Goal: Task Accomplishment & Management: Manage account settings

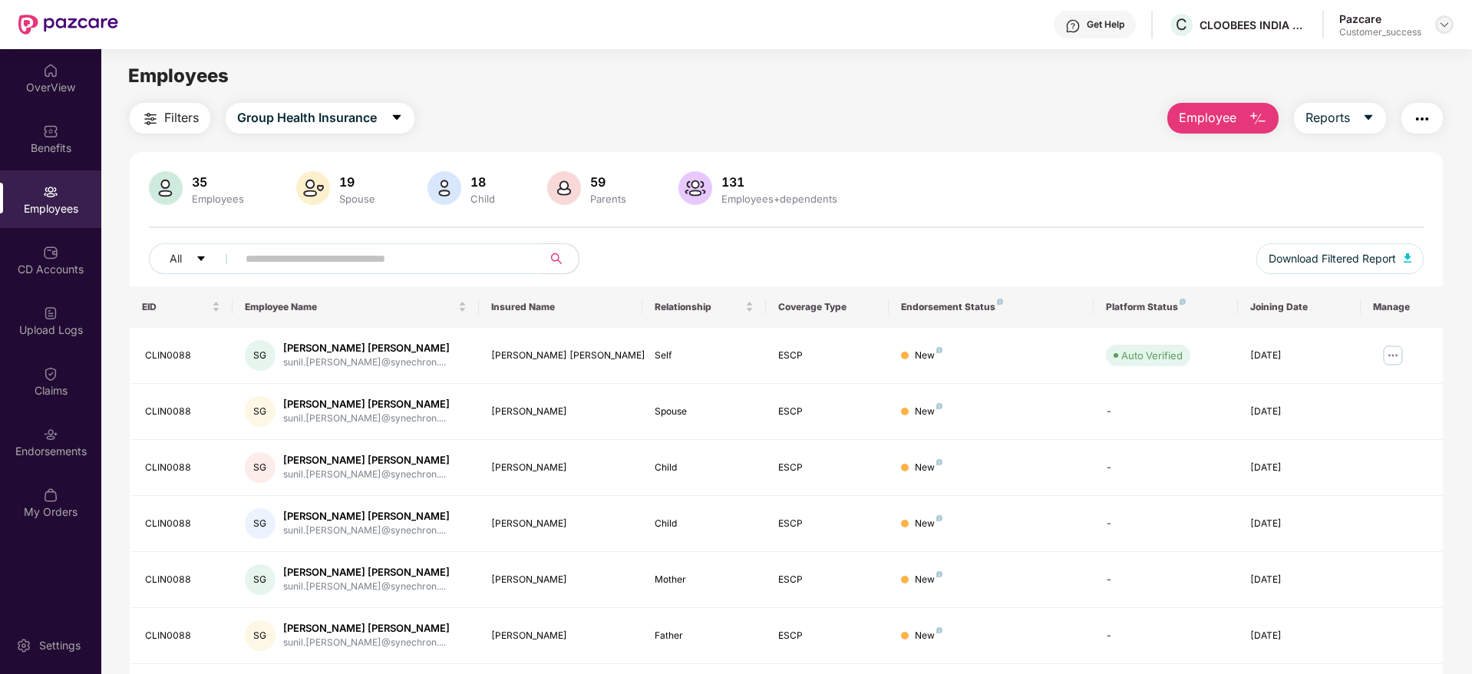
click at [1441, 18] on img at bounding box center [1445, 24] width 12 height 12
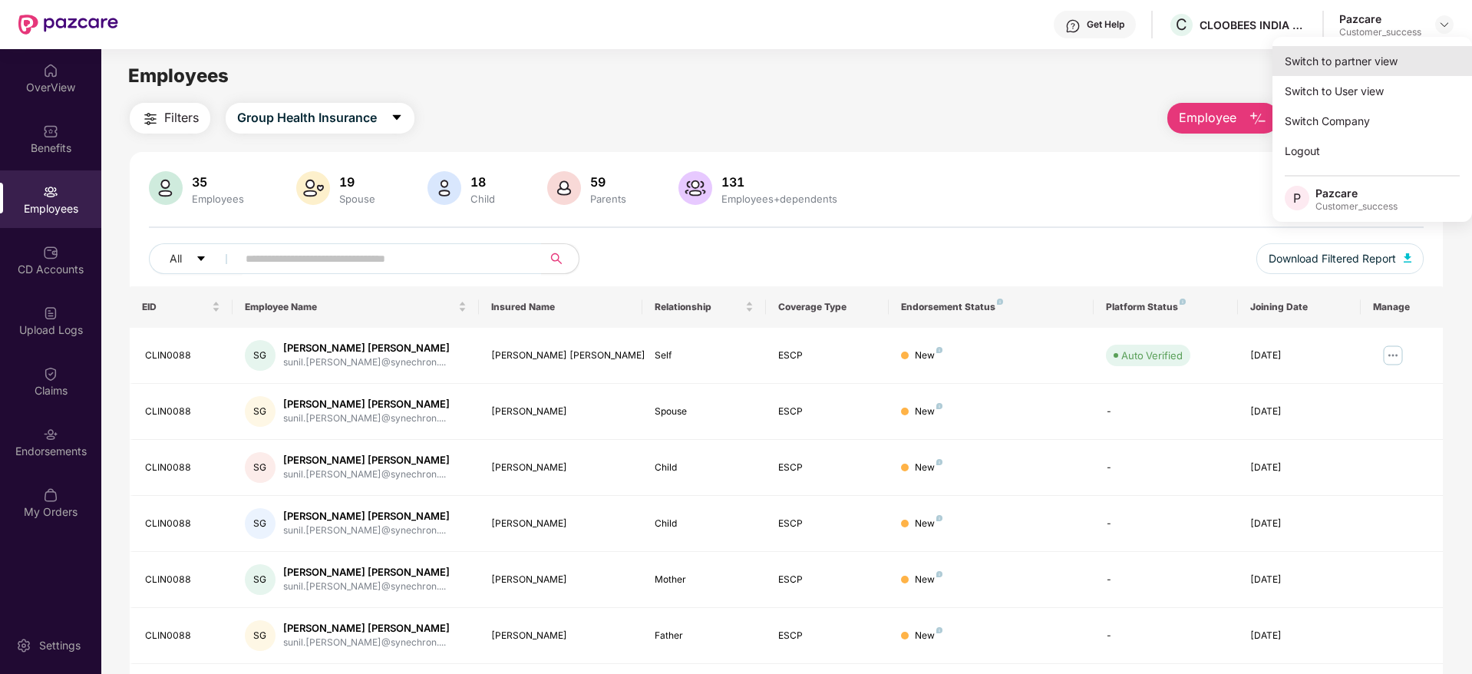
click at [1321, 64] on div "Switch to partner view" at bounding box center [1373, 61] width 200 height 30
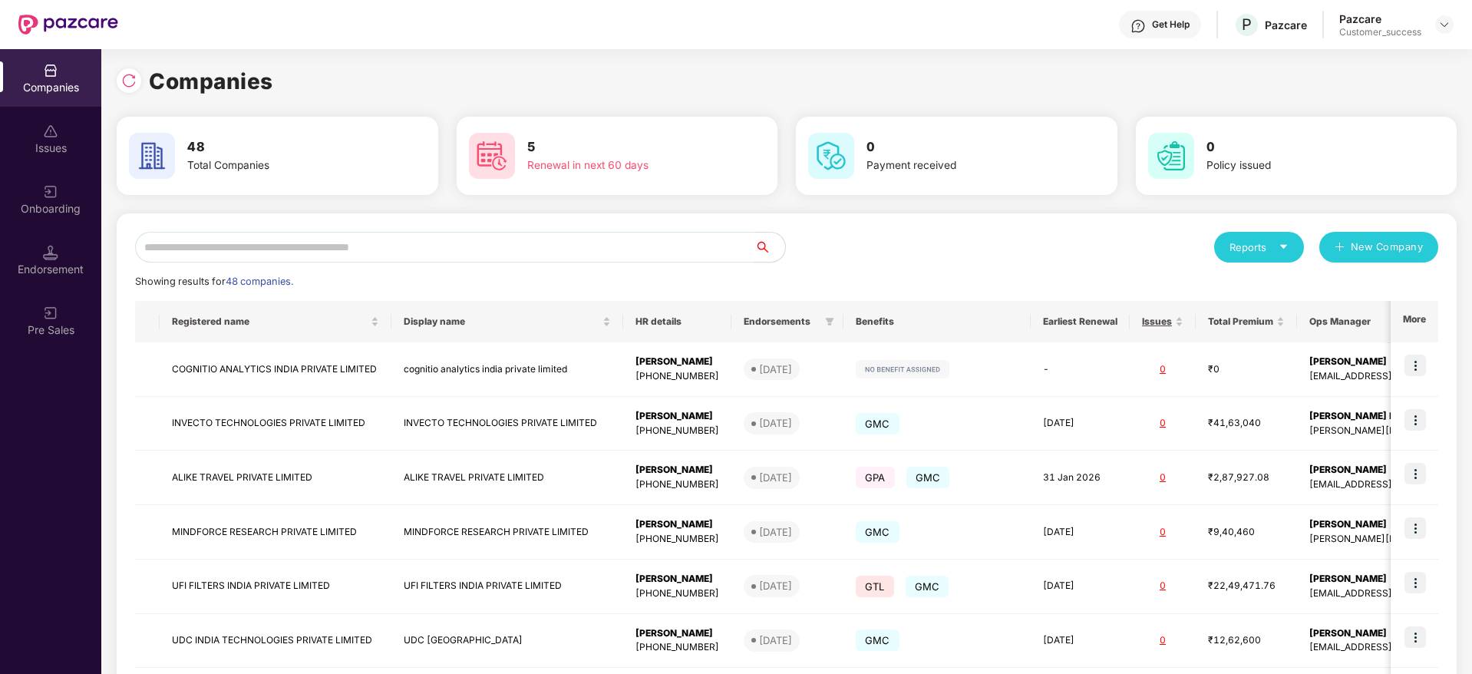
click at [242, 243] on input "text" at bounding box center [444, 247] width 619 height 31
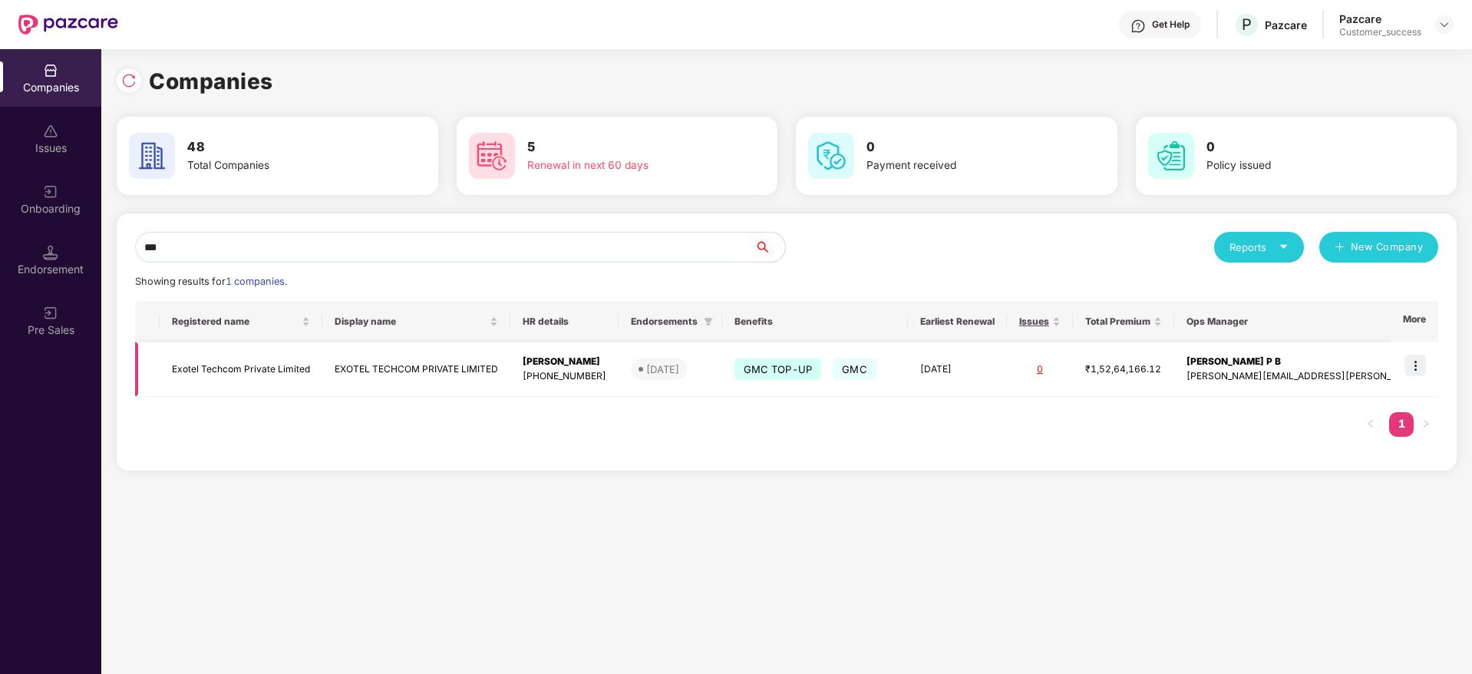
type input "***"
click at [1422, 362] on img at bounding box center [1415, 365] width 21 height 21
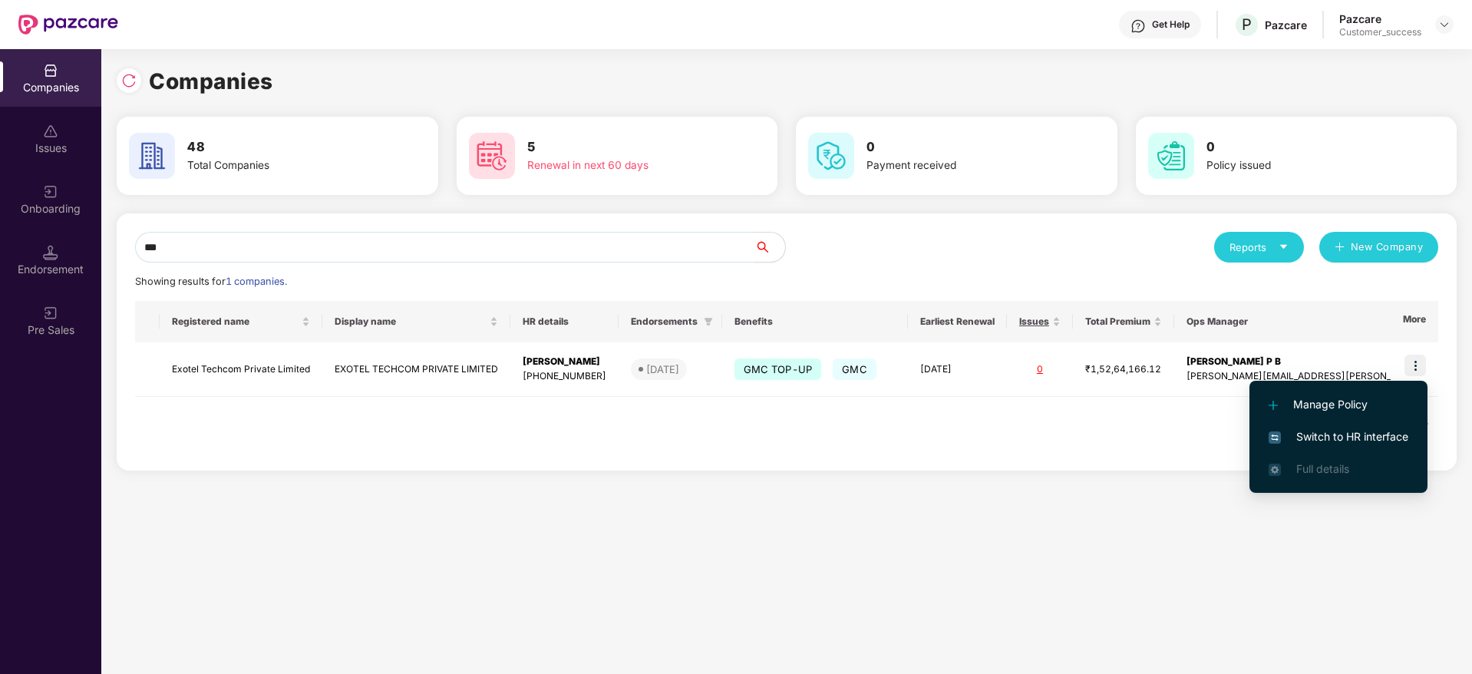
click at [1327, 434] on span "Switch to HR interface" at bounding box center [1339, 436] width 140 height 17
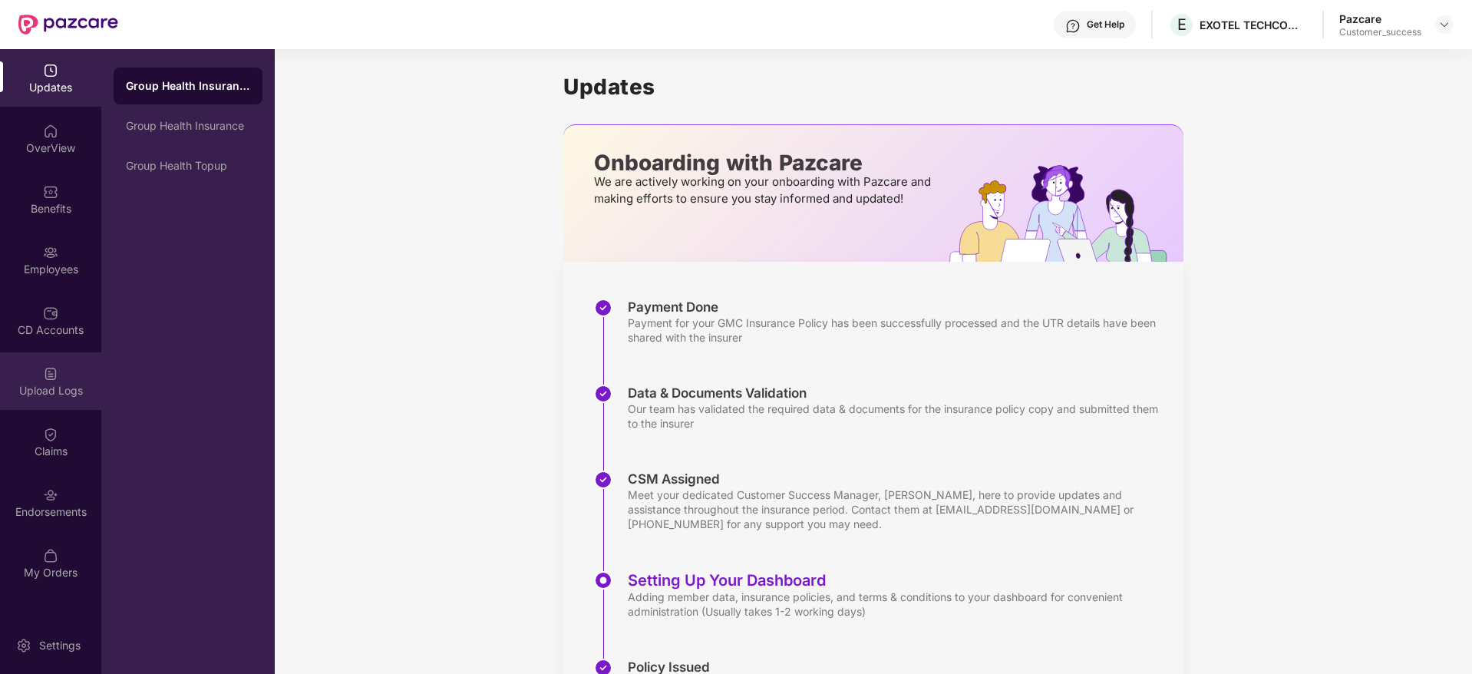
click at [38, 395] on div "Upload Logs" at bounding box center [50, 390] width 101 height 15
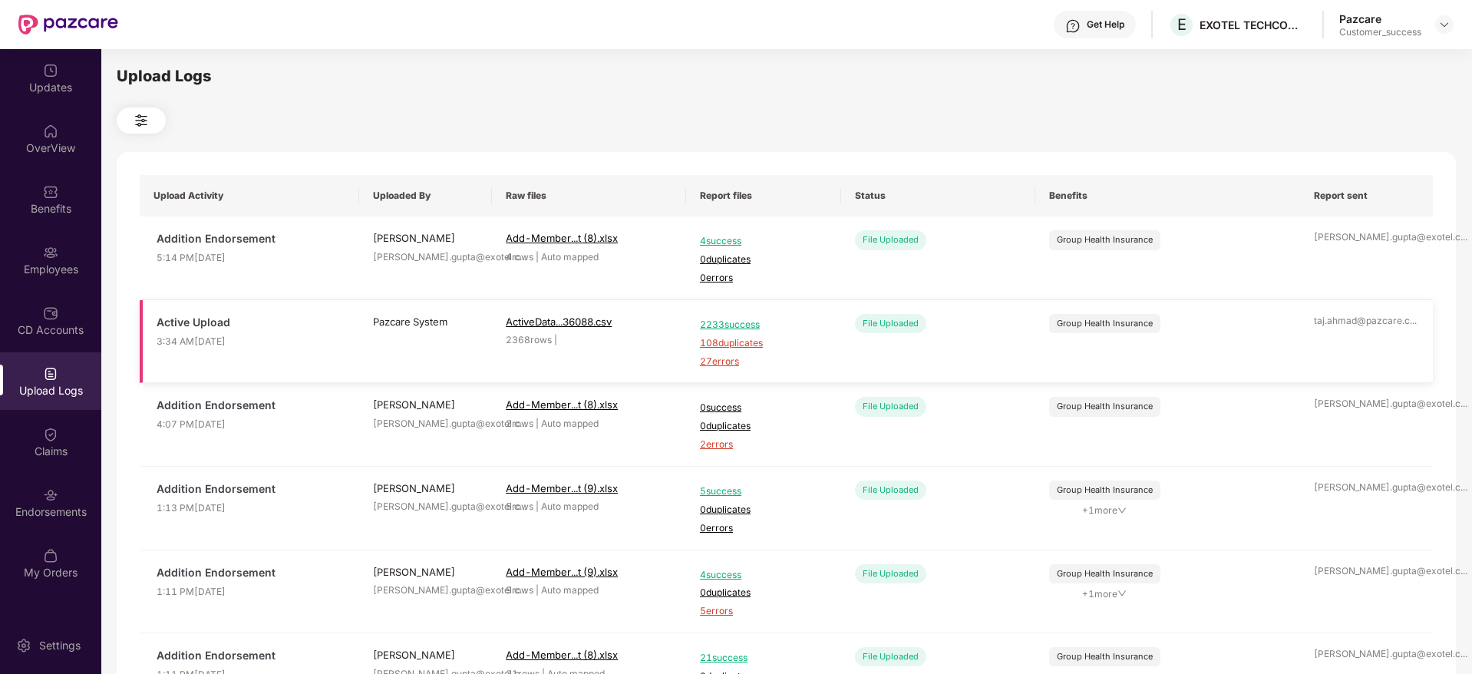
click at [725, 361] on span "27 errors" at bounding box center [763, 362] width 127 height 15
click at [728, 344] on span "108 duplicates" at bounding box center [763, 343] width 127 height 15
click at [67, 277] on div "Employees" at bounding box center [50, 260] width 101 height 58
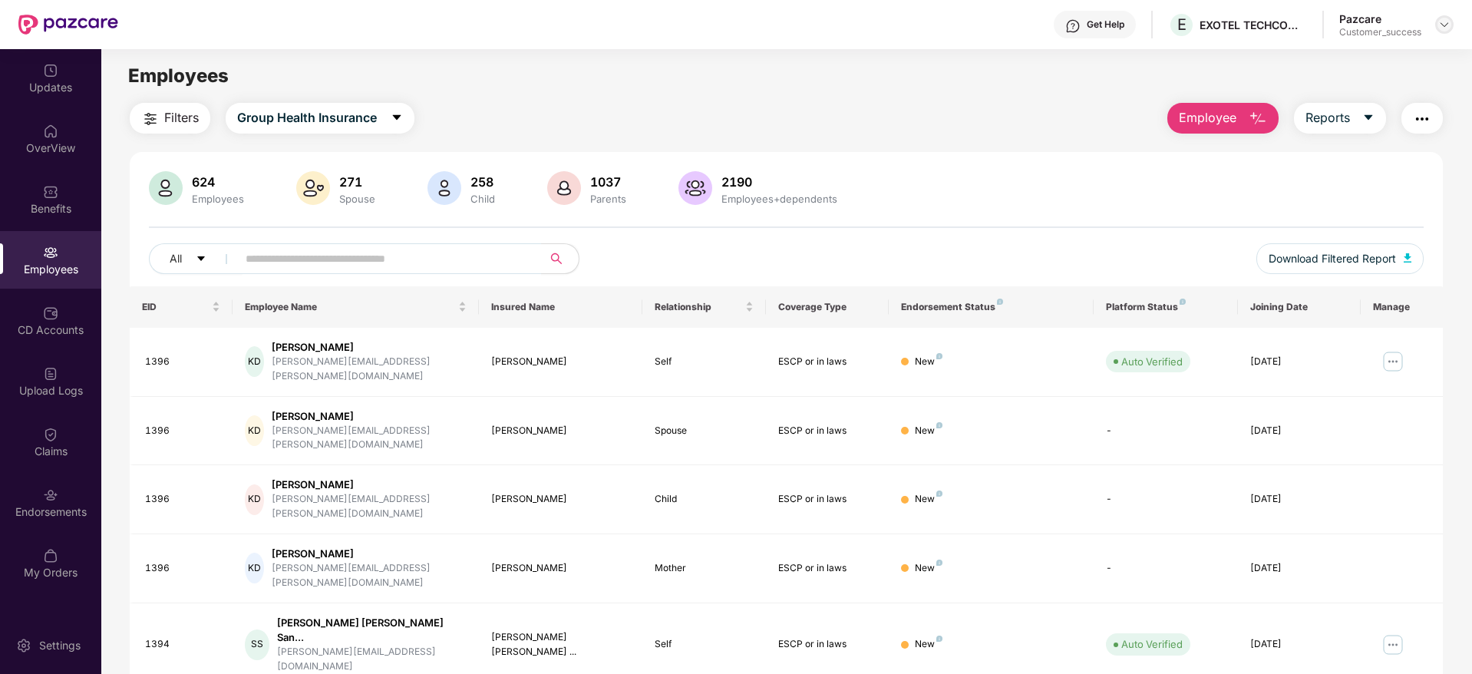
click at [1447, 23] on img at bounding box center [1445, 24] width 12 height 12
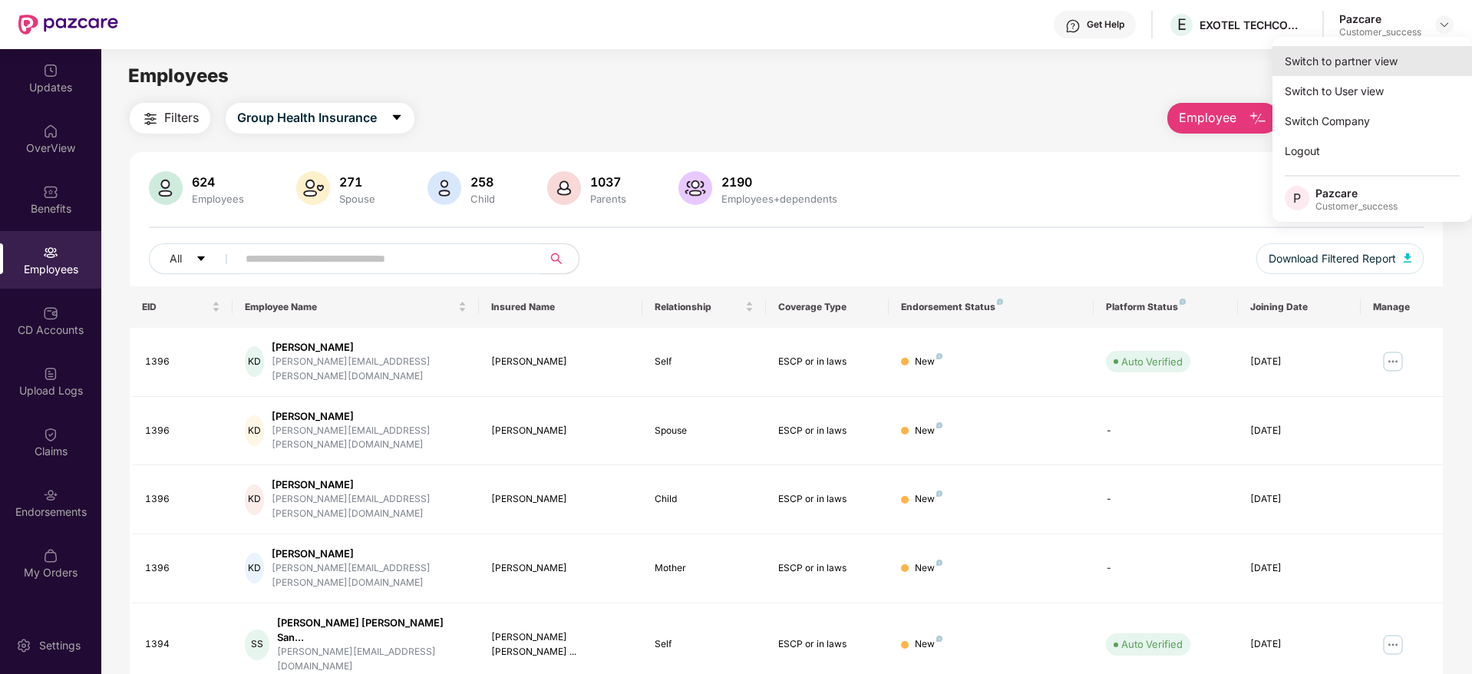
click at [1300, 73] on div "Switch to partner view" at bounding box center [1373, 61] width 200 height 30
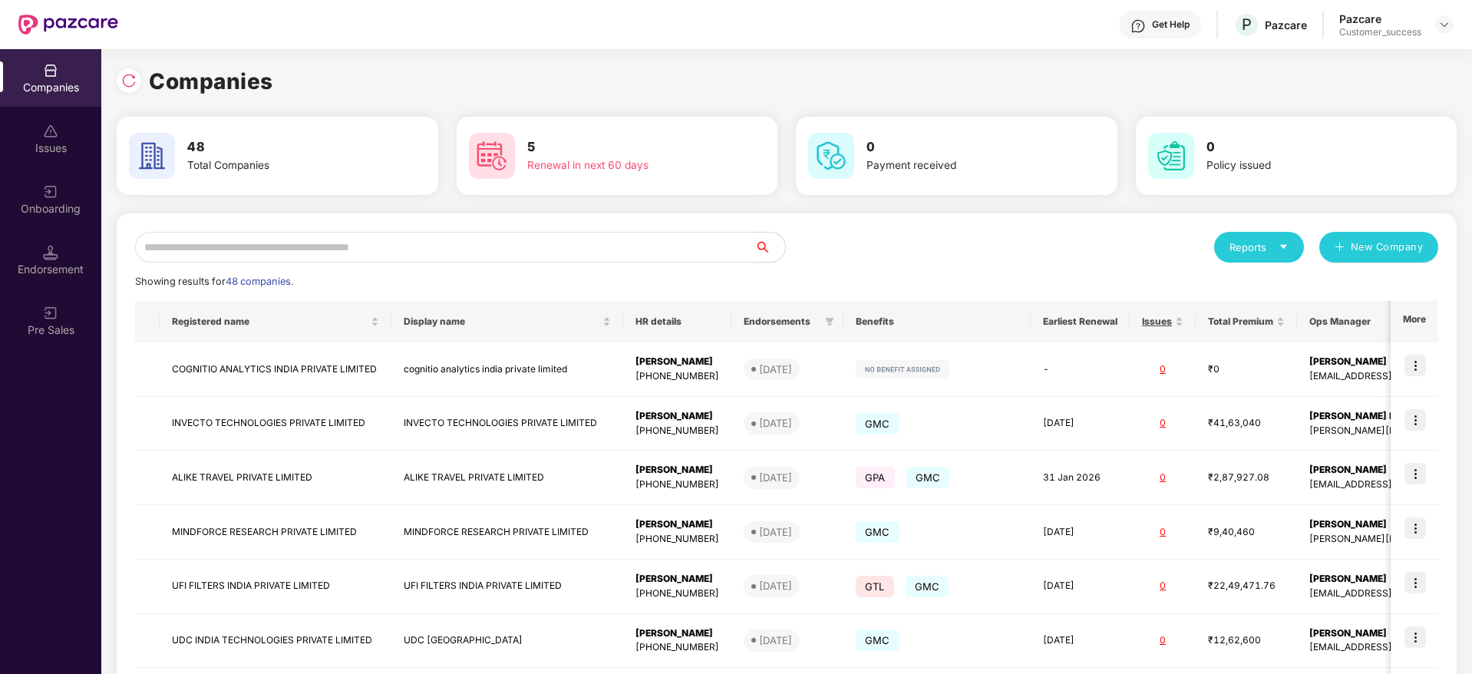
click at [302, 260] on input "text" at bounding box center [444, 247] width 619 height 31
click at [256, 251] on input "text" at bounding box center [444, 247] width 619 height 31
type input "*"
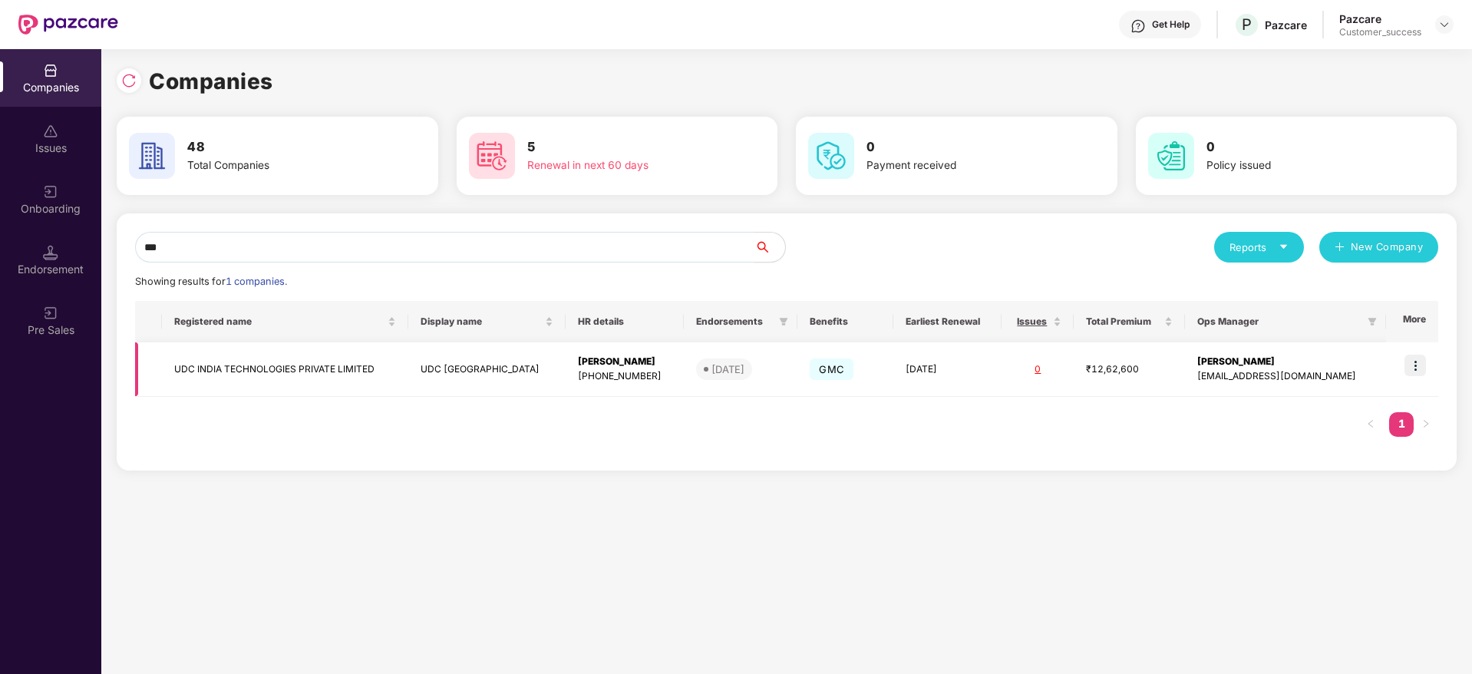
type input "***"
click at [1422, 364] on img at bounding box center [1415, 365] width 21 height 21
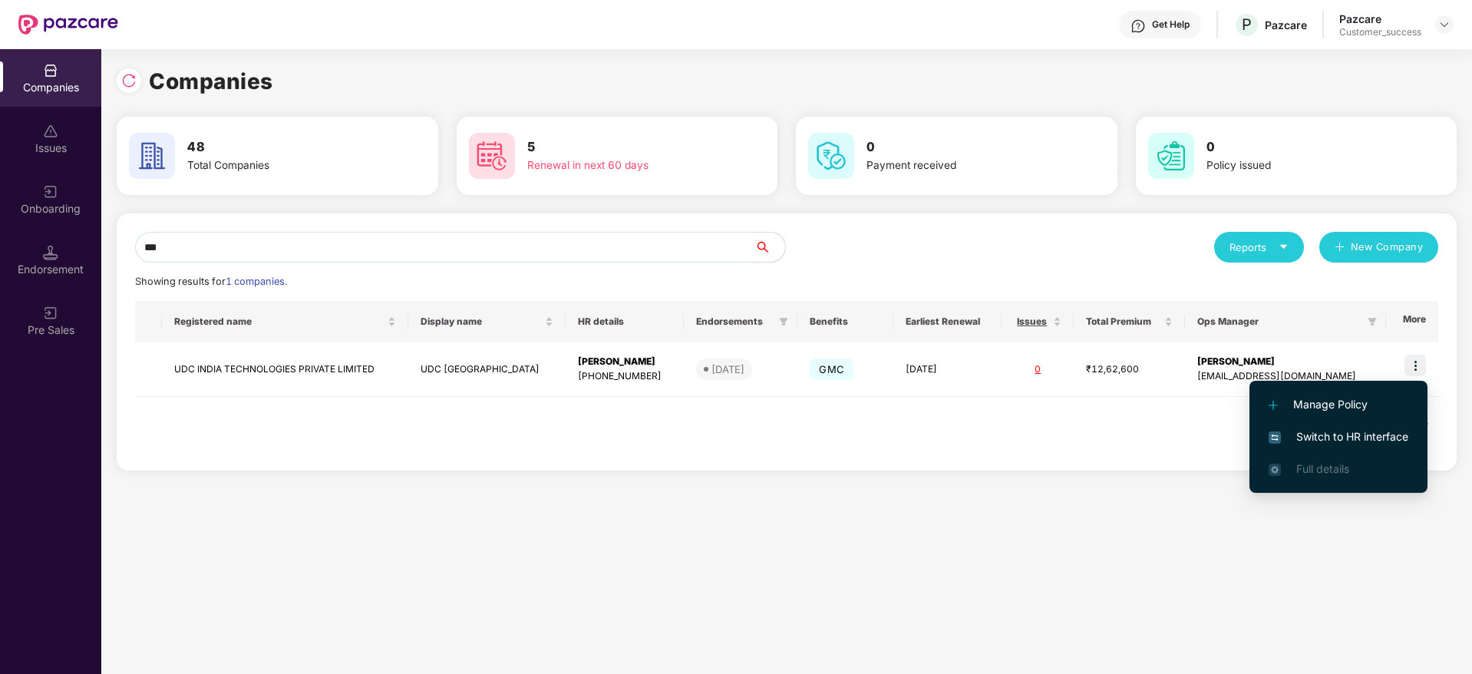
click at [1310, 438] on span "Switch to HR interface" at bounding box center [1339, 436] width 140 height 17
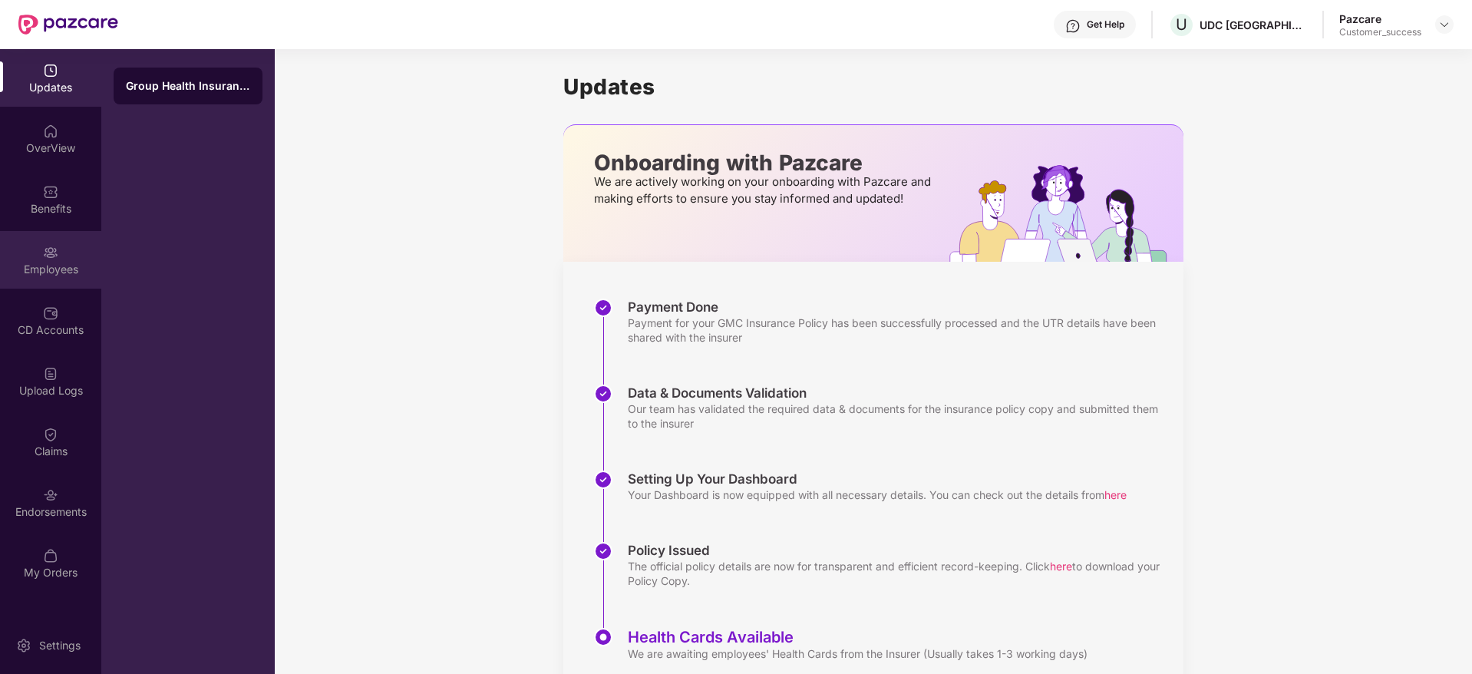
click at [51, 259] on img at bounding box center [50, 252] width 15 height 15
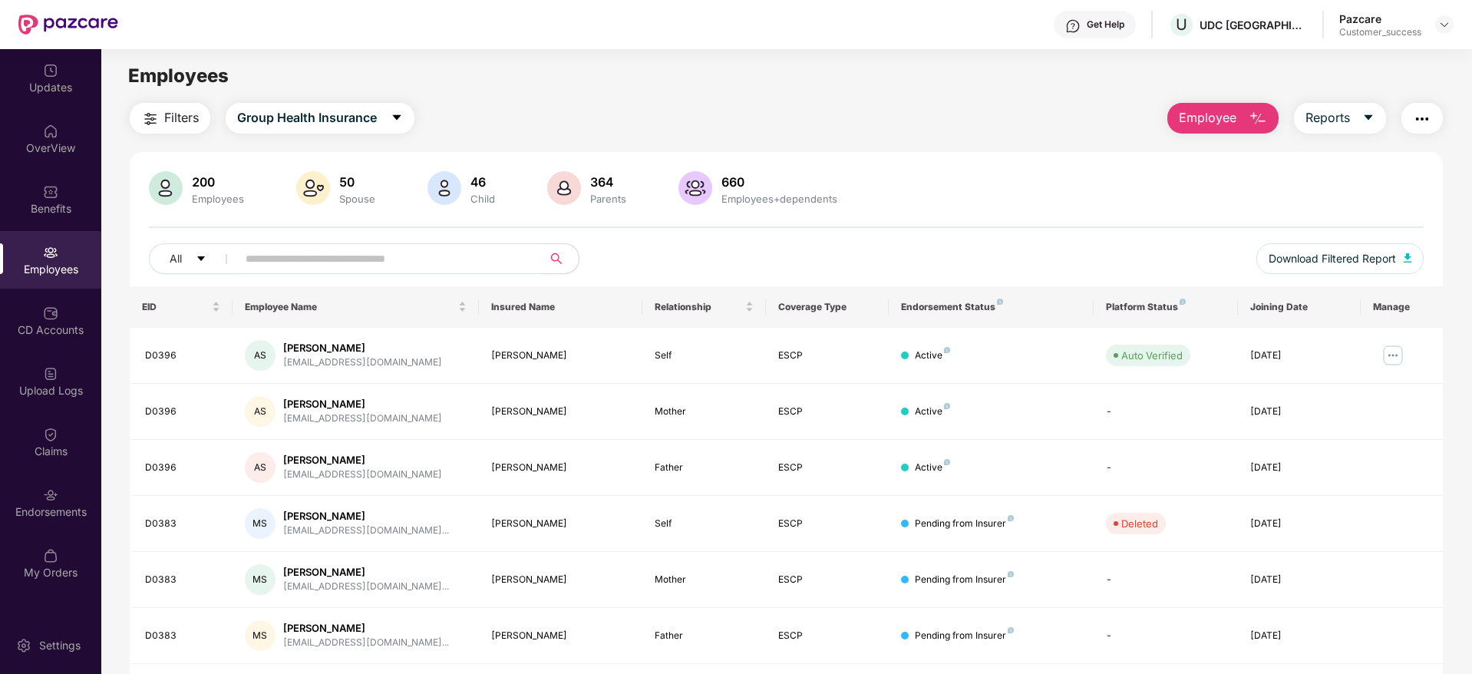
click at [407, 251] on input "text" at bounding box center [384, 258] width 276 height 23
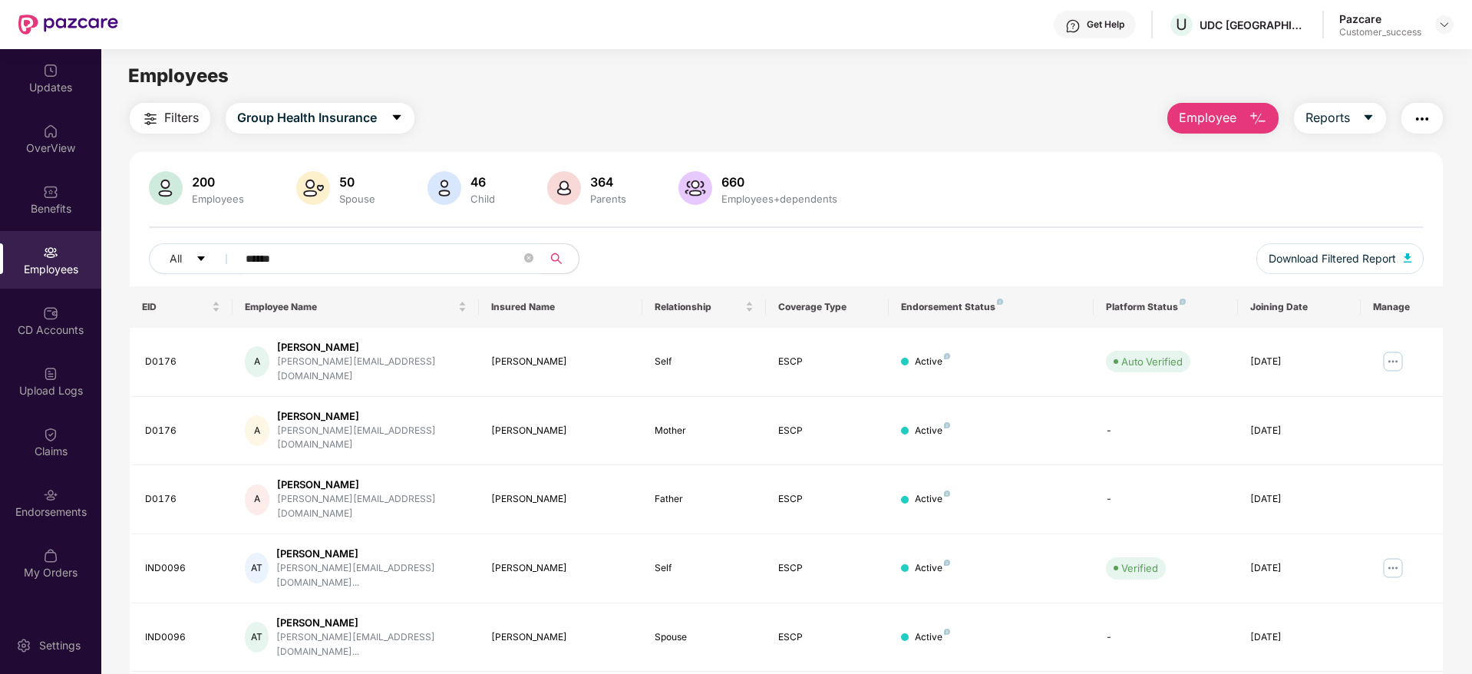
type input "******"
click at [824, 173] on div "660 Employees+dependents" at bounding box center [779, 189] width 128 height 32
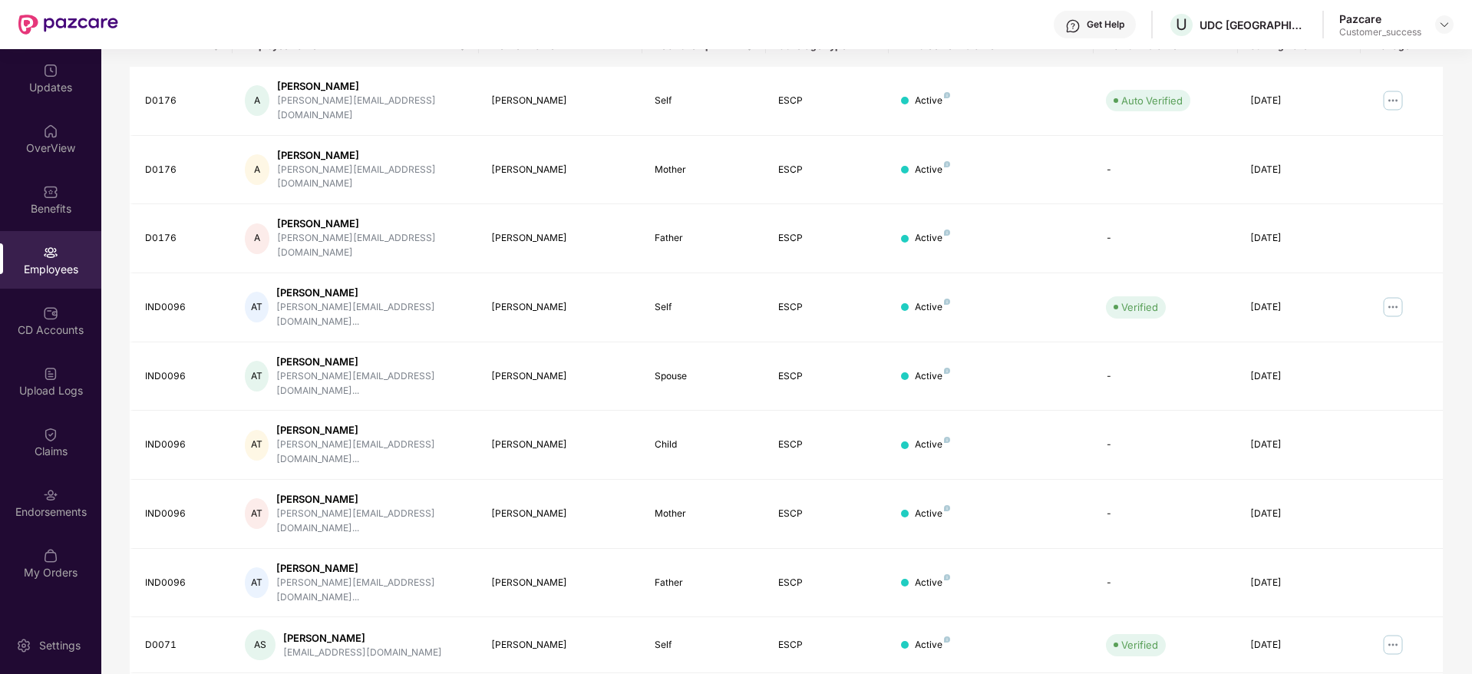
scroll to position [269, 0]
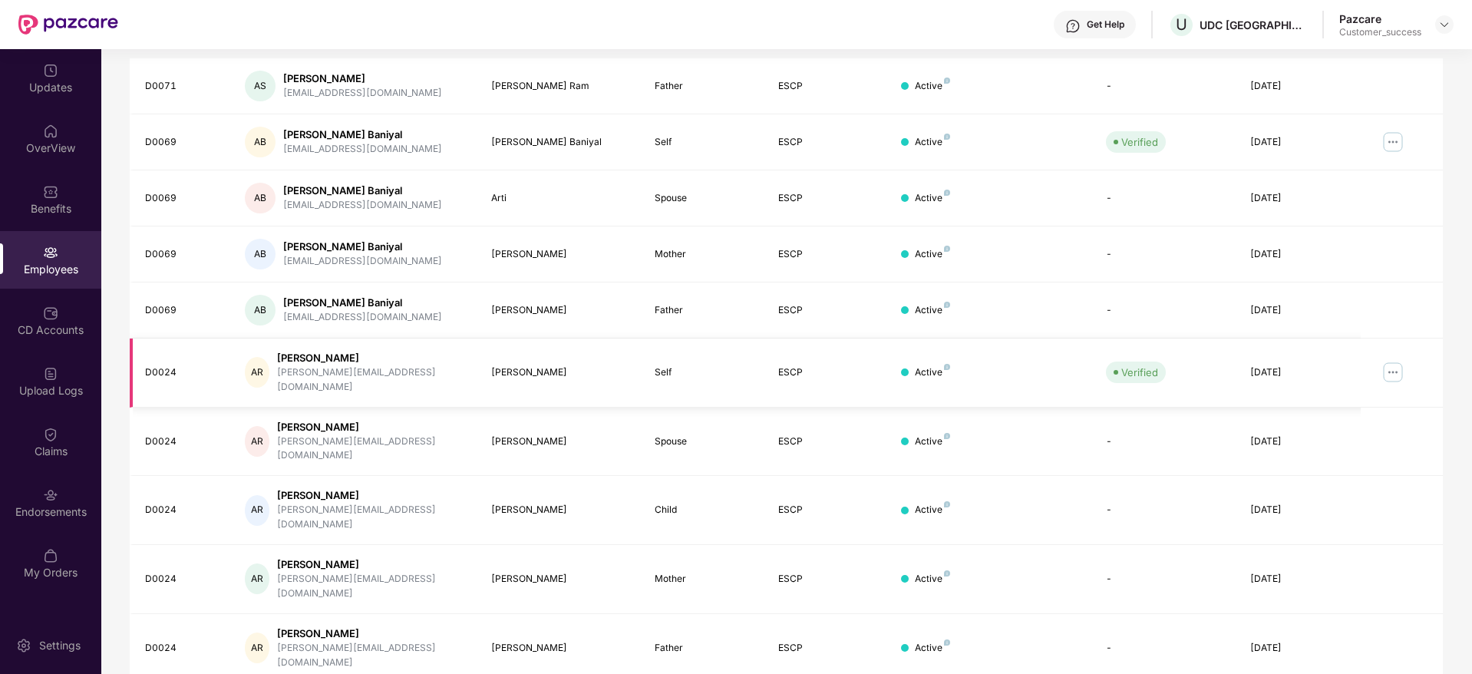
click at [1396, 363] on img at bounding box center [1393, 372] width 25 height 25
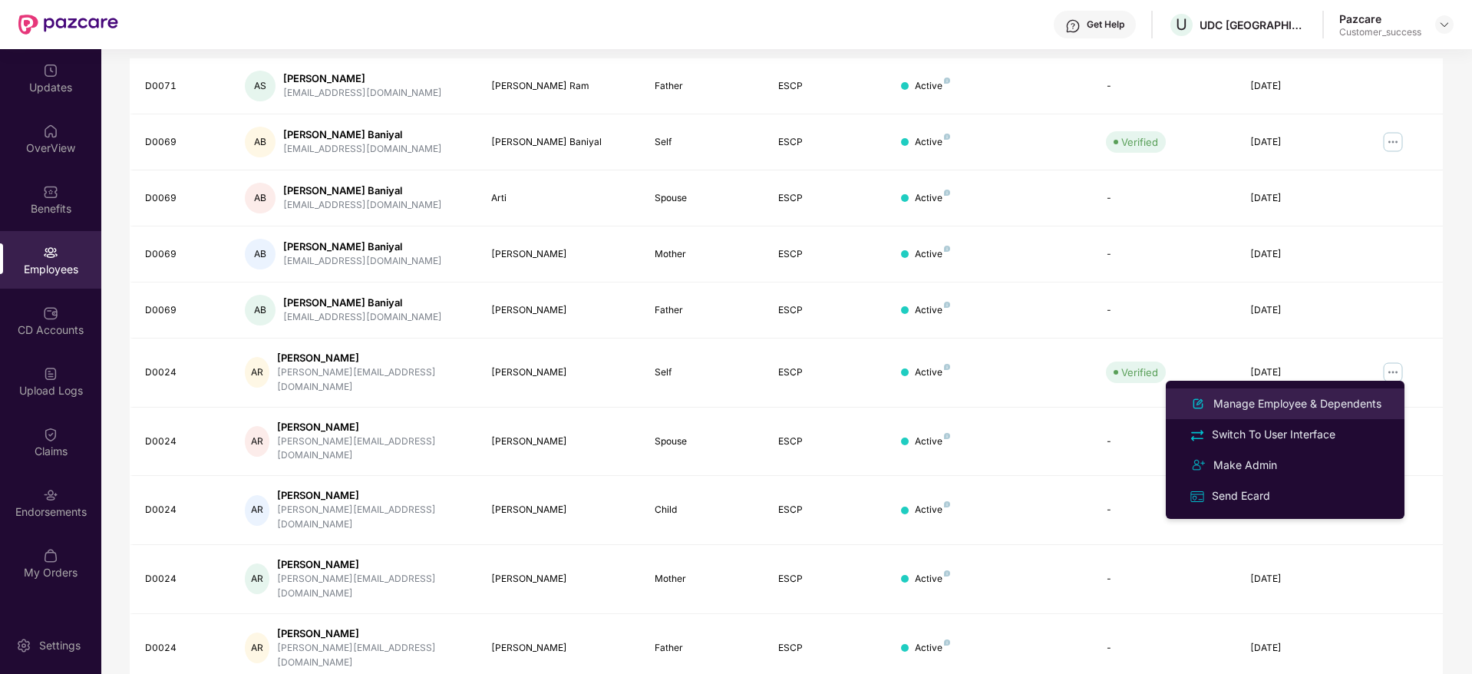
click at [1264, 398] on div "Manage Employee & Dependents" at bounding box center [1298, 403] width 174 height 17
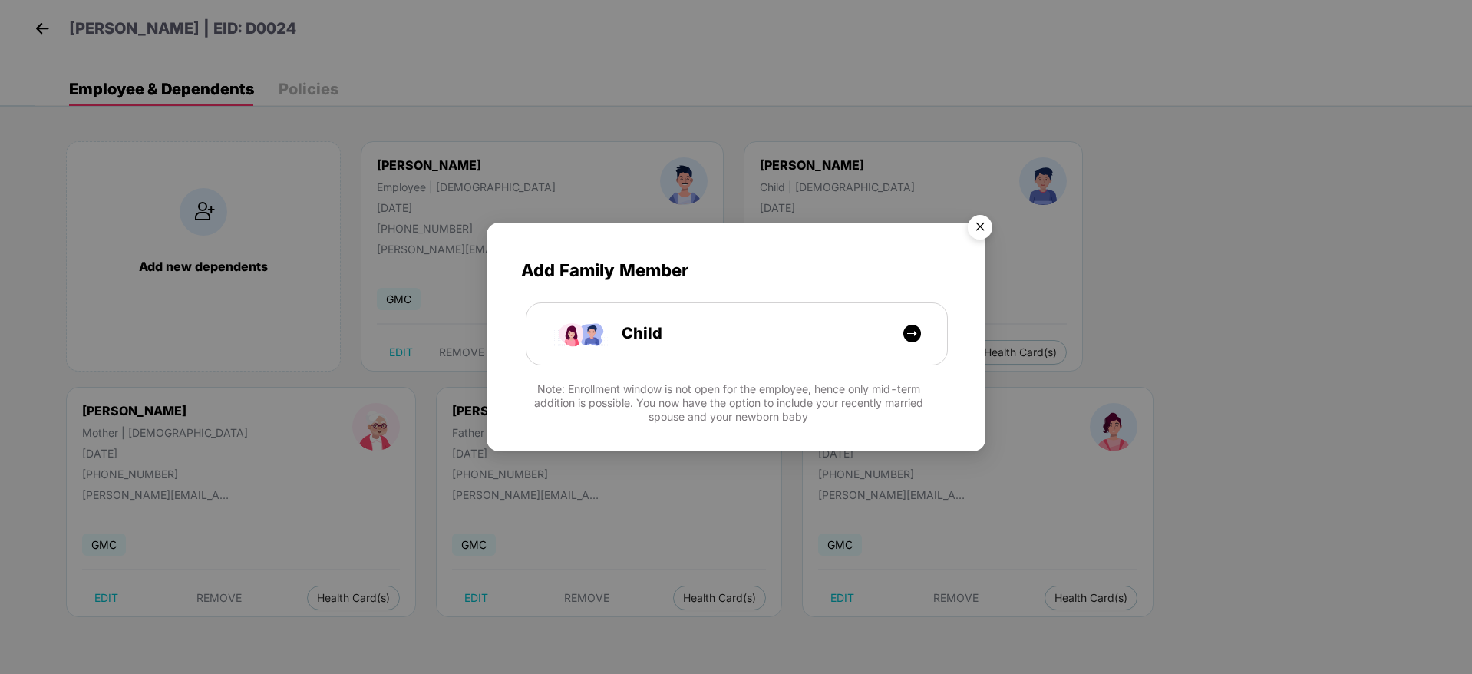
click at [977, 227] on img "Close" at bounding box center [980, 229] width 43 height 43
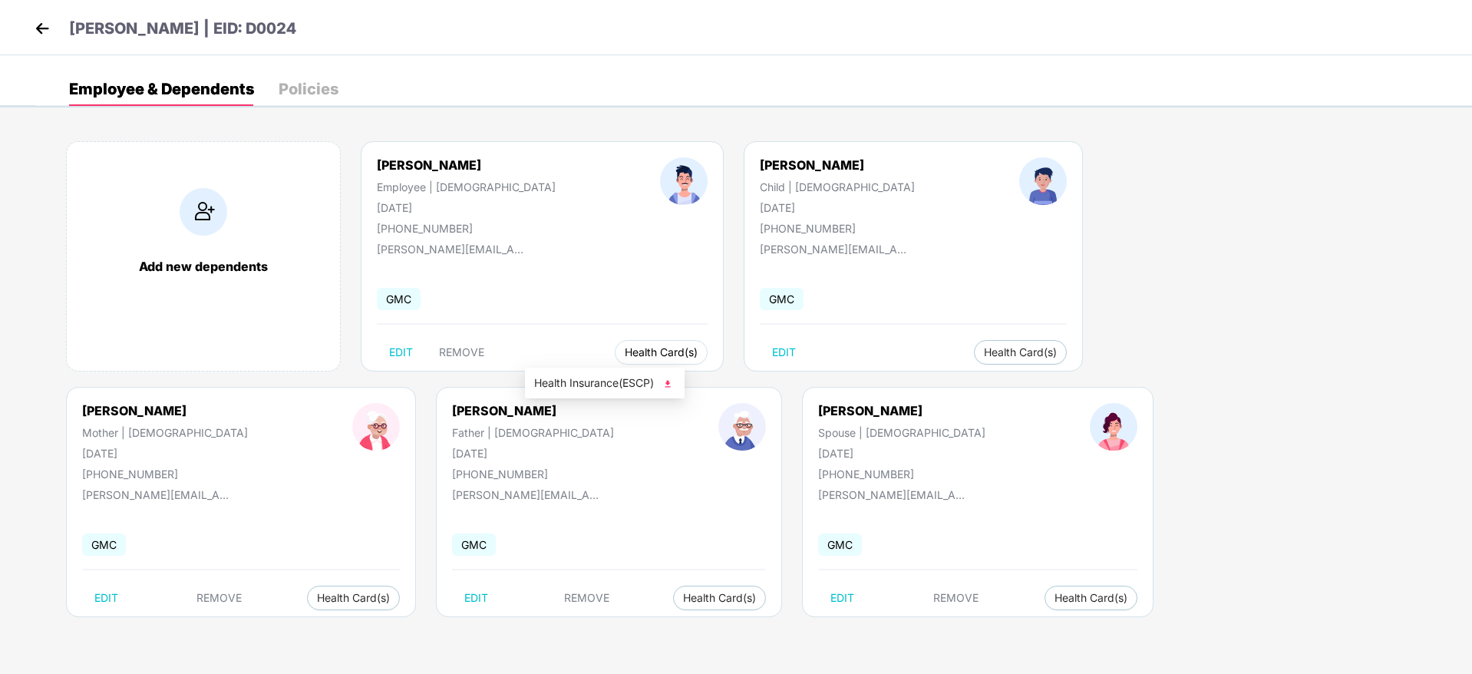
click at [625, 355] on span "Health Card(s)" at bounding box center [661, 353] width 73 height 8
click at [626, 378] on span "Health Insurance(ESCP)" at bounding box center [604, 383] width 141 height 17
click at [41, 30] on img at bounding box center [42, 28] width 23 height 23
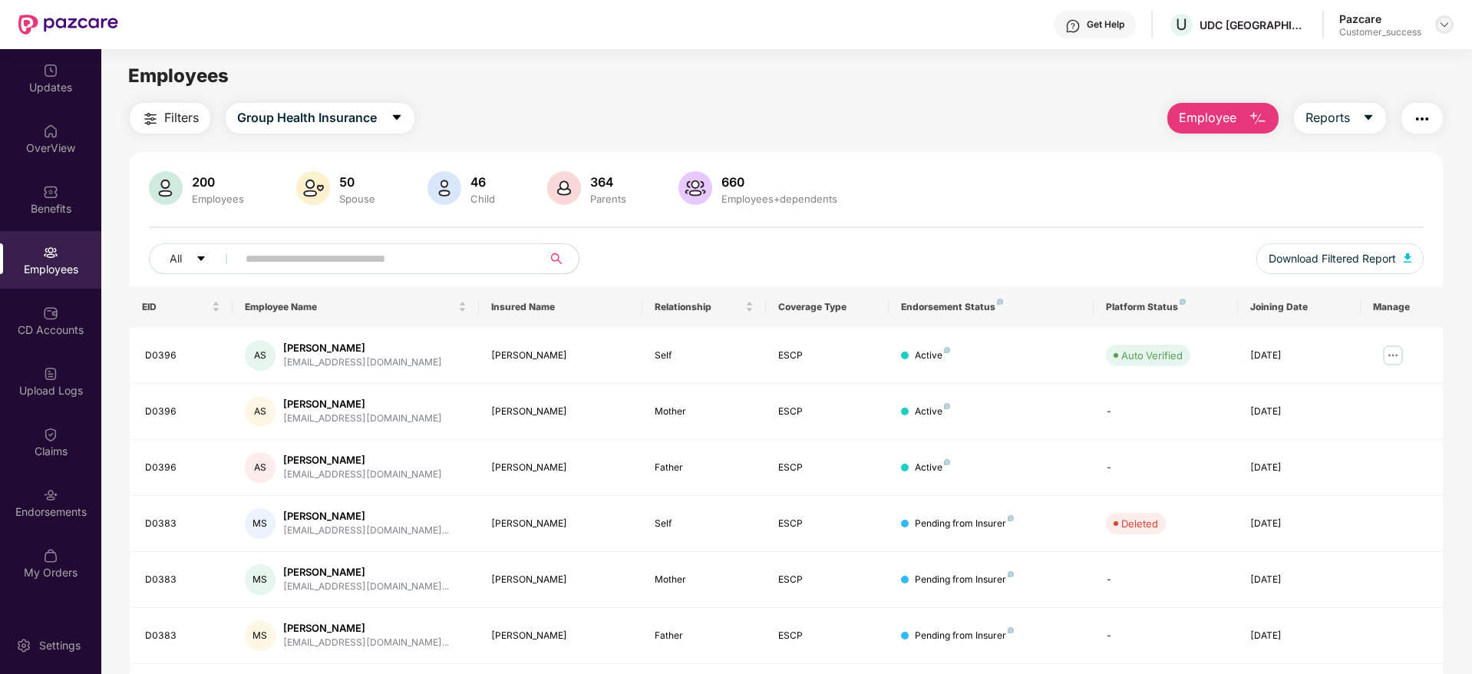
click at [1444, 31] on div at bounding box center [1445, 24] width 18 height 18
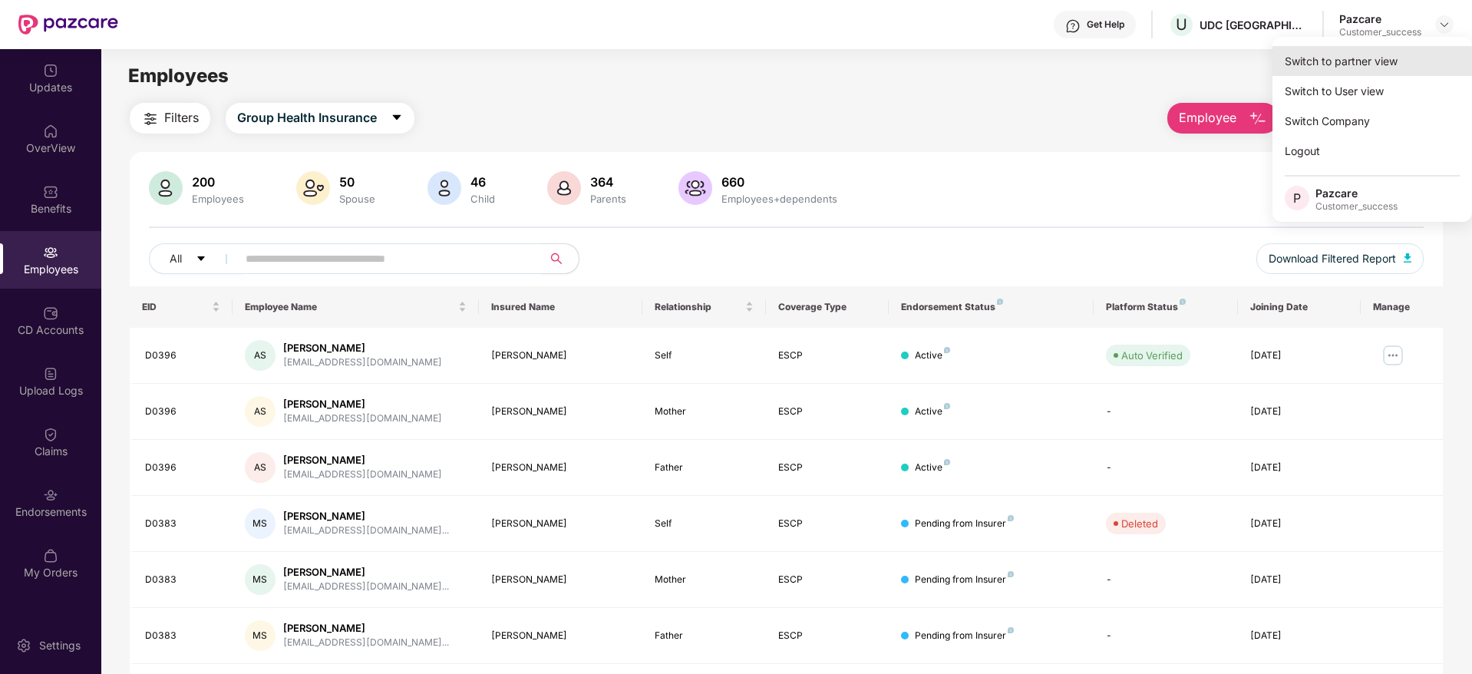
click at [1326, 71] on div "Switch to partner view" at bounding box center [1373, 61] width 200 height 30
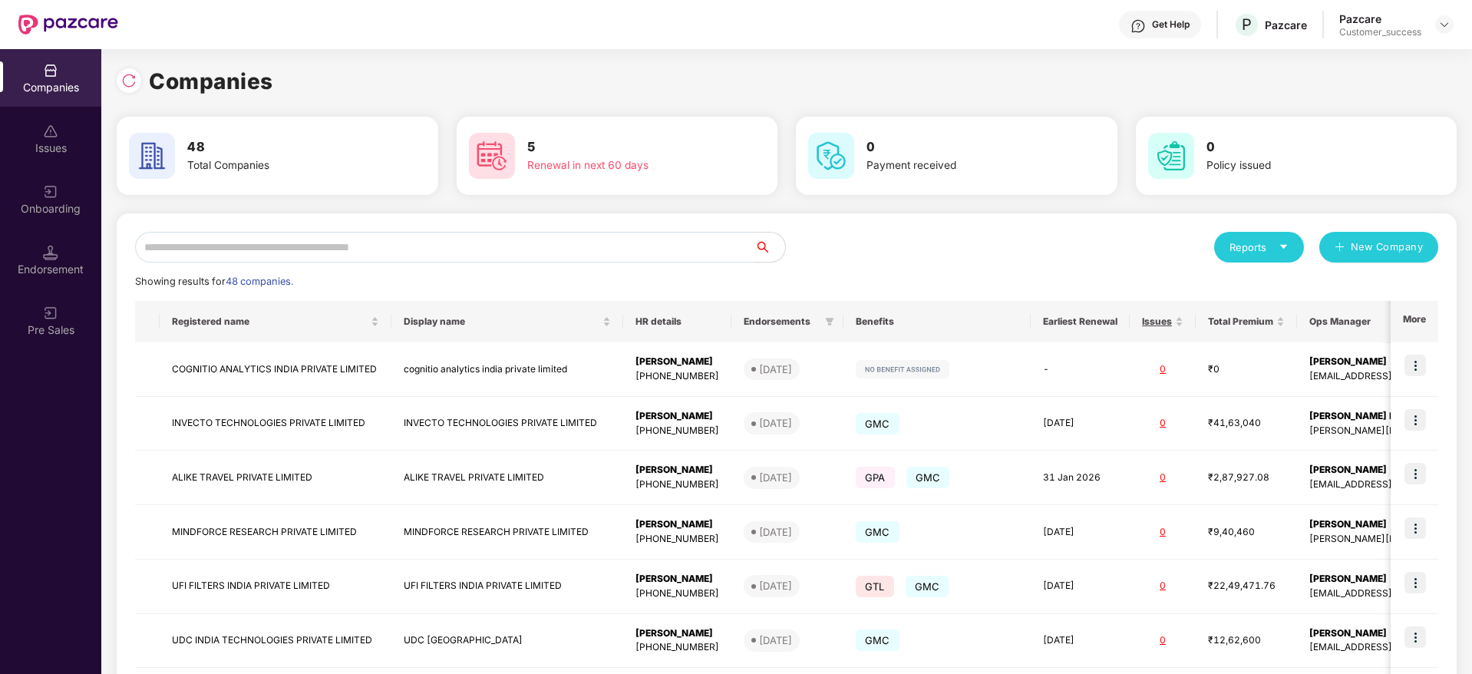
click at [469, 253] on input "text" at bounding box center [444, 247] width 619 height 31
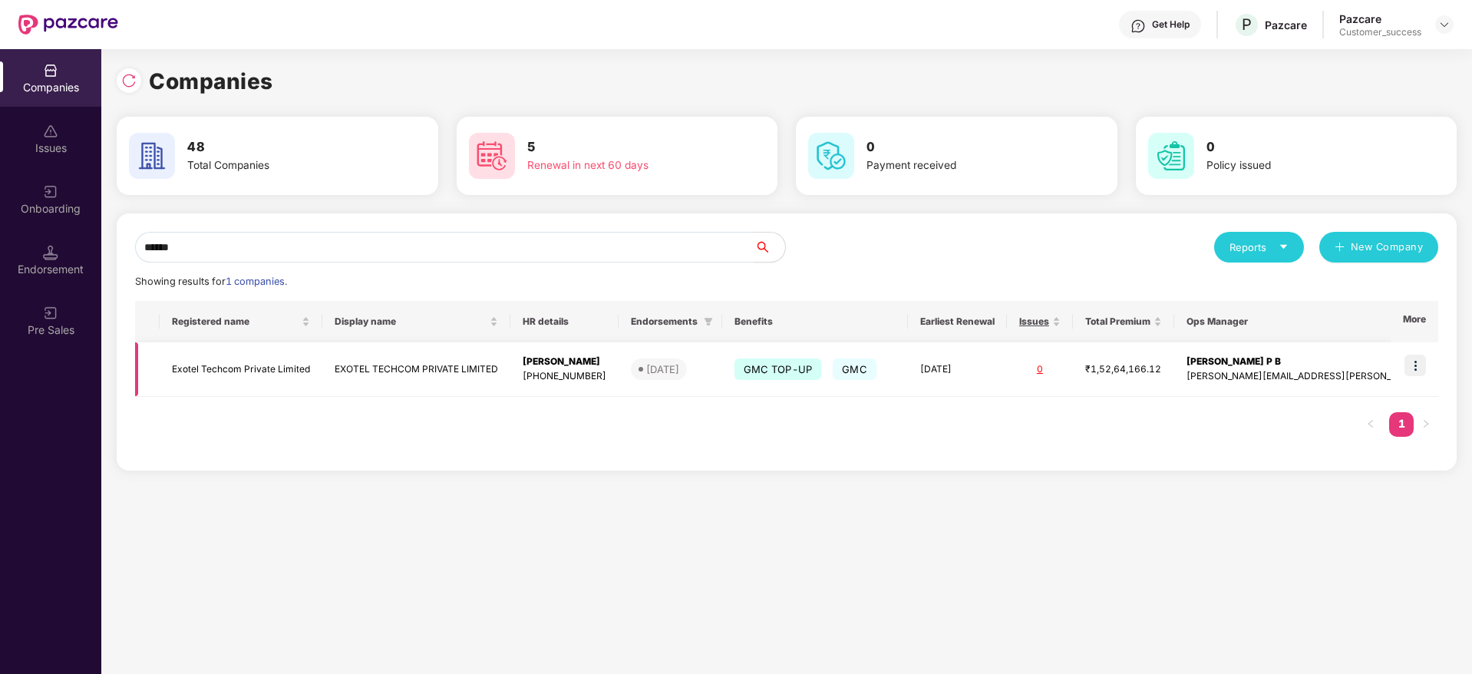
type input "******"
click at [1419, 372] on img at bounding box center [1415, 365] width 21 height 21
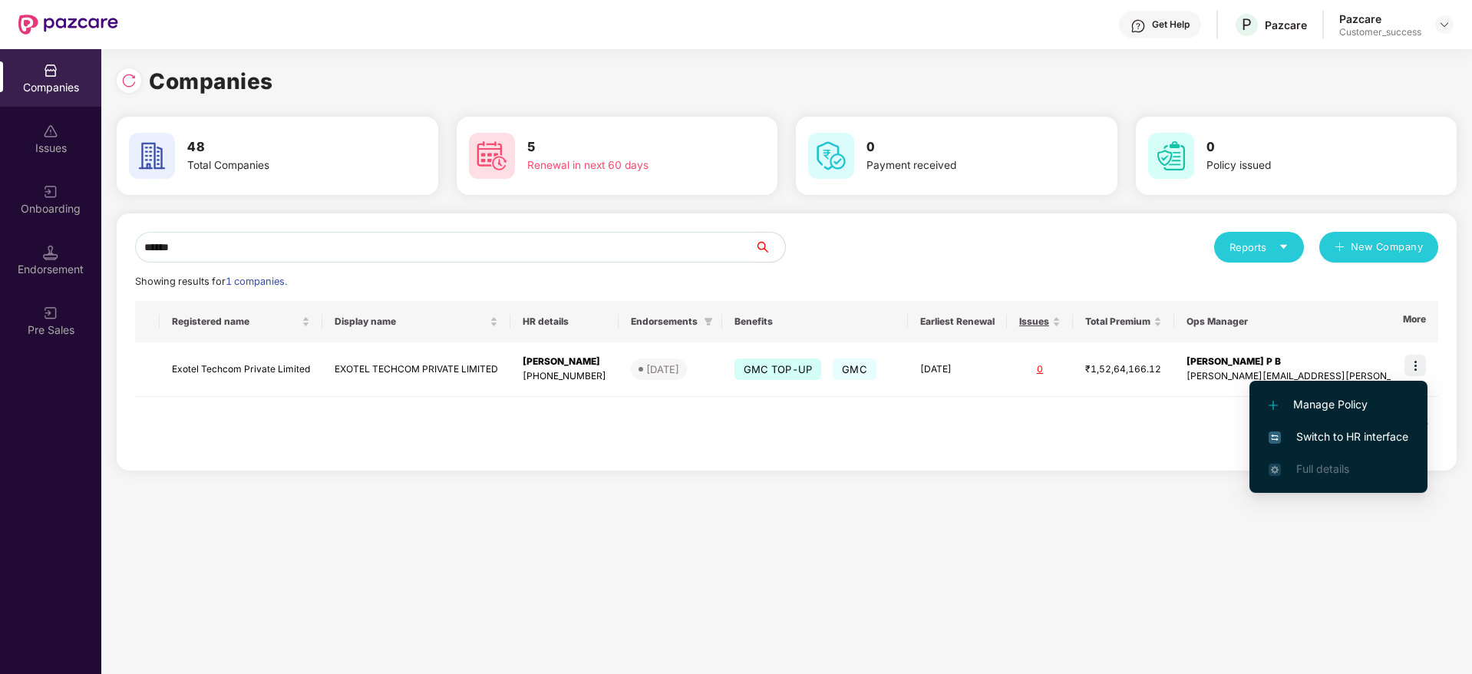
click at [1312, 438] on span "Switch to HR interface" at bounding box center [1339, 436] width 140 height 17
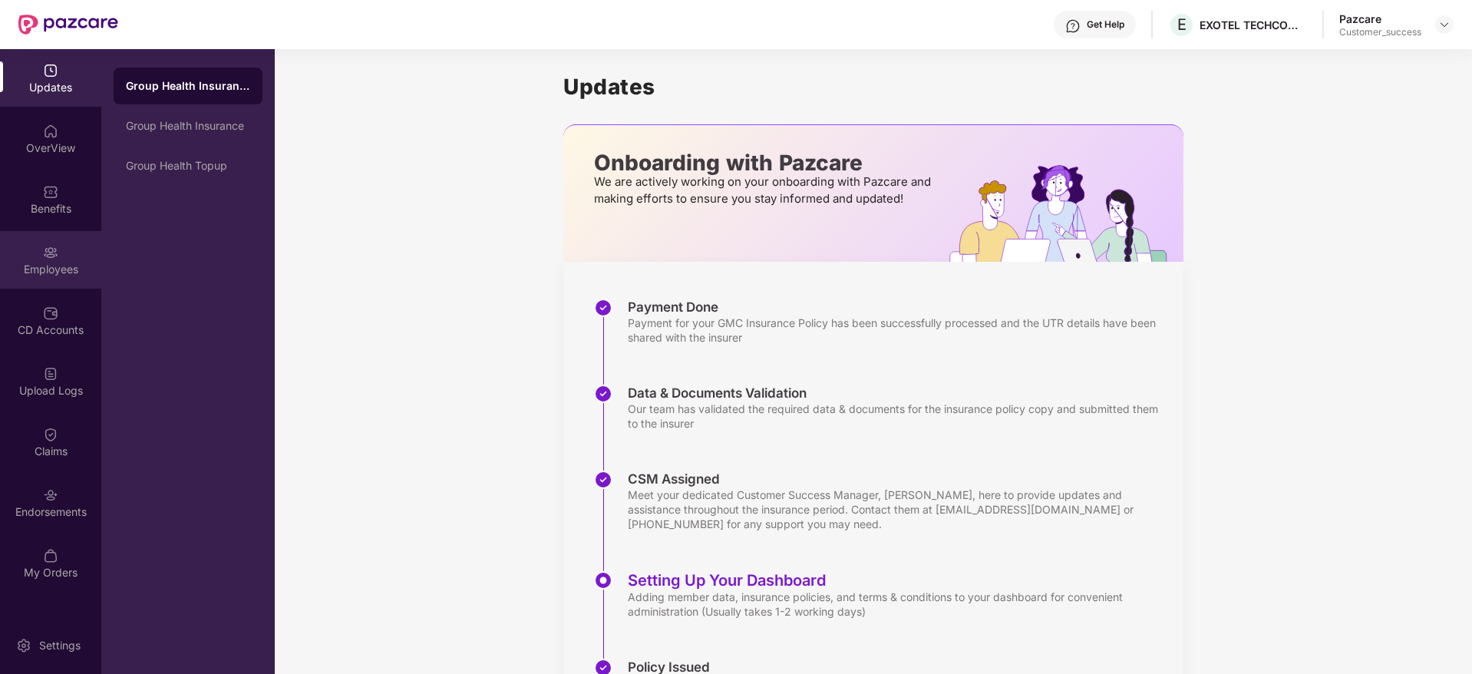
click at [39, 263] on div "Employees" at bounding box center [50, 269] width 101 height 15
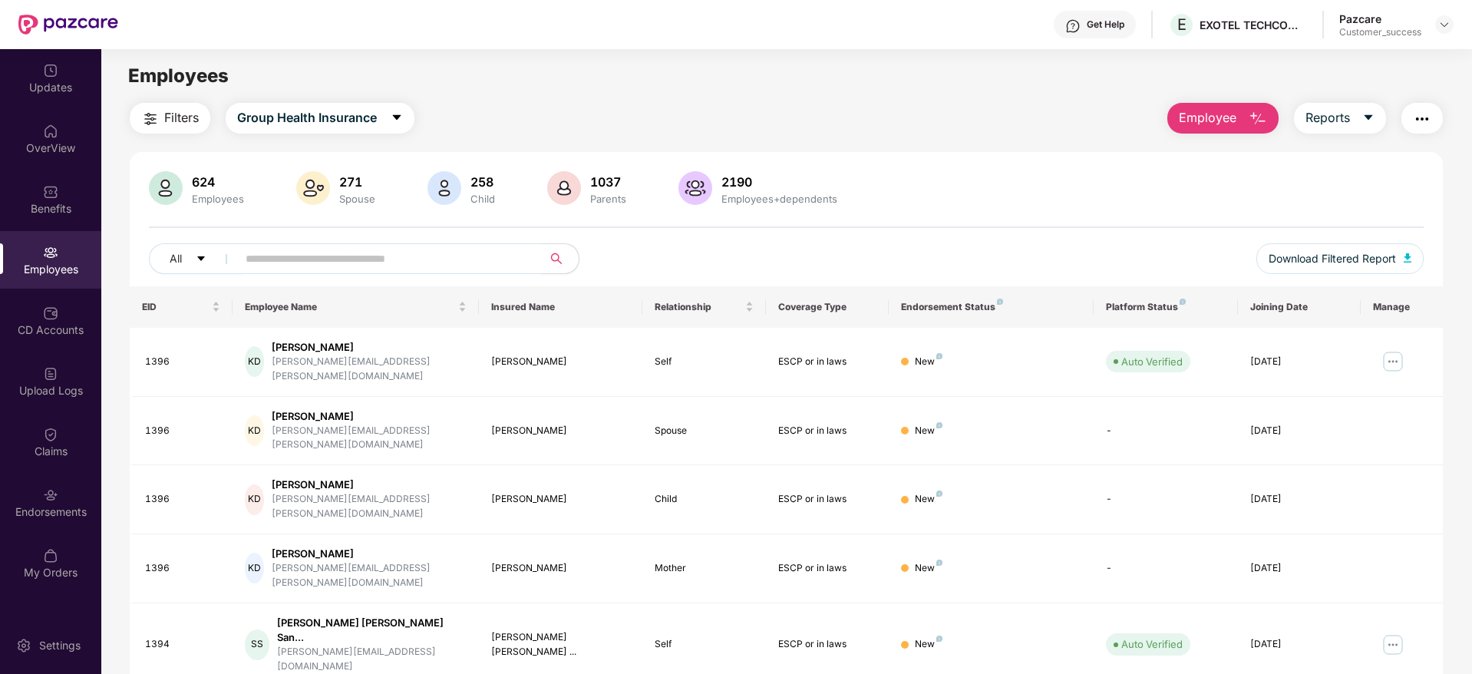
click at [1416, 111] on img "button" at bounding box center [1422, 119] width 18 height 18
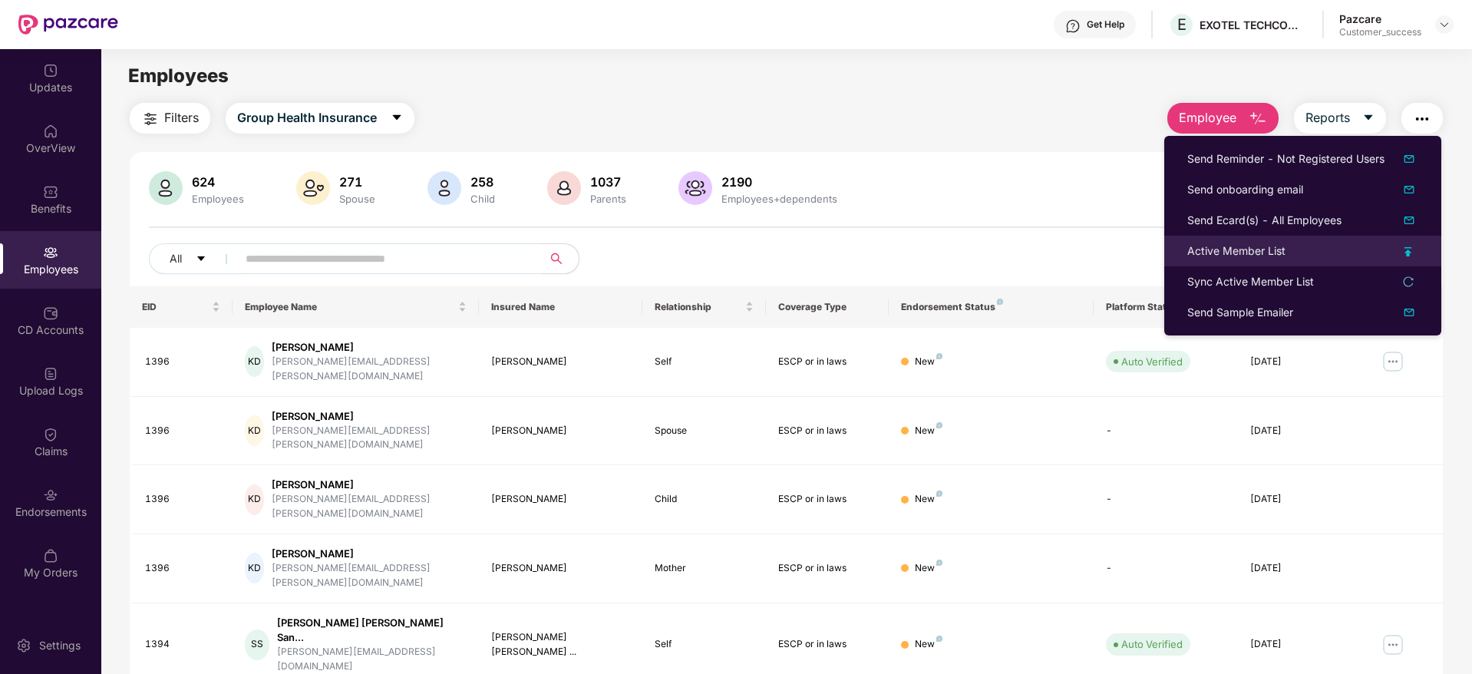
click at [1400, 255] on div "Active Member List" at bounding box center [1303, 251] width 231 height 17
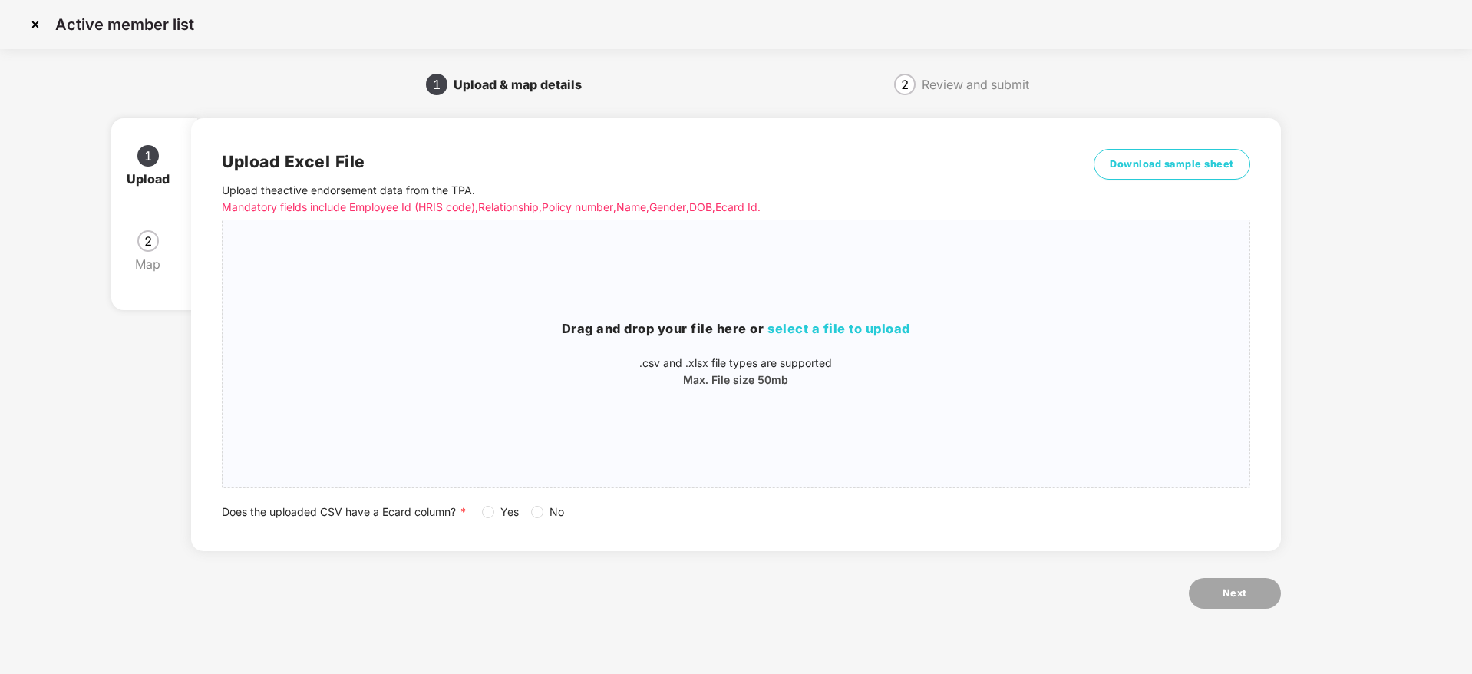
click at [496, 507] on span "Yes" at bounding box center [509, 512] width 31 height 17
click at [1148, 164] on span "Download sample sheet" at bounding box center [1172, 164] width 124 height 15
click at [33, 25] on img at bounding box center [35, 24] width 25 height 25
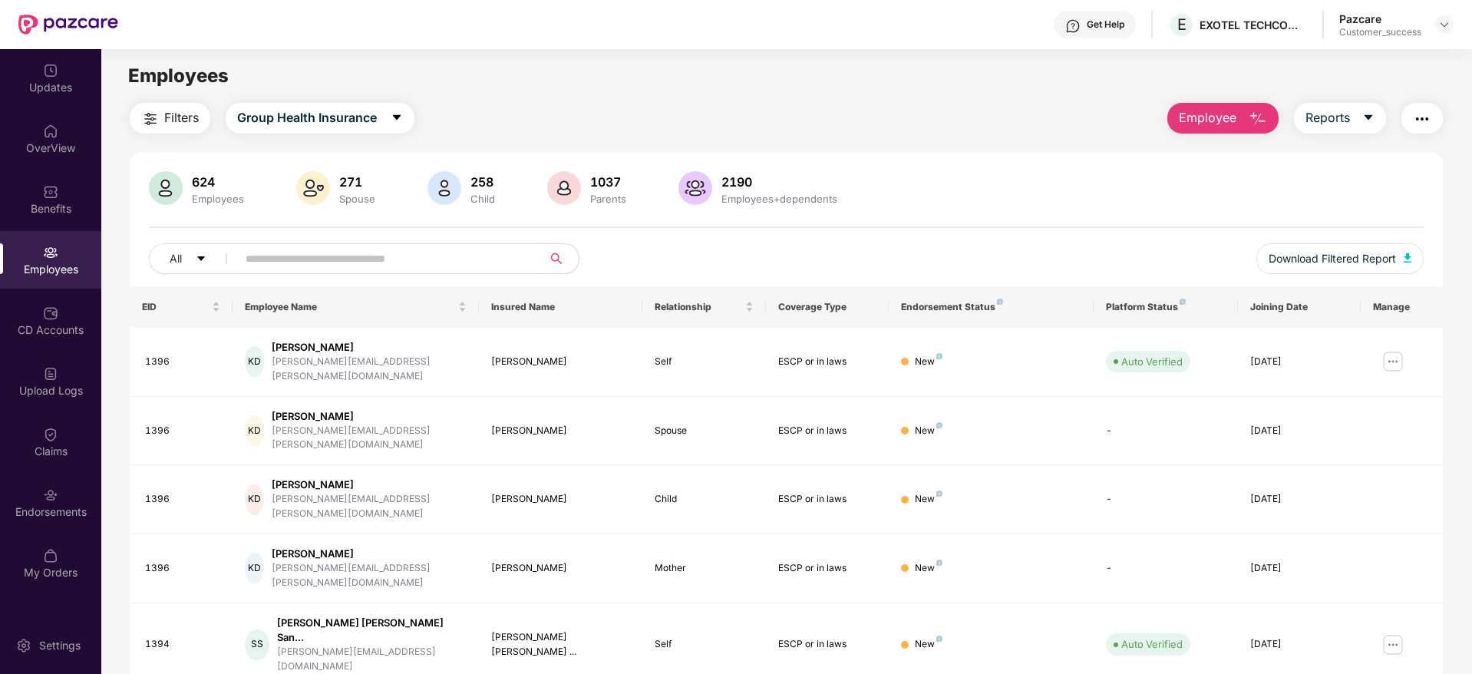
click at [298, 261] on input "text" at bounding box center [384, 258] width 276 height 23
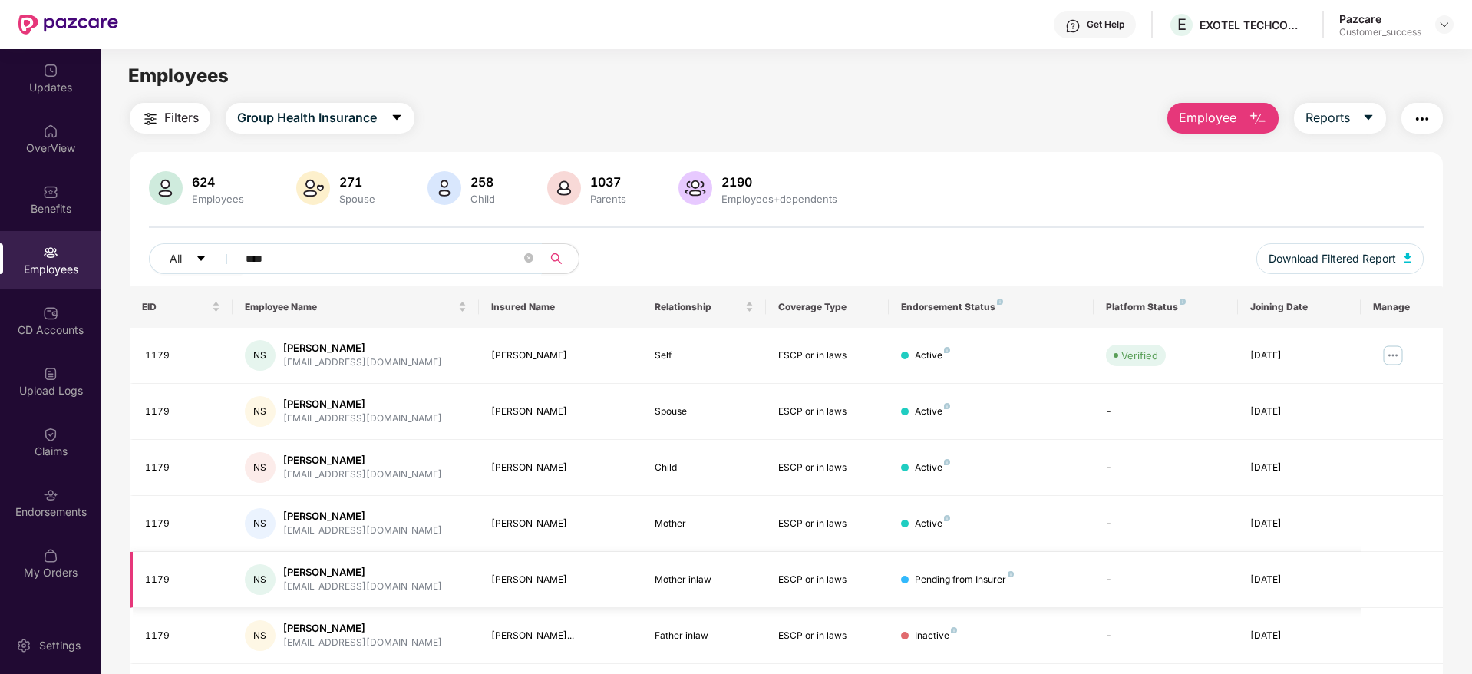
type input "****"
drag, startPoint x: 577, startPoint y: 580, endPoint x: 467, endPoint y: 586, distance: 109.9
click at [467, 586] on tr "1179 NS [PERSON_NAME] [EMAIL_ADDRESS][DOMAIN_NAME] [PERSON_NAME] Mother inlaw E…" at bounding box center [786, 580] width 1313 height 56
copy tr "[PERSON_NAME]"
click at [1386, 354] on img at bounding box center [1393, 355] width 25 height 25
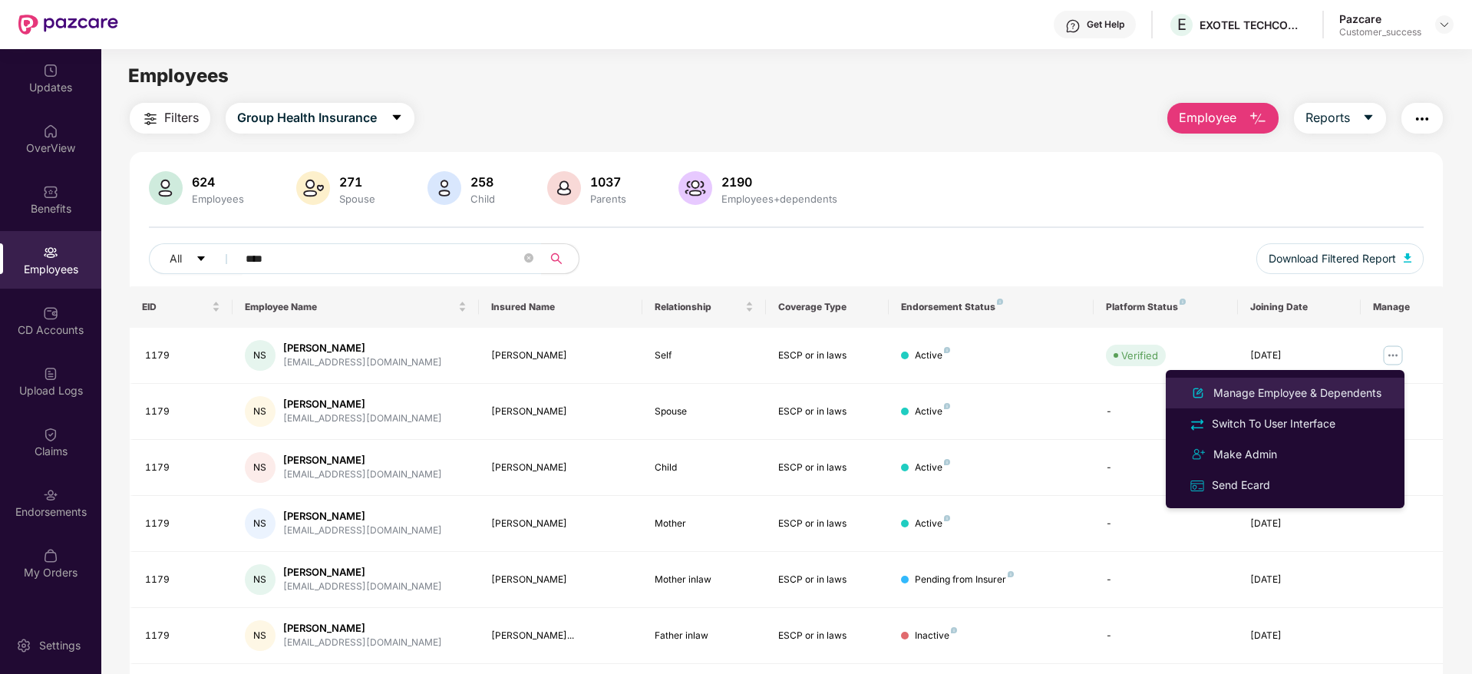
click at [1290, 397] on div "Manage Employee & Dependents" at bounding box center [1298, 393] width 174 height 17
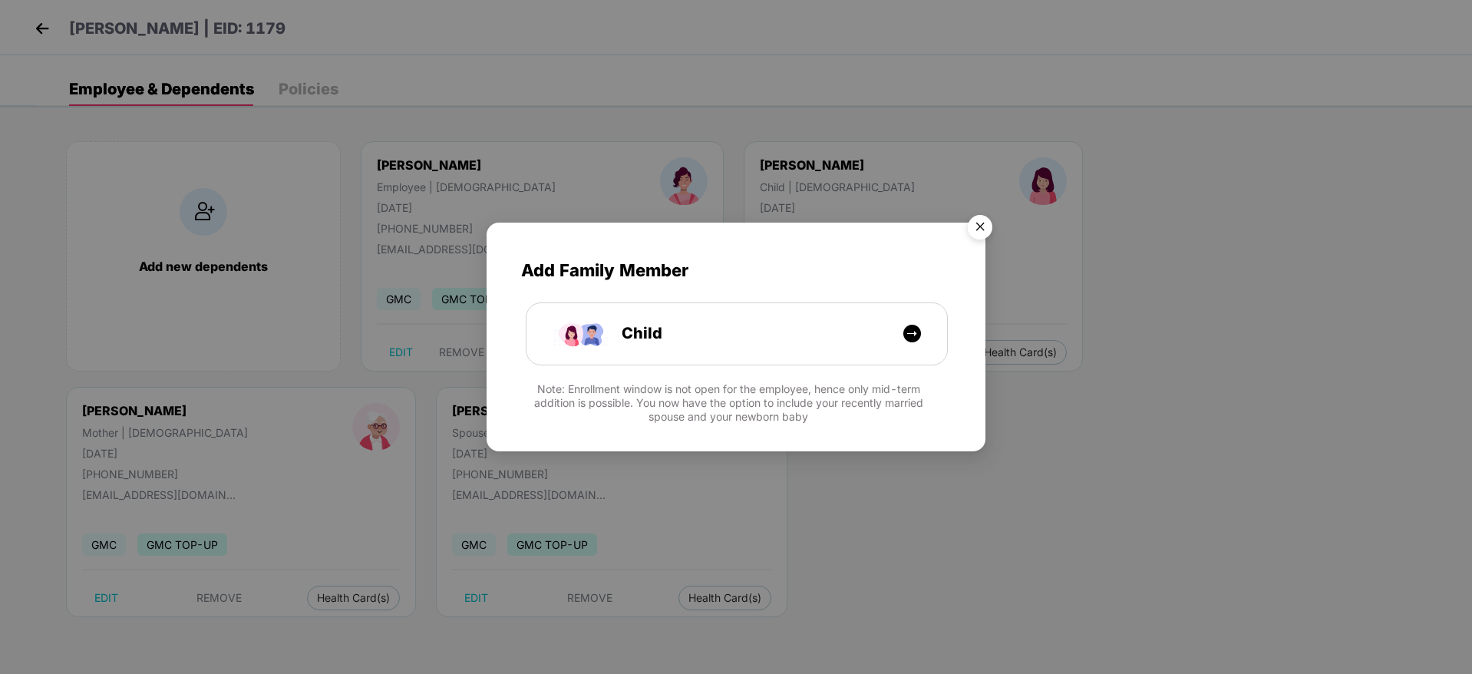
click at [978, 224] on img "Close" at bounding box center [980, 229] width 43 height 43
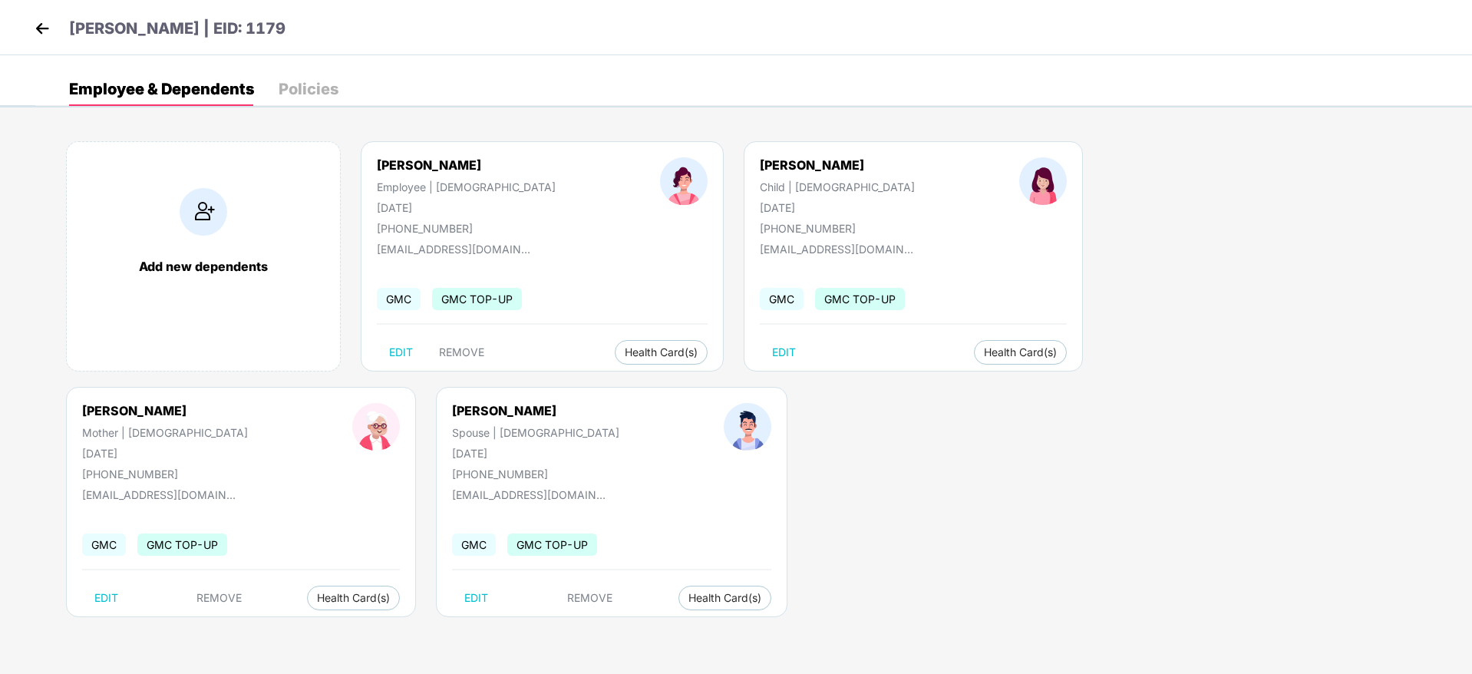
click at [37, 32] on img at bounding box center [42, 28] width 23 height 23
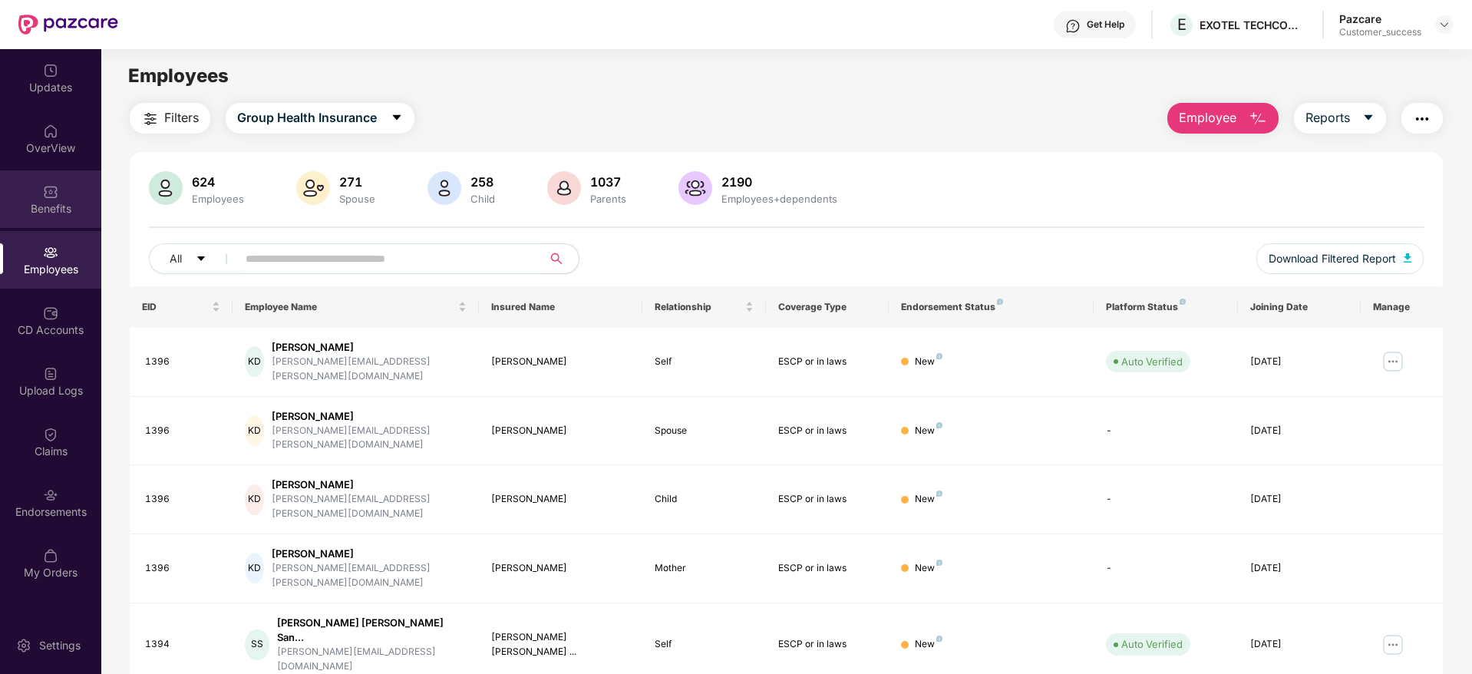
click at [55, 193] on img at bounding box center [50, 191] width 15 height 15
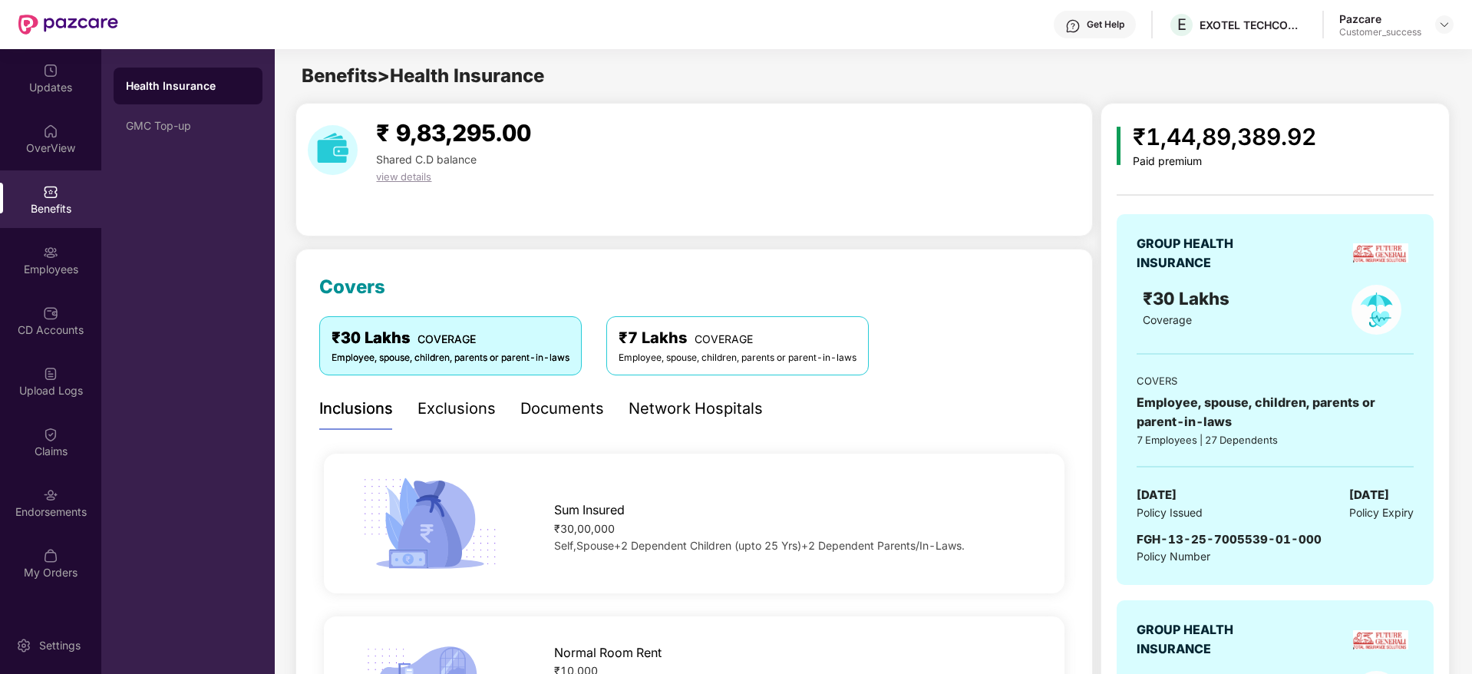
click at [1330, 541] on div "FGH-13-25-7005539-01-000 Policy Number" at bounding box center [1275, 547] width 276 height 35
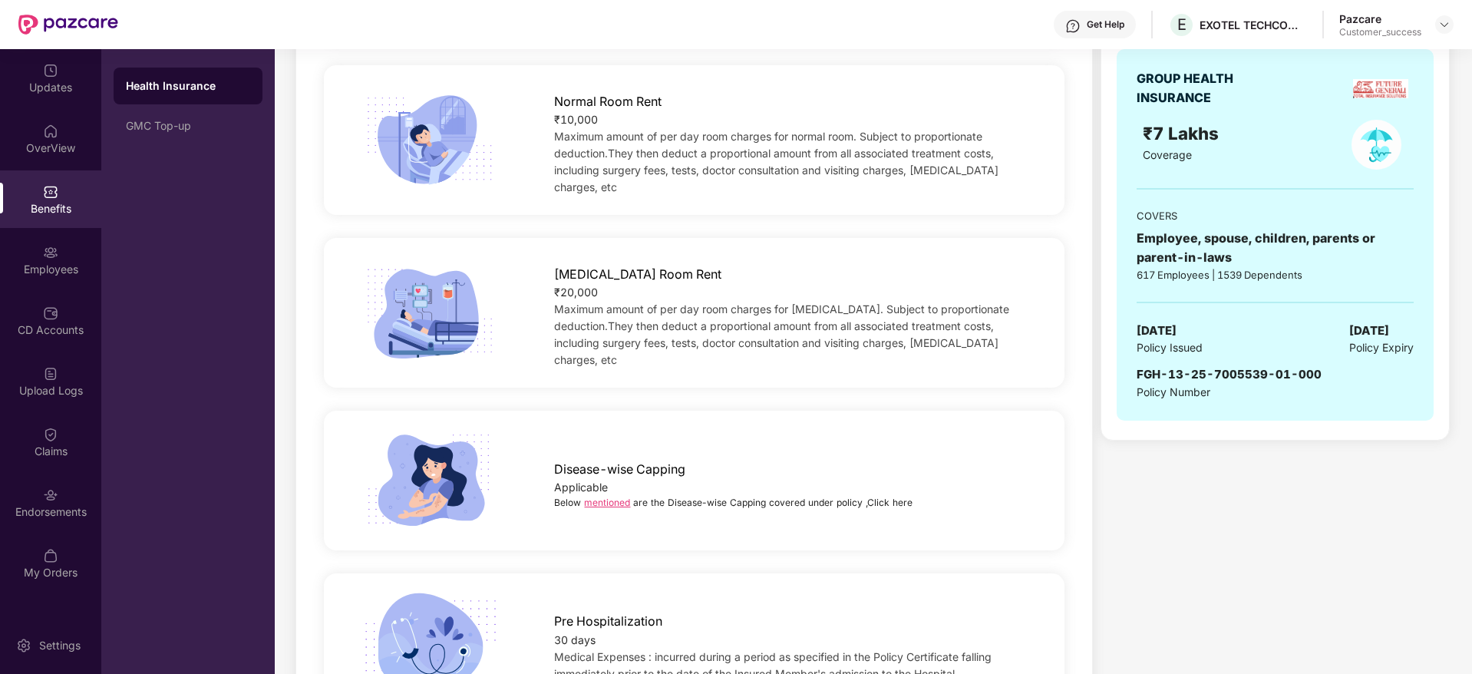
scroll to position [553, 0]
drag, startPoint x: 1322, startPoint y: 370, endPoint x: 1138, endPoint y: 371, distance: 183.5
click at [1138, 371] on div "FGH-13-25-7005539-01-000 Policy Number" at bounding box center [1275, 381] width 276 height 35
copy span "FGH-13-25-7005539-01-000"
click at [48, 274] on div "Employees" at bounding box center [50, 269] width 101 height 15
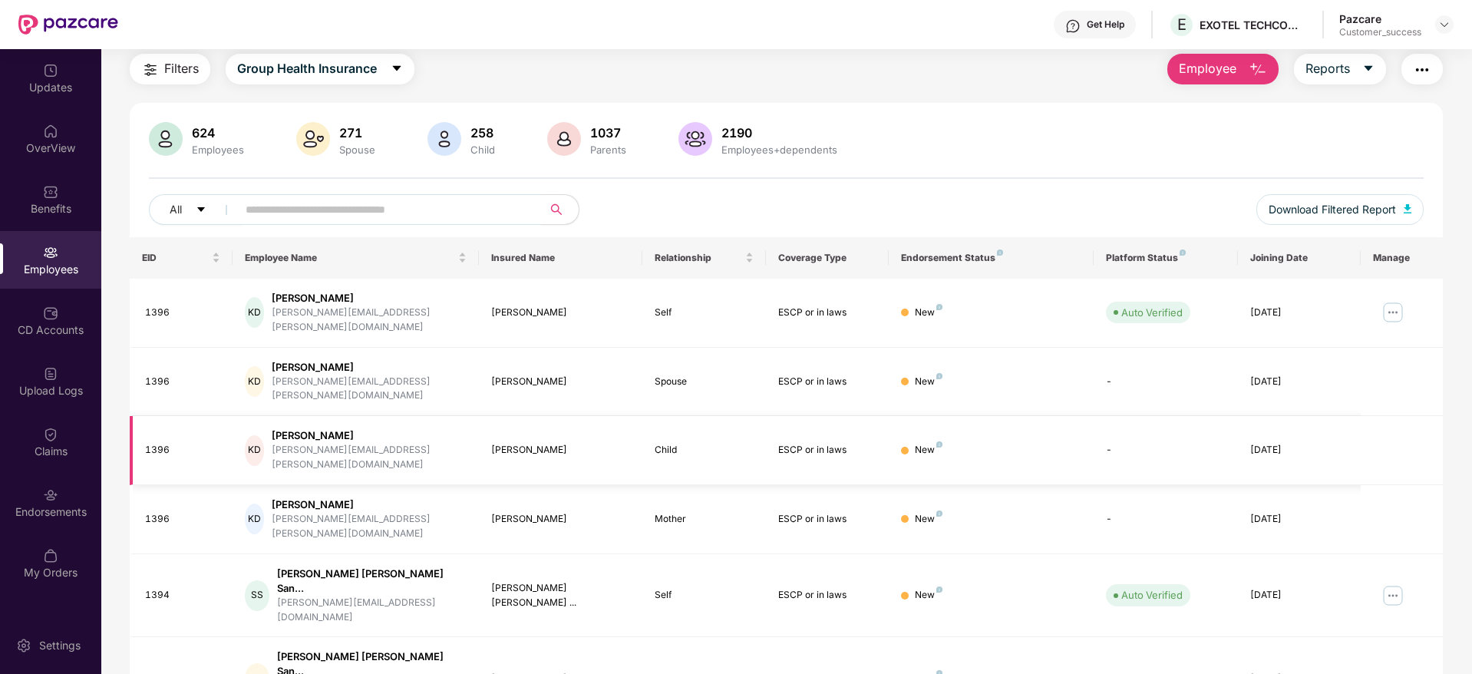
scroll to position [269, 0]
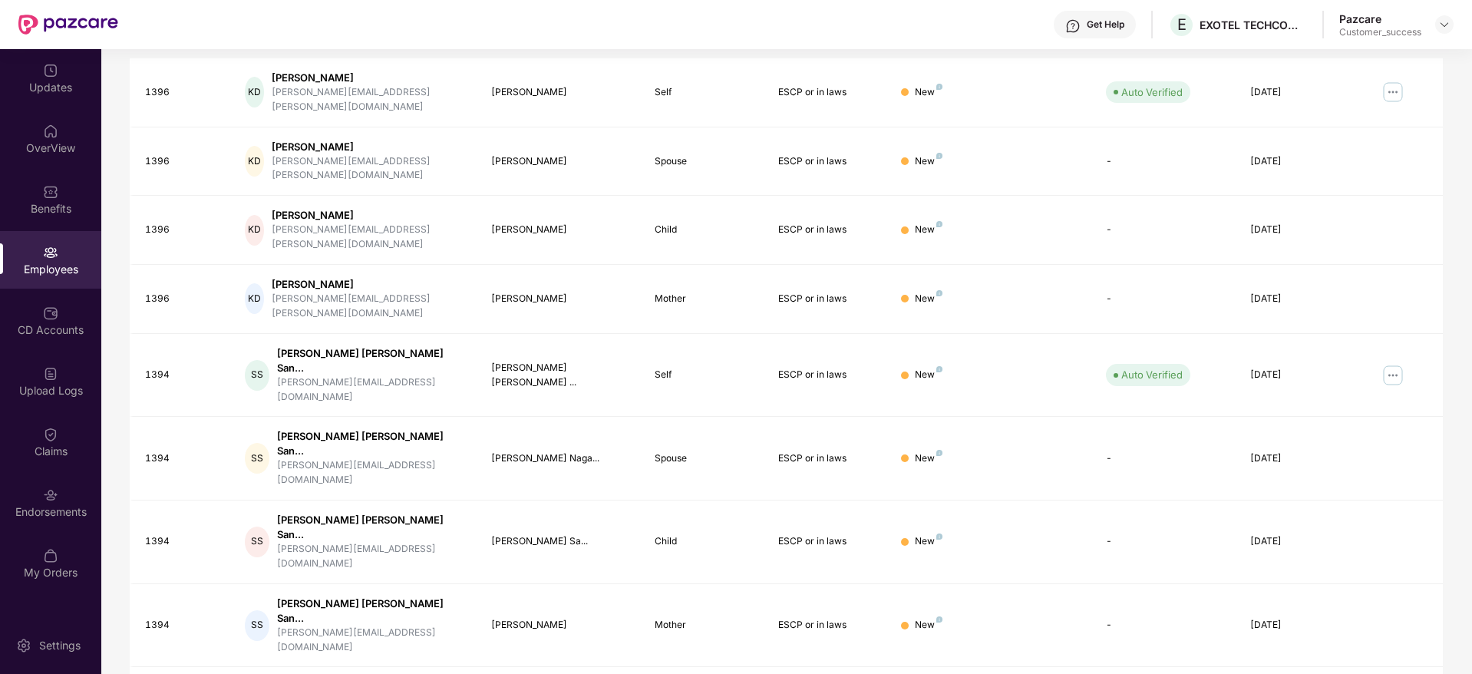
click at [1463, 381] on div "Filters Group Health Insurance Employee Reports 624 Employees 271 Spouse 258 Ch…" at bounding box center [786, 347] width 1370 height 1029
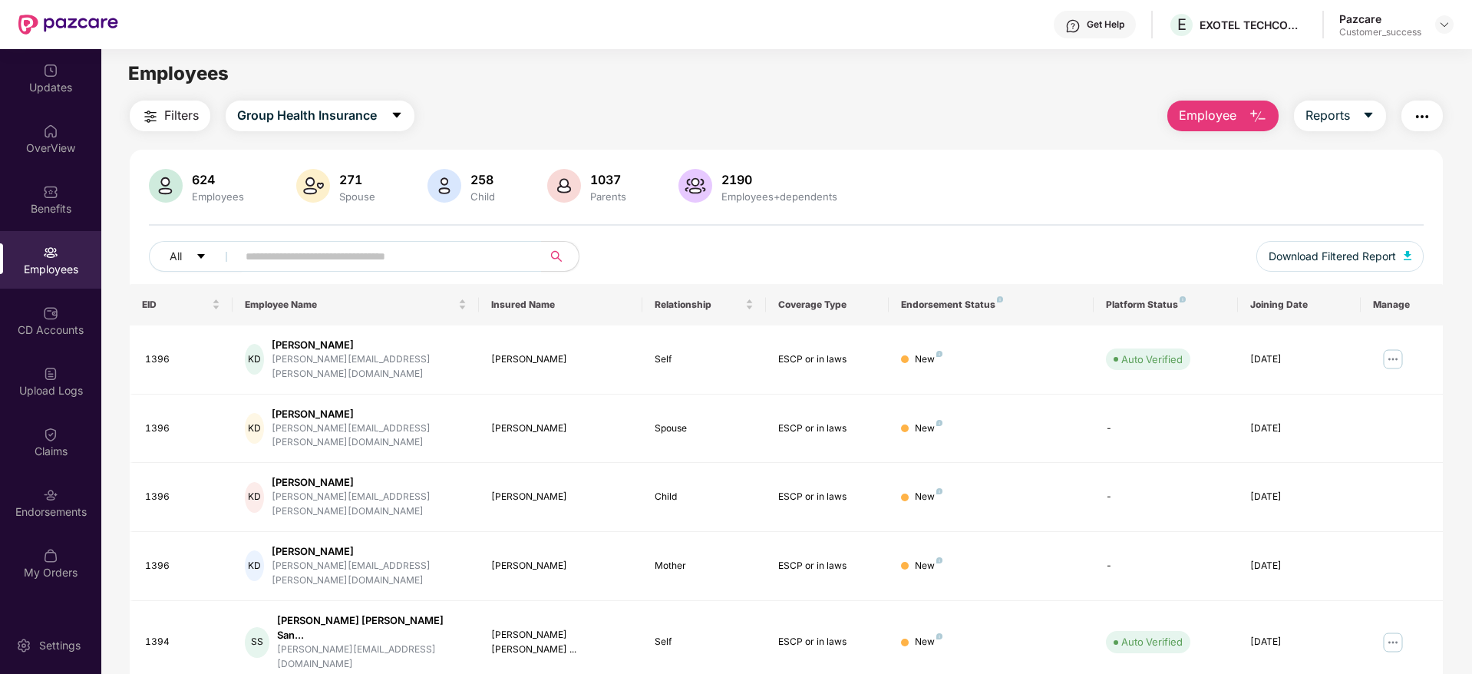
scroll to position [0, 0]
click at [405, 258] on input "text" at bounding box center [384, 258] width 276 height 23
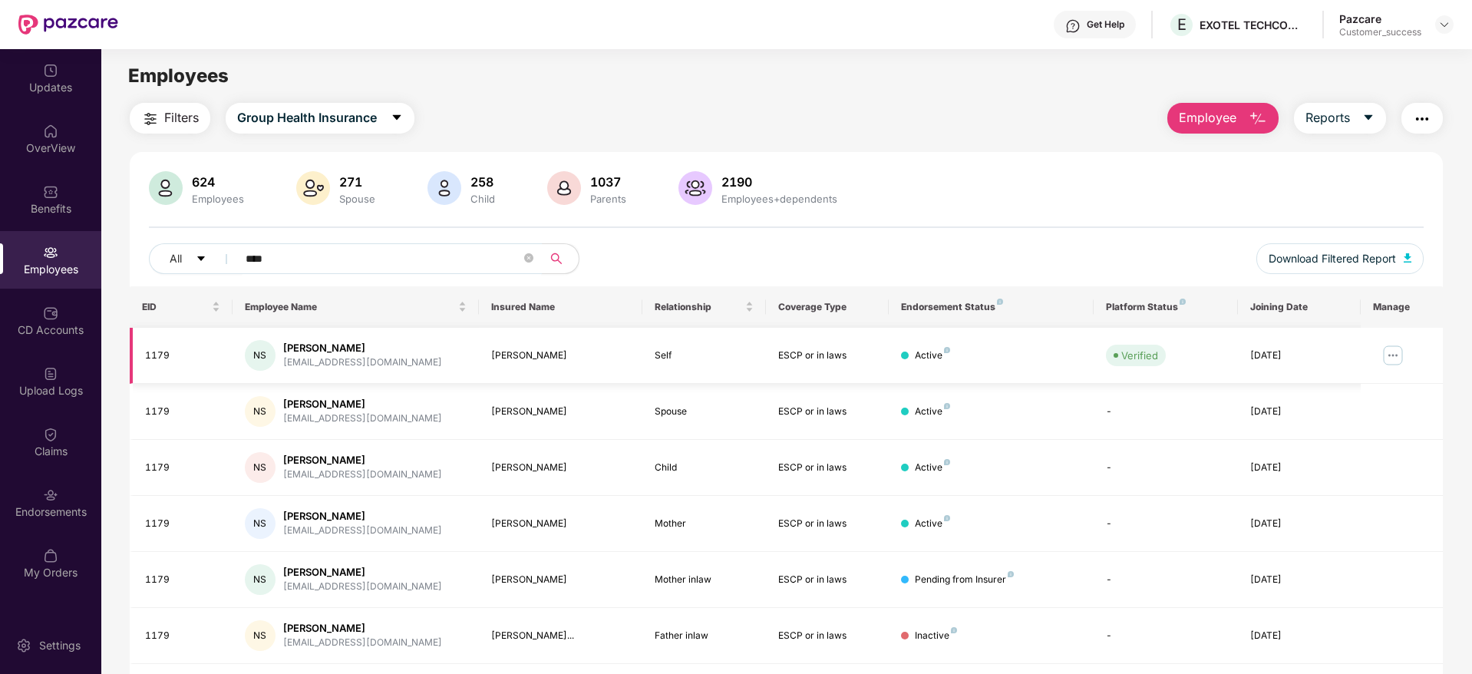
type input "****"
click at [1388, 358] on img at bounding box center [1393, 355] width 25 height 25
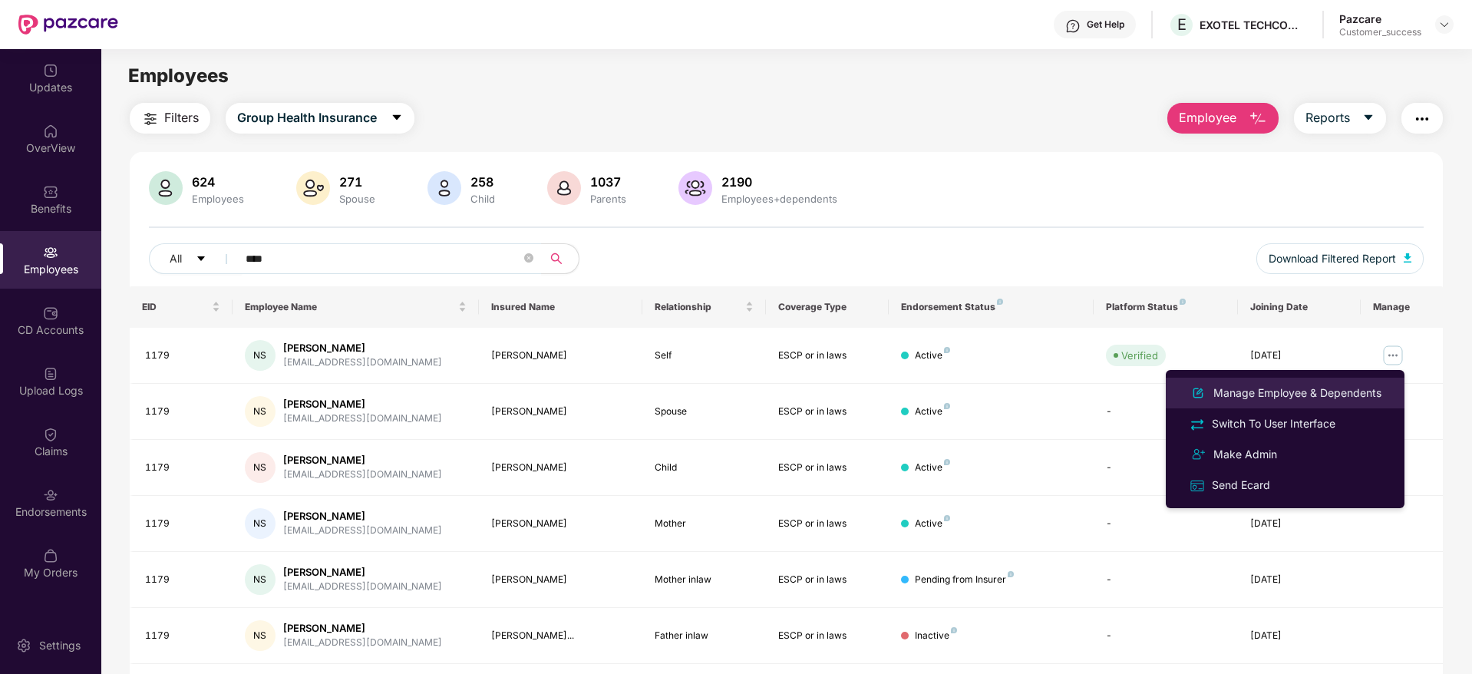
click at [1260, 405] on li "Manage Employee & Dependents" at bounding box center [1285, 393] width 239 height 31
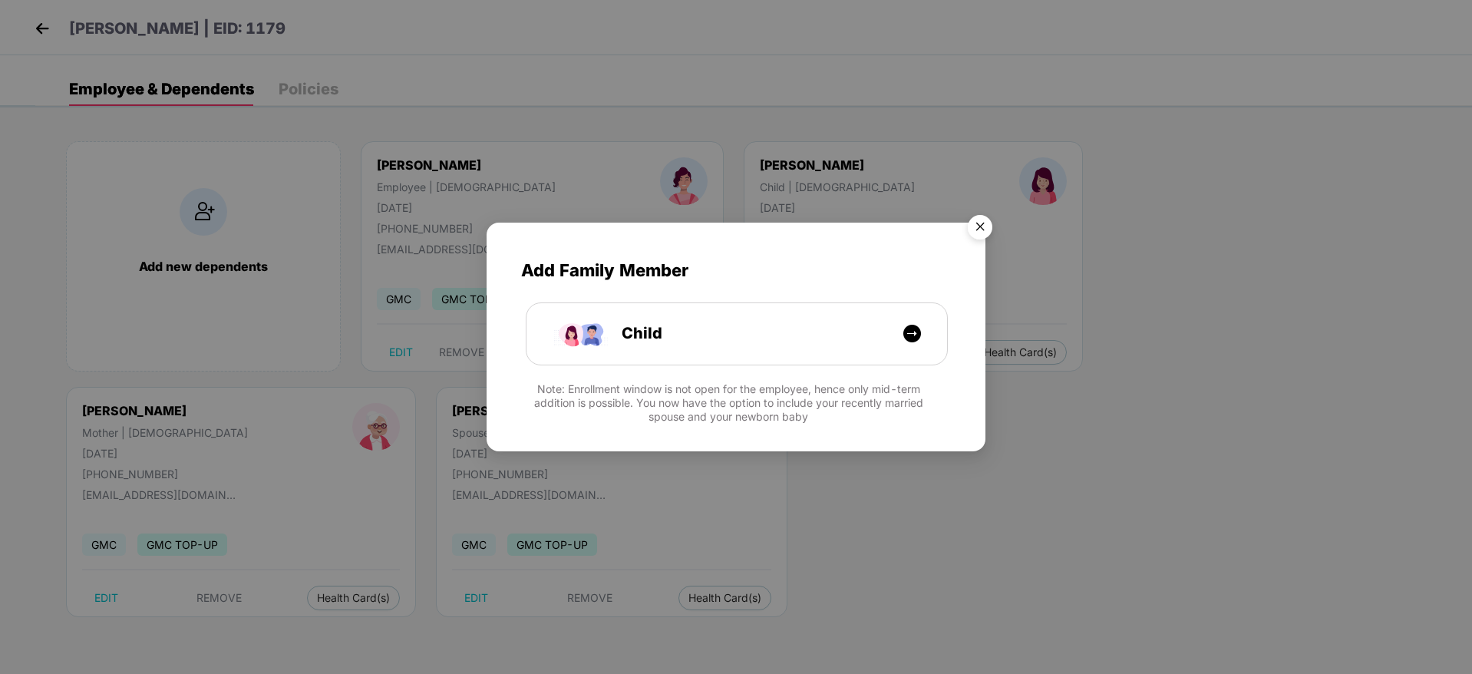
click at [977, 236] on img "Close" at bounding box center [980, 229] width 43 height 43
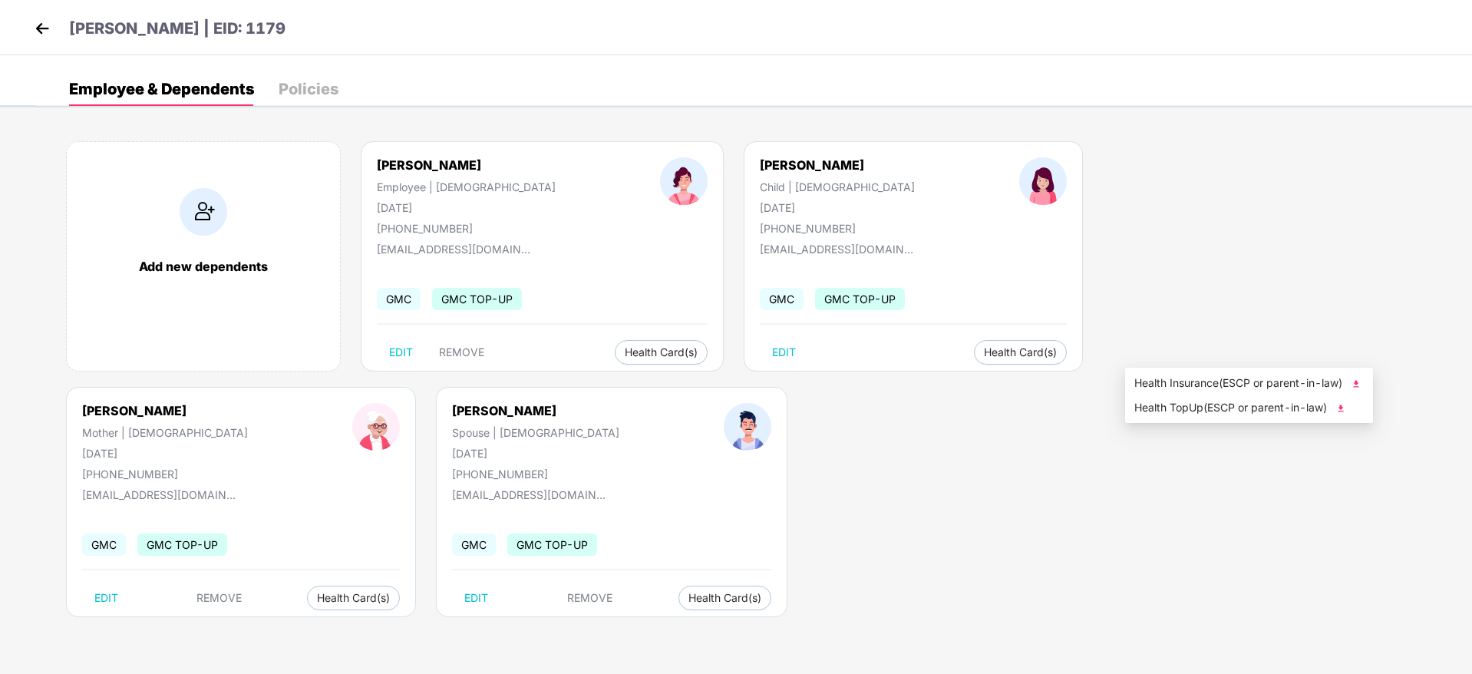
click at [1180, 381] on span "Health Insurance(ESCP or parent-in-law)" at bounding box center [1250, 383] width 230 height 17
click at [32, 20] on img at bounding box center [42, 28] width 23 height 23
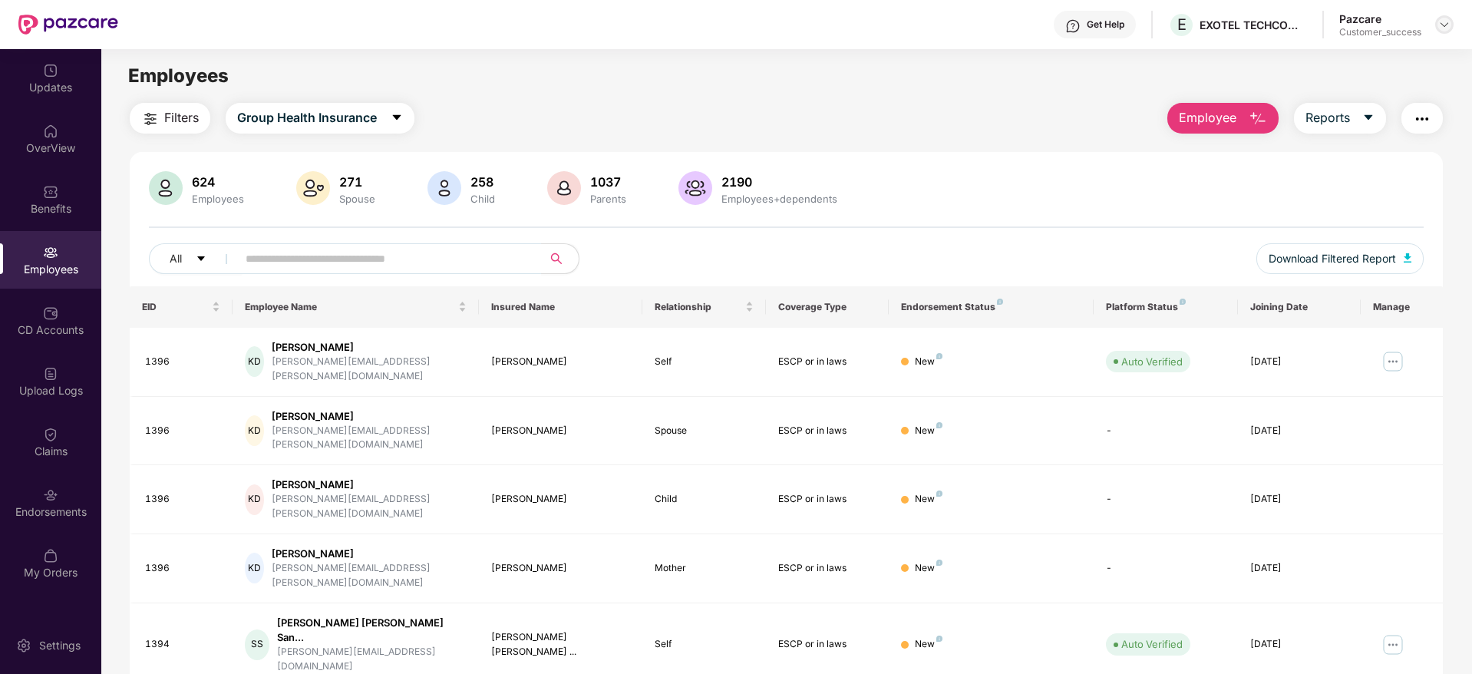
click at [1445, 31] on div at bounding box center [1445, 24] width 18 height 18
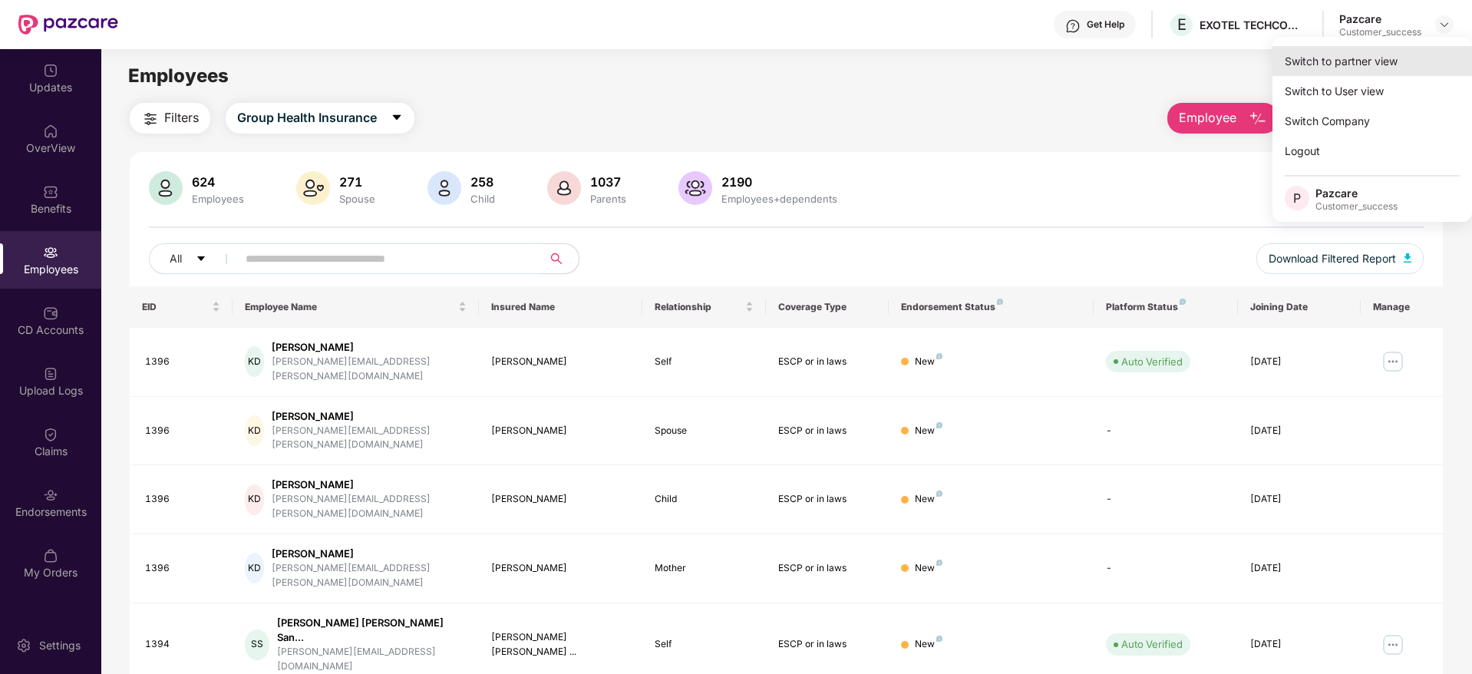
click at [1352, 64] on div "Switch to partner view" at bounding box center [1373, 61] width 200 height 30
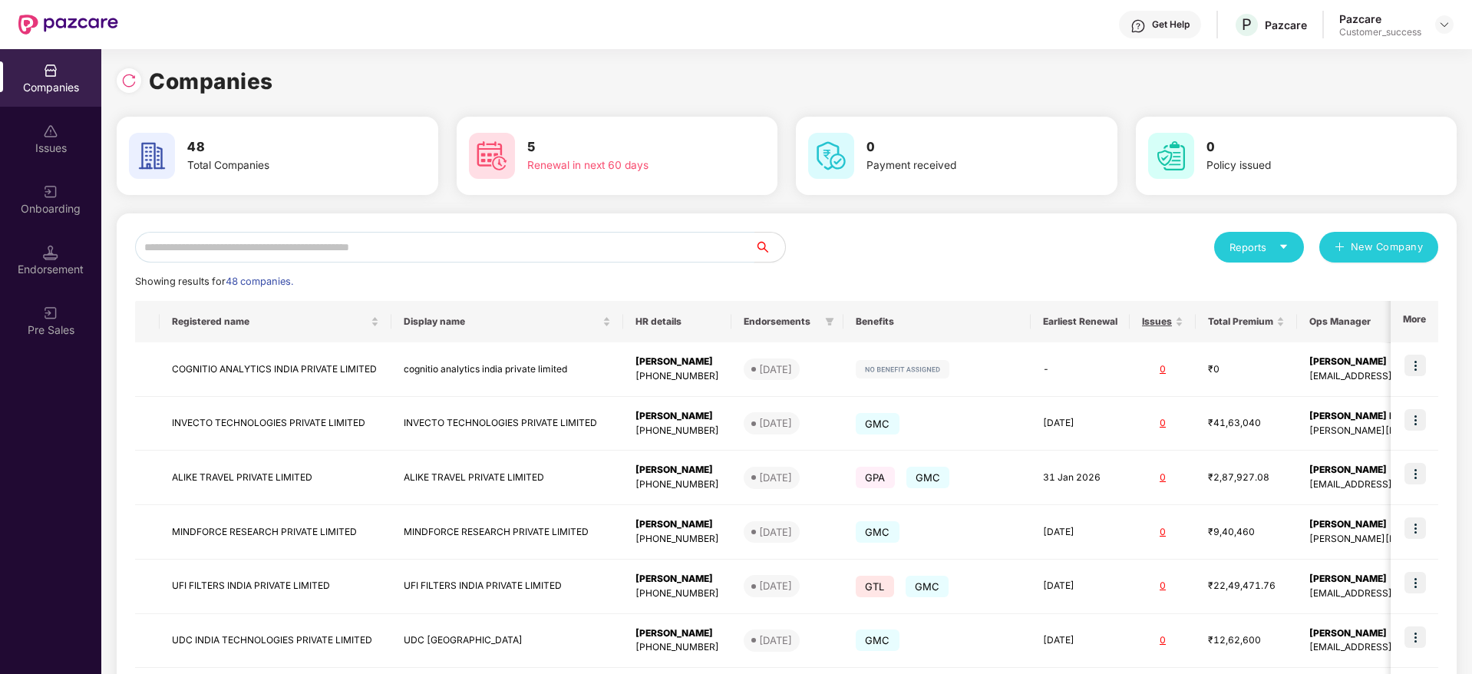
click at [375, 256] on input "text" at bounding box center [444, 247] width 619 height 31
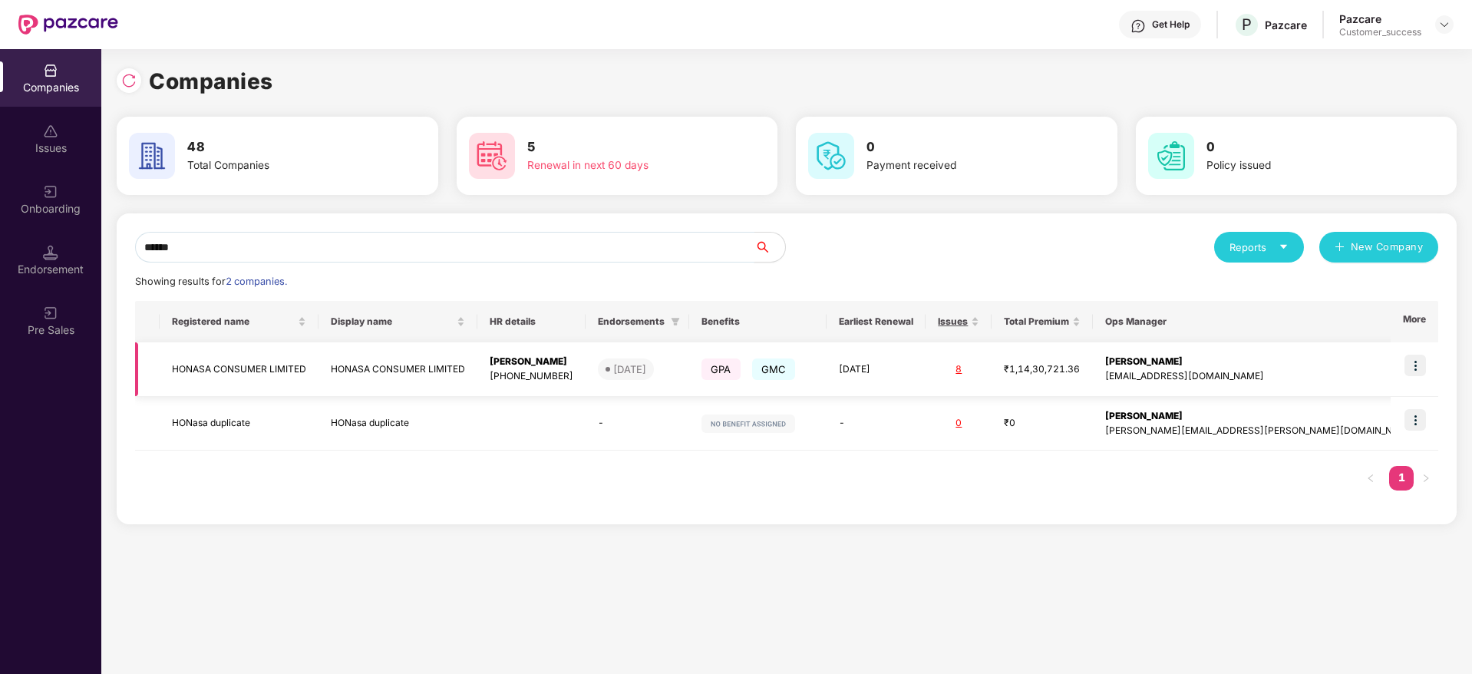
type input "******"
click at [1422, 372] on img at bounding box center [1415, 365] width 21 height 21
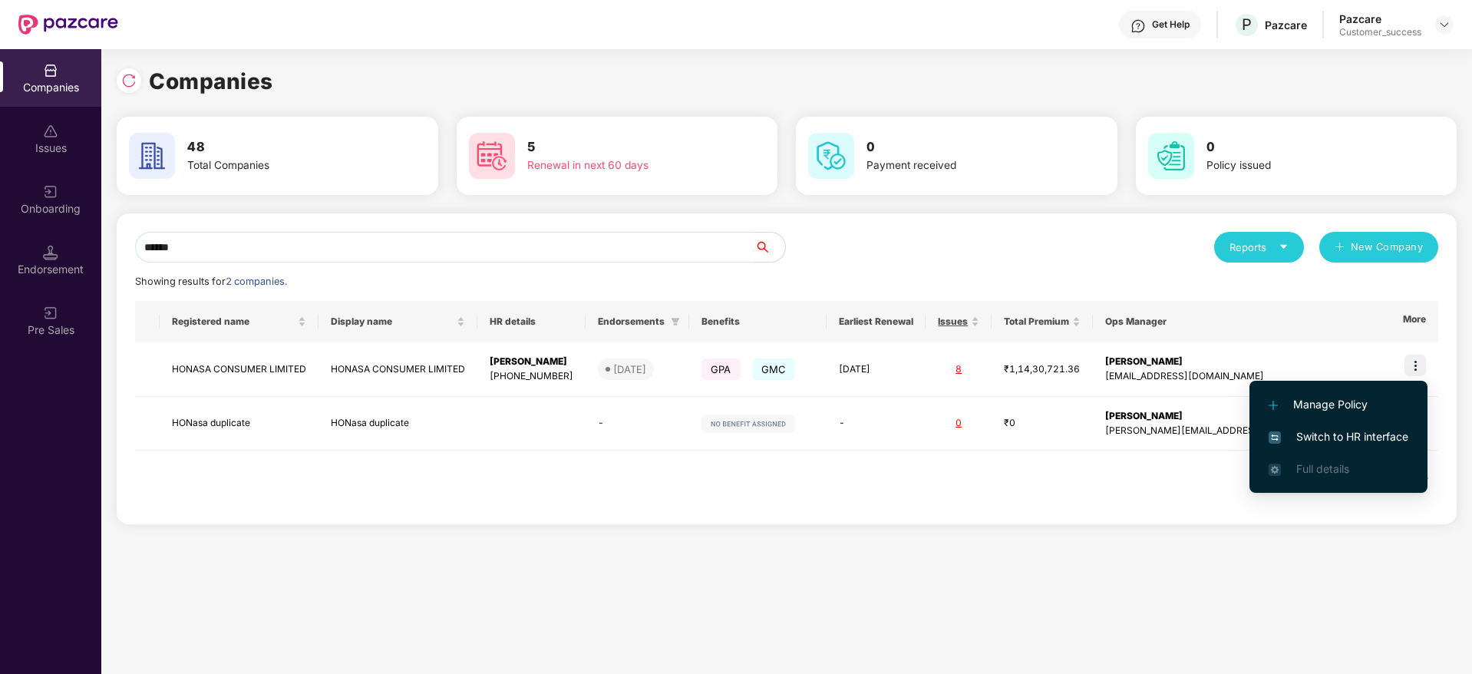
click at [1342, 430] on span "Switch to HR interface" at bounding box center [1339, 436] width 140 height 17
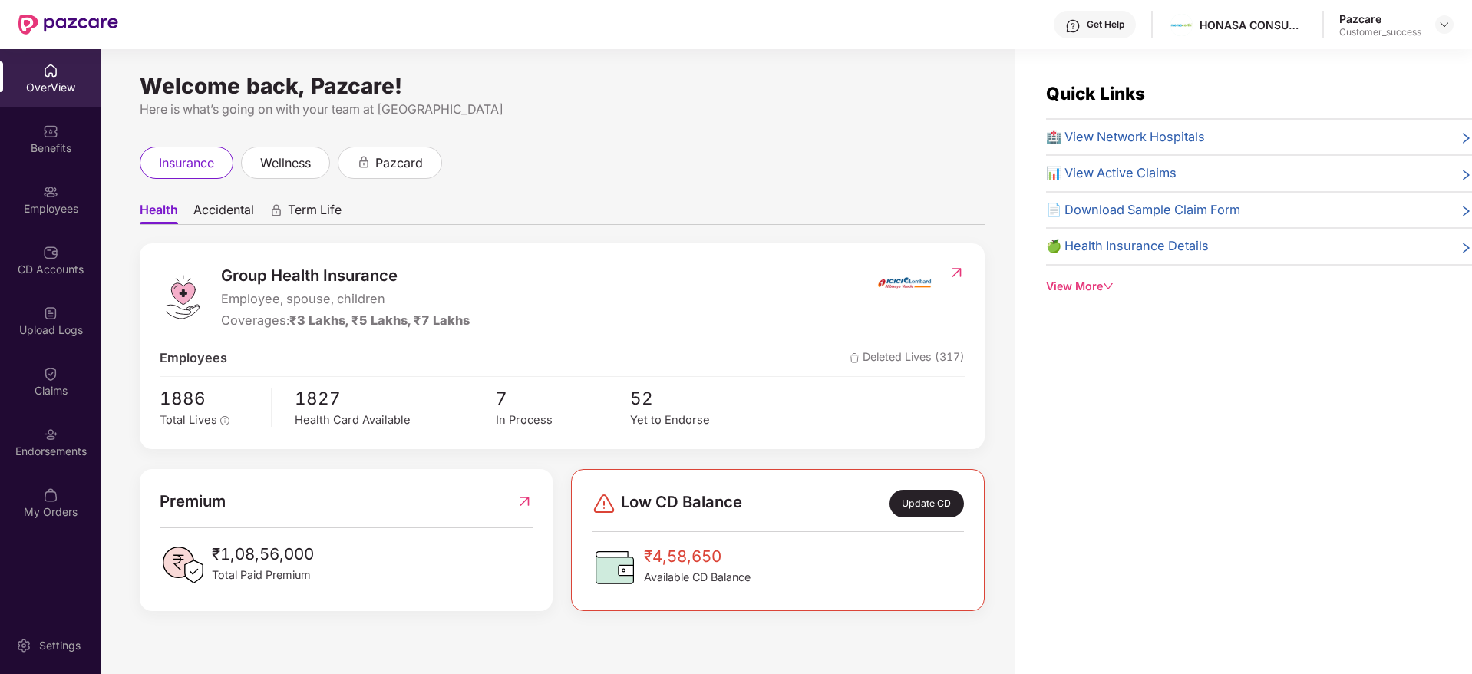
click at [50, 201] on div "Employees" at bounding box center [50, 208] width 101 height 15
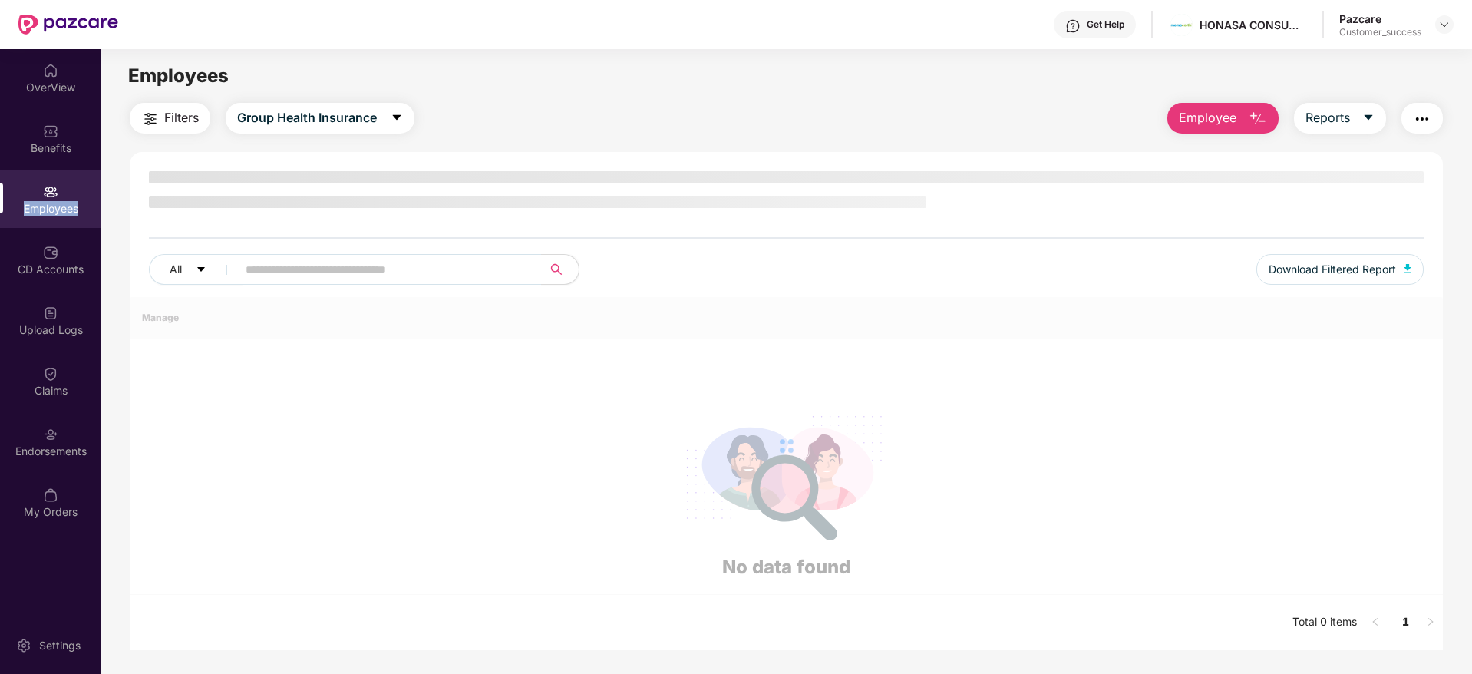
click at [50, 201] on div "Employees" at bounding box center [50, 208] width 101 height 15
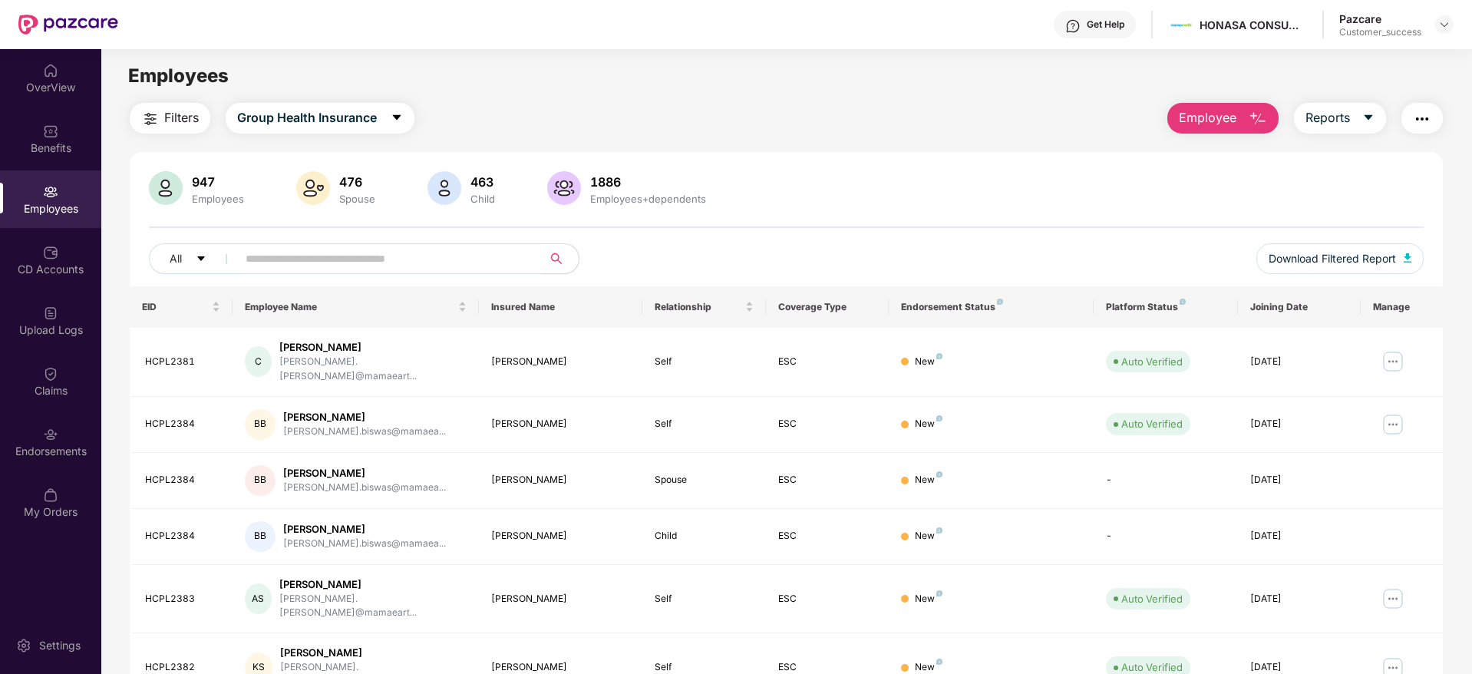
click at [309, 247] on input "text" at bounding box center [384, 258] width 276 height 23
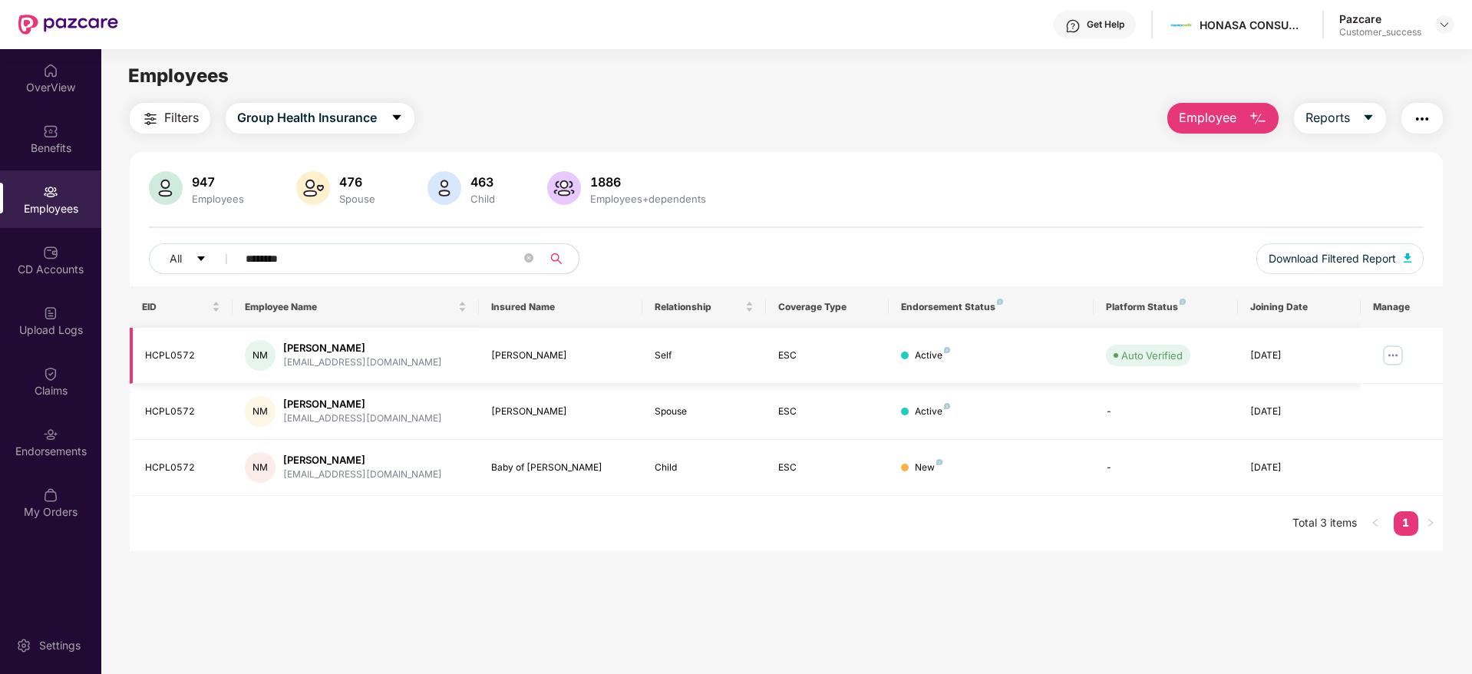
type input "********"
click at [1388, 350] on img at bounding box center [1393, 355] width 25 height 25
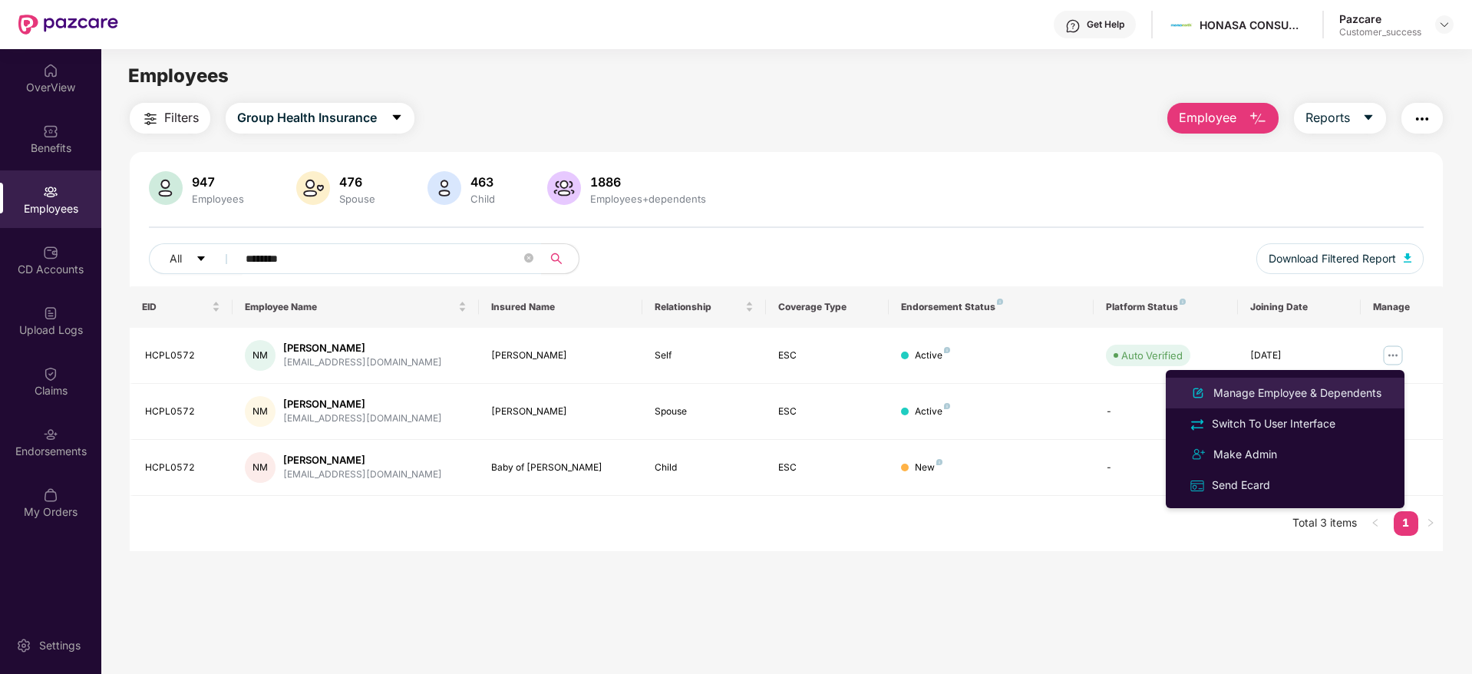
click at [1297, 388] on div "Manage Employee & Dependents" at bounding box center [1298, 393] width 174 height 17
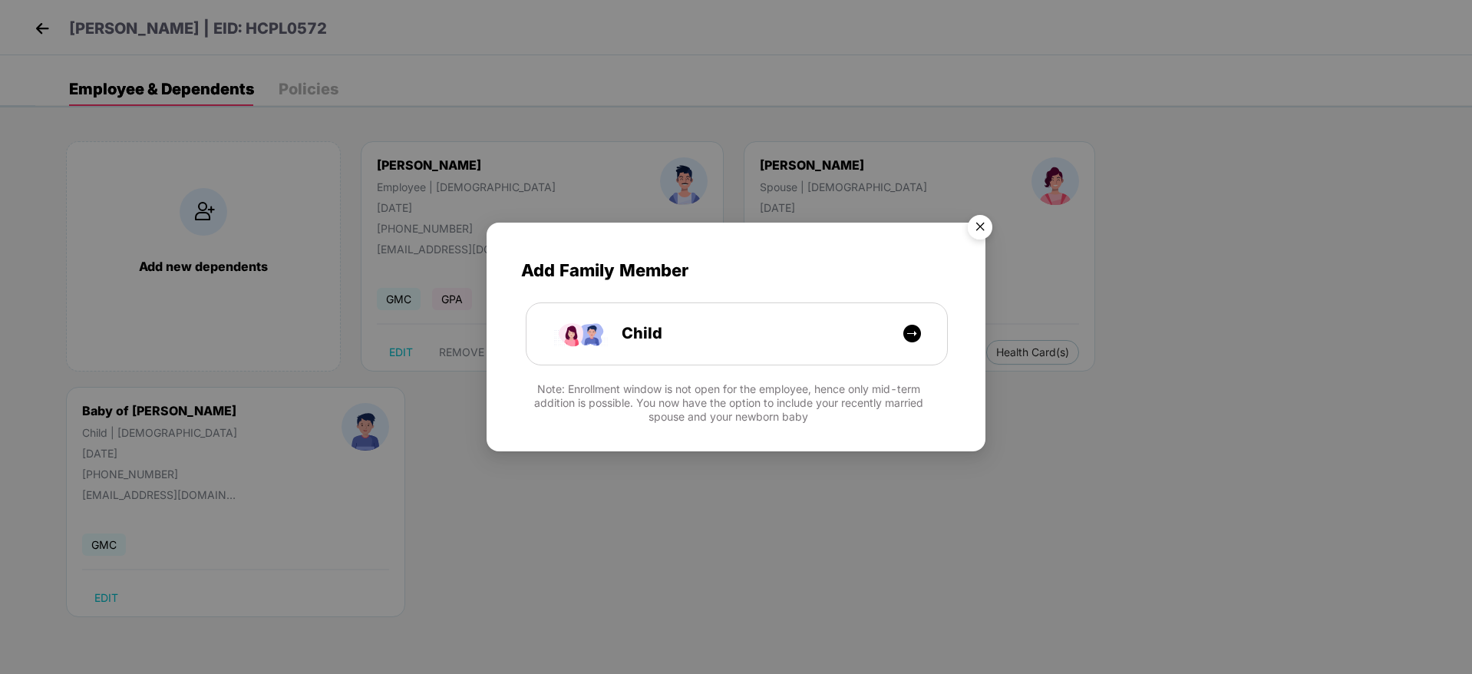
click at [996, 225] on img "Close" at bounding box center [980, 229] width 43 height 43
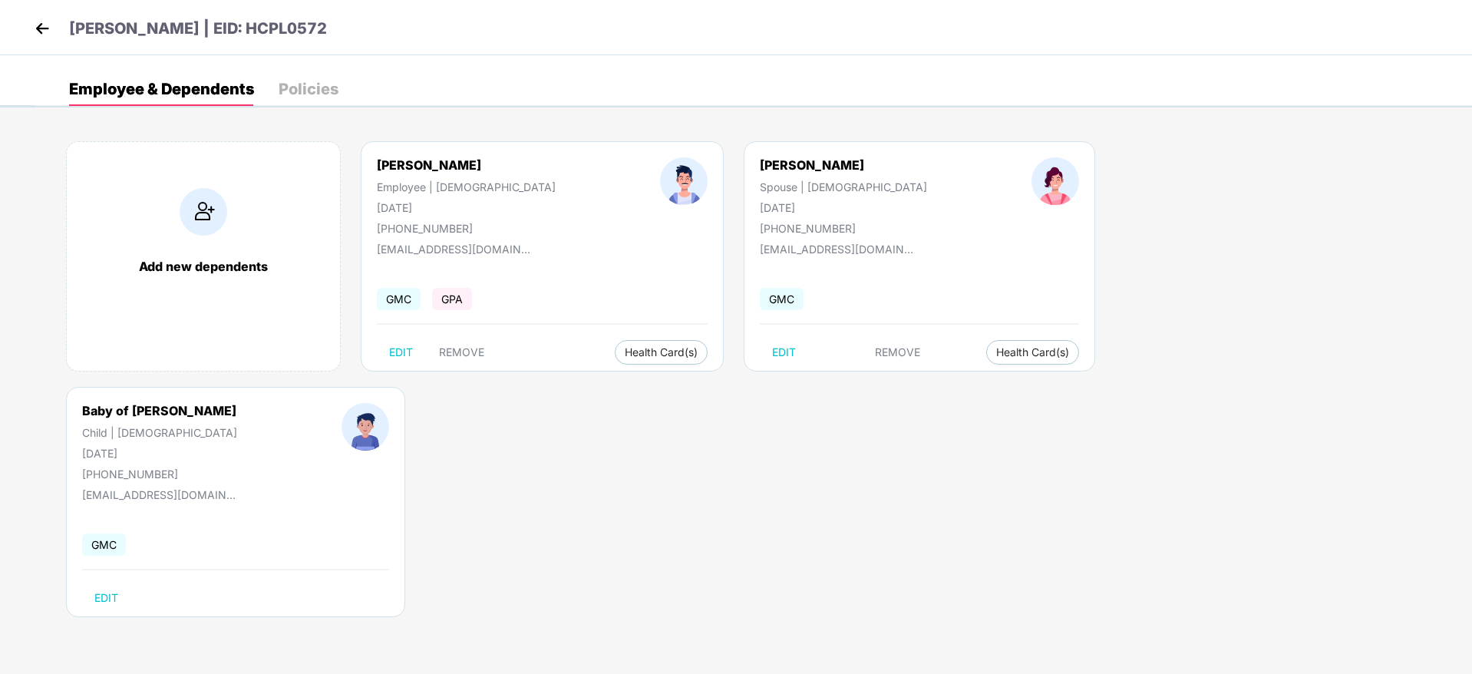
click at [41, 21] on img at bounding box center [42, 28] width 23 height 23
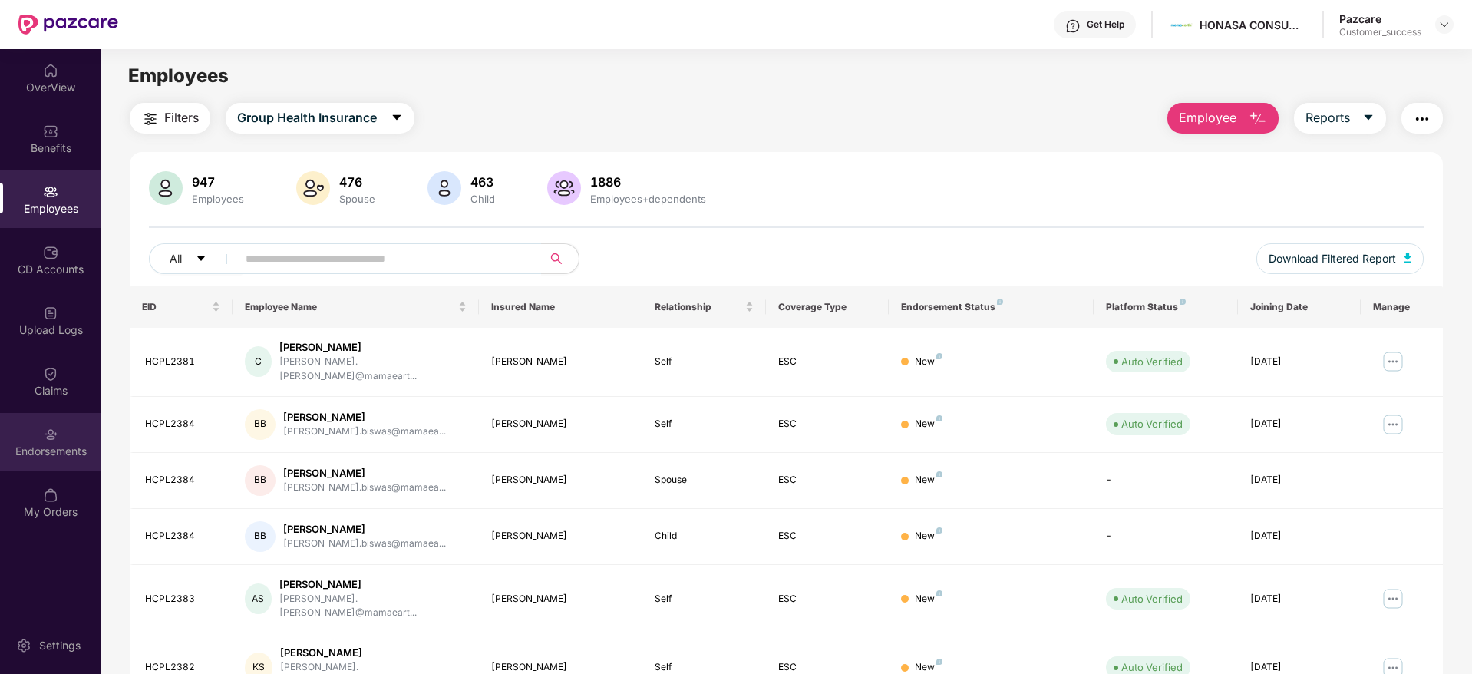
click at [62, 440] on div "Endorsements" at bounding box center [50, 442] width 101 height 58
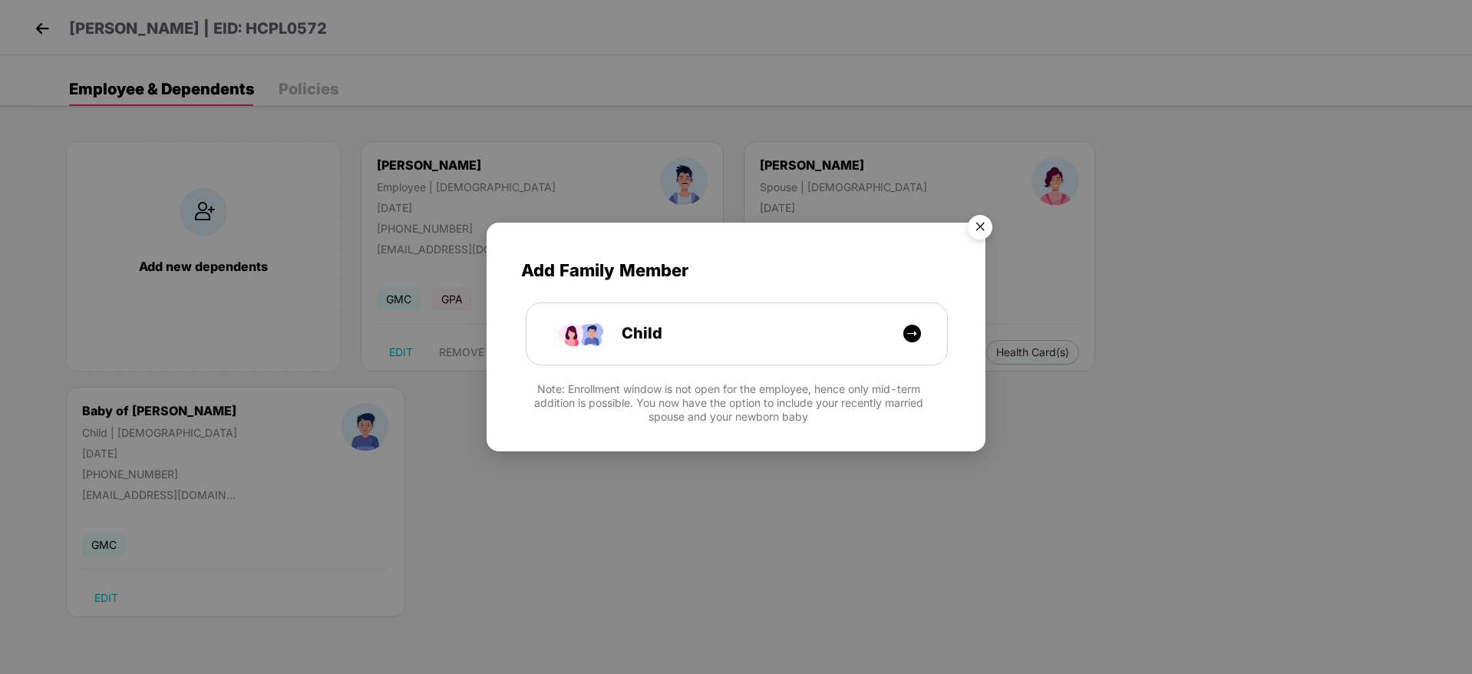
click at [990, 221] on img "Close" at bounding box center [980, 229] width 43 height 43
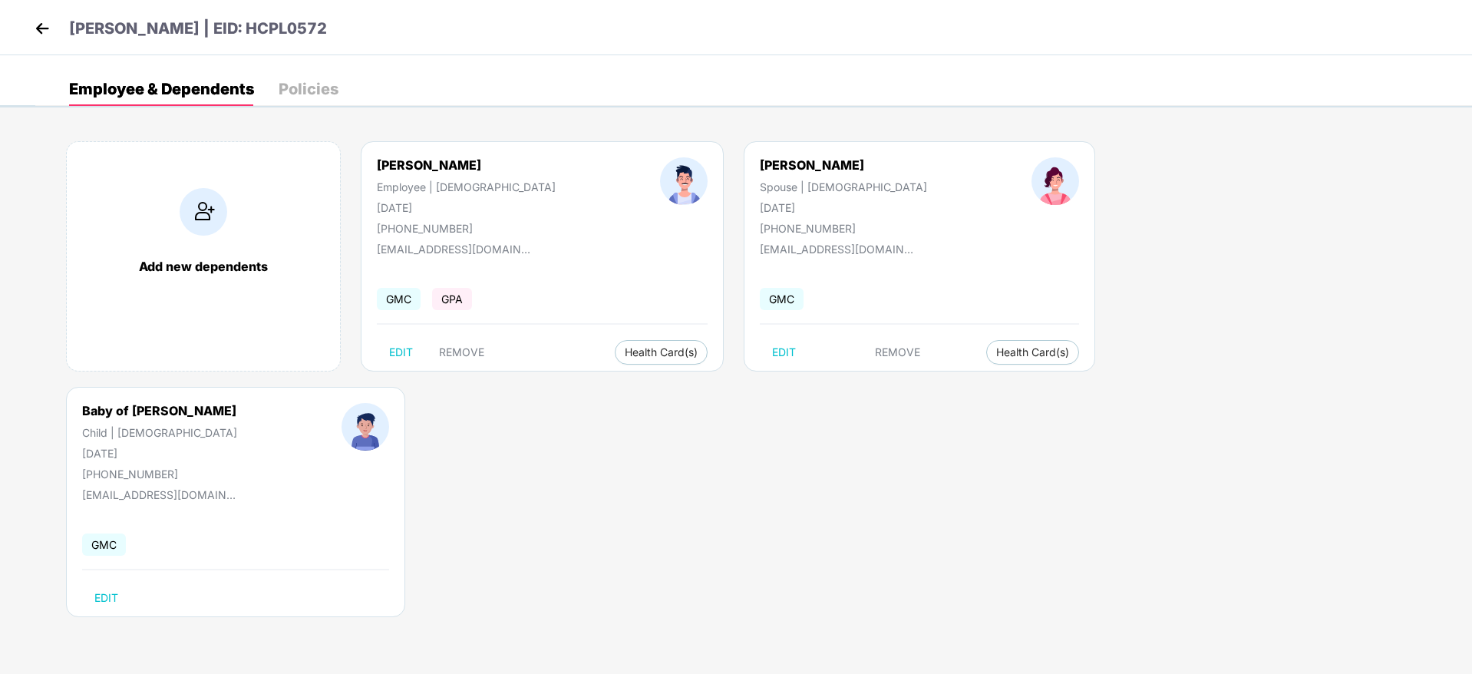
click at [40, 26] on img at bounding box center [42, 28] width 23 height 23
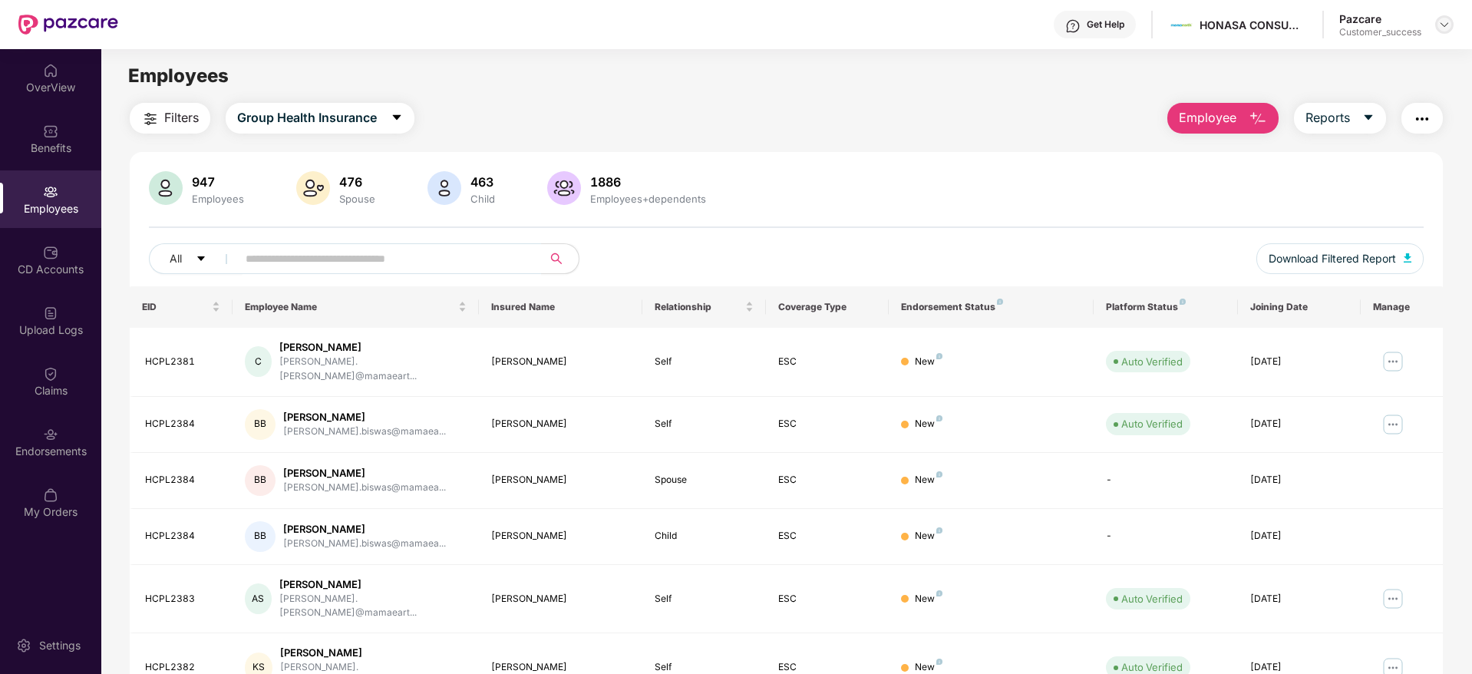
click at [1442, 28] on img at bounding box center [1445, 24] width 12 height 12
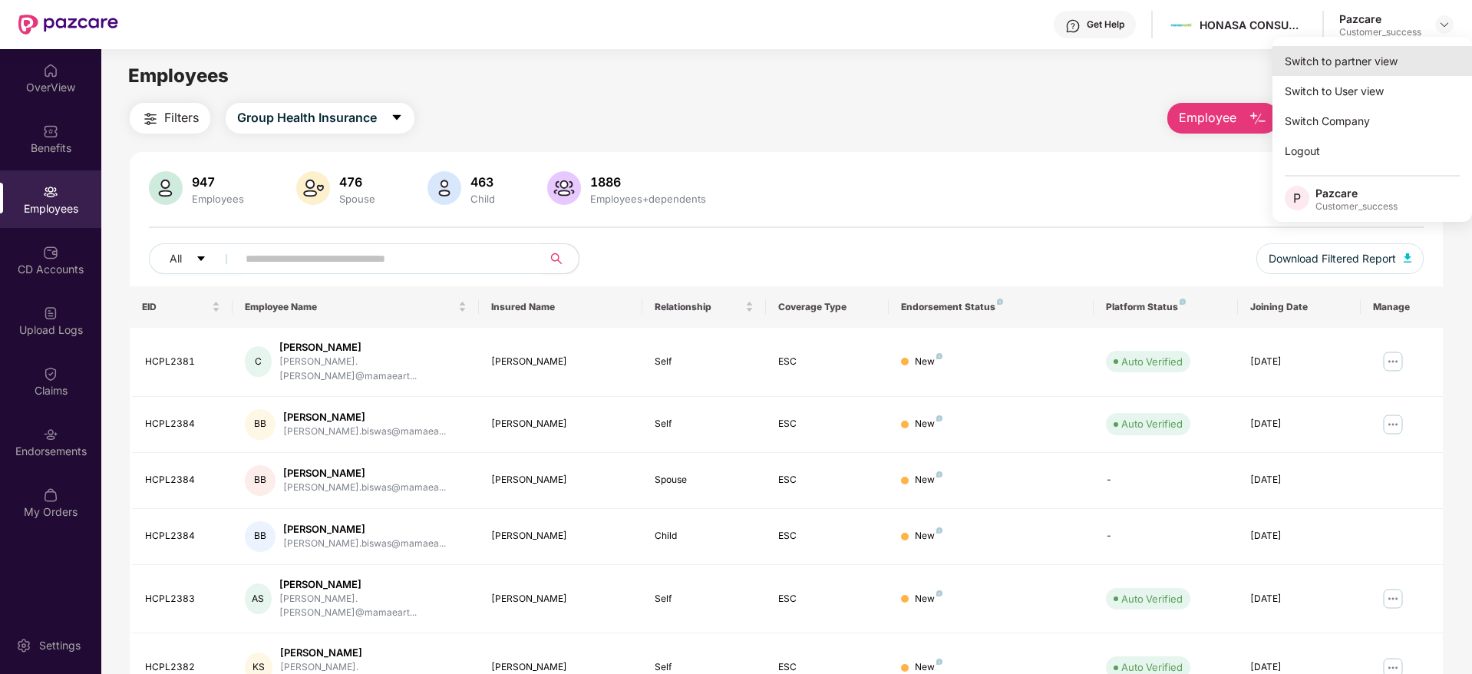
click at [1354, 51] on div "Switch to partner view" at bounding box center [1373, 61] width 200 height 30
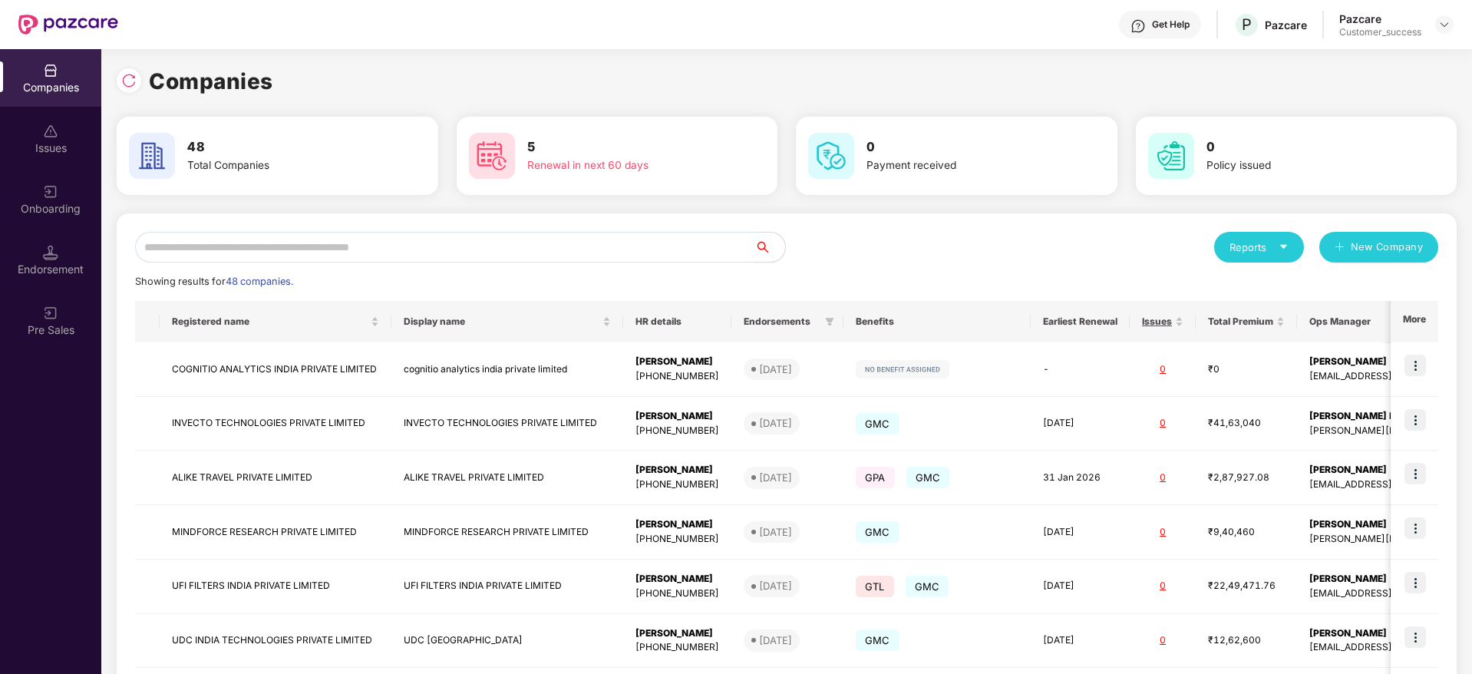
click at [500, 250] on input "text" at bounding box center [444, 247] width 619 height 31
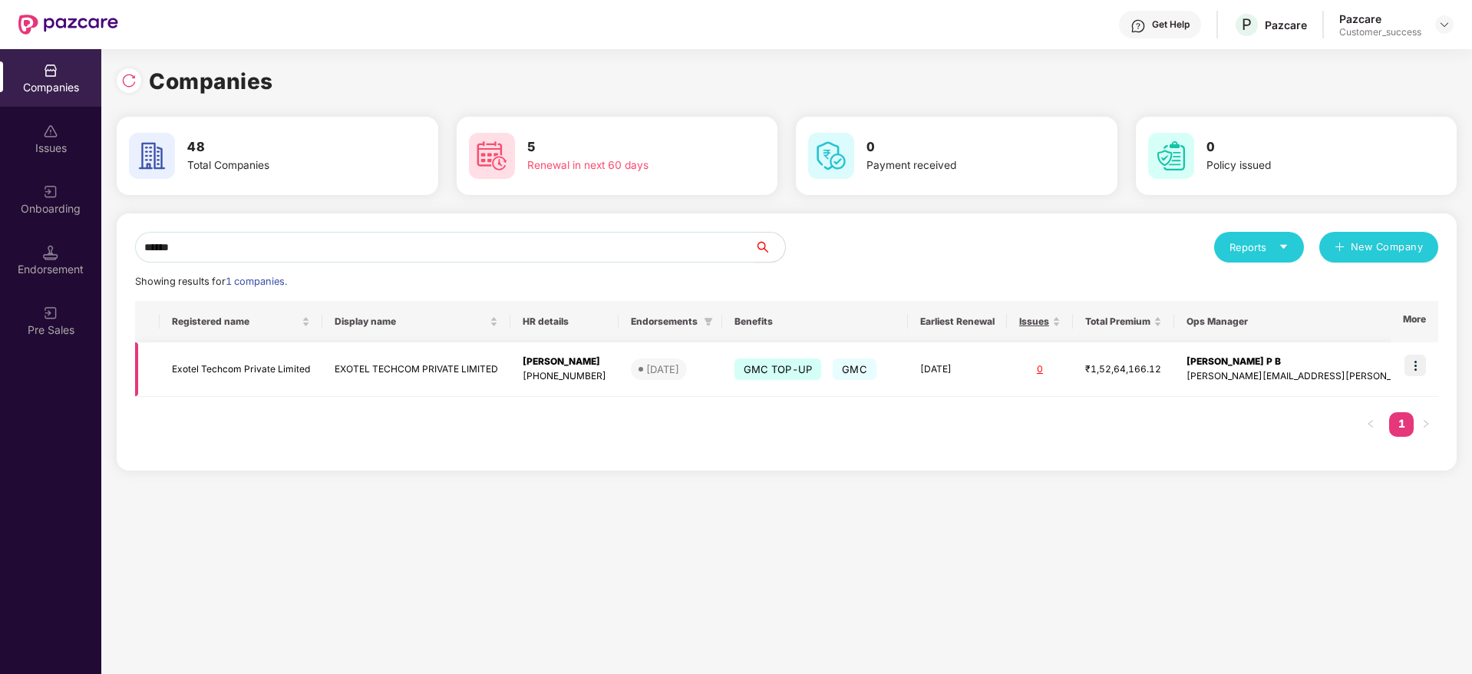
type input "******"
click at [1411, 365] on img at bounding box center [1415, 365] width 21 height 21
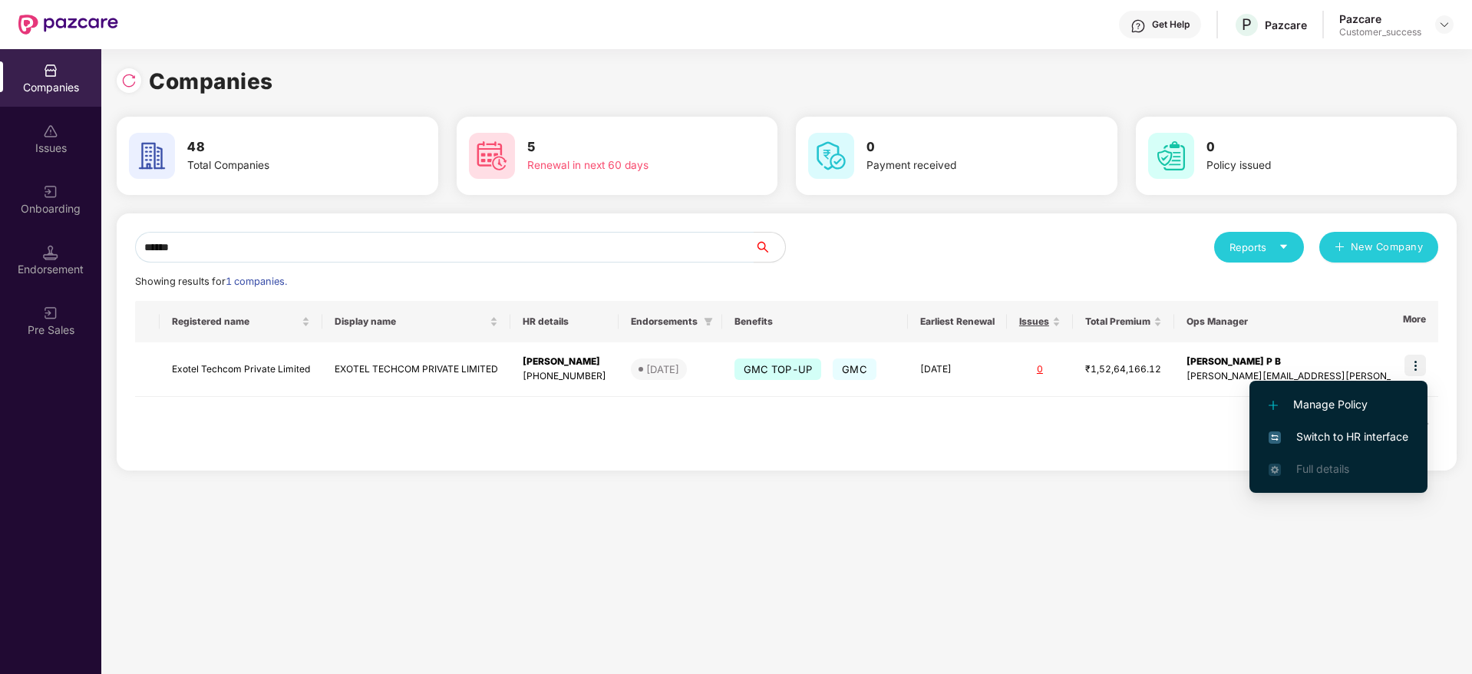
click at [1326, 431] on span "Switch to HR interface" at bounding box center [1339, 436] width 140 height 17
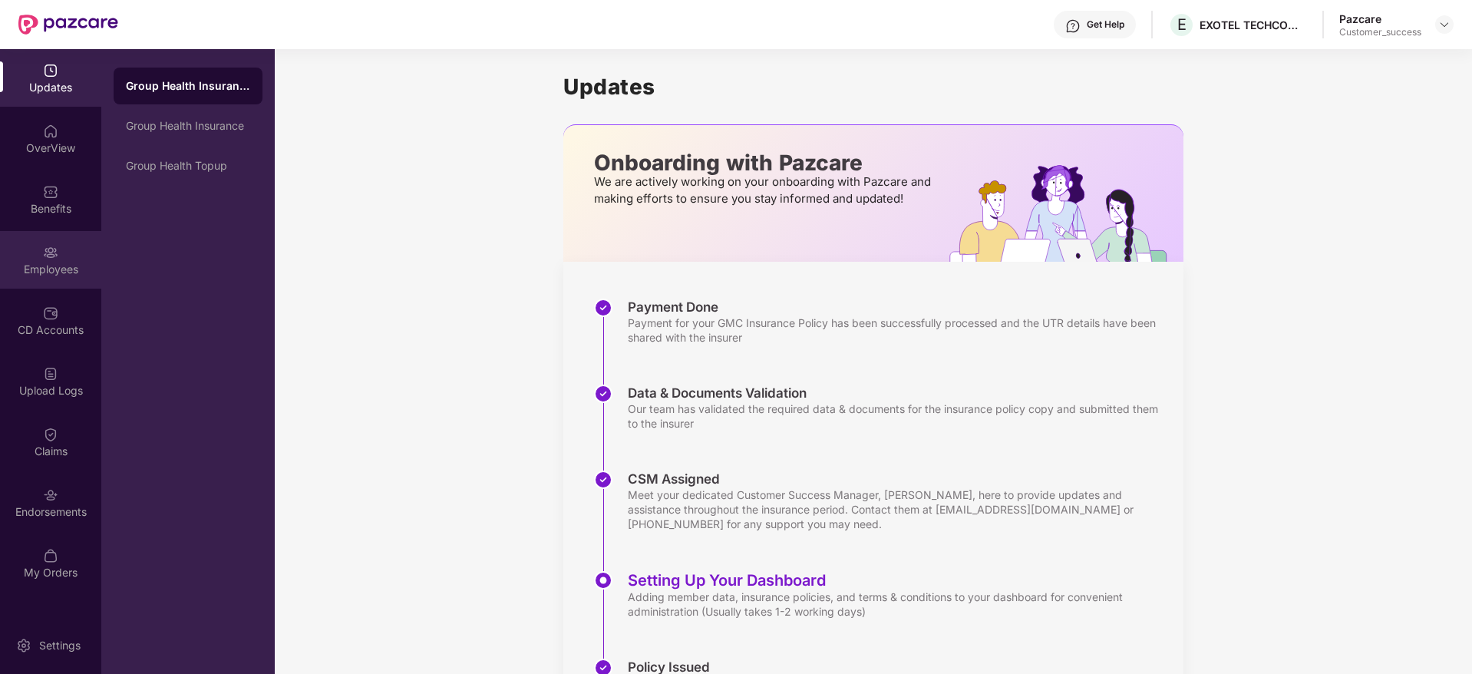
click at [61, 256] on div "Employees" at bounding box center [50, 260] width 101 height 58
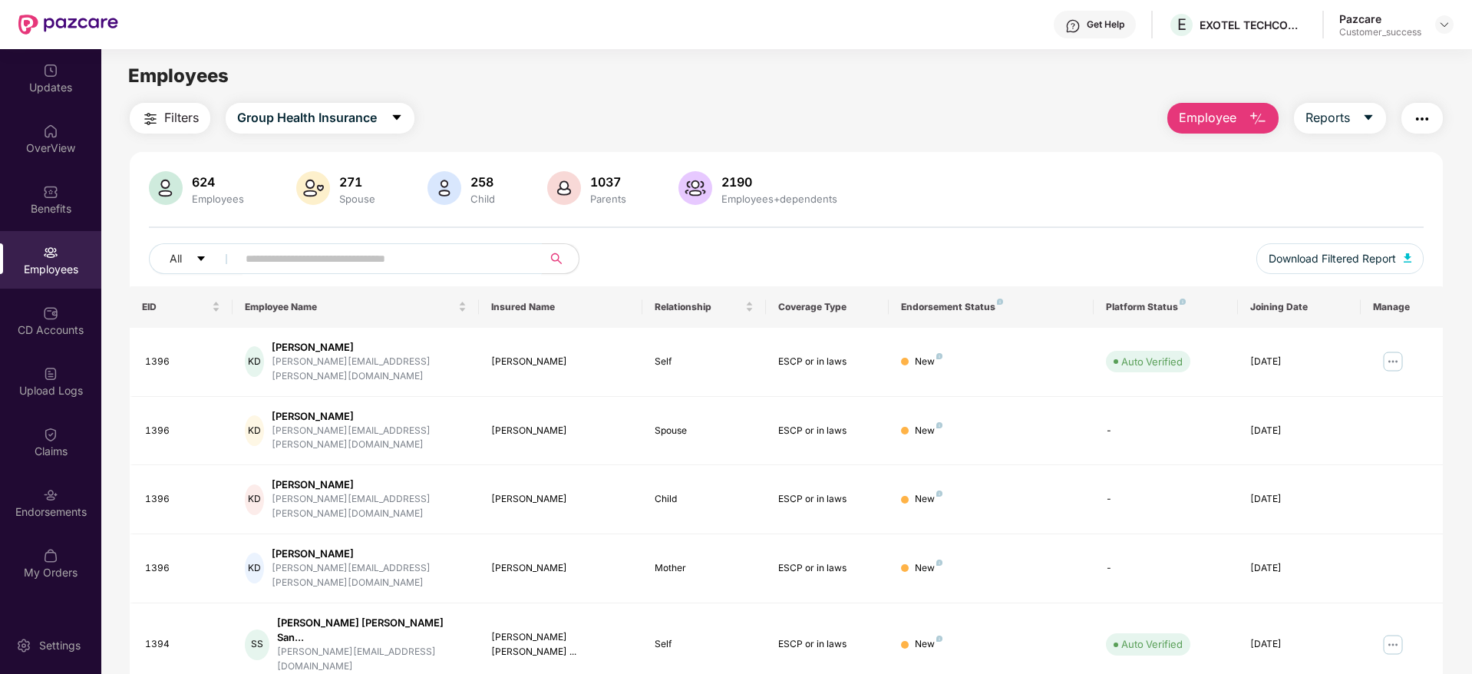
click at [285, 253] on input "text" at bounding box center [384, 258] width 276 height 23
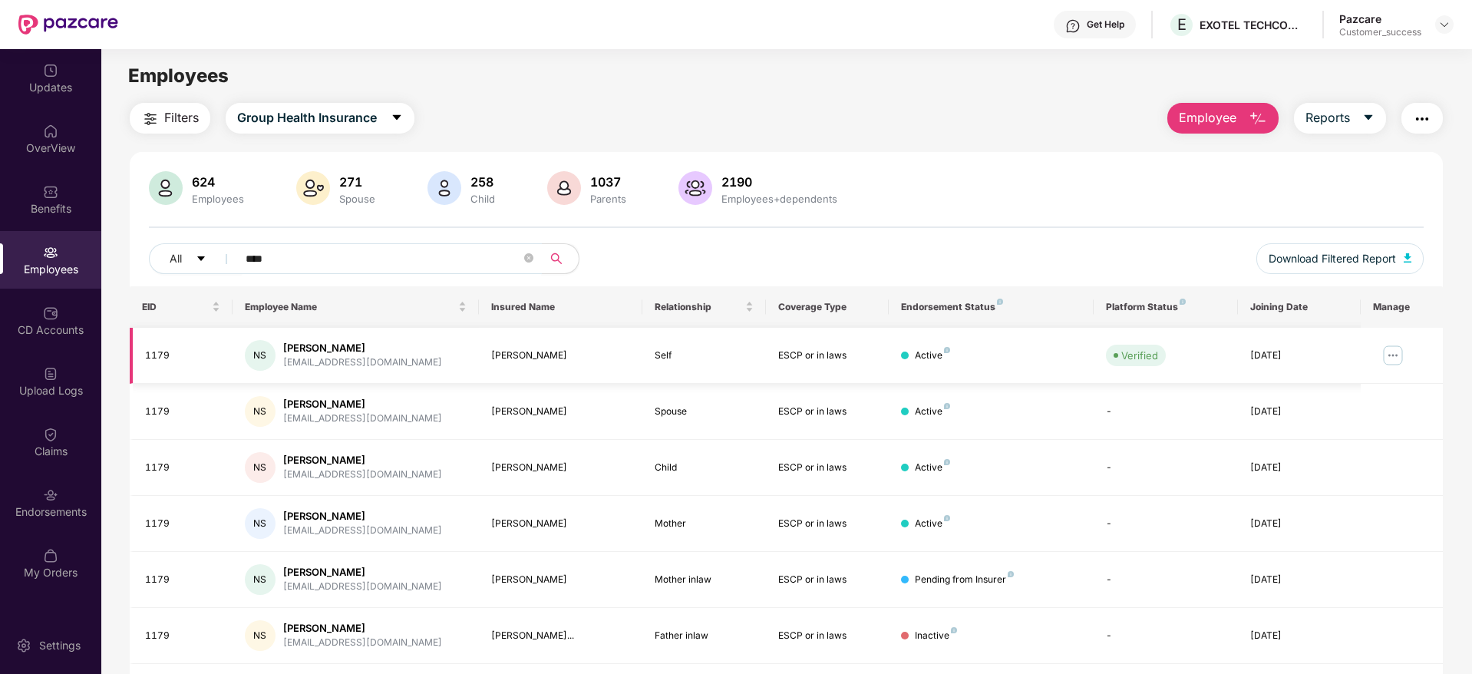
type input "****"
click at [1386, 352] on img at bounding box center [1393, 355] width 25 height 25
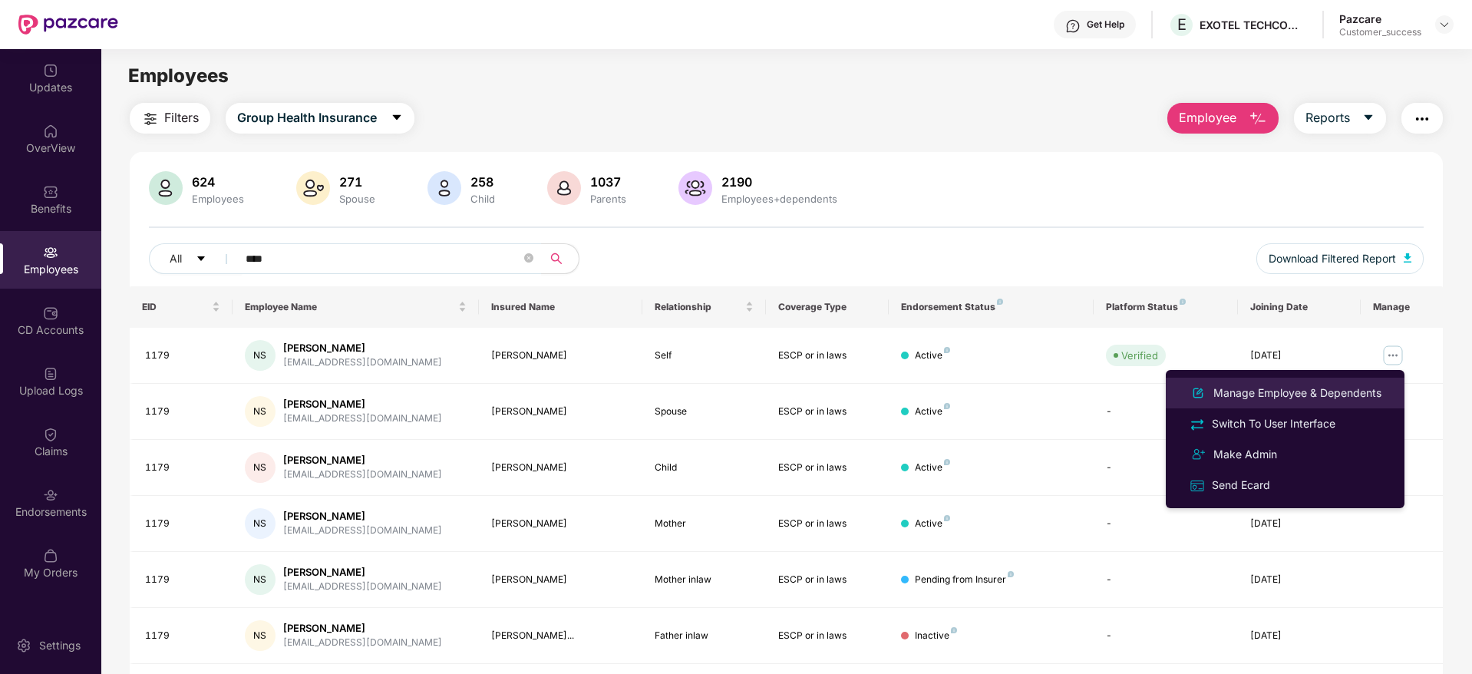
click at [1293, 391] on div "Manage Employee & Dependents" at bounding box center [1298, 393] width 174 height 17
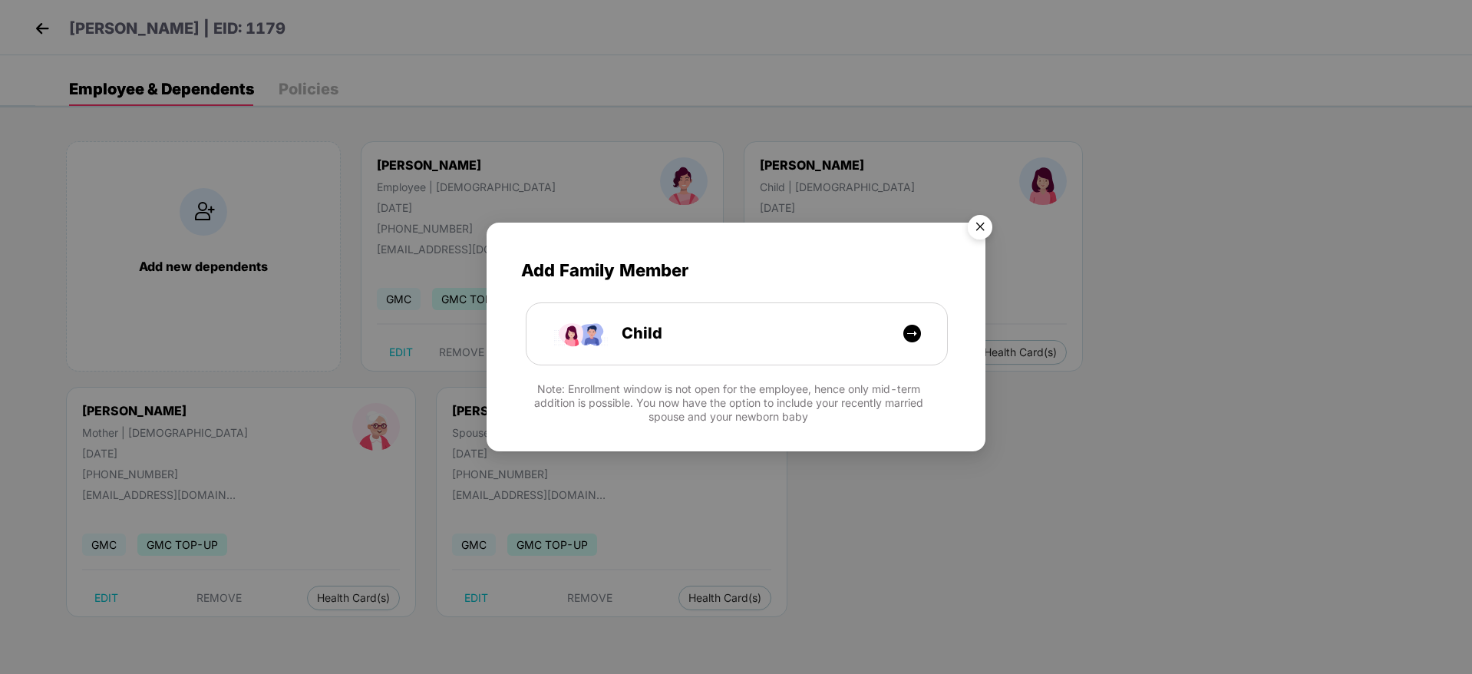
click at [981, 231] on img "Close" at bounding box center [980, 229] width 43 height 43
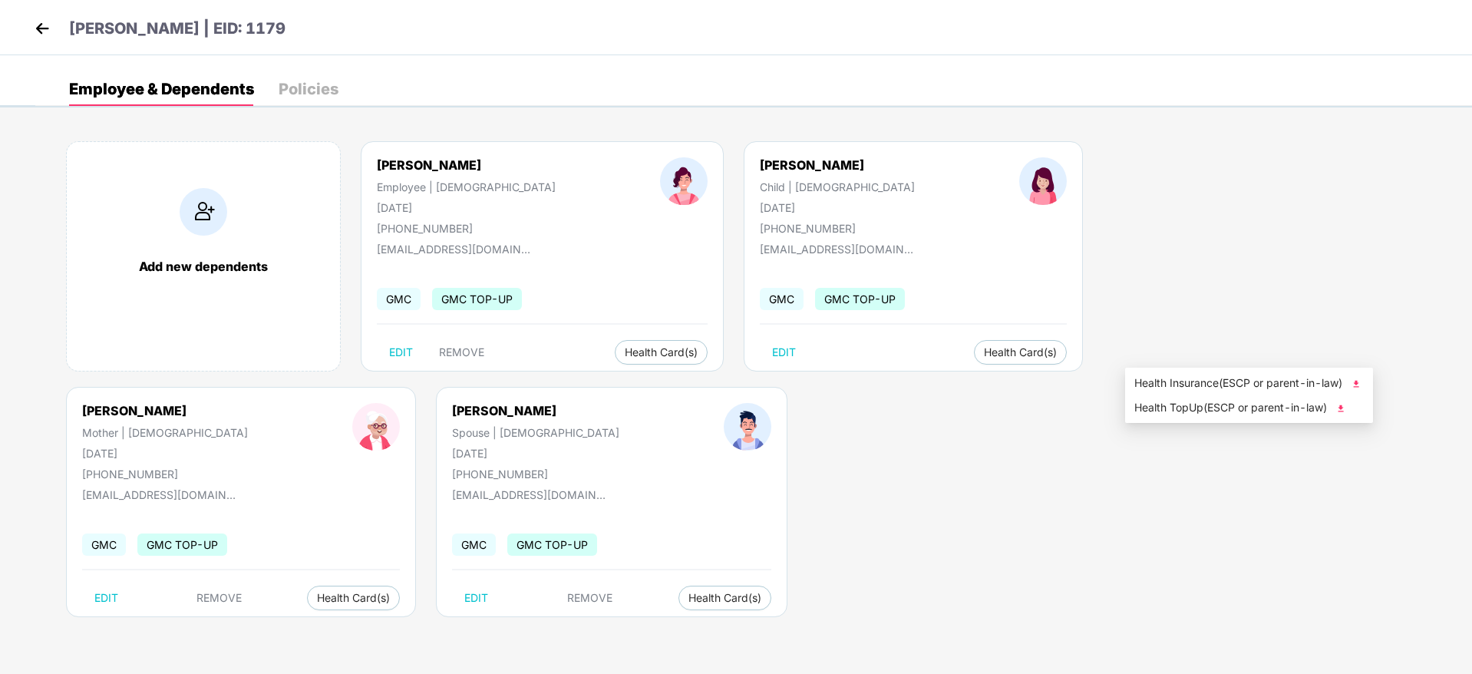
click at [1171, 381] on span "Health Insurance(ESCP or parent-in-law)" at bounding box center [1250, 383] width 230 height 17
click at [41, 30] on img at bounding box center [42, 28] width 23 height 23
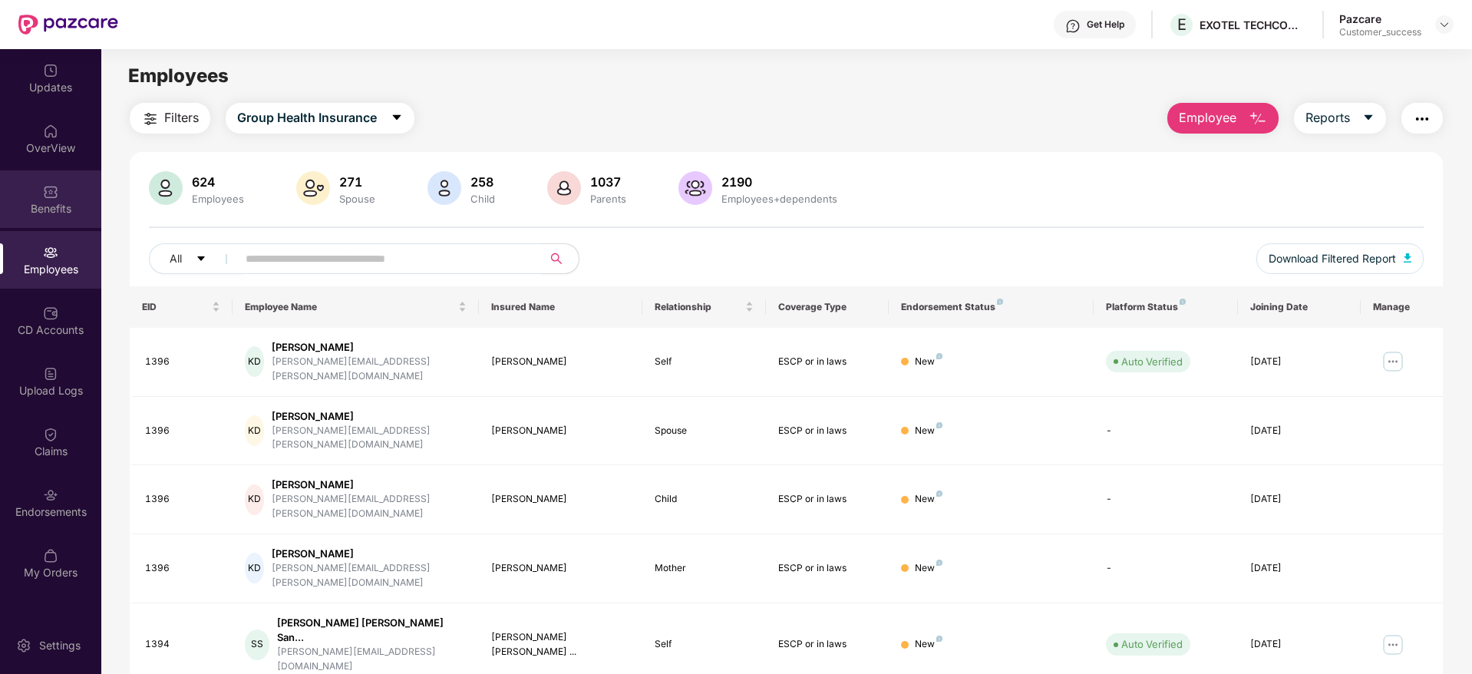
click at [54, 184] on img at bounding box center [50, 191] width 15 height 15
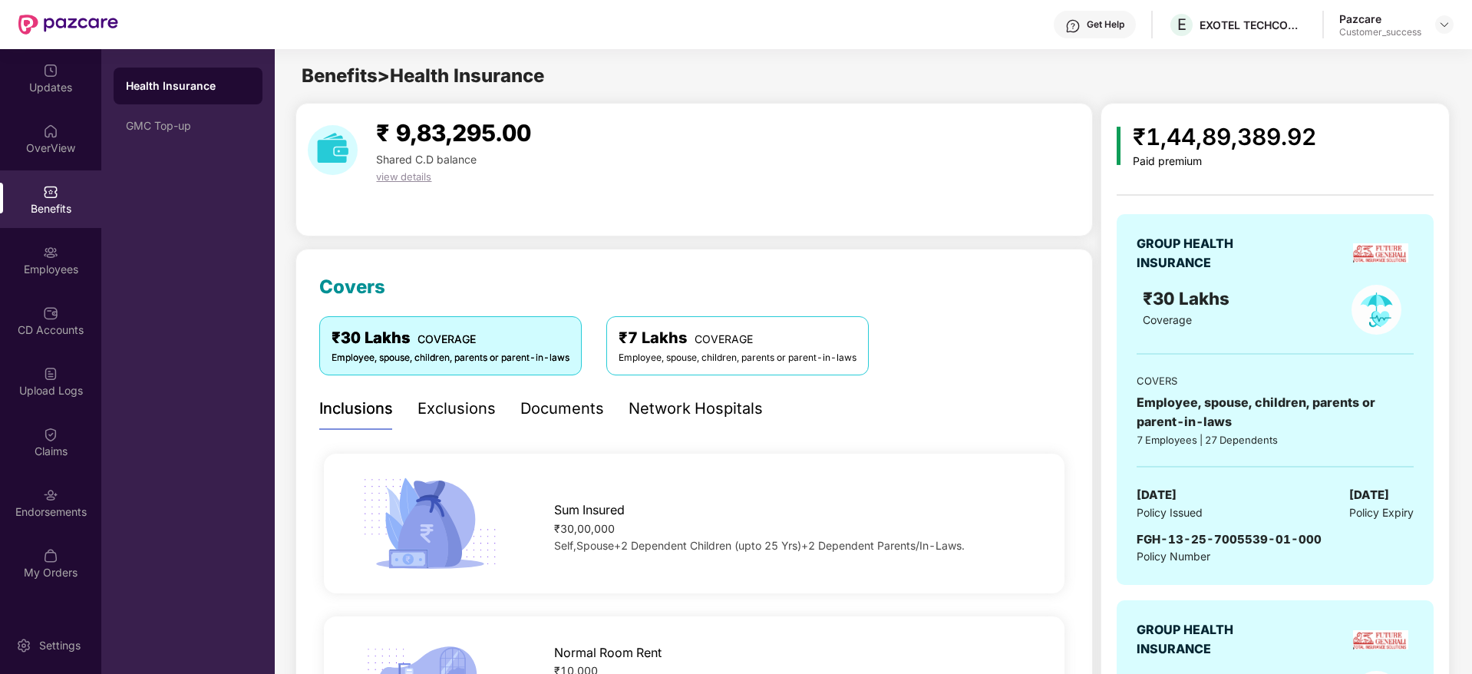
click at [1444, 419] on div "₹1,44,89,389.92 Paid premium GROUP HEALTH INSURANCE ₹30 Lakhs Coverage COVERS E…" at bounding box center [1275, 547] width 349 height 889
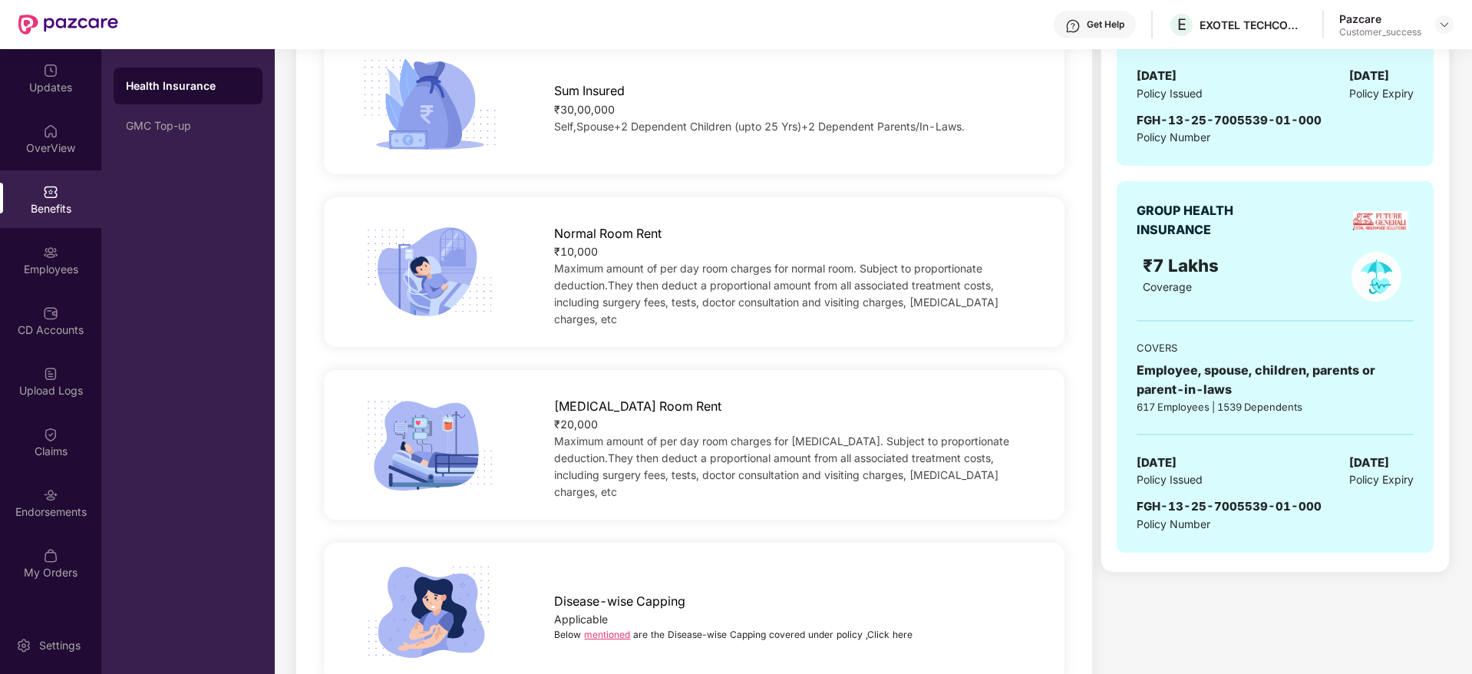
scroll to position [507, 0]
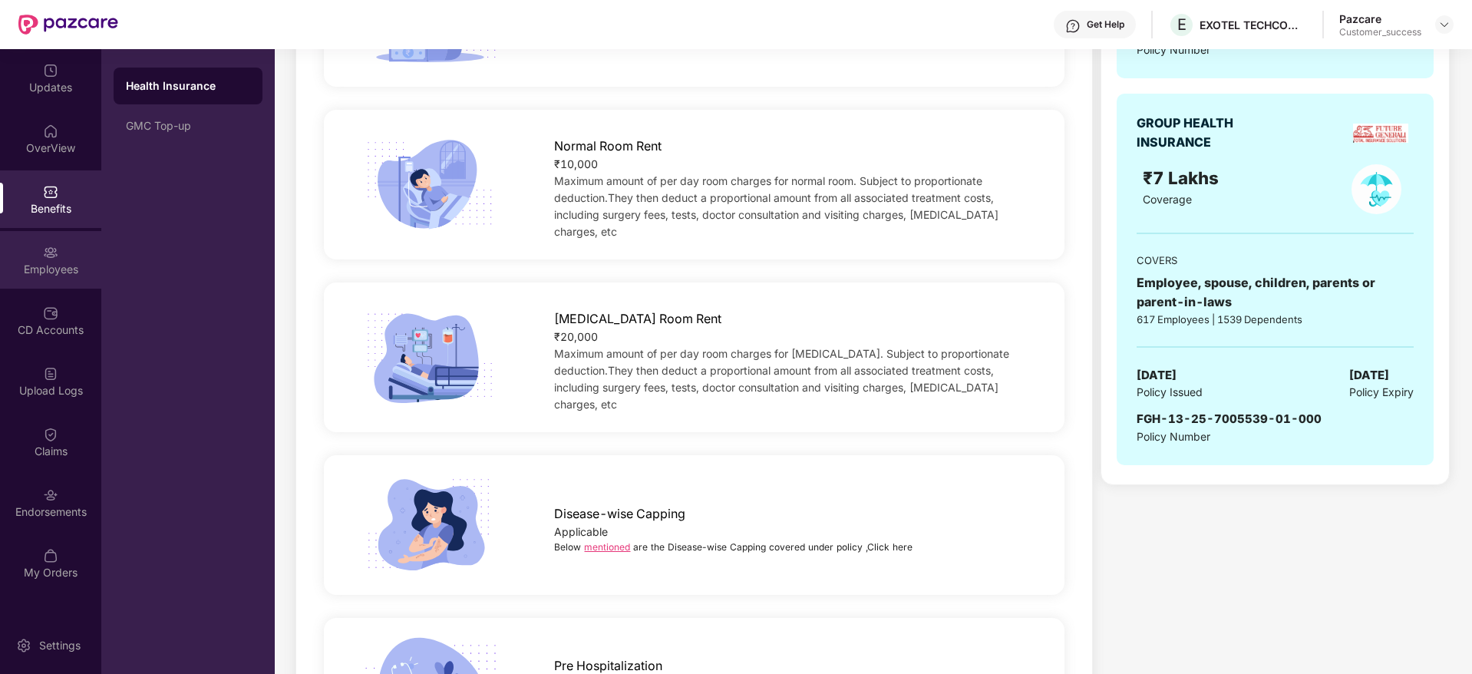
click at [50, 267] on div "Employees" at bounding box center [50, 269] width 101 height 15
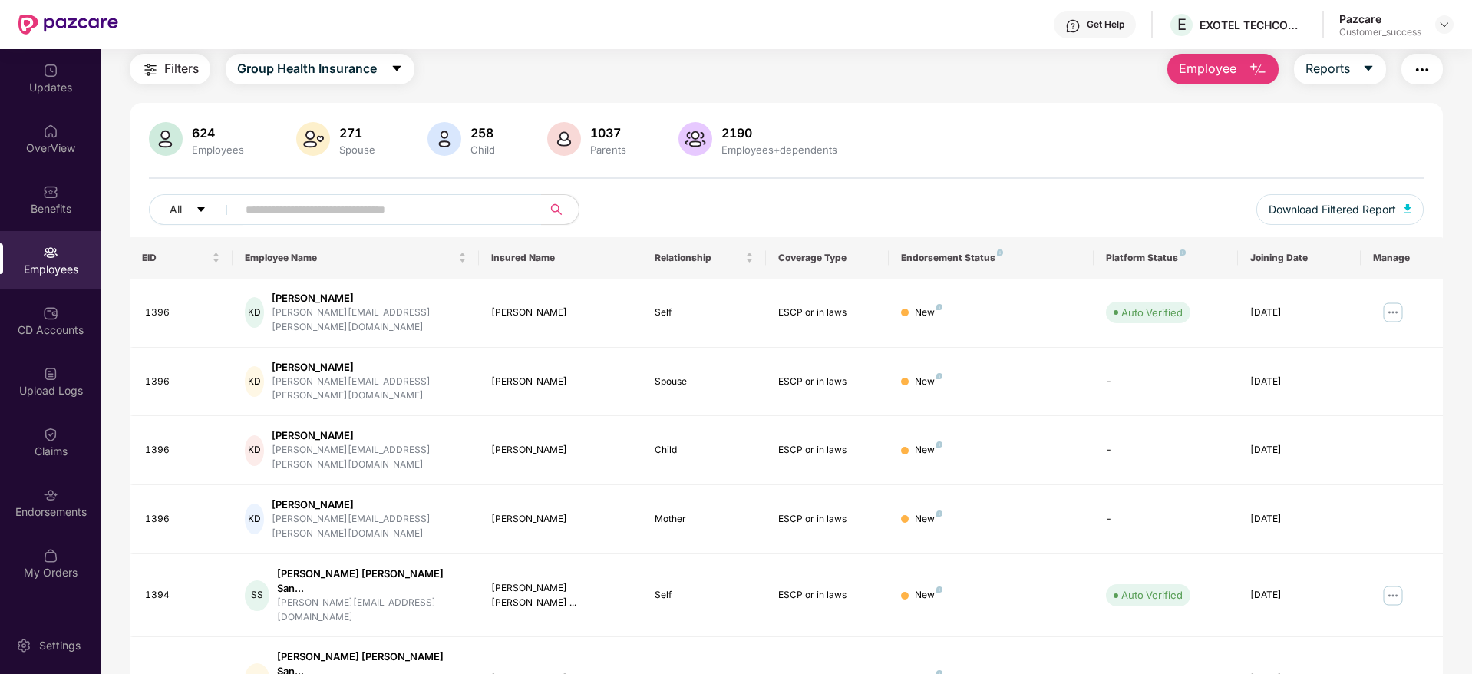
scroll to position [269, 0]
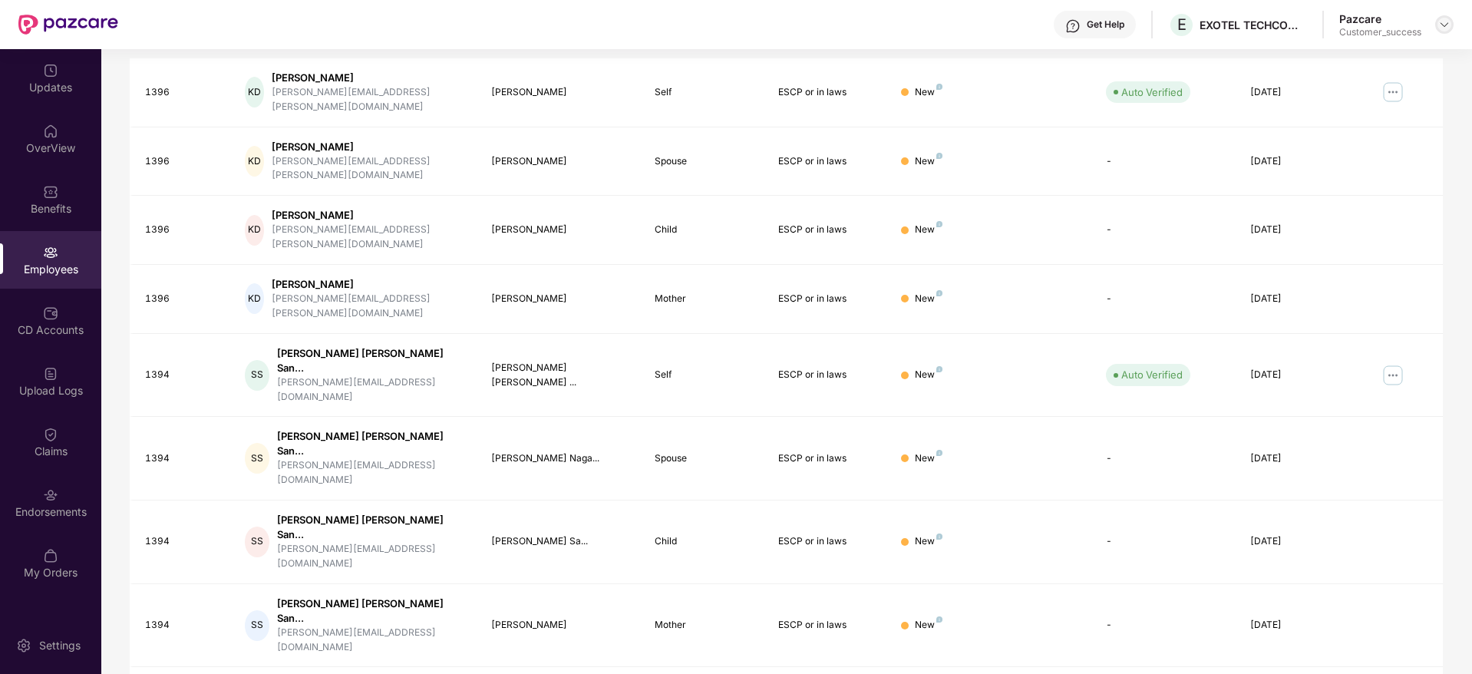
click at [1441, 28] on img at bounding box center [1445, 24] width 12 height 12
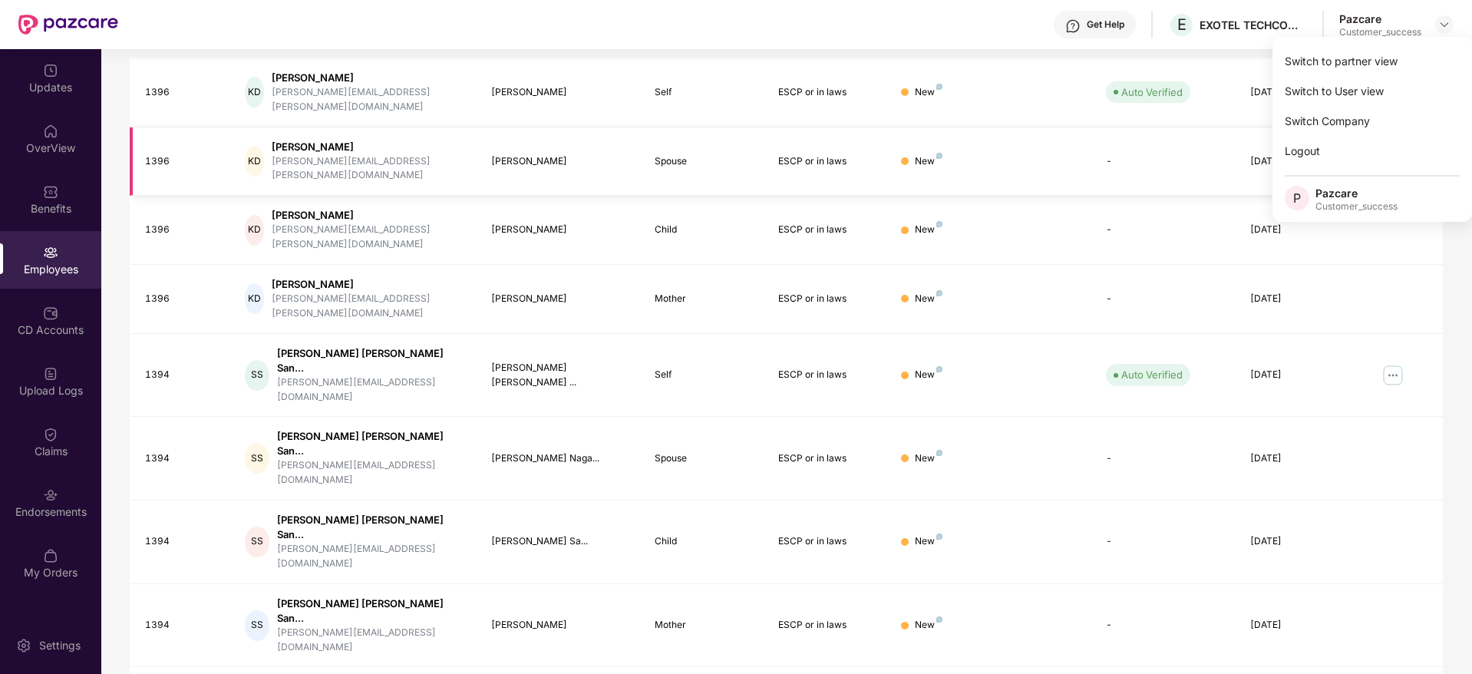
click at [1126, 131] on td "-" at bounding box center [1166, 161] width 144 height 69
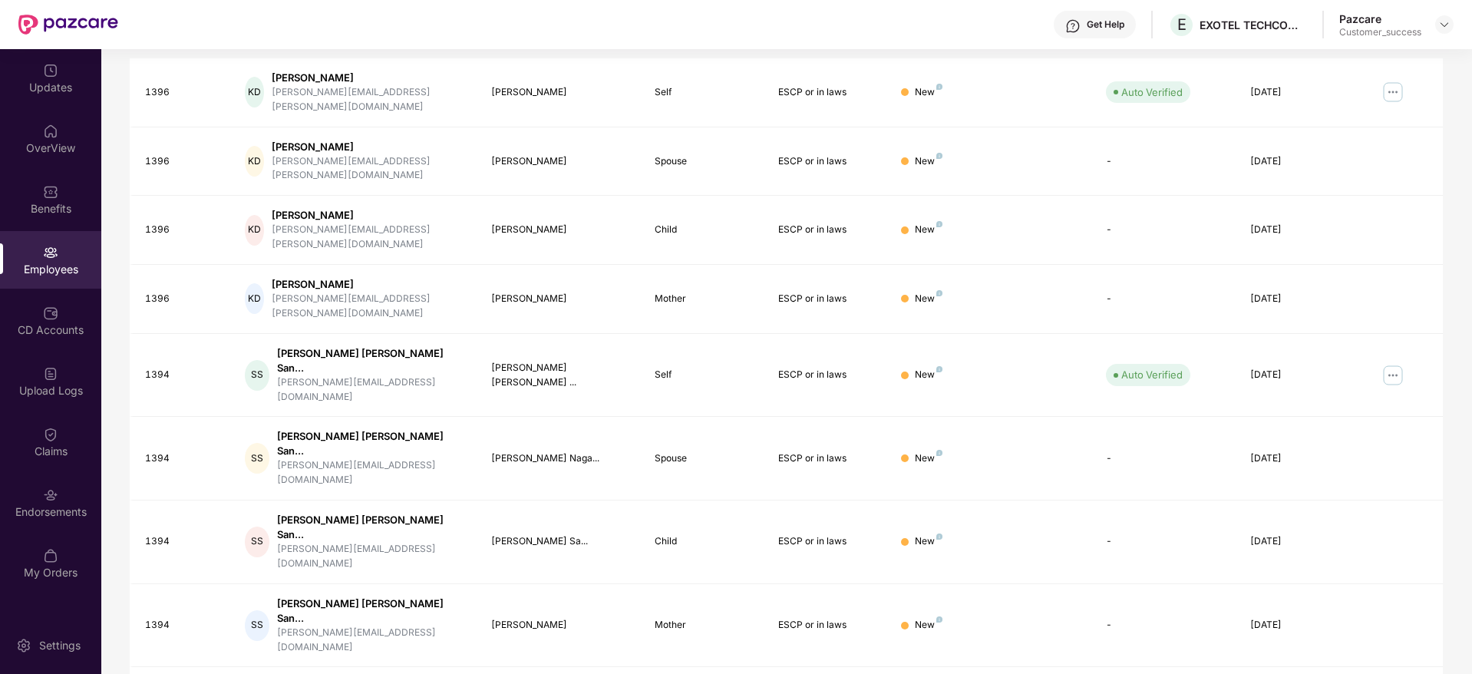
click at [830, 31] on div "Get Help E EXOTEL TECHCOM PRIVATE LIMITED Pazcare Customer_success" at bounding box center [786, 24] width 1336 height 49
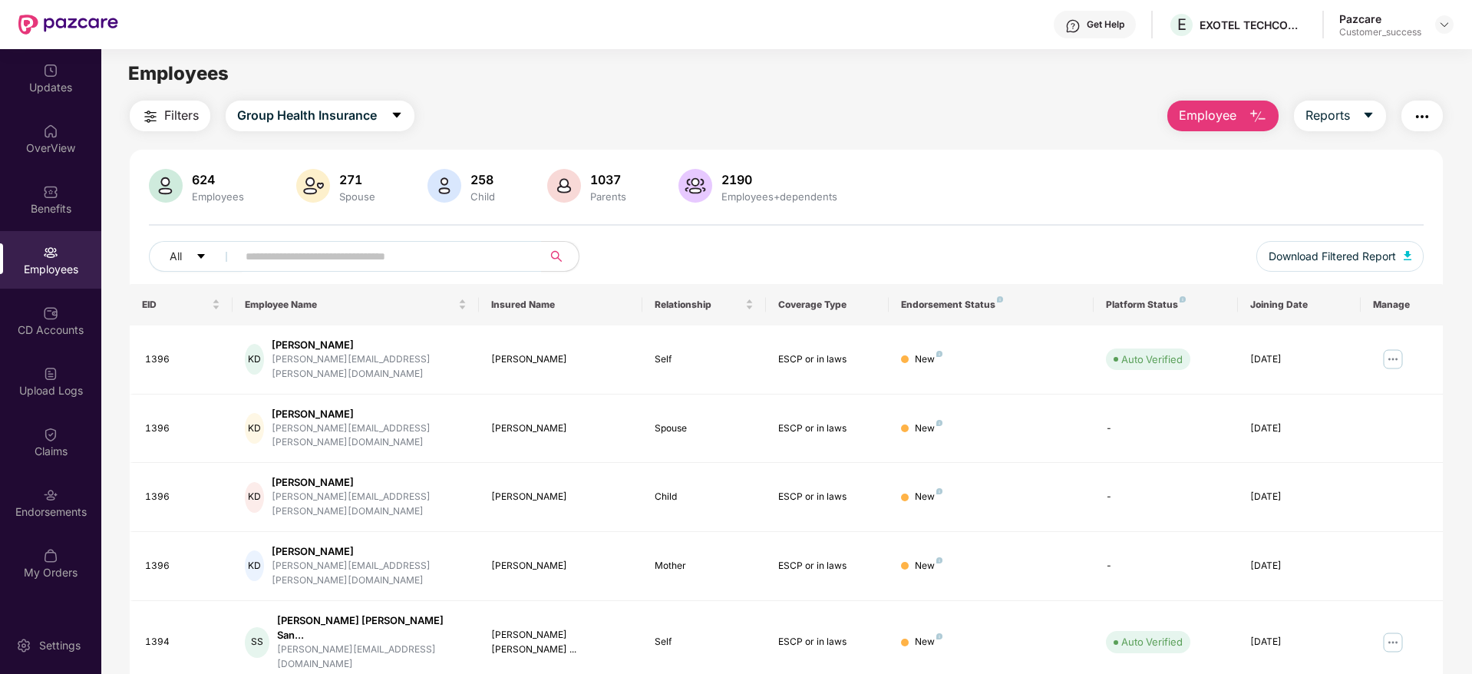
scroll to position [0, 0]
click at [1423, 123] on img "button" at bounding box center [1422, 119] width 18 height 18
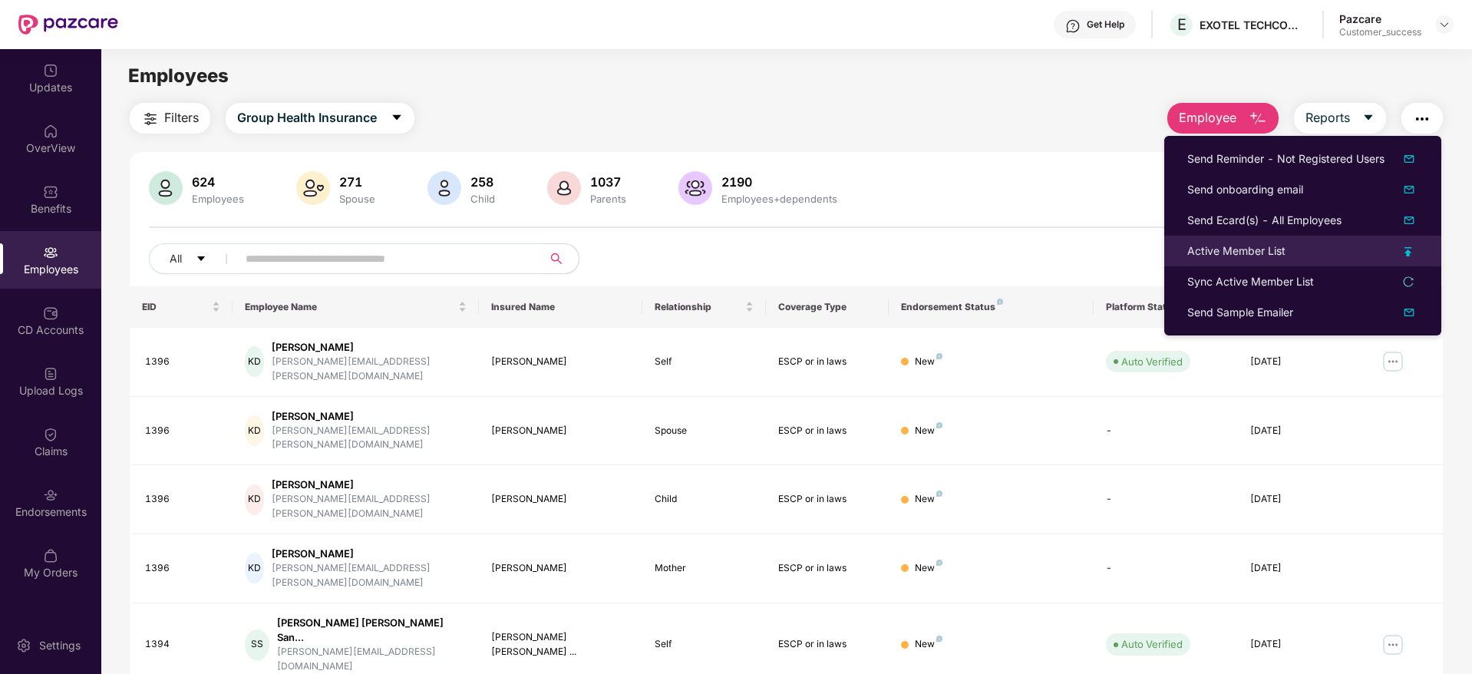
click at [1264, 254] on div "Active Member List" at bounding box center [1237, 251] width 98 height 17
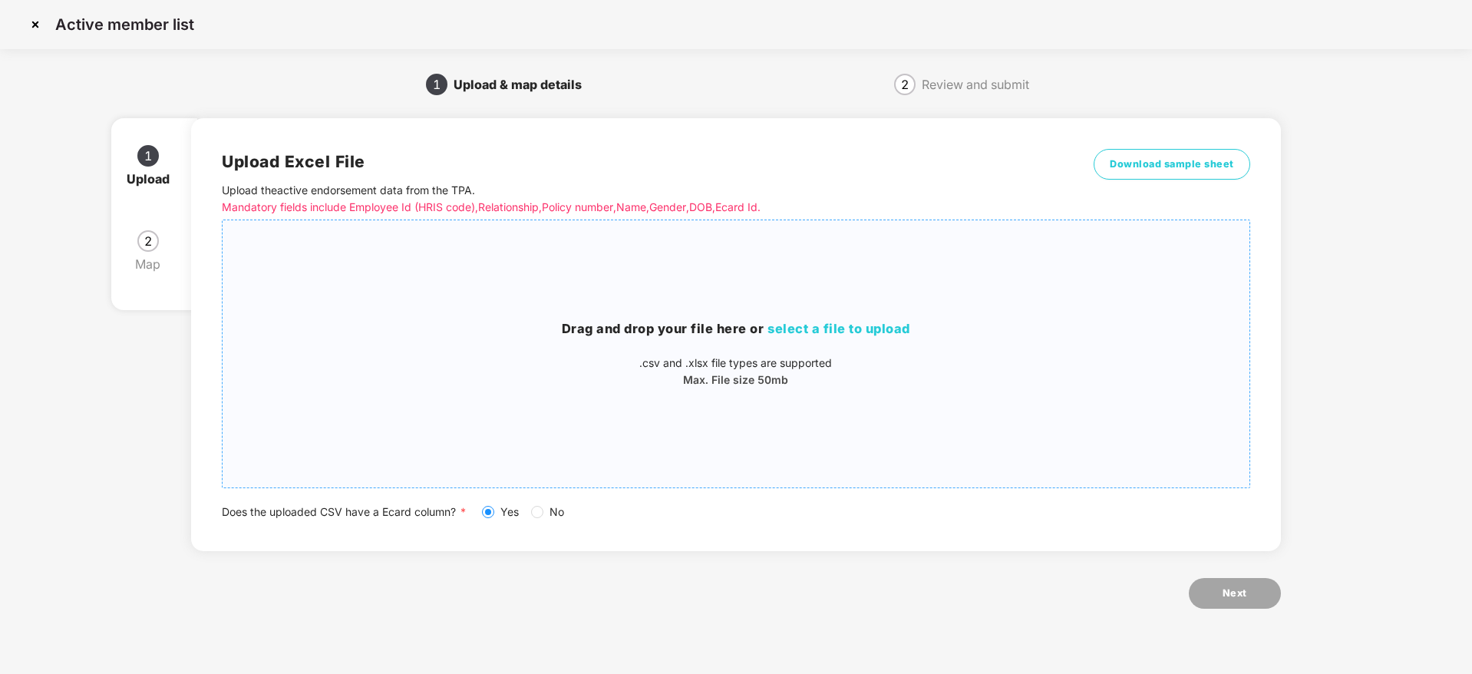
click at [847, 331] on span "select a file to upload" at bounding box center [839, 328] width 143 height 15
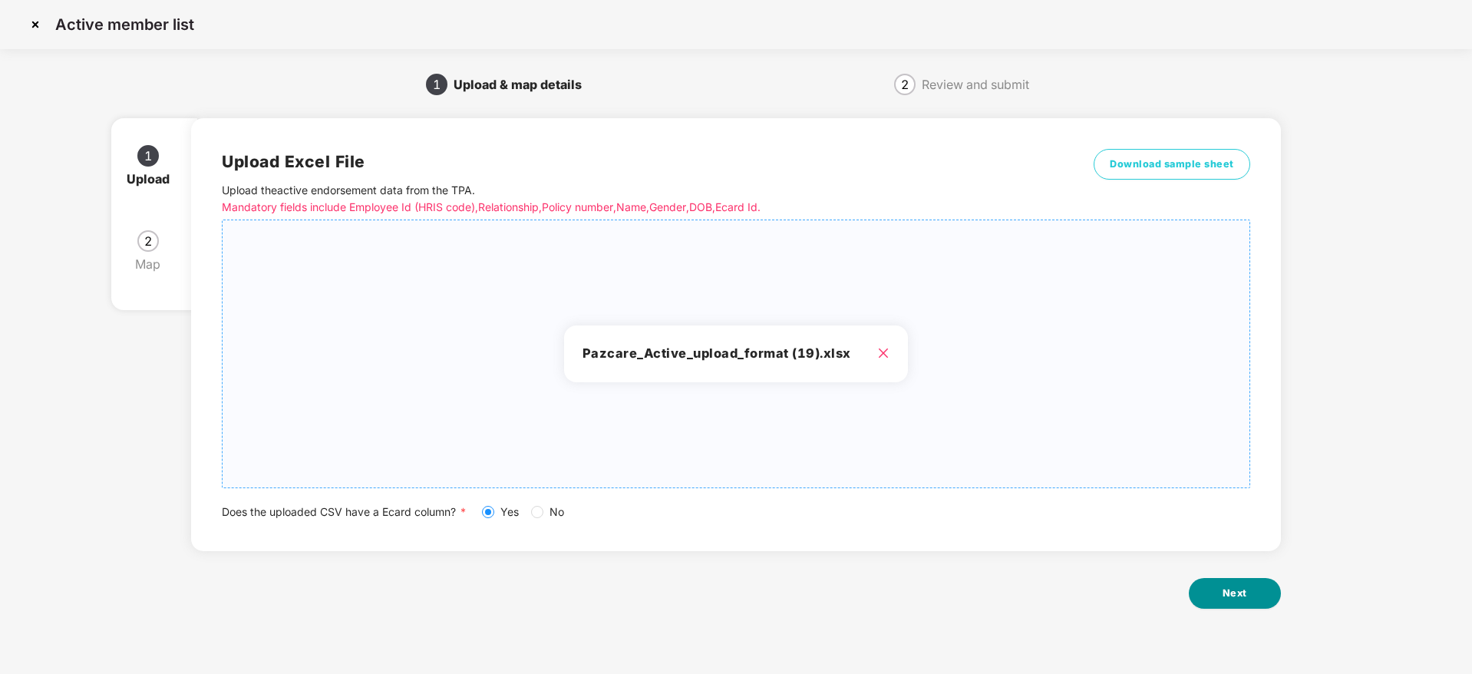
click at [1213, 594] on button "Next" at bounding box center [1235, 593] width 92 height 31
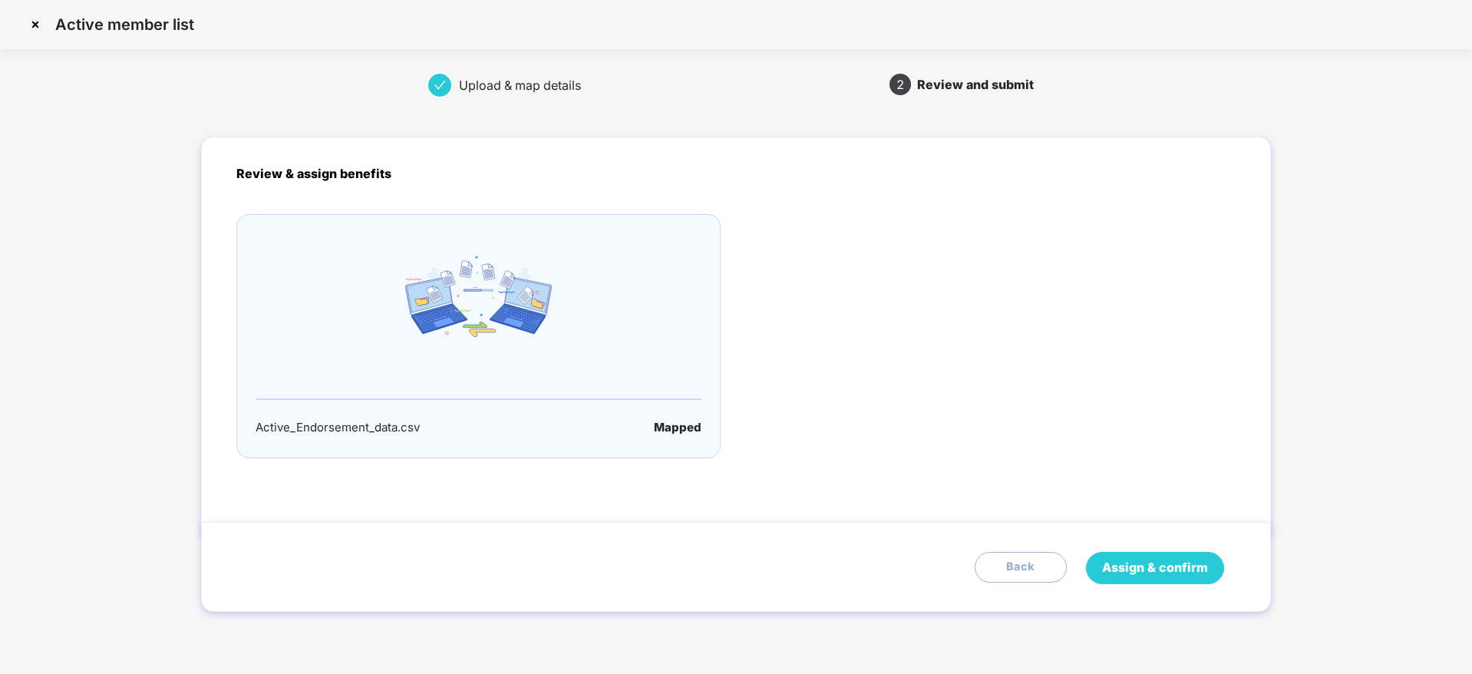
click at [1131, 567] on span "Assign & confirm" at bounding box center [1155, 567] width 106 height 19
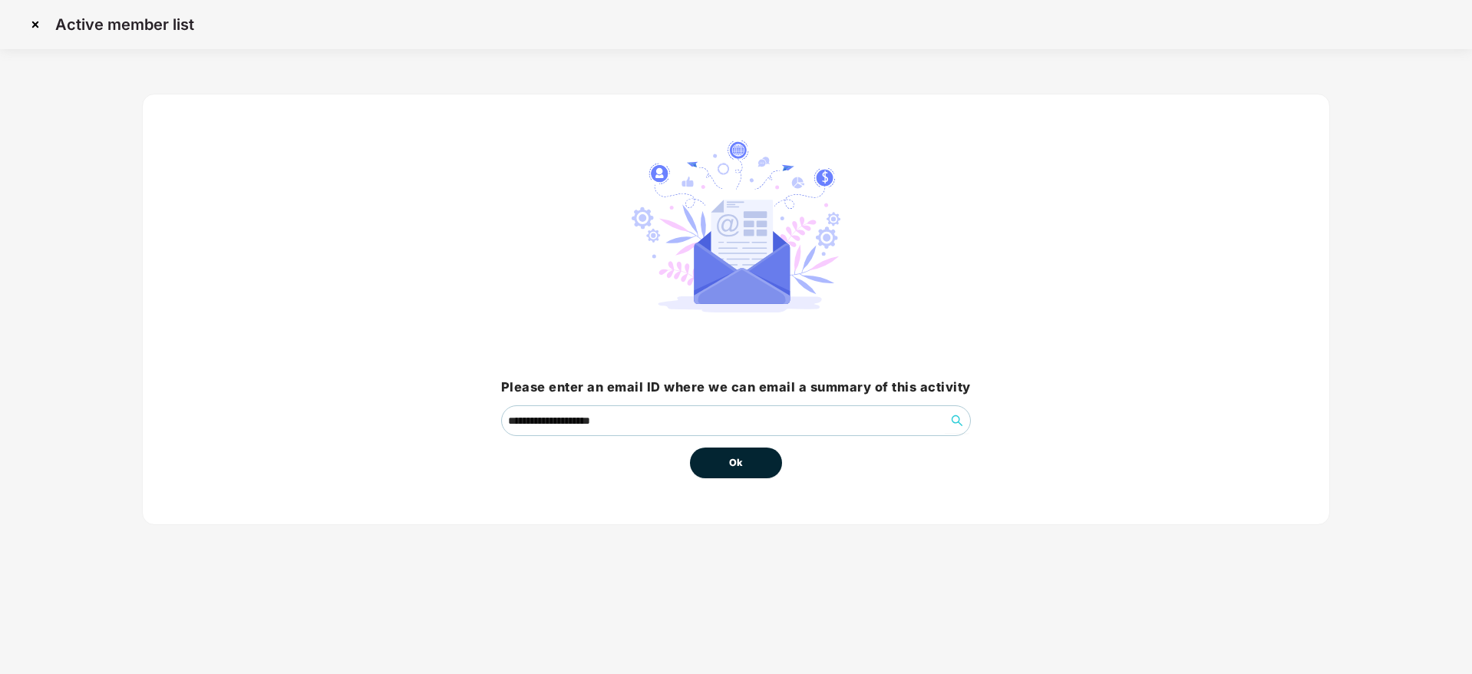
click at [735, 465] on span "Ok" at bounding box center [736, 462] width 14 height 15
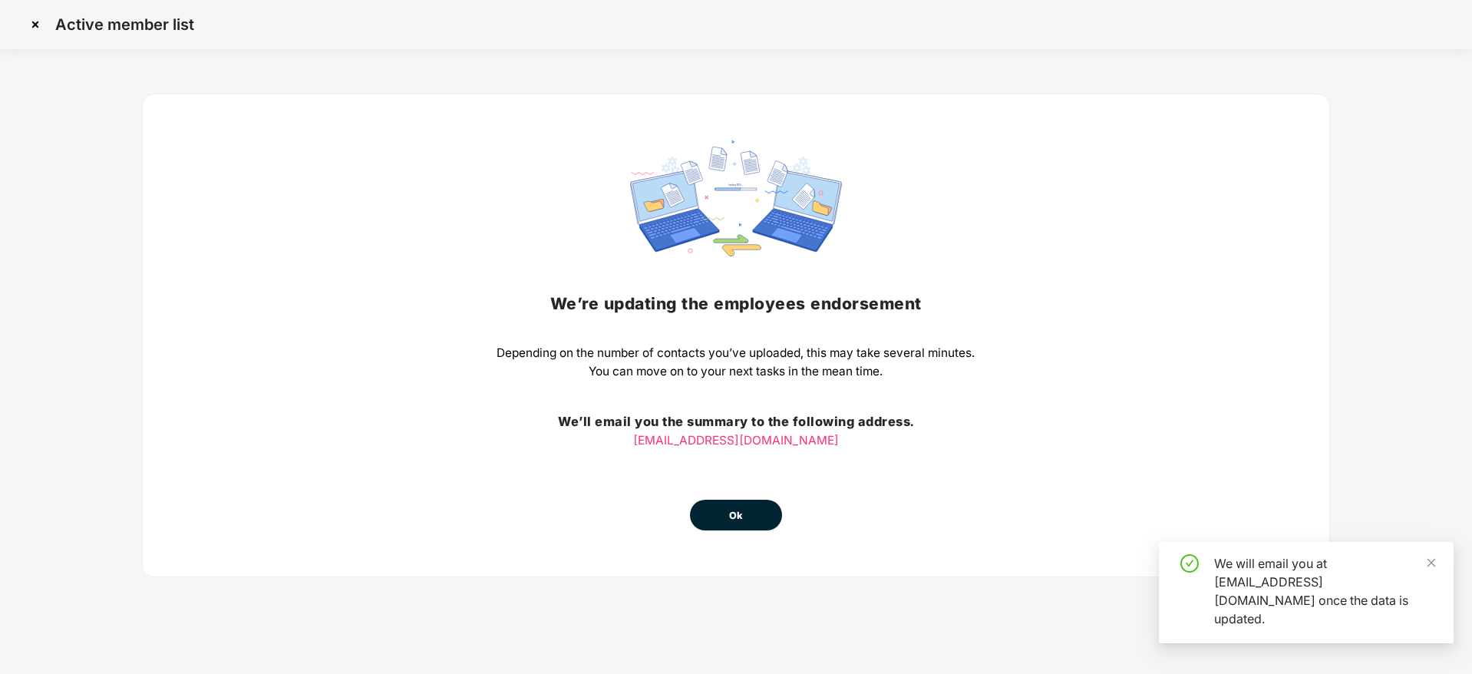
click at [733, 509] on span "Ok" at bounding box center [736, 515] width 14 height 15
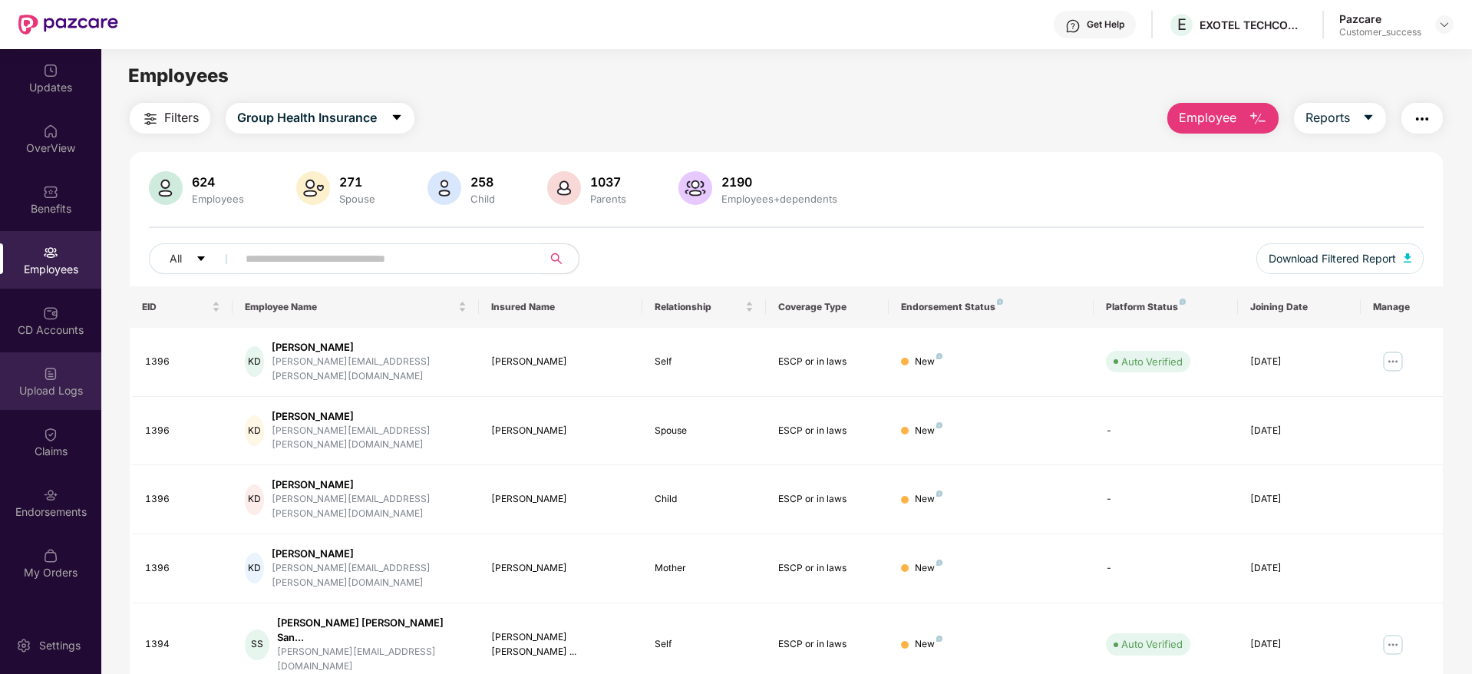
click at [45, 392] on div "Upload Logs" at bounding box center [50, 390] width 101 height 15
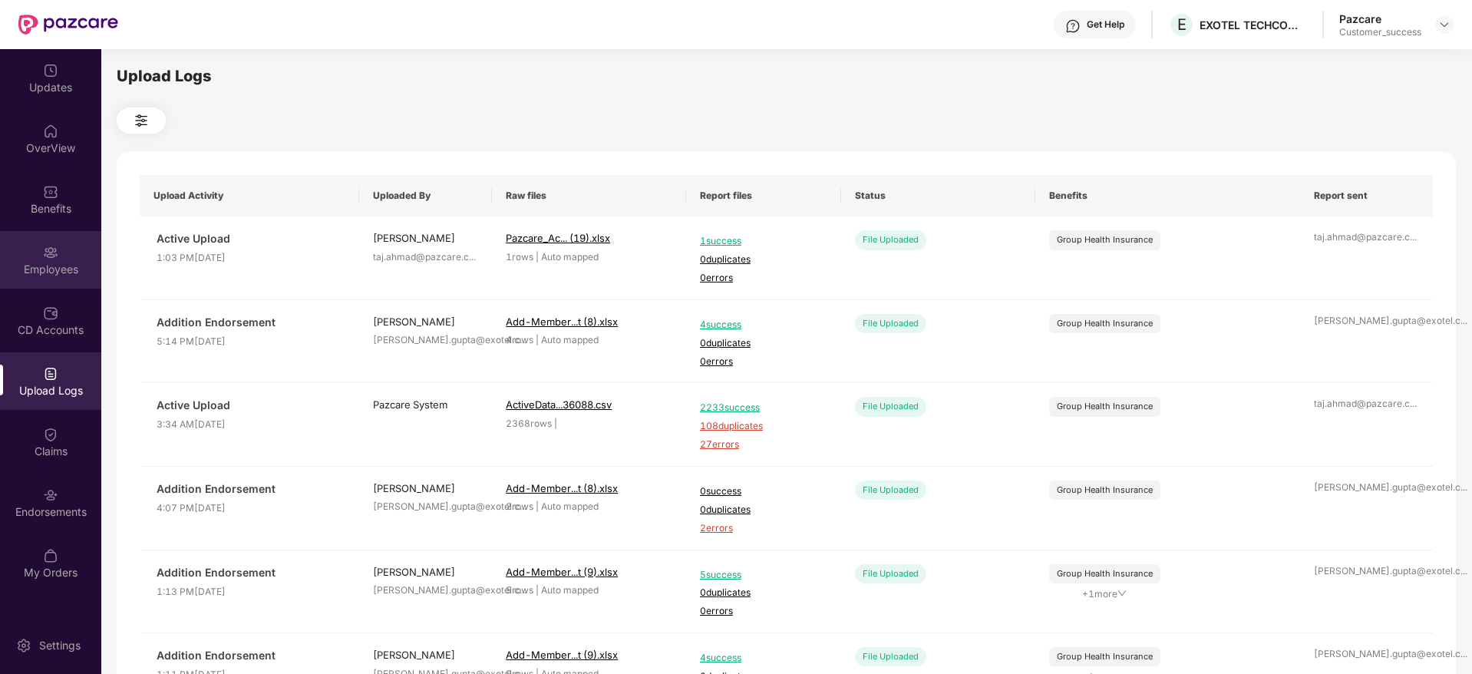
click at [65, 262] on div "Employees" at bounding box center [50, 269] width 101 height 15
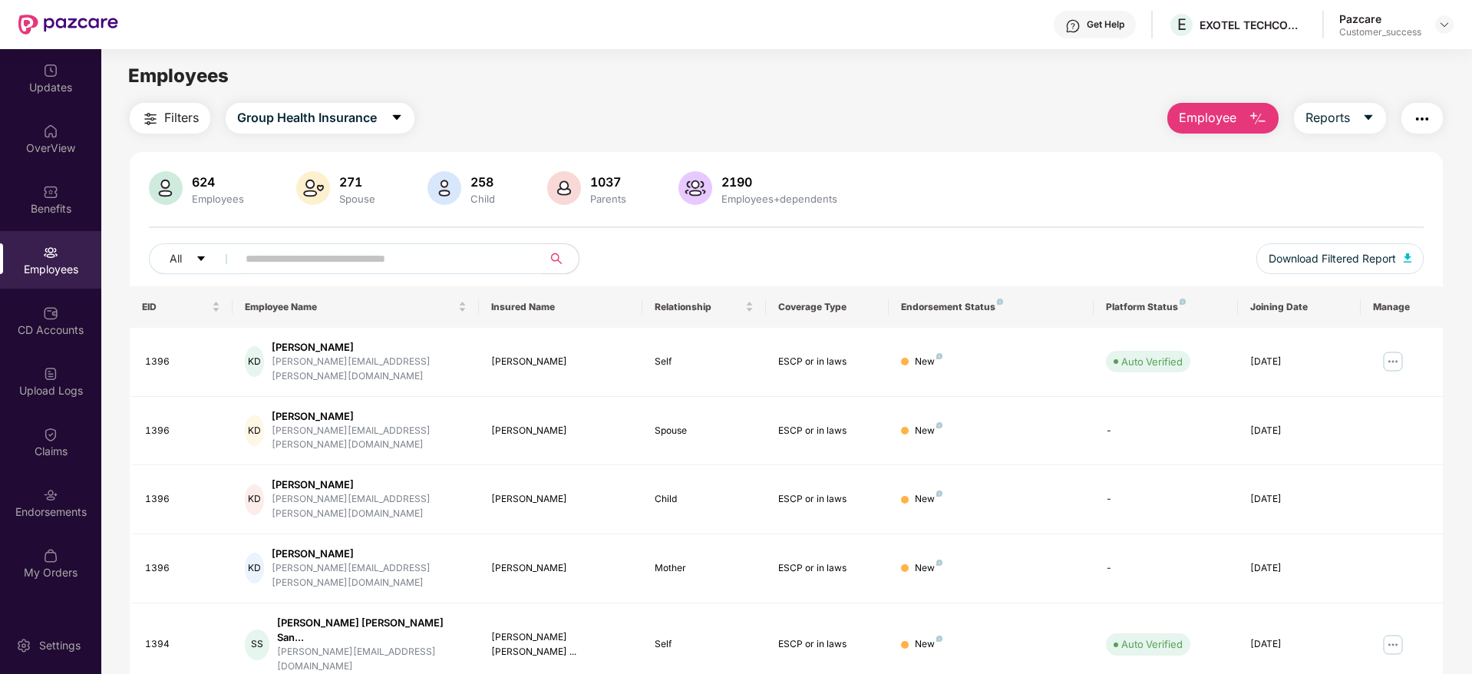
click at [318, 249] on input "text" at bounding box center [384, 258] width 276 height 23
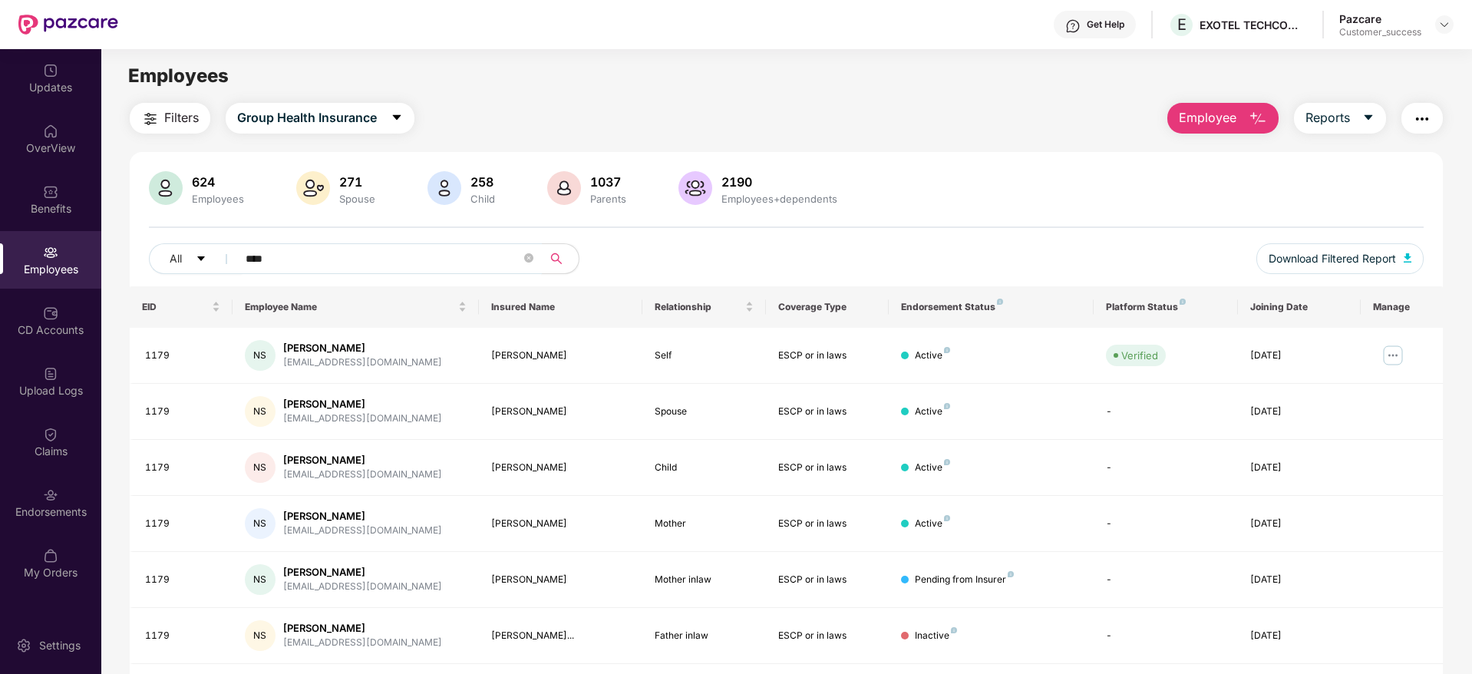
type input "****"
click at [884, 247] on div "All ****" at bounding box center [521, 258] width 744 height 31
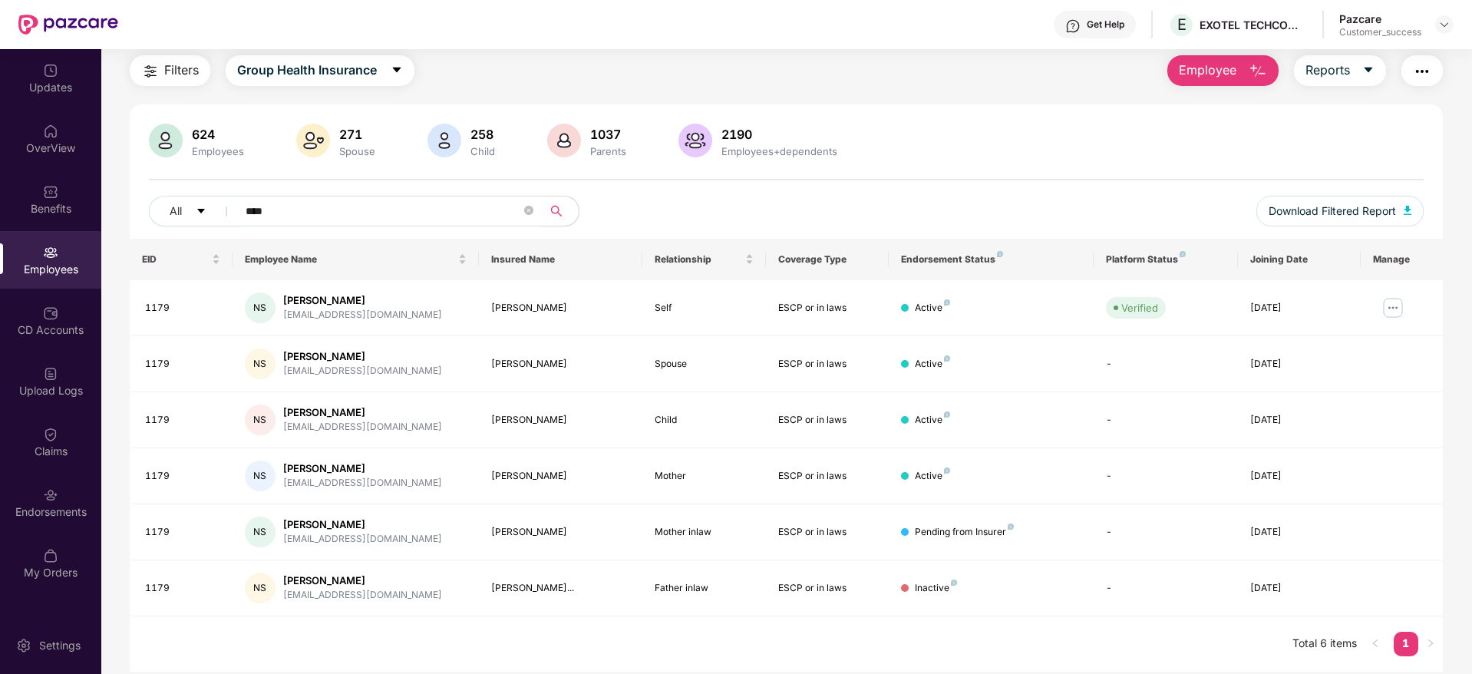
scroll to position [49, 0]
click at [900, 150] on div "624 Employees 271 Spouse 258 Child 1037 Parents 2190 Employees+dependents" at bounding box center [786, 140] width 1275 height 37
click at [53, 372] on img at bounding box center [50, 373] width 15 height 15
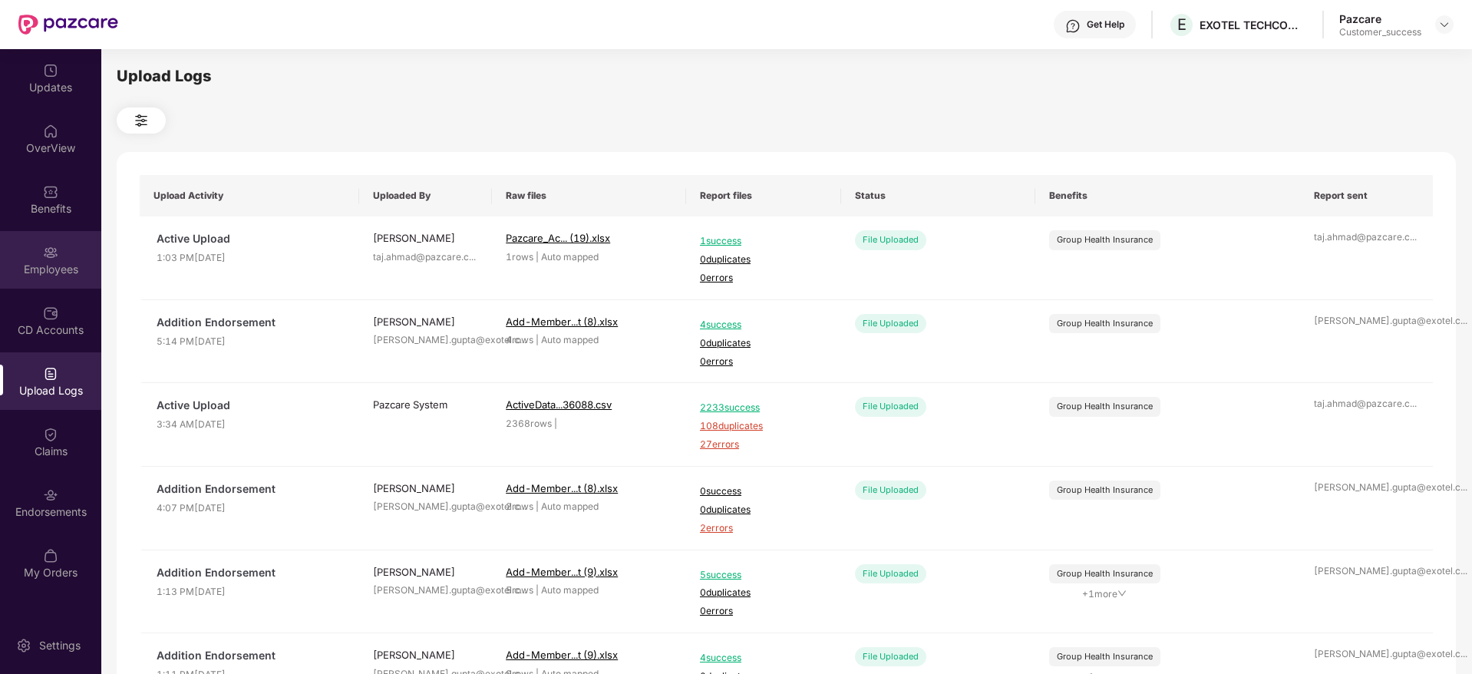
click at [65, 256] on div "Employees" at bounding box center [50, 260] width 101 height 58
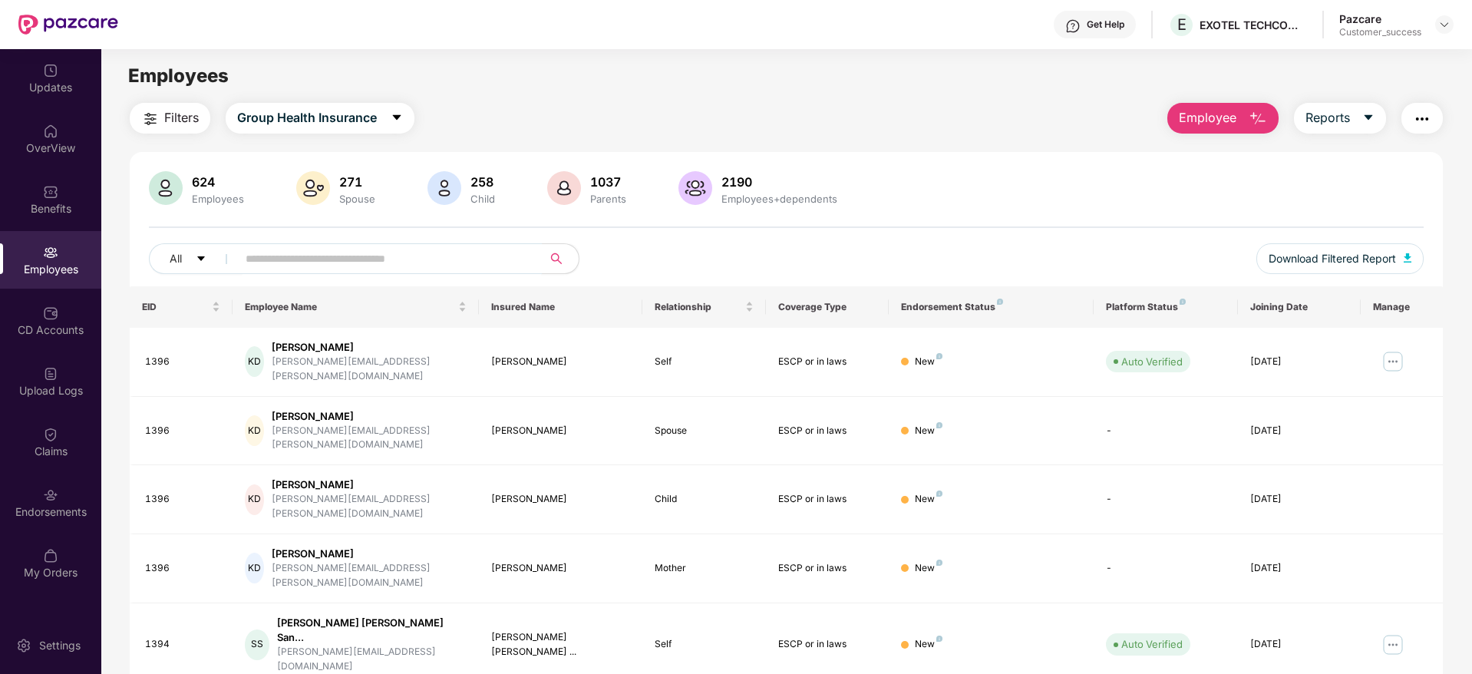
click at [339, 250] on input "text" at bounding box center [384, 258] width 276 height 23
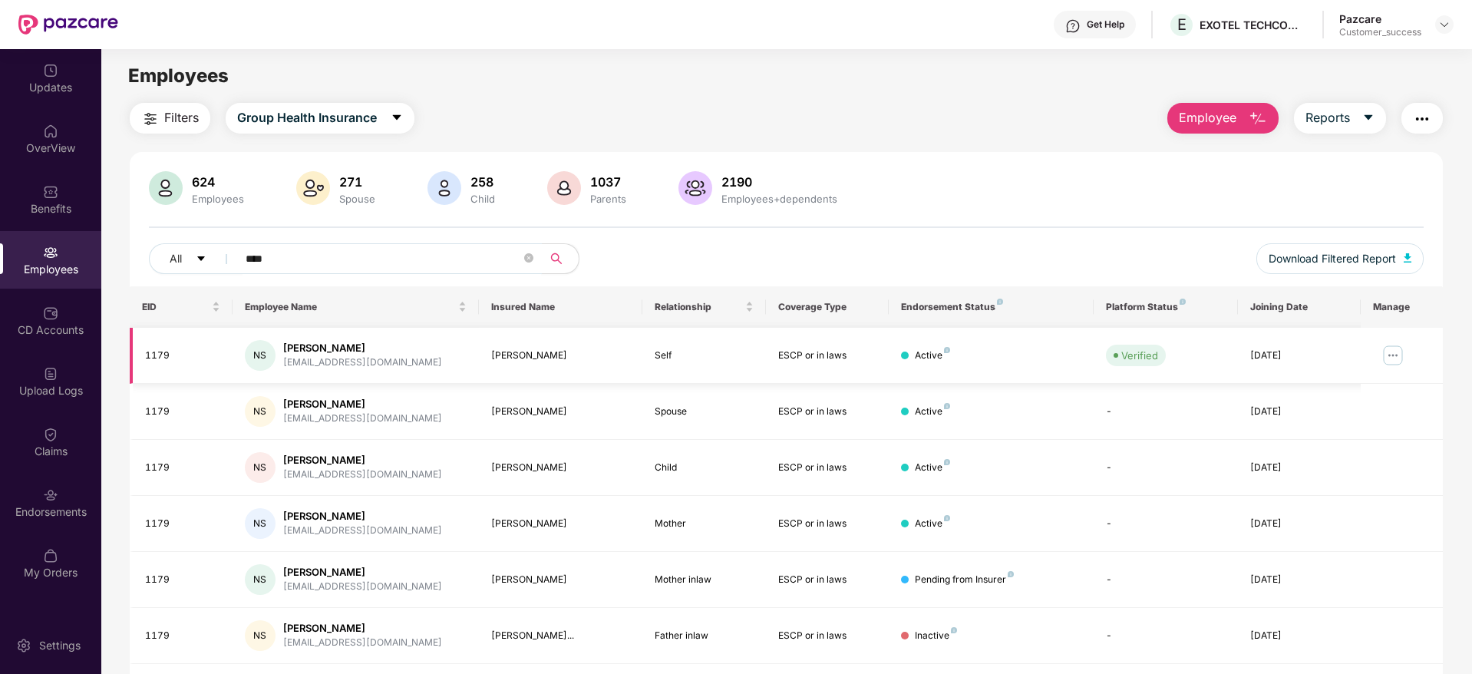
type input "****"
click at [1396, 356] on img at bounding box center [1393, 355] width 25 height 25
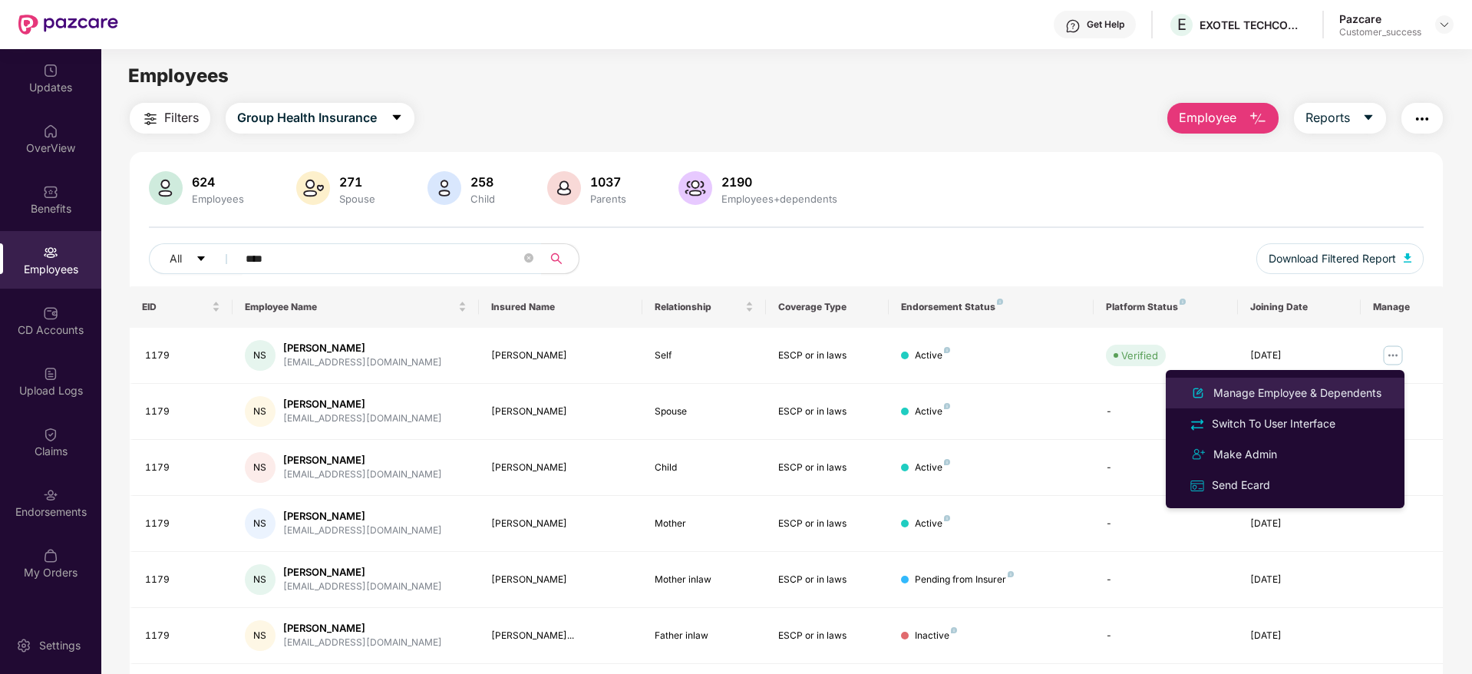
click at [1278, 397] on div "Manage Employee & Dependents" at bounding box center [1298, 393] width 174 height 17
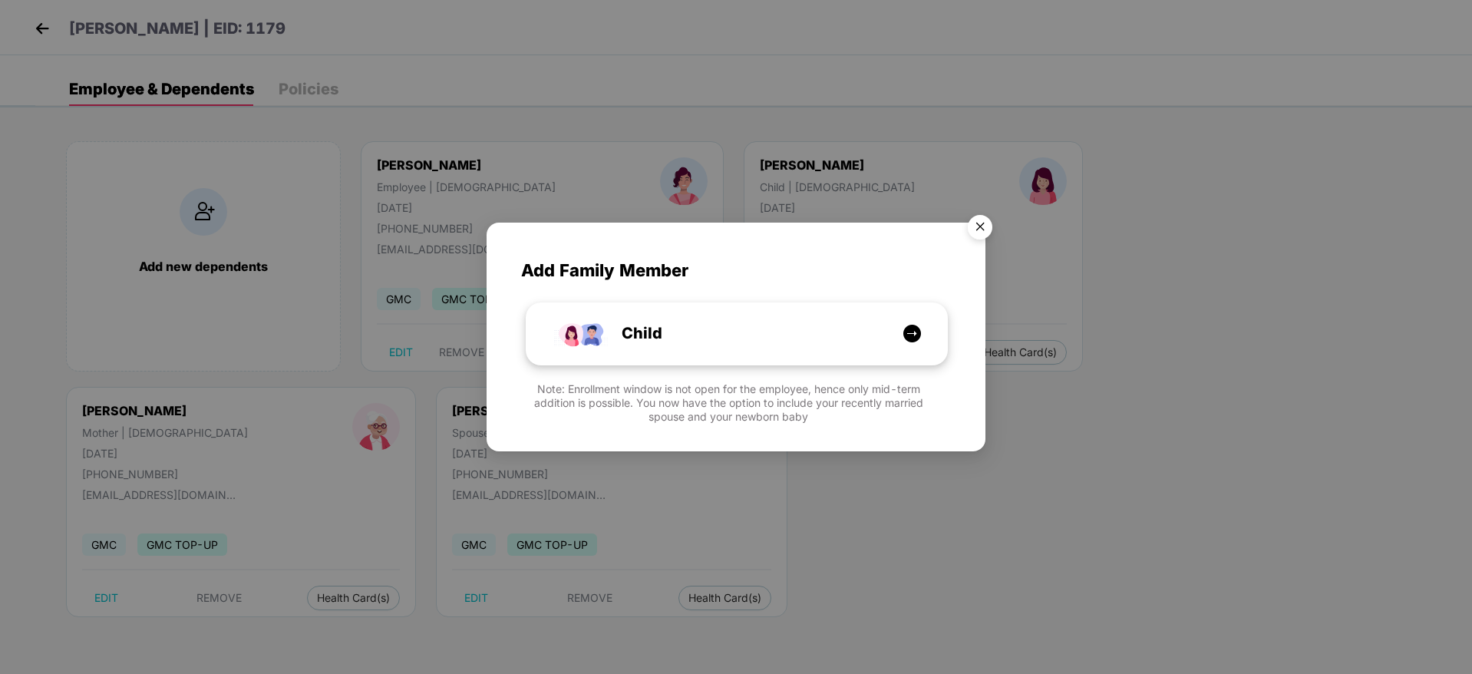
click at [837, 330] on div "Child" at bounding box center [745, 334] width 316 height 24
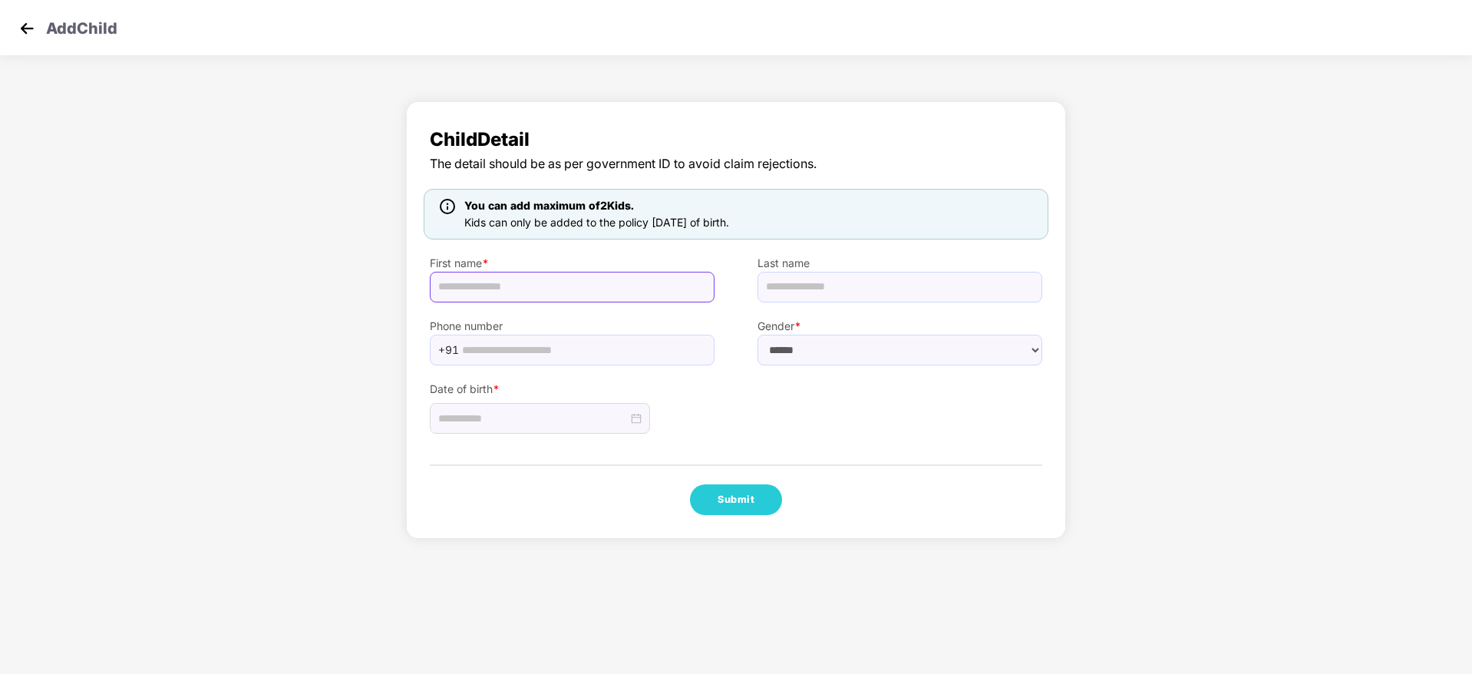
click at [525, 296] on input "text" at bounding box center [572, 287] width 285 height 31
type input "**********"
click at [817, 343] on select "****** **** ******" at bounding box center [900, 350] width 285 height 31
select select "****"
click at [758, 335] on select "****** **** ******" at bounding box center [900, 350] width 285 height 31
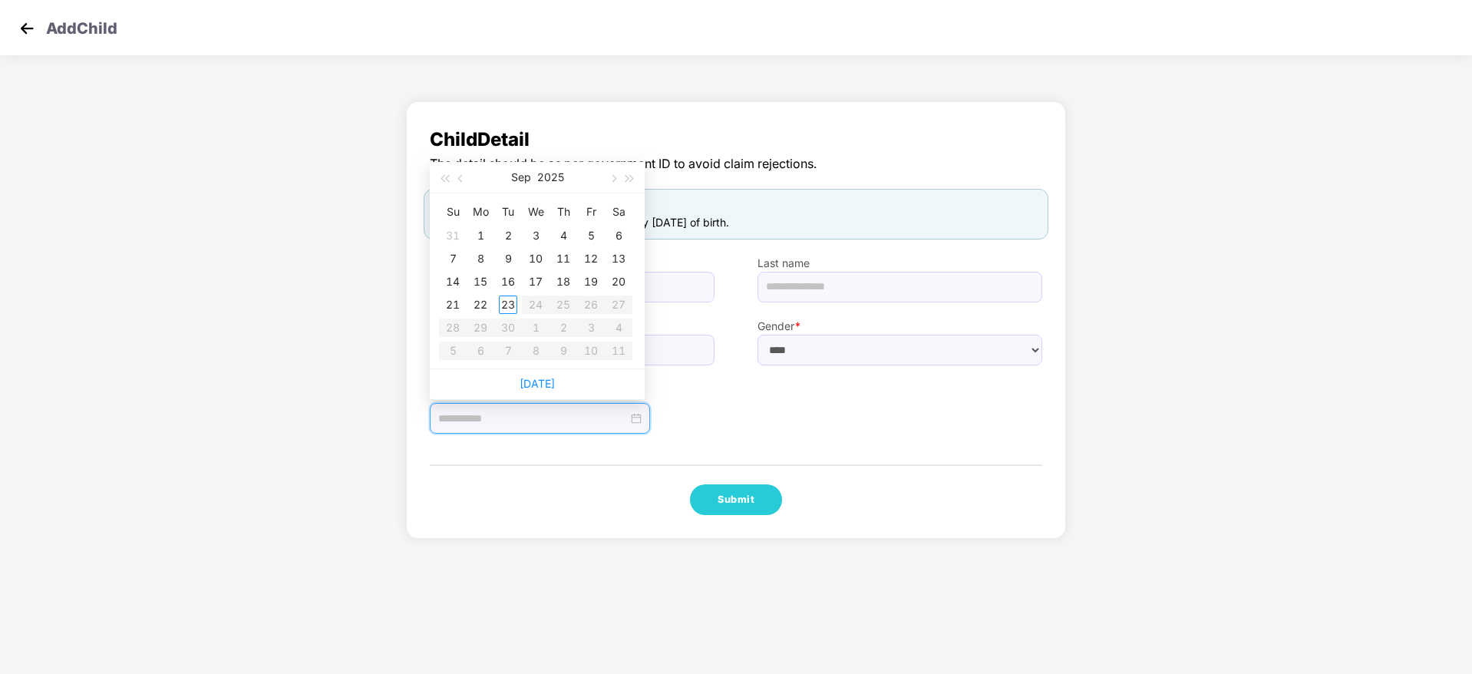
click at [563, 426] on input at bounding box center [533, 418] width 190 height 17
type input "**********"
click at [530, 233] on div "3" at bounding box center [536, 235] width 18 height 18
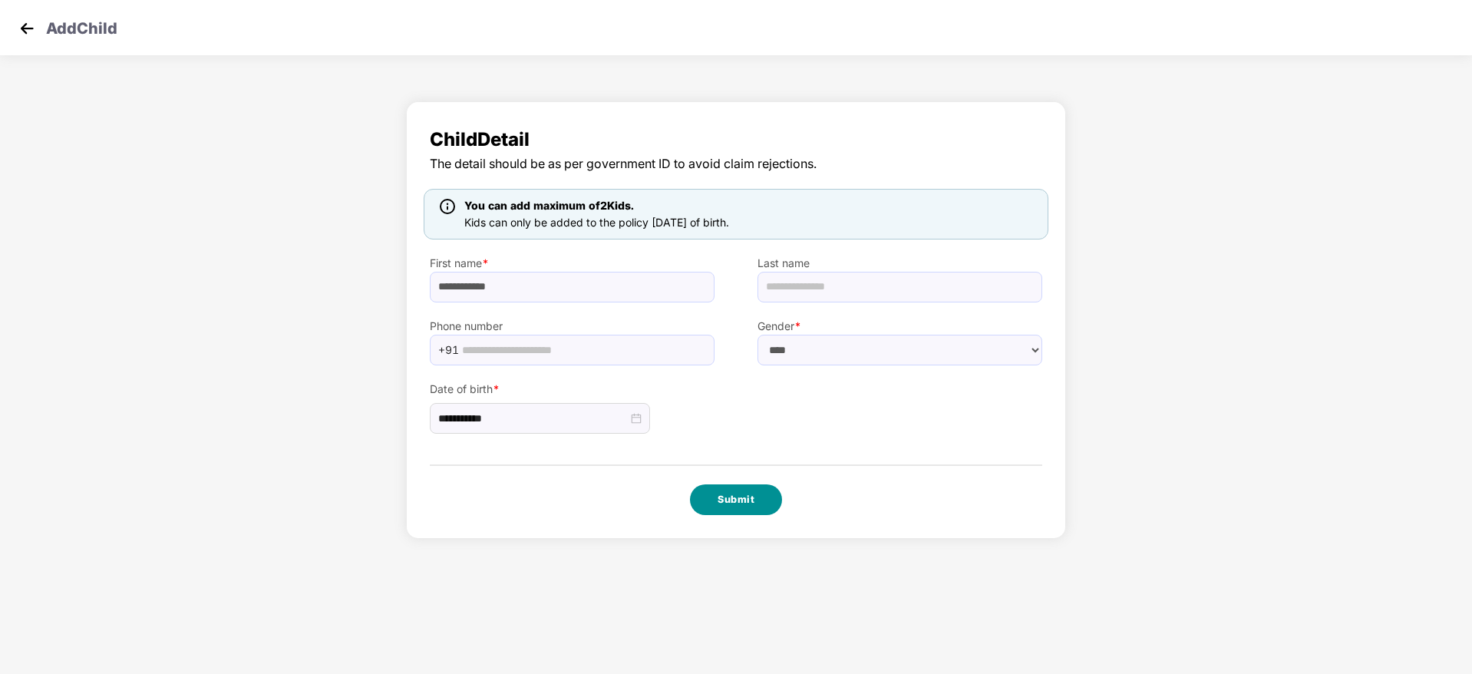
click at [733, 493] on button "Submit" at bounding box center [736, 499] width 92 height 31
select select "****"
click at [43, 22] on div "Add Child" at bounding box center [736, 27] width 1472 height 55
click at [32, 28] on img at bounding box center [26, 28] width 23 height 23
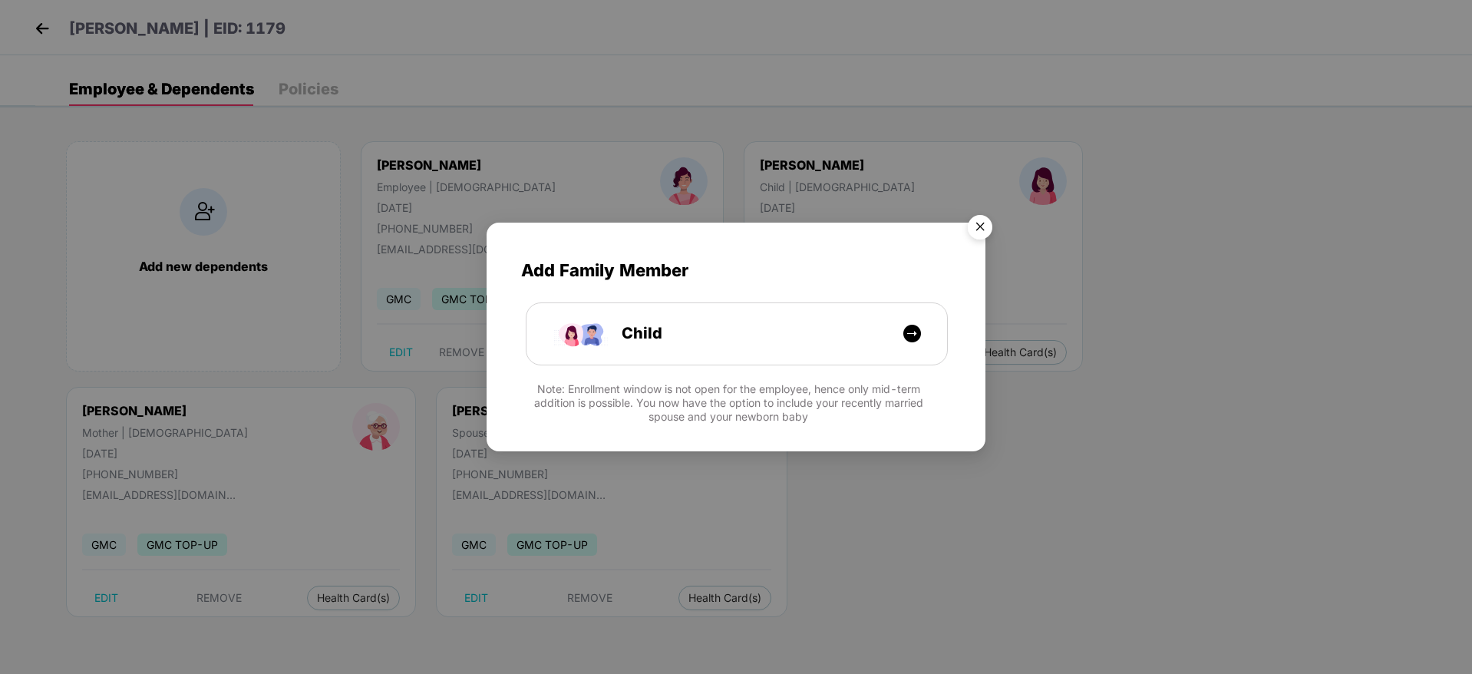
click at [980, 230] on img "Close" at bounding box center [980, 229] width 43 height 43
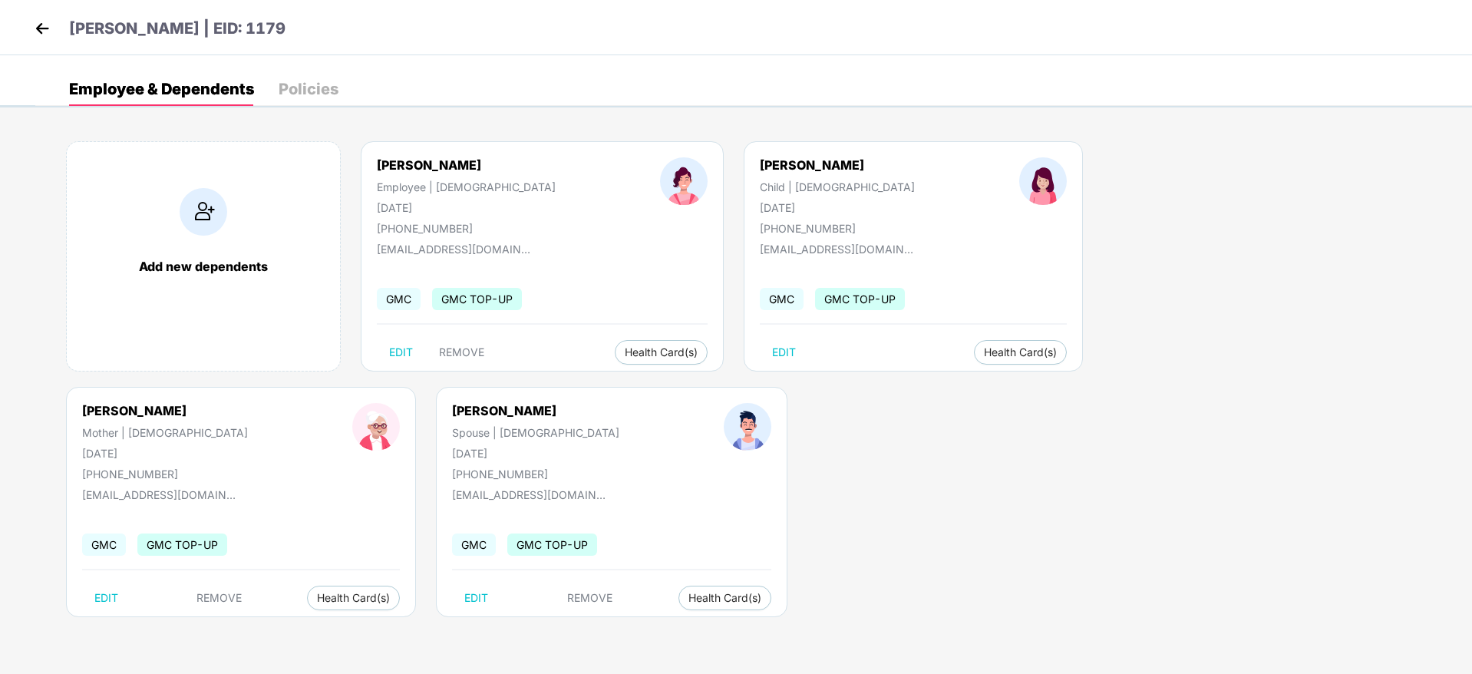
click at [35, 25] on img at bounding box center [42, 28] width 23 height 23
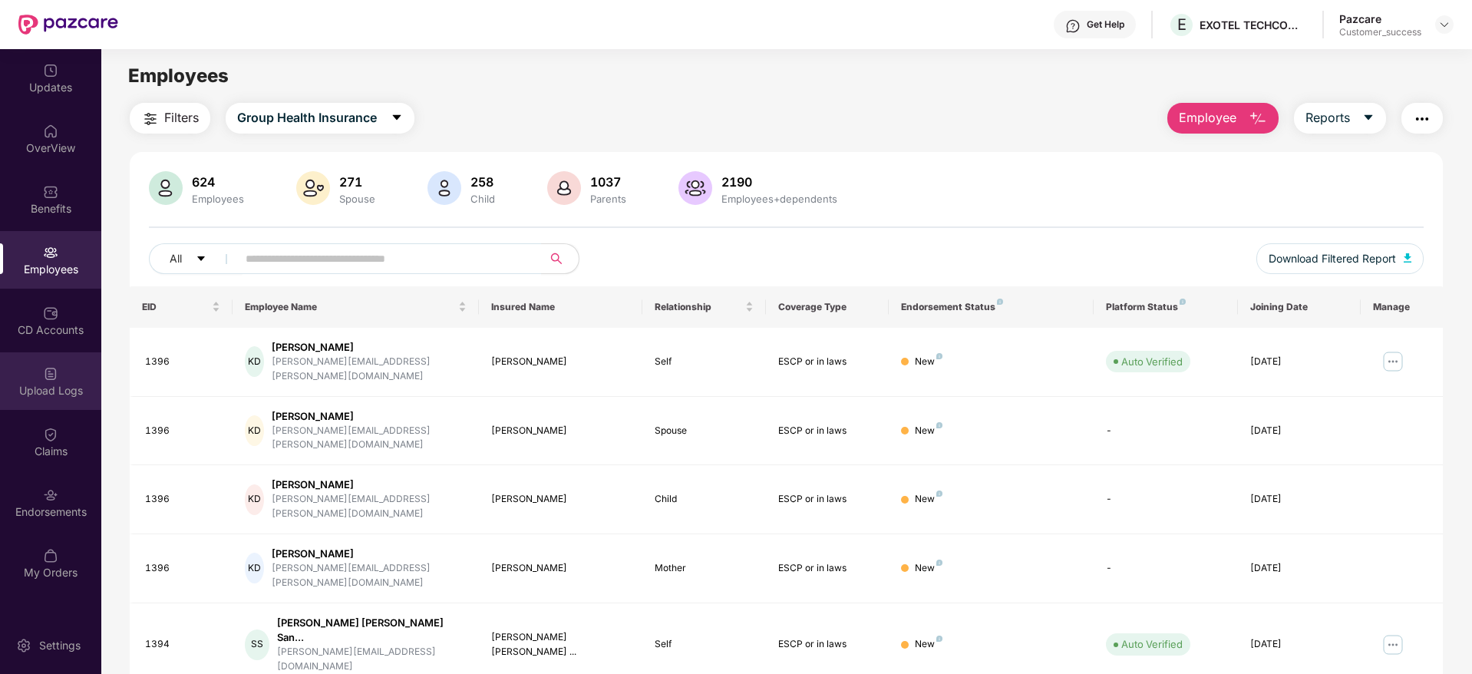
click at [55, 395] on div "Upload Logs" at bounding box center [50, 390] width 101 height 15
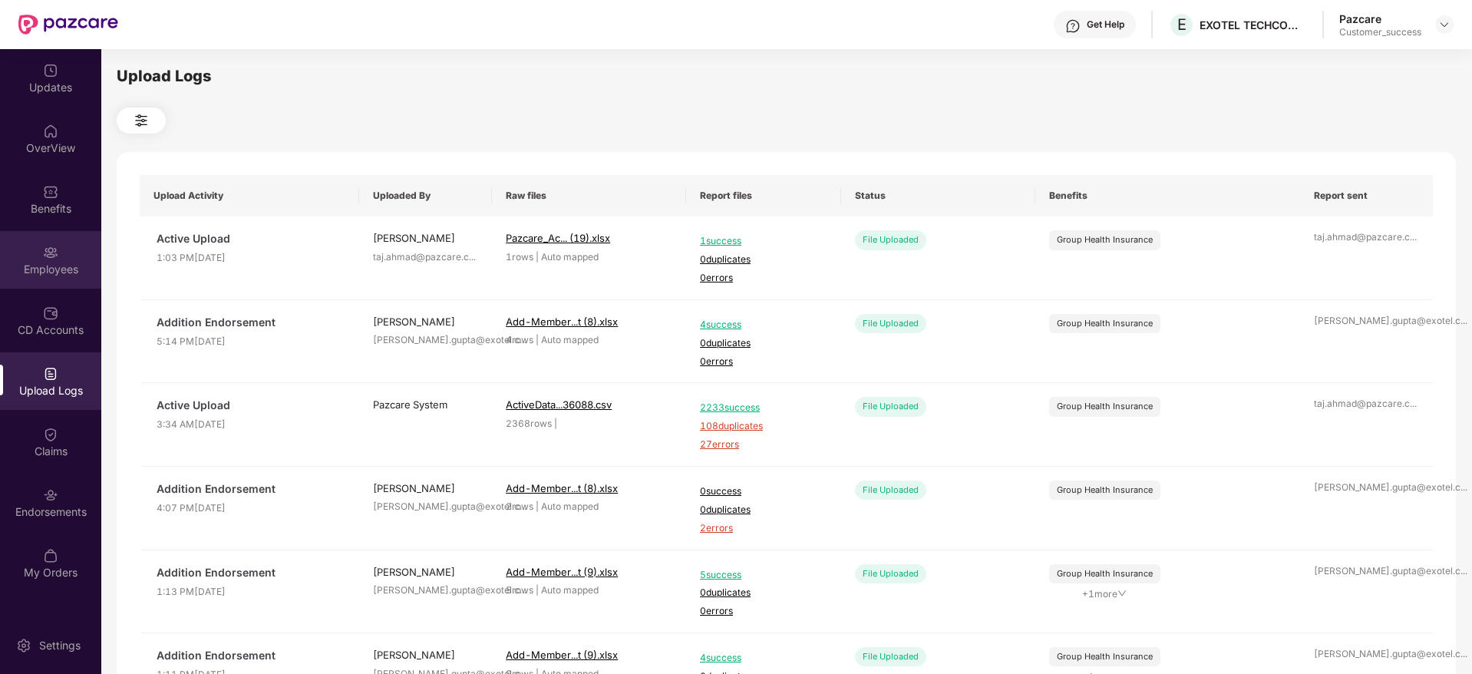
click at [48, 255] on img at bounding box center [50, 252] width 15 height 15
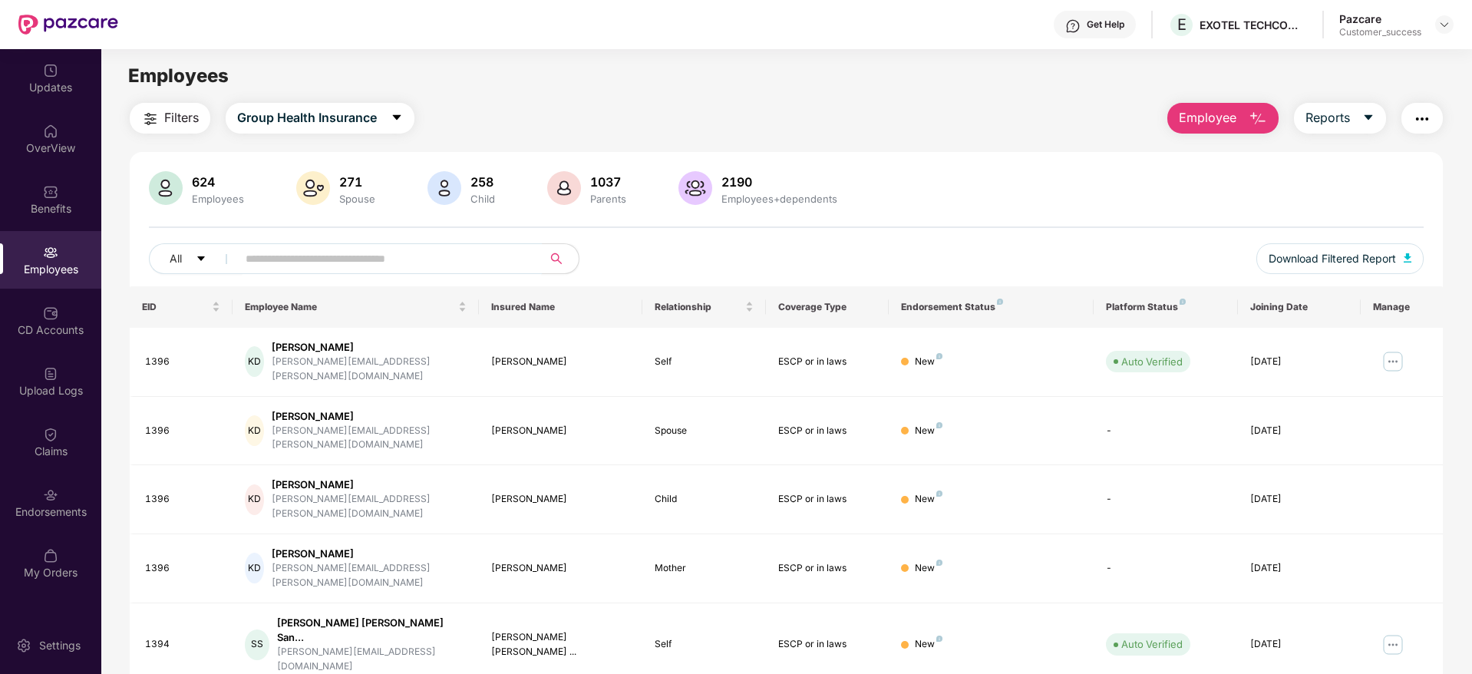
click at [328, 267] on input "text" at bounding box center [384, 258] width 276 height 23
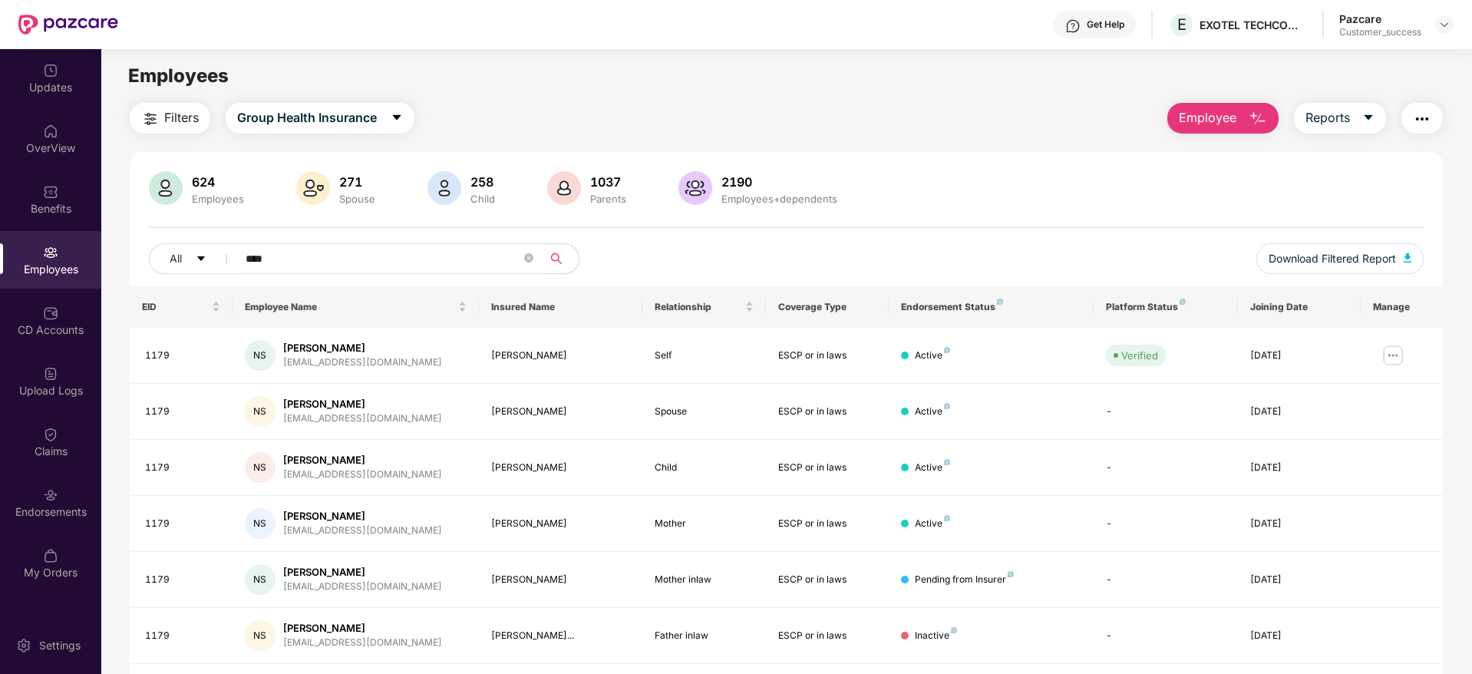
type input "****"
click at [936, 190] on div "624 Employees 271 Spouse 258 Child 1037 Parents 2190 Employees+dependents" at bounding box center [786, 189] width 1275 height 37
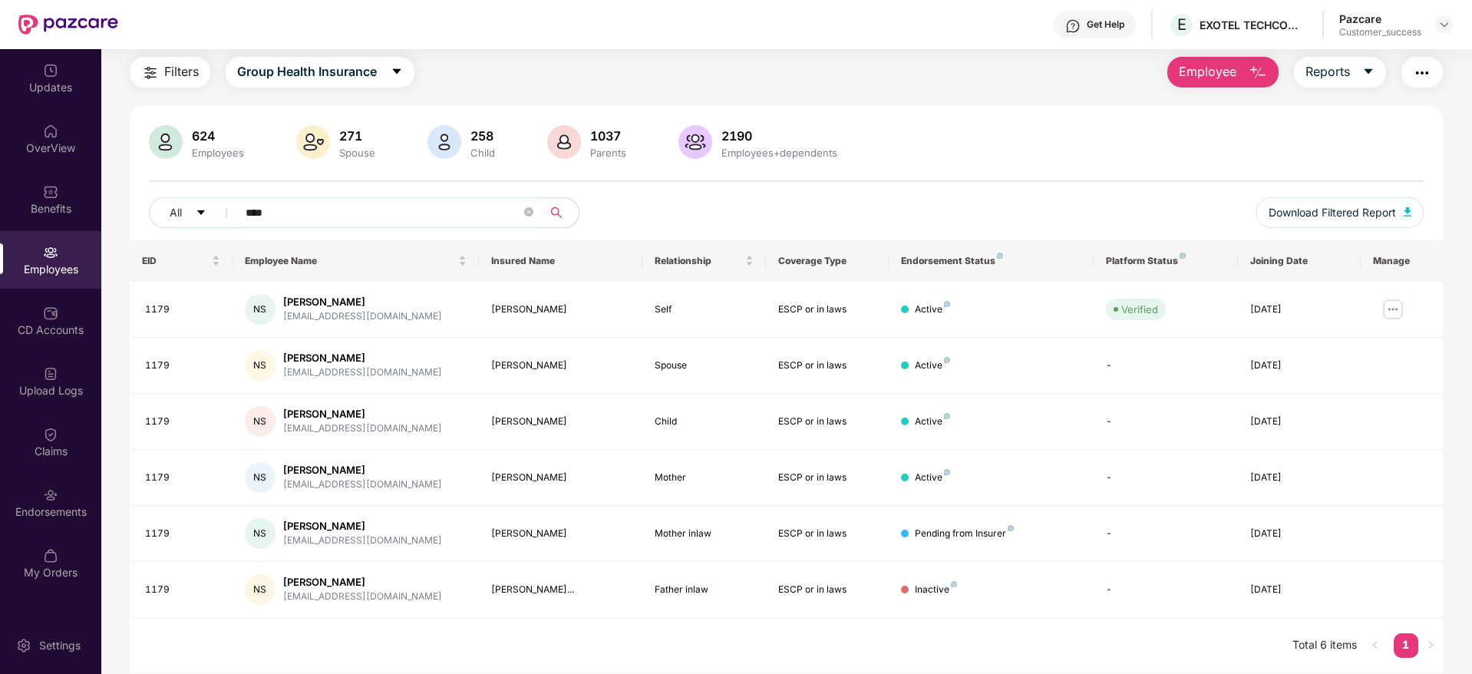
scroll to position [49, 0]
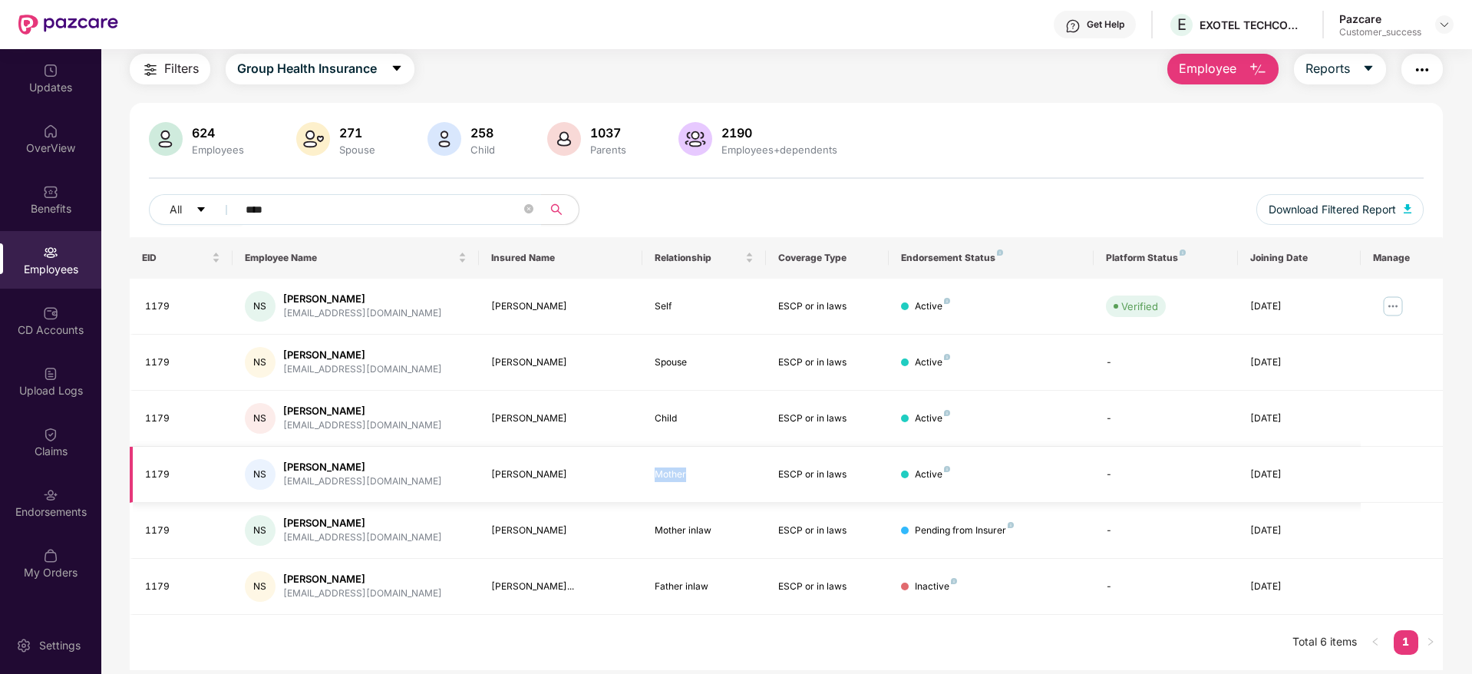
drag, startPoint x: 692, startPoint y: 476, endPoint x: 653, endPoint y: 477, distance: 39.2
click at [653, 477] on td "Mother" at bounding box center [704, 475] width 123 height 56
click at [649, 503] on td "Mother inlaw" at bounding box center [704, 531] width 123 height 56
drag, startPoint x: 713, startPoint y: 532, endPoint x: 647, endPoint y: 530, distance: 66.0
click at [647, 530] on td "Mother inlaw" at bounding box center [704, 531] width 123 height 56
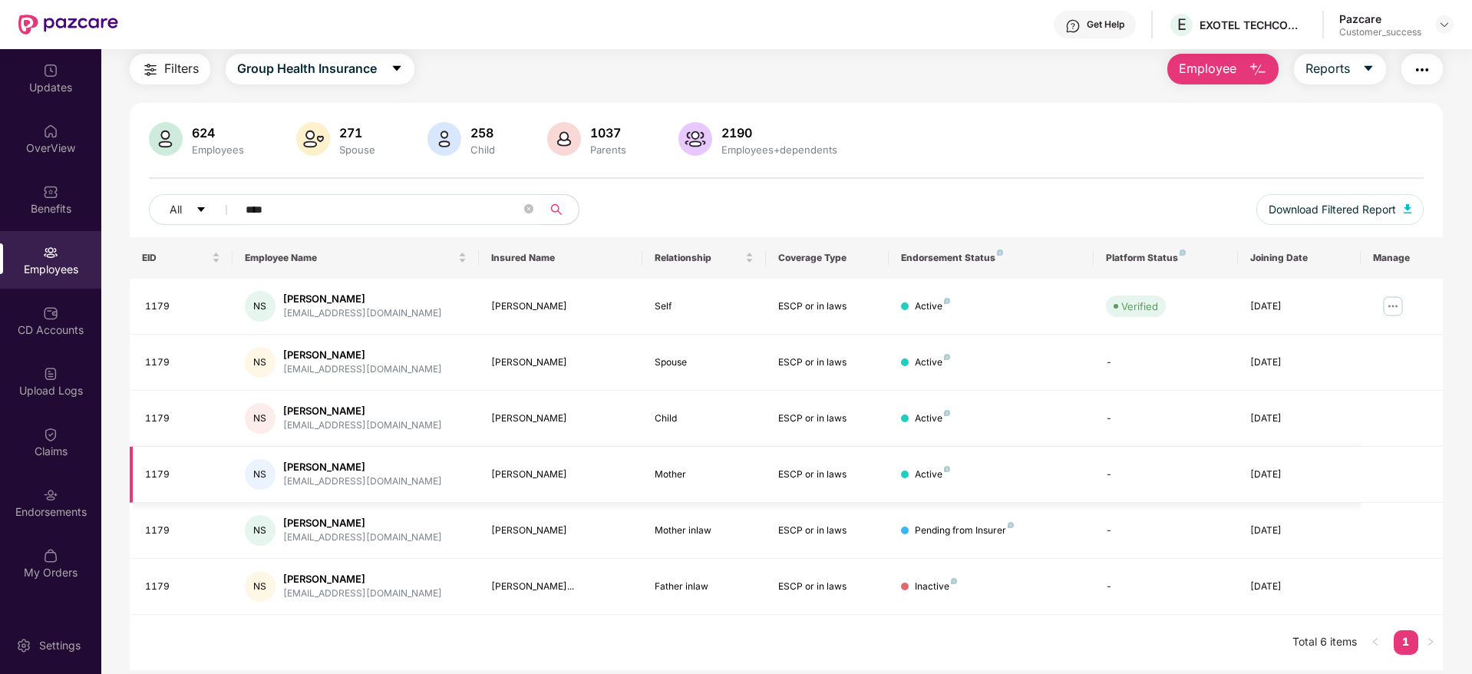
click at [684, 474] on div "Mother" at bounding box center [704, 474] width 98 height 15
drag, startPoint x: 718, startPoint y: 527, endPoint x: 592, endPoint y: 482, distance: 133.5
click at [592, 482] on tbody "1179 NS [PERSON_NAME] [EMAIL_ADDRESS][DOMAIN_NAME] [PERSON_NAME] Self ESCP or i…" at bounding box center [786, 447] width 1313 height 336
click at [621, 498] on td "[PERSON_NAME]" at bounding box center [561, 475] width 164 height 56
click at [527, 209] on icon "close-circle" at bounding box center [528, 208] width 9 height 9
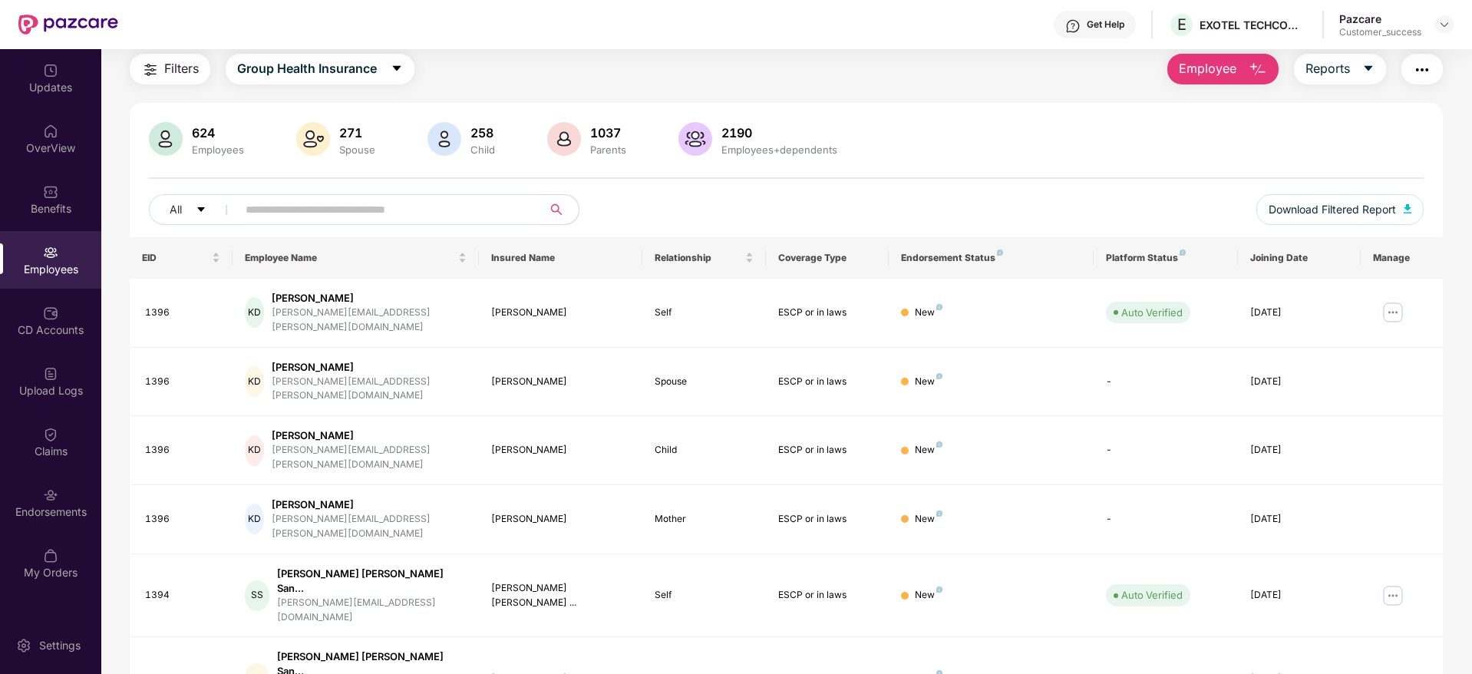
click at [48, 269] on div "Employees" at bounding box center [50, 269] width 101 height 15
click at [1301, 205] on span "Download Filtered Report" at bounding box center [1332, 209] width 127 height 17
click at [857, 31] on div "Get Help E EXOTEL TECHCOM PRIVATE LIMITED Pazcare Customer_success" at bounding box center [786, 24] width 1336 height 49
click at [321, 212] on div "Click to sort ascending" at bounding box center [354, 223] width 127 height 26
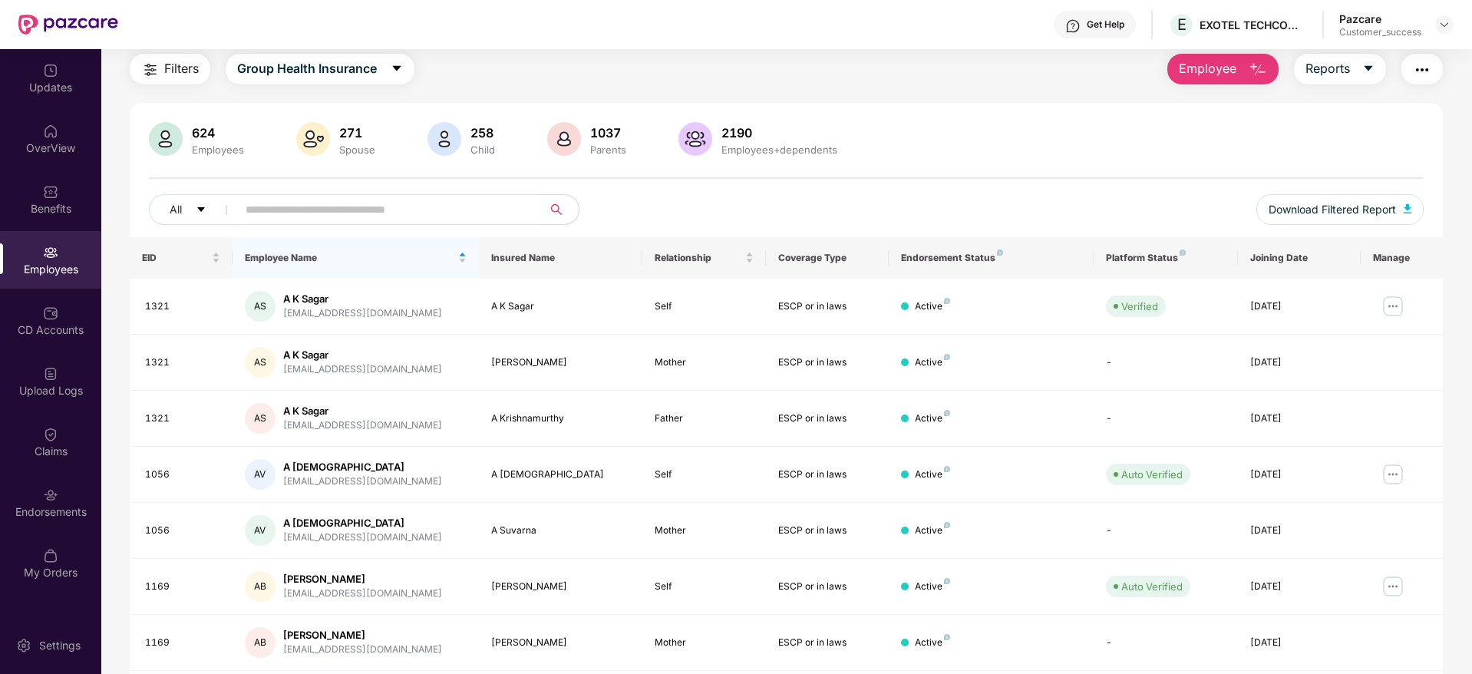
click at [274, 209] on input "text" at bounding box center [384, 209] width 276 height 23
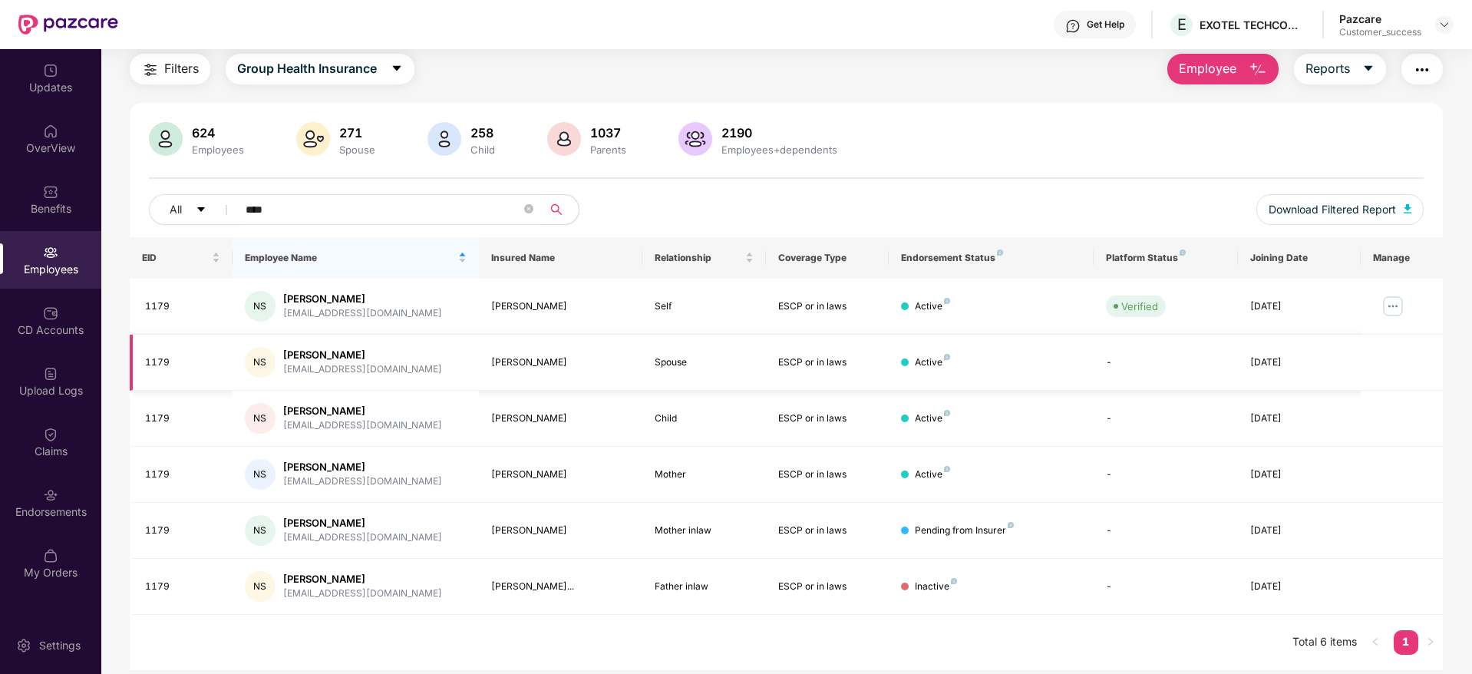
type input "****"
drag, startPoint x: 284, startPoint y: 371, endPoint x: 401, endPoint y: 367, distance: 117.5
click at [401, 367] on div "NS [PERSON_NAME] [EMAIL_ADDRESS][DOMAIN_NAME]" at bounding box center [356, 362] width 222 height 31
copy div "[EMAIL_ADDRESS][DOMAIN_NAME]"
click at [1015, 143] on div "624 Employees 271 Spouse 258 Child 1037 Parents 2190 Employees+dependents" at bounding box center [786, 140] width 1275 height 37
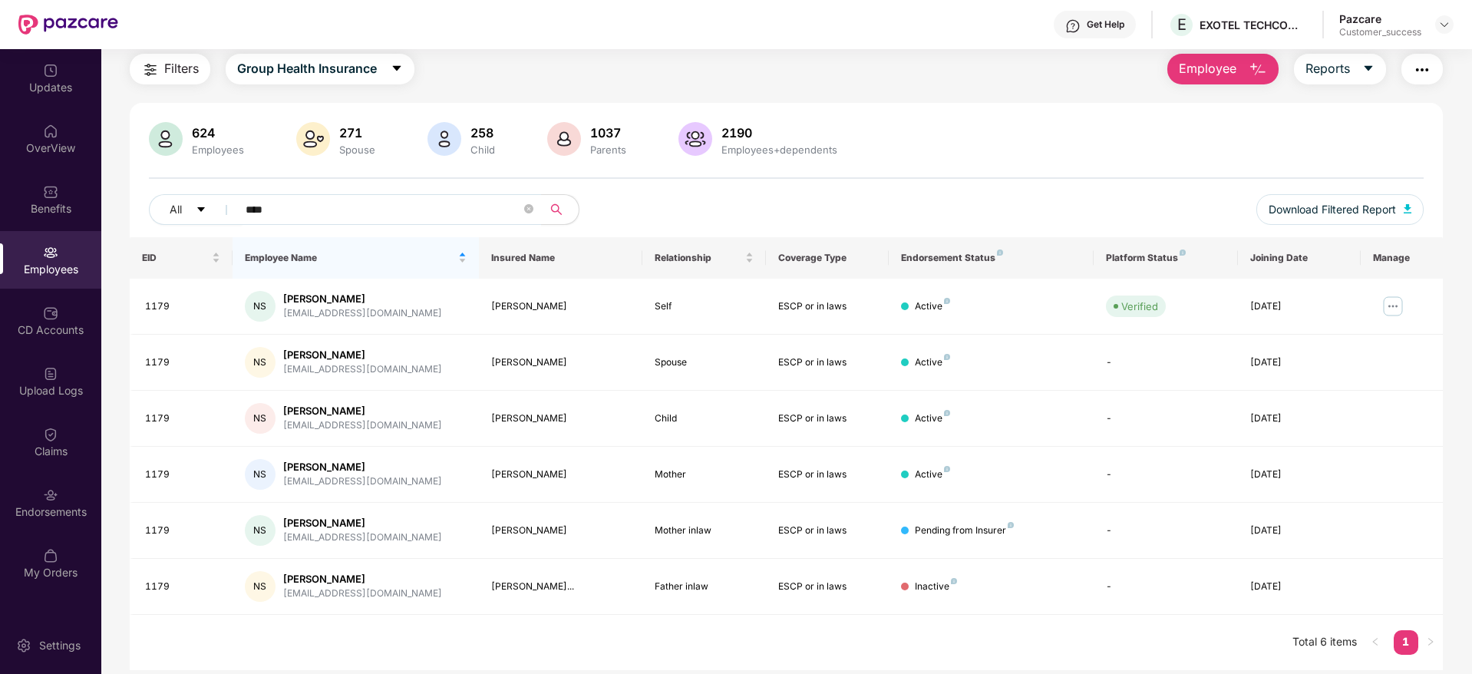
click at [1015, 143] on div "624 Employees 271 Spouse 258 Child 1037 Parents 2190 Employees+dependents" at bounding box center [786, 140] width 1275 height 37
click at [46, 195] on img at bounding box center [50, 191] width 15 height 15
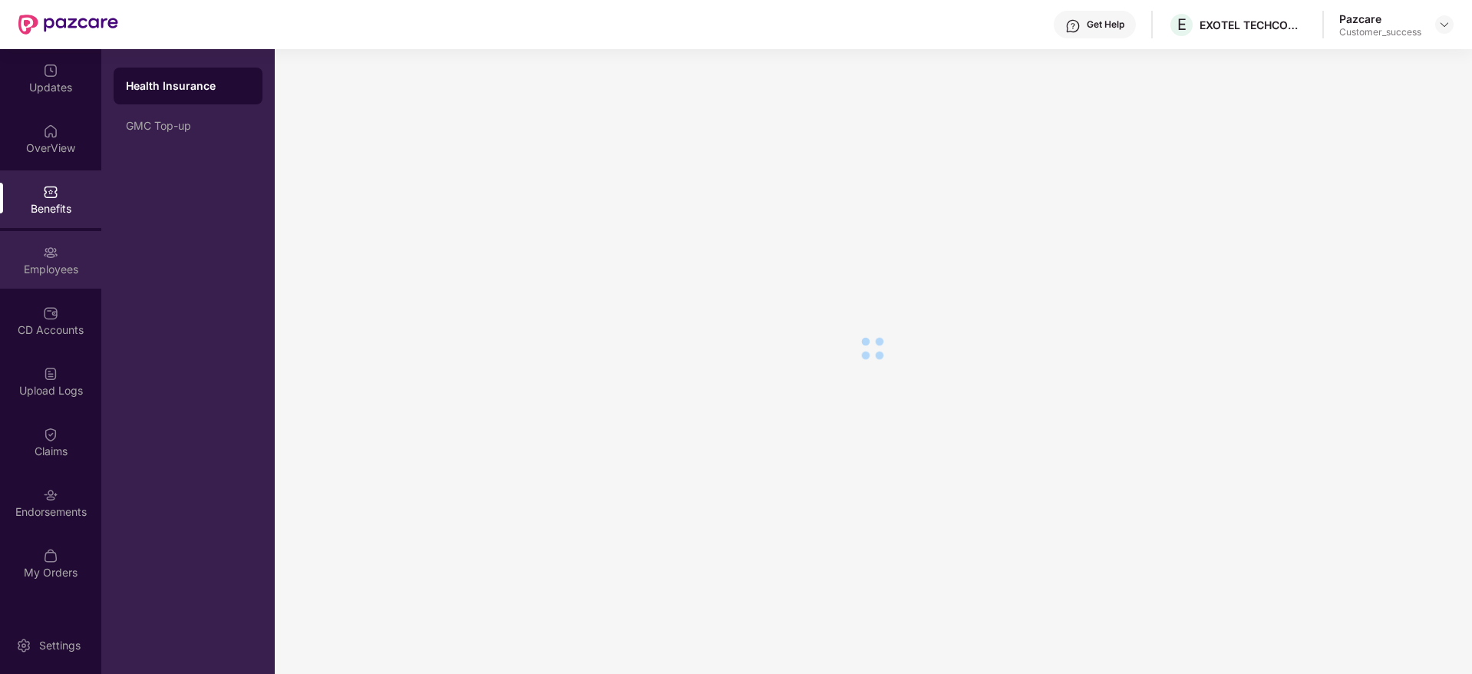
click at [58, 279] on div "Employees" at bounding box center [50, 260] width 101 height 58
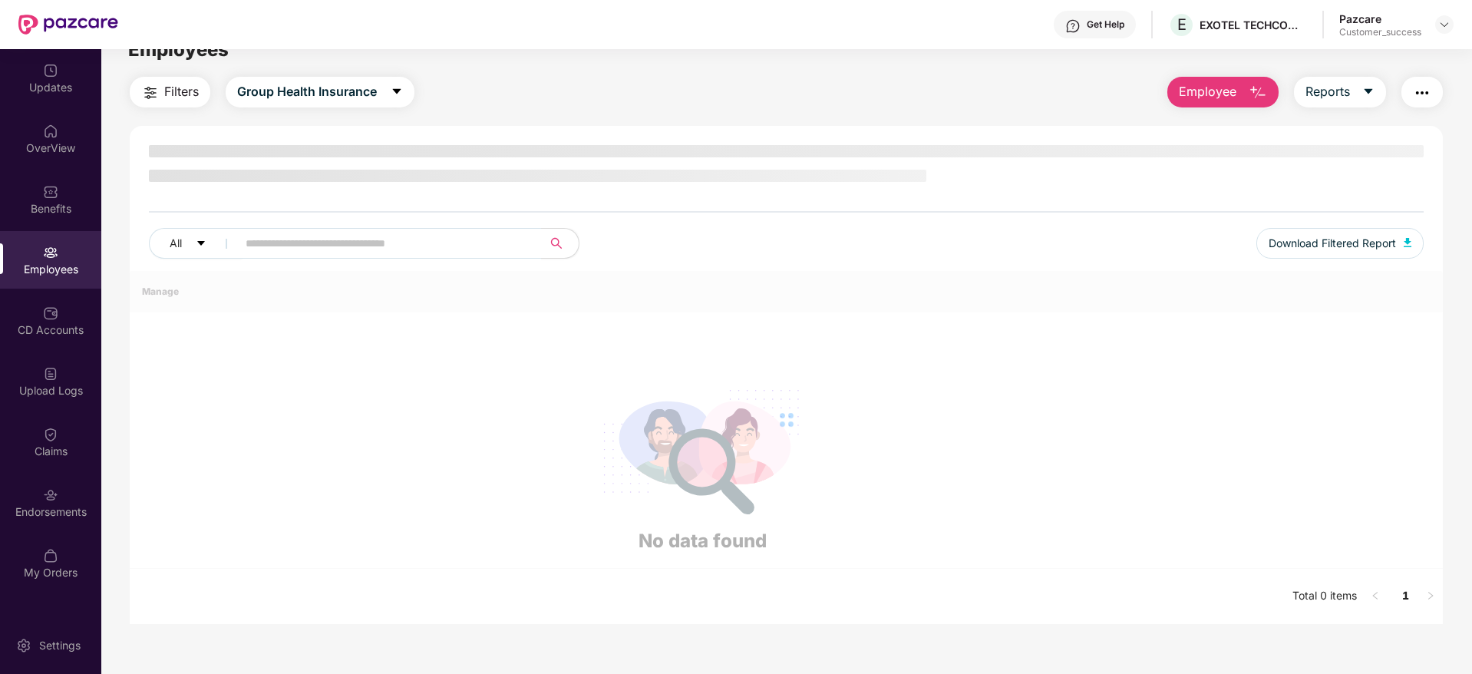
scroll to position [49, 0]
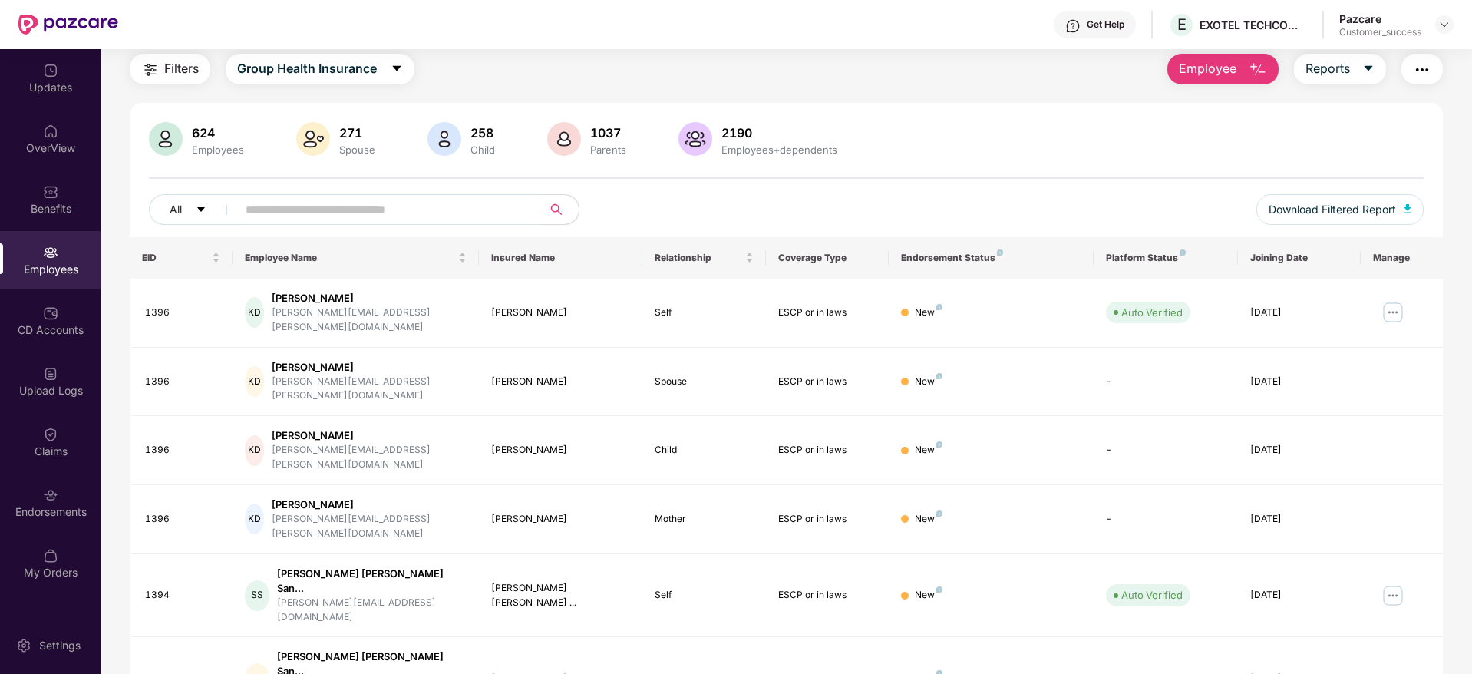
click at [342, 213] on input "text" at bounding box center [384, 209] width 276 height 23
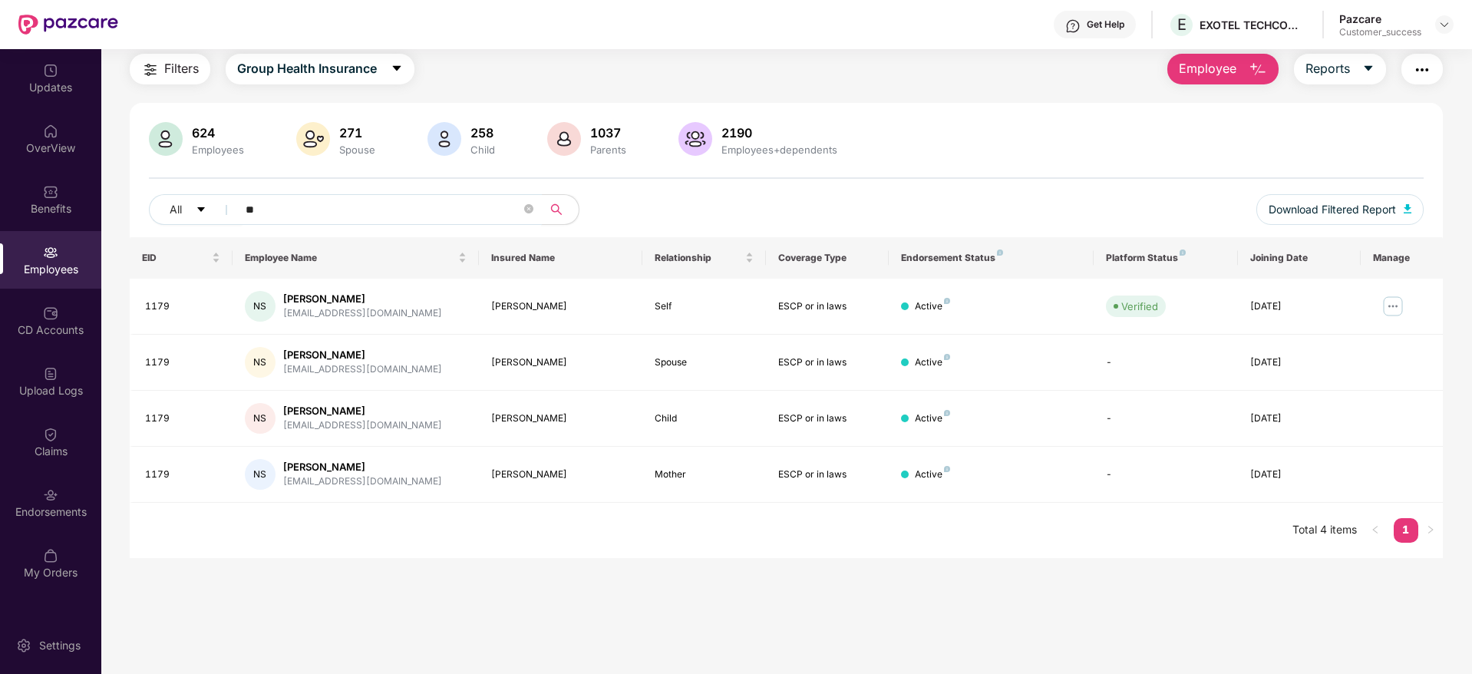
type input "*"
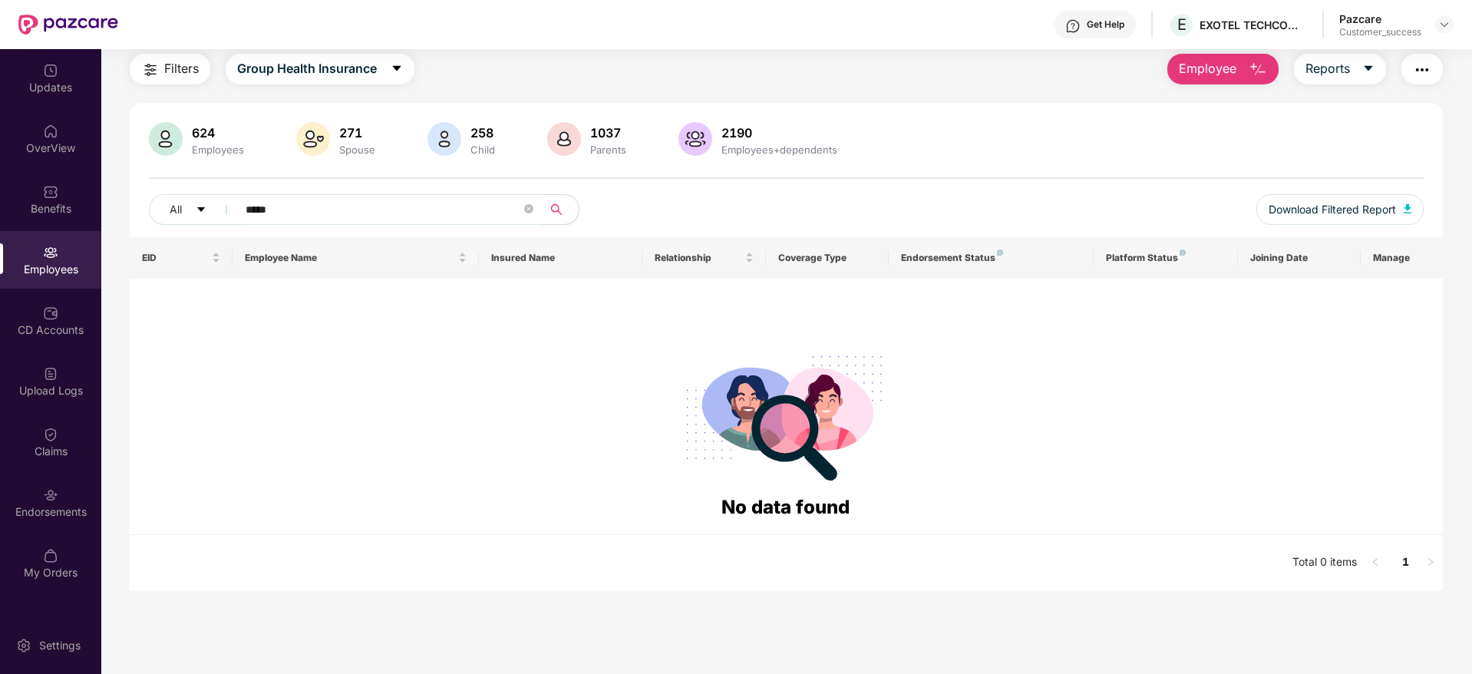
click at [260, 212] on input "*****" at bounding box center [384, 209] width 276 height 23
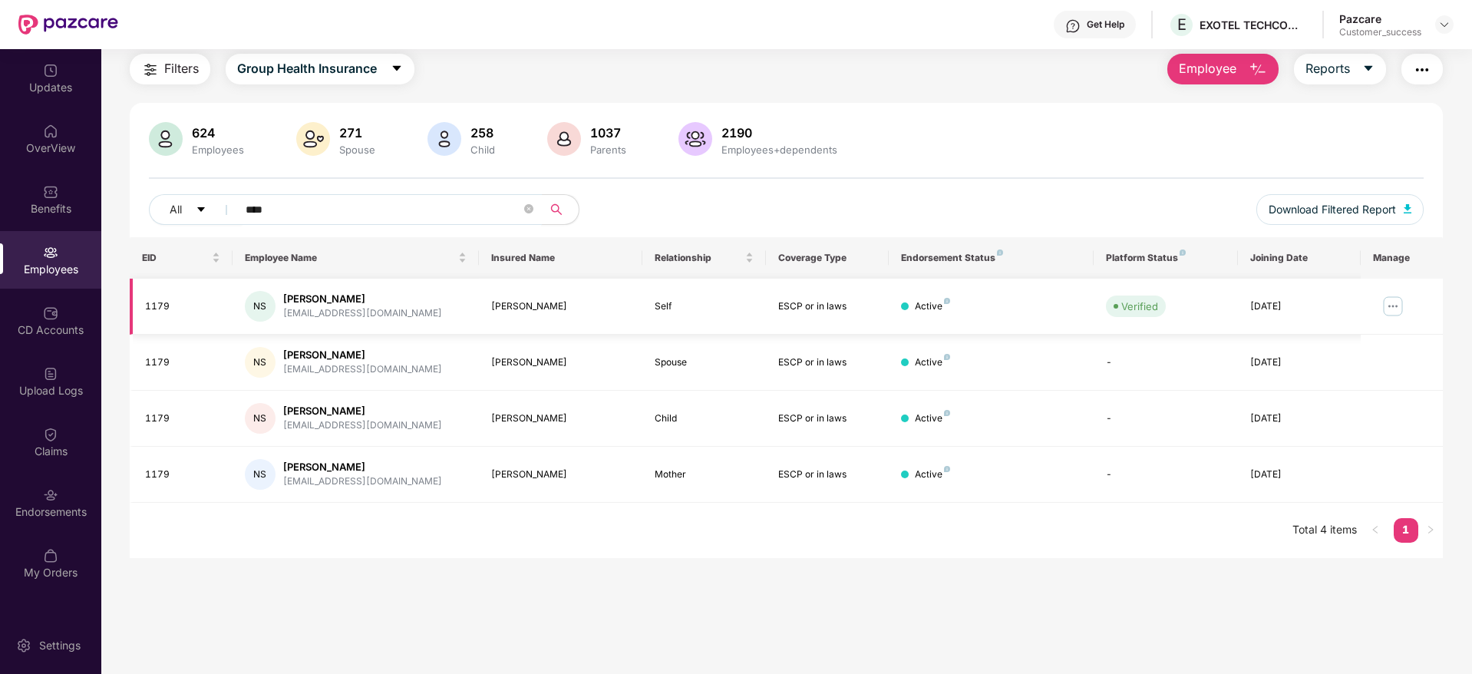
type input "****"
click at [1390, 309] on img at bounding box center [1393, 306] width 25 height 25
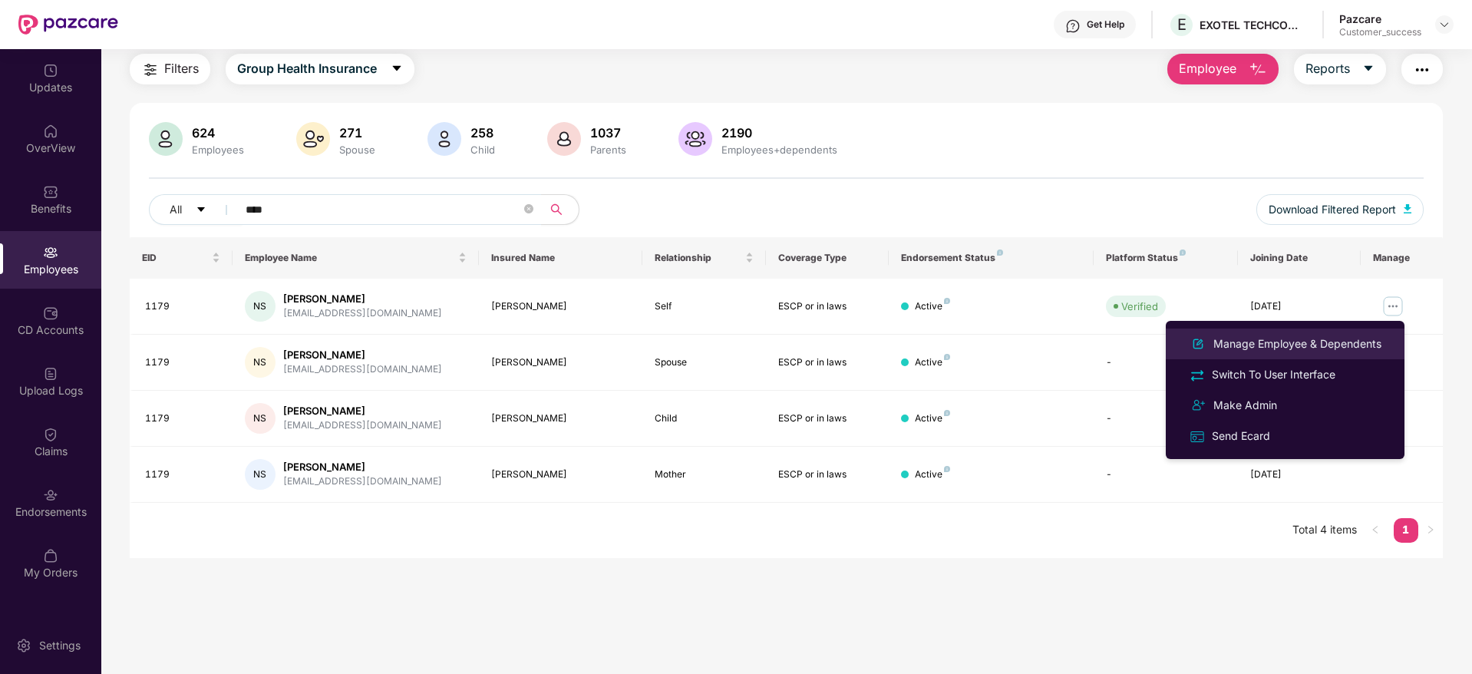
click at [1295, 349] on div "Manage Employee & Dependents" at bounding box center [1298, 343] width 174 height 17
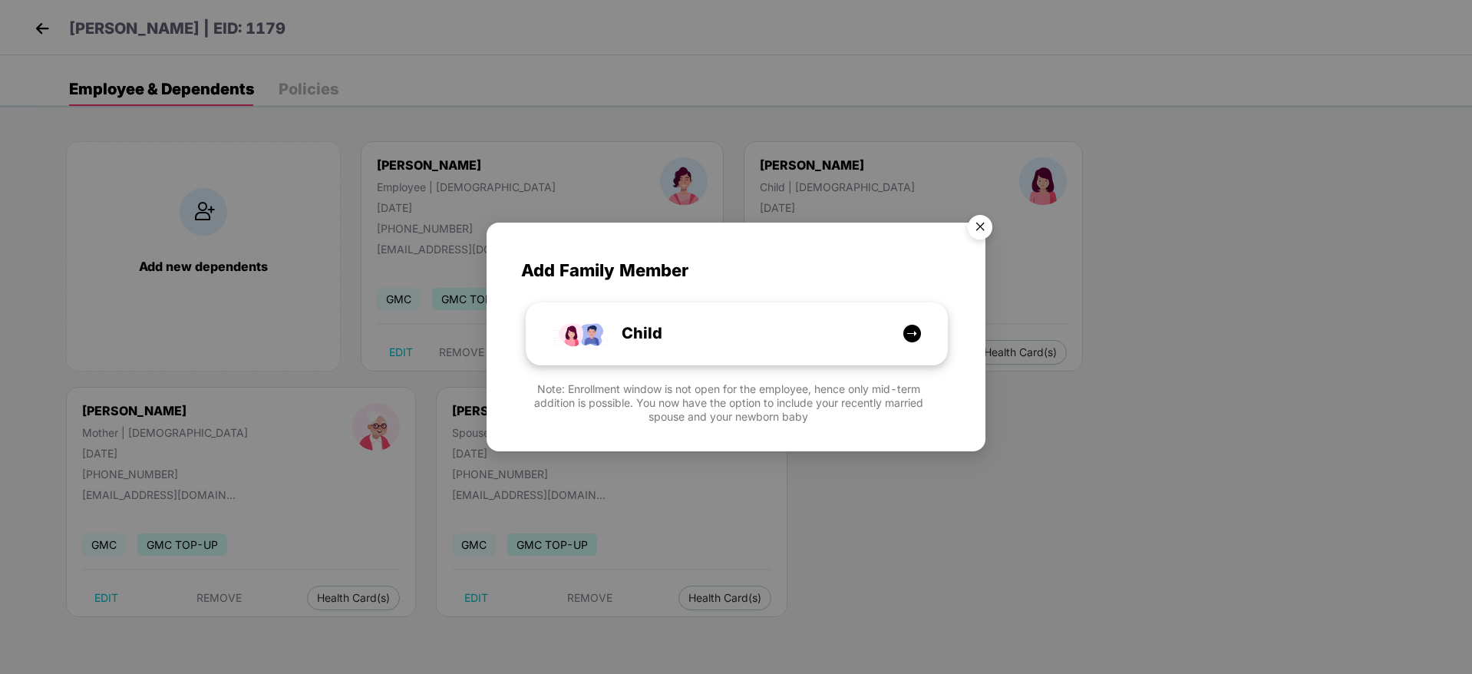
click at [755, 322] on div "Child" at bounding box center [745, 334] width 316 height 24
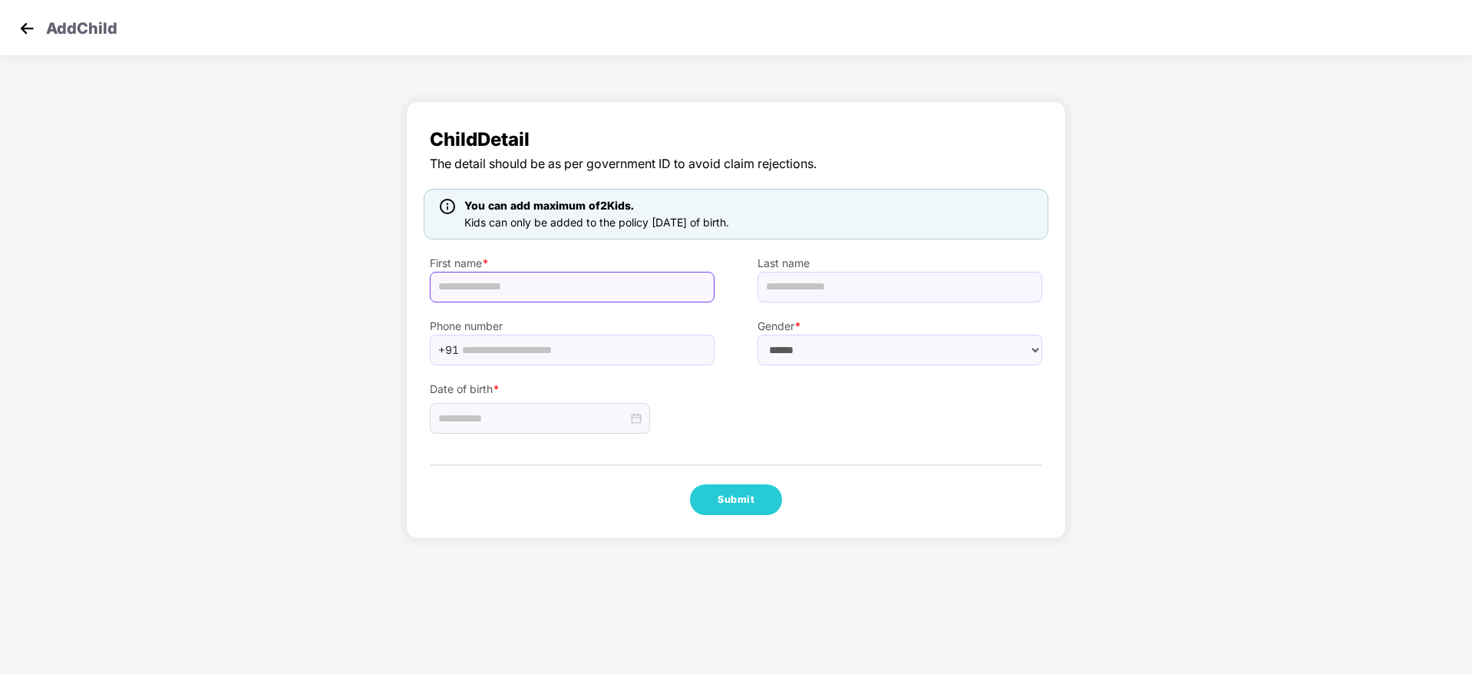
click at [521, 286] on input "text" at bounding box center [572, 287] width 285 height 31
type input "**********"
click at [813, 352] on select "****** **** ******" at bounding box center [900, 350] width 285 height 31
select select "****"
click at [758, 335] on select "****** **** ******" at bounding box center [900, 350] width 285 height 31
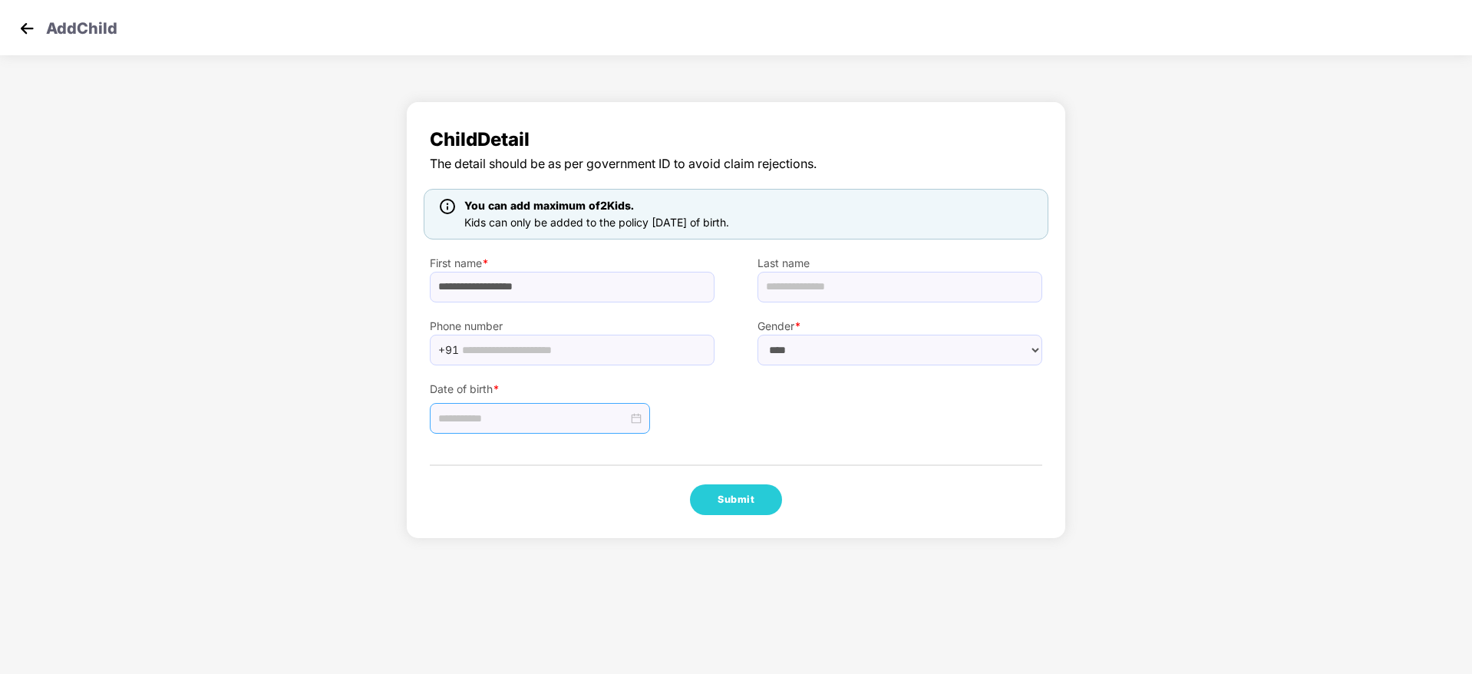
click at [557, 428] on div at bounding box center [540, 418] width 220 height 31
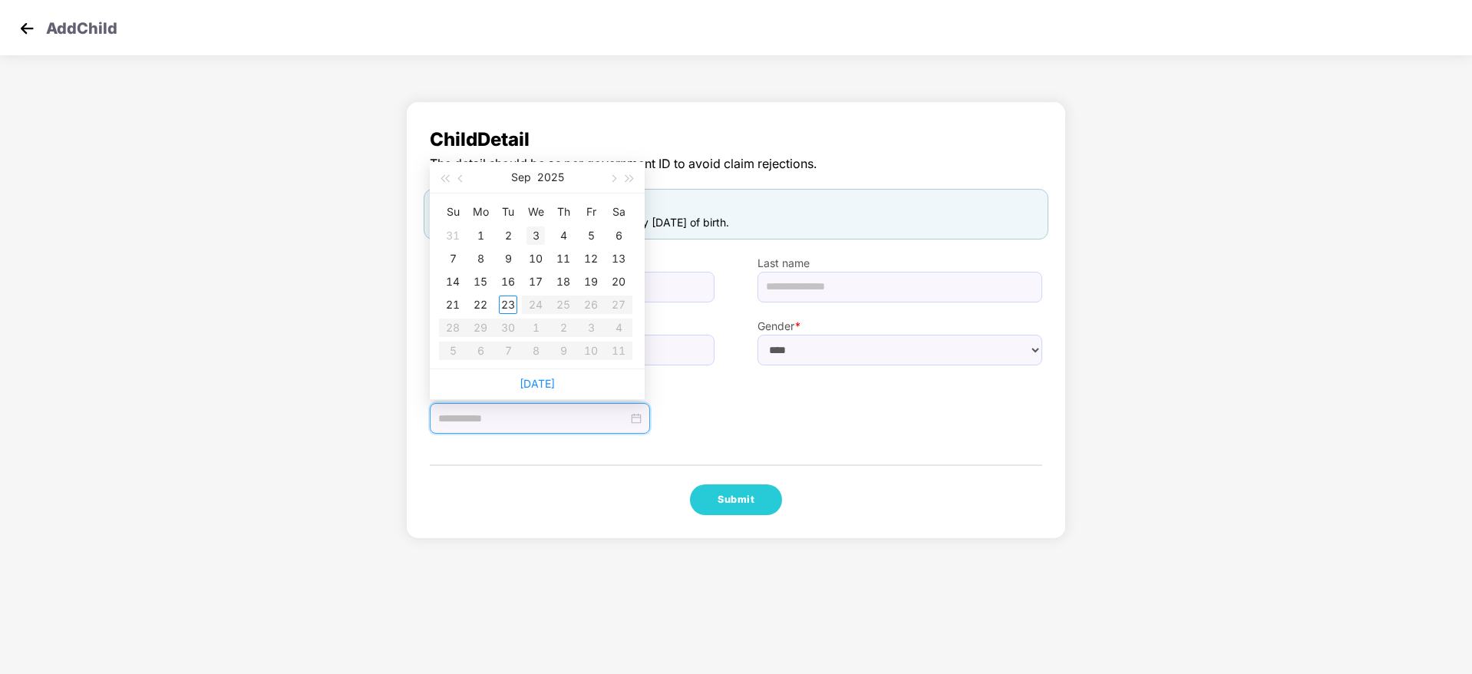
type input "**********"
click at [533, 232] on div "3" at bounding box center [536, 235] width 18 height 18
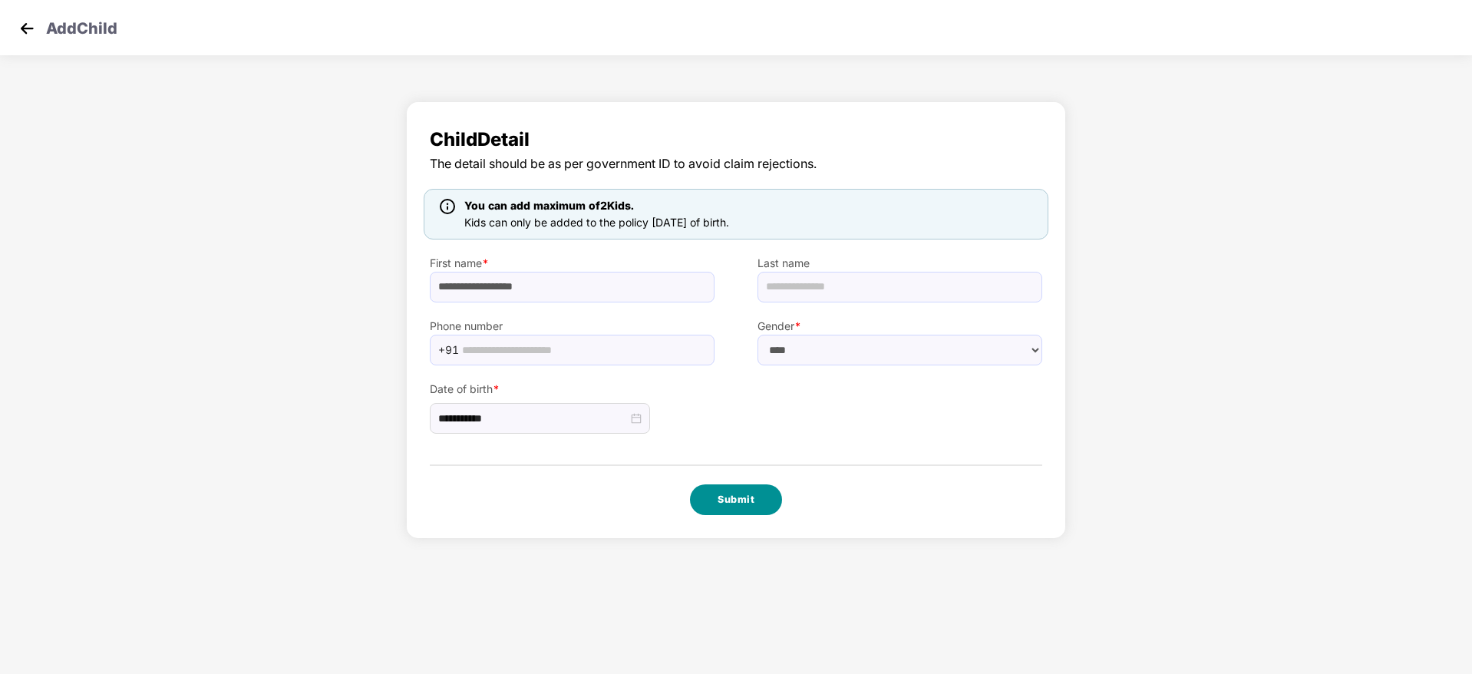
click at [736, 493] on button "Submit" at bounding box center [736, 499] width 92 height 31
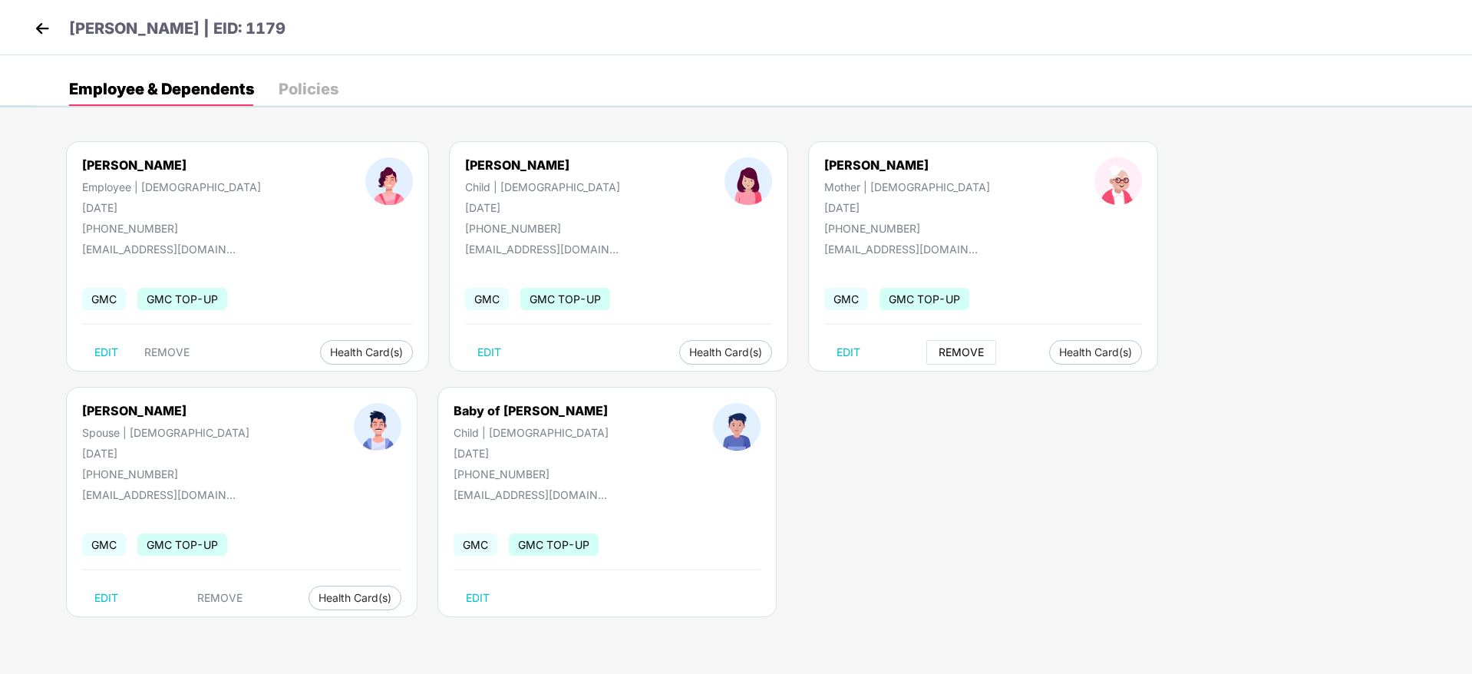
click at [939, 355] on span "REMOVE" at bounding box center [961, 352] width 45 height 12
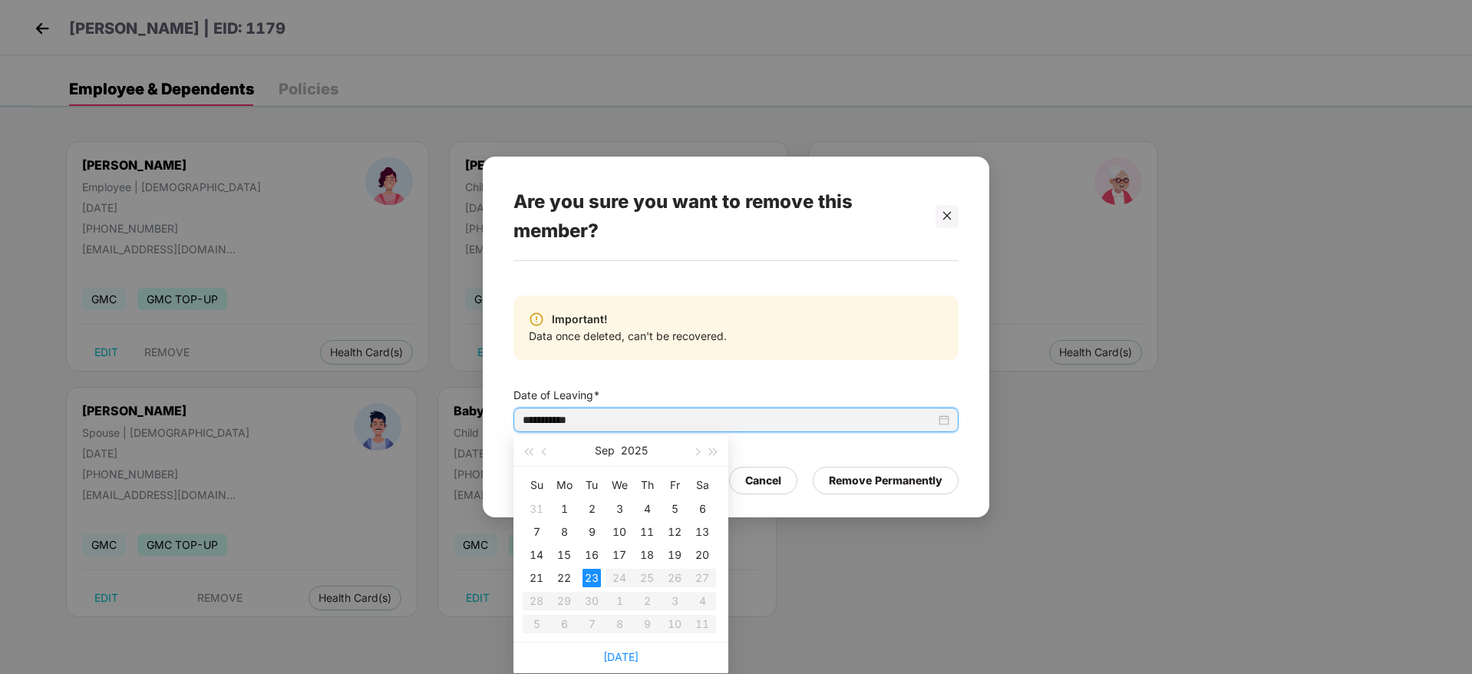
click at [760, 421] on input "**********" at bounding box center [729, 419] width 413 height 17
click at [543, 452] on span "button" at bounding box center [546, 452] width 8 height 8
type input "**********"
click at [565, 600] on div "25" at bounding box center [564, 601] width 18 height 18
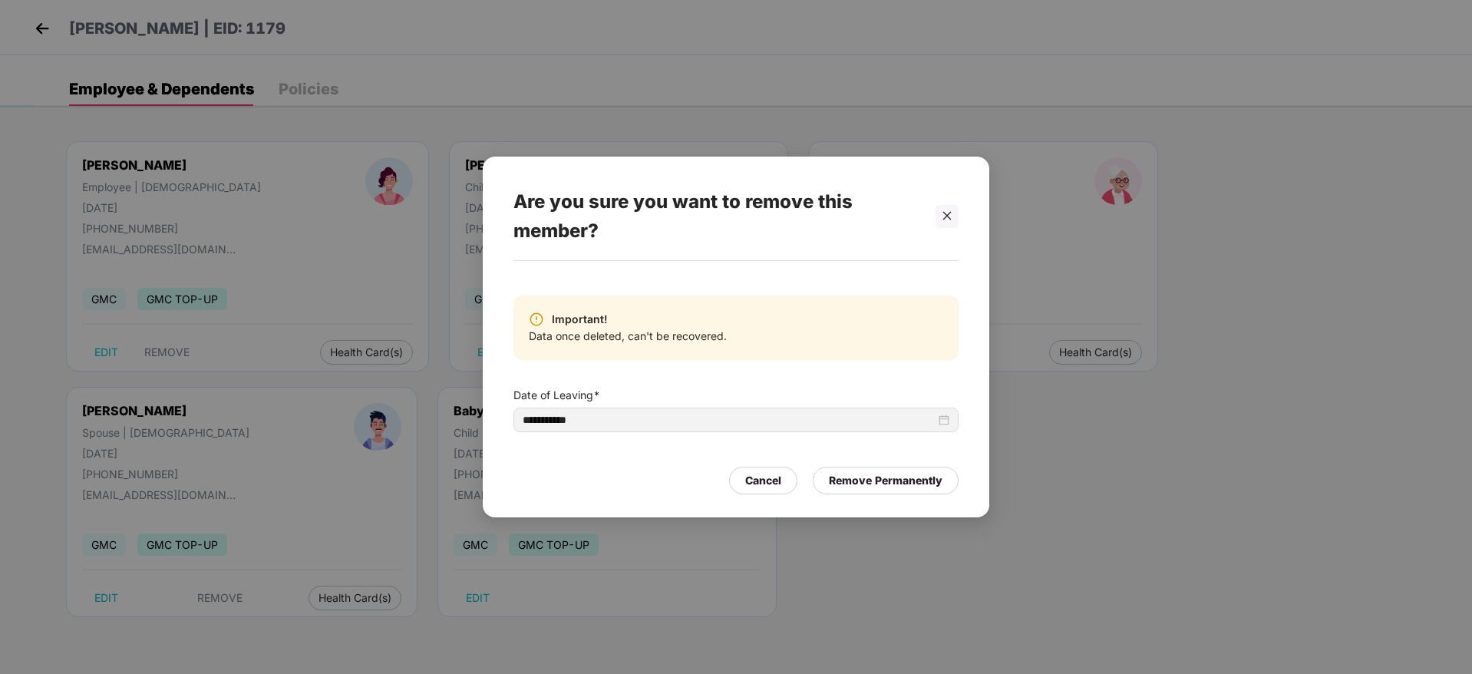
click at [804, 563] on div "**********" at bounding box center [736, 337] width 1472 height 674
click at [940, 214] on div at bounding box center [947, 216] width 23 height 23
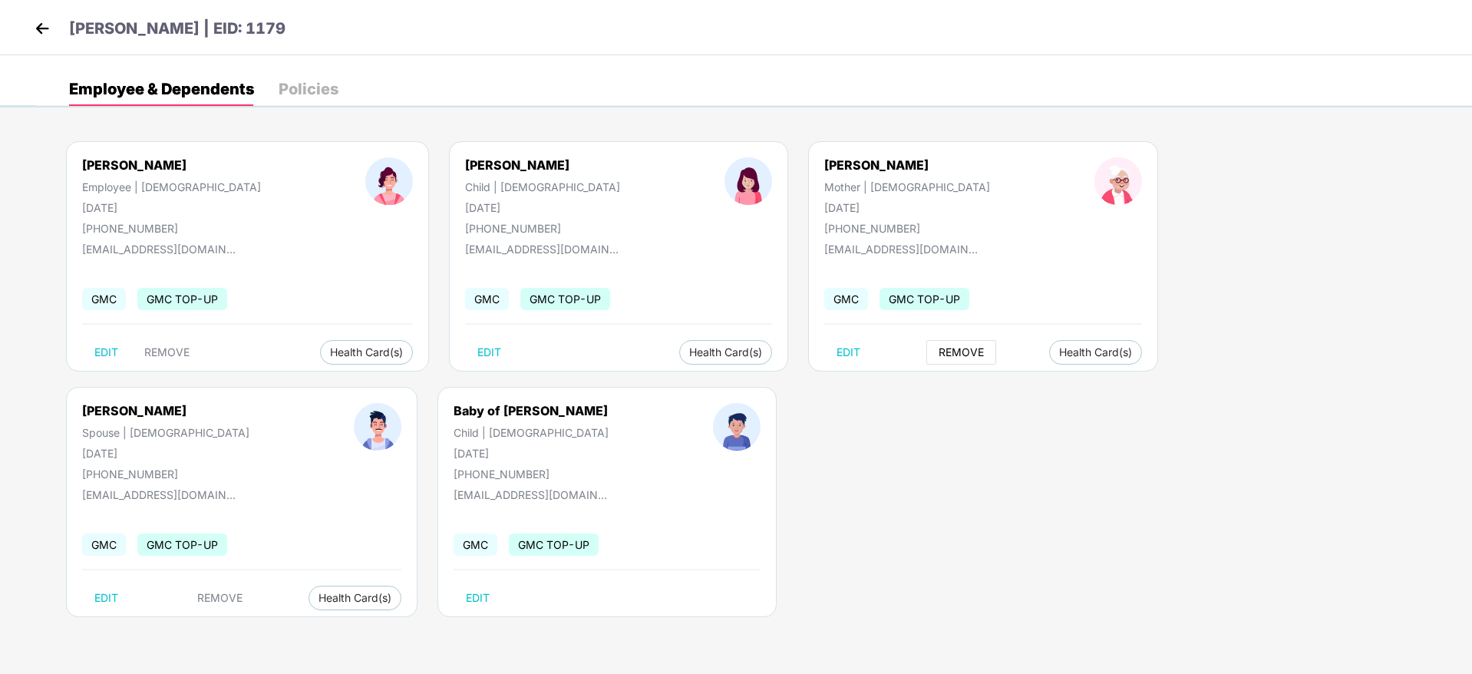
click at [939, 355] on span "REMOVE" at bounding box center [961, 352] width 45 height 12
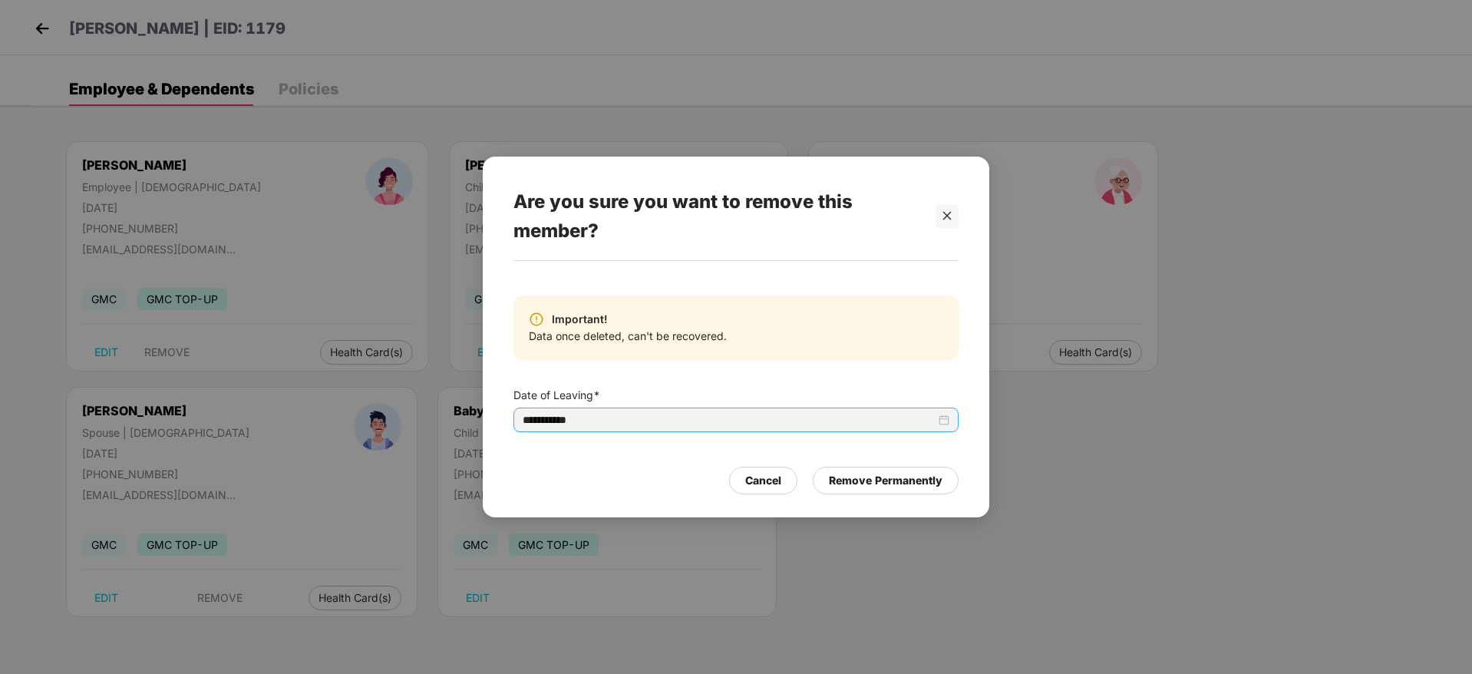
click at [699, 424] on input "**********" at bounding box center [729, 419] width 413 height 17
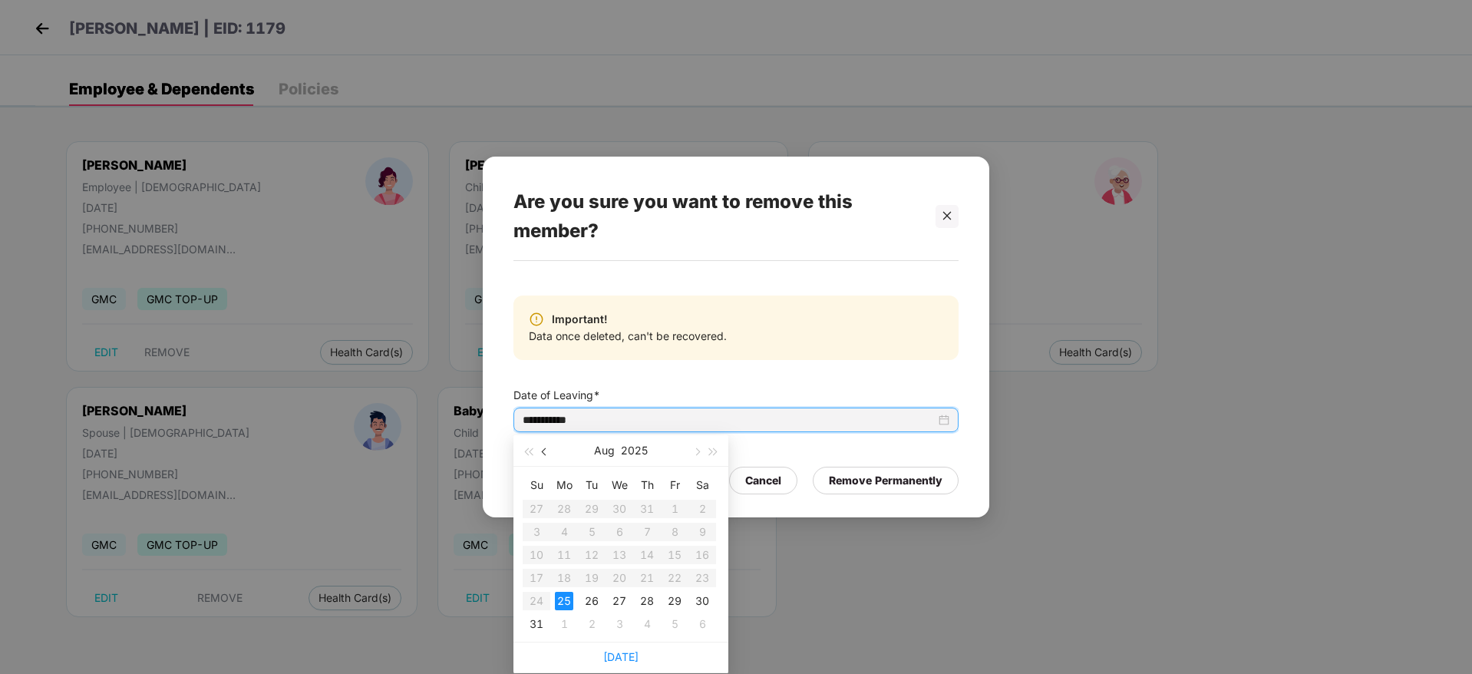
click at [546, 453] on span "button" at bounding box center [546, 452] width 8 height 8
click at [696, 451] on span "button" at bounding box center [696, 452] width 8 height 8
type input "**********"
click at [568, 603] on div "25" at bounding box center [564, 601] width 18 height 18
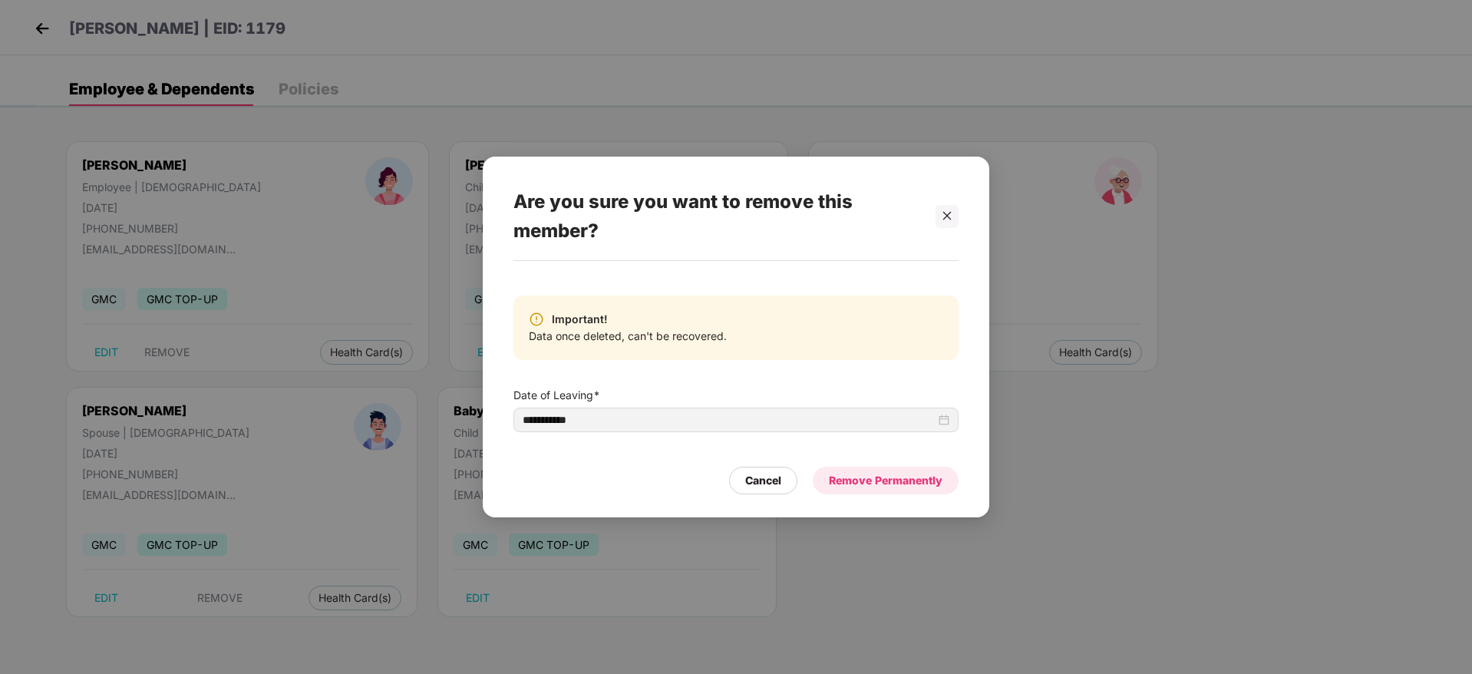
click at [851, 478] on div "Remove Permanently" at bounding box center [886, 480] width 114 height 17
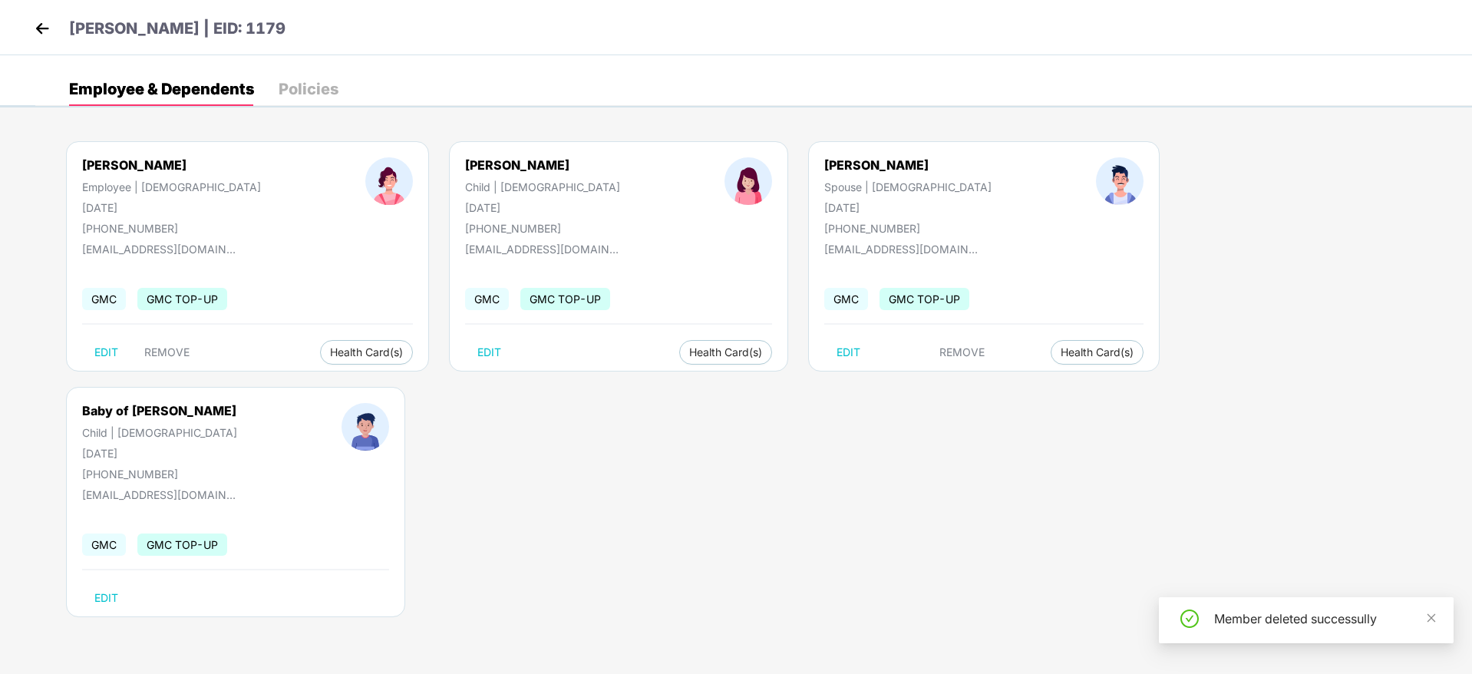
click at [37, 26] on img at bounding box center [42, 28] width 23 height 23
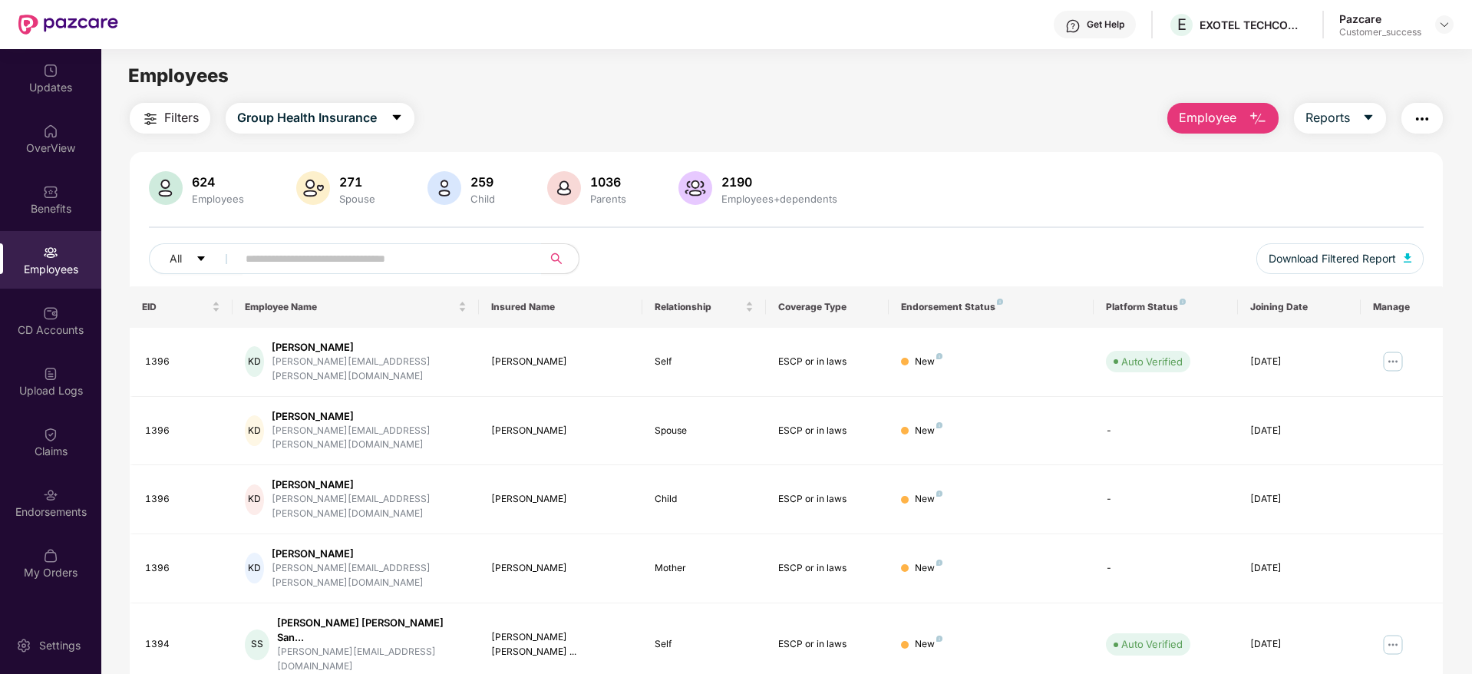
click at [63, 267] on div "Employees" at bounding box center [50, 269] width 101 height 15
click at [293, 258] on input "text" at bounding box center [384, 258] width 276 height 23
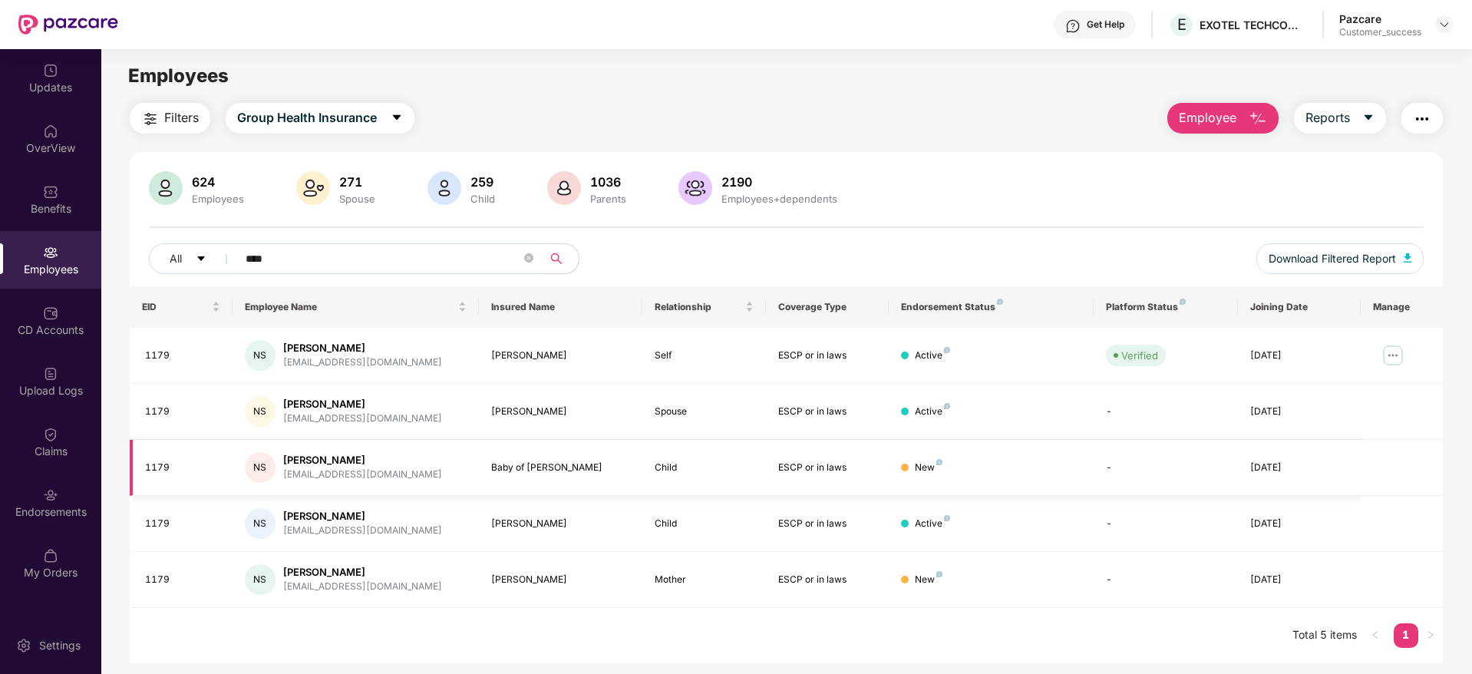
type input "****"
click at [395, 242] on div "624 Employees 271 Spouse 259 Child 1036 Parents 2190 Employees+dependents All *…" at bounding box center [786, 228] width 1313 height 115
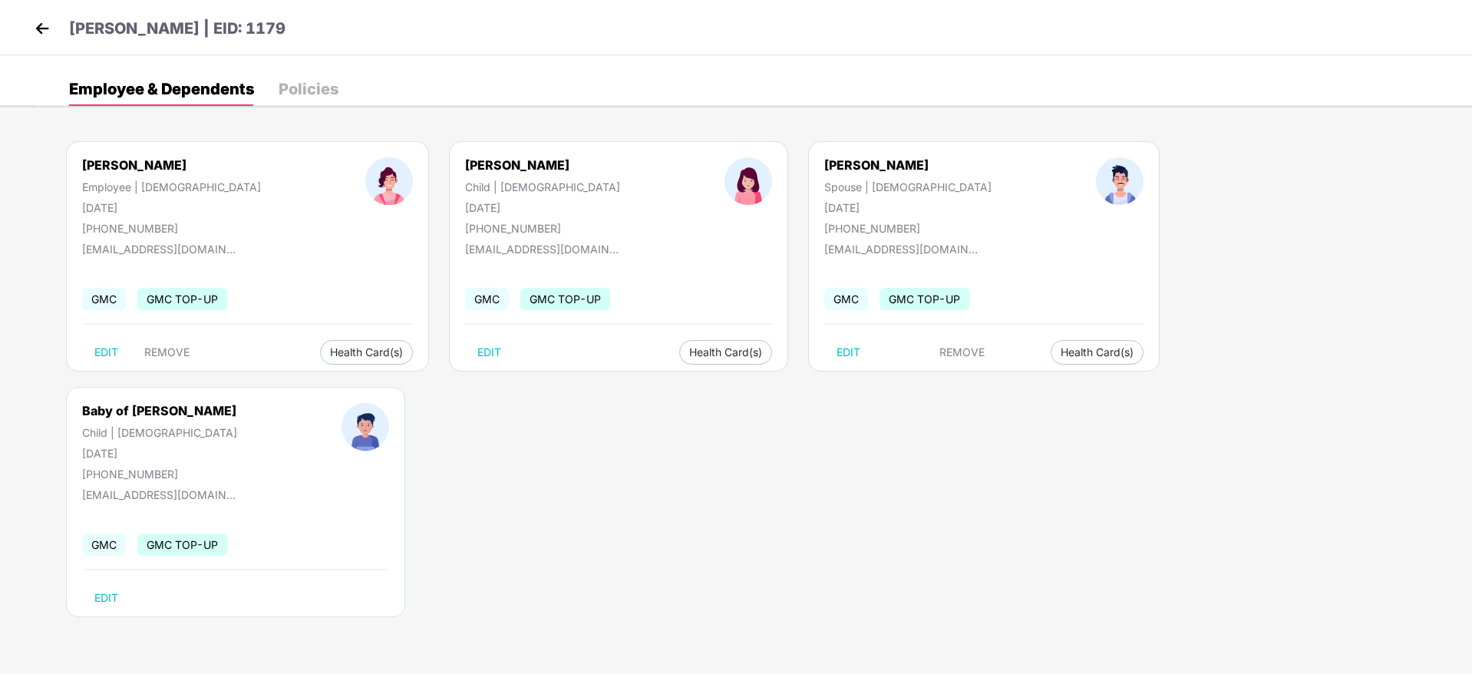
click at [44, 30] on img at bounding box center [42, 28] width 23 height 23
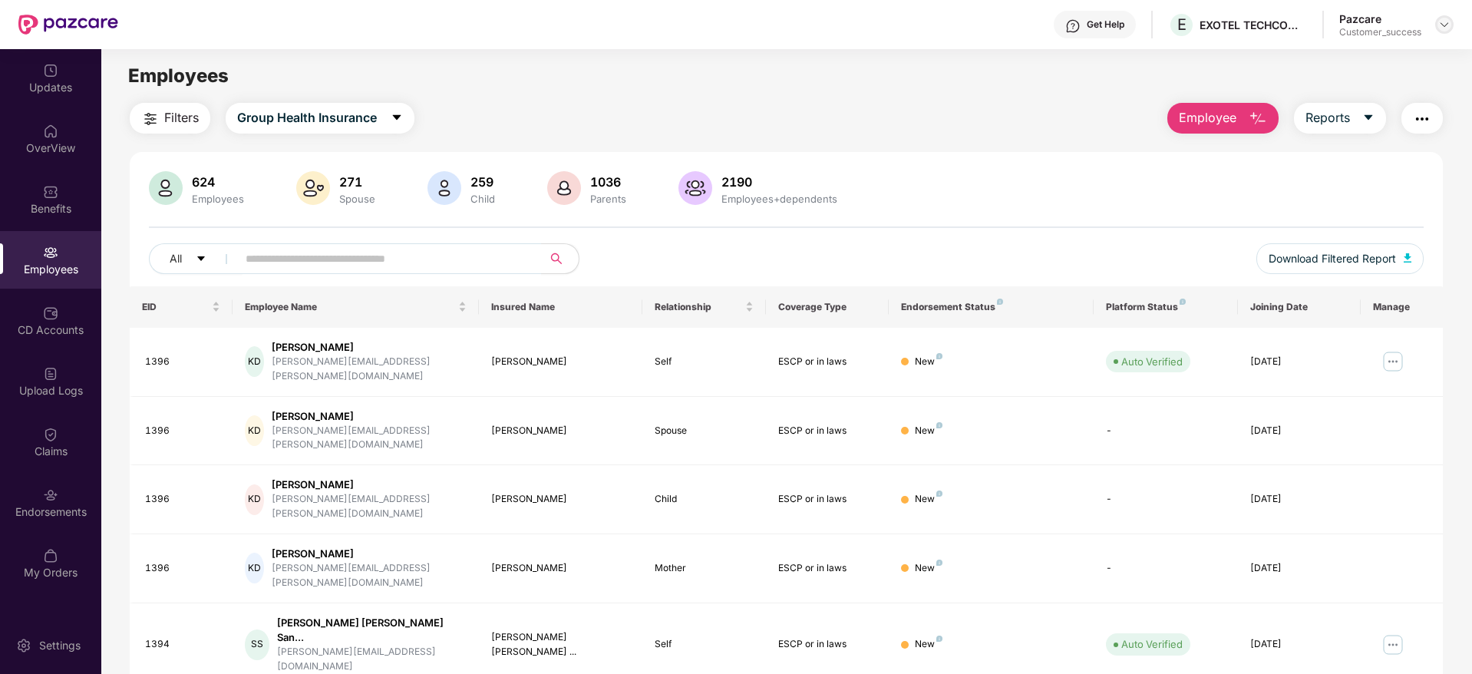
click at [1449, 20] on img at bounding box center [1445, 24] width 12 height 12
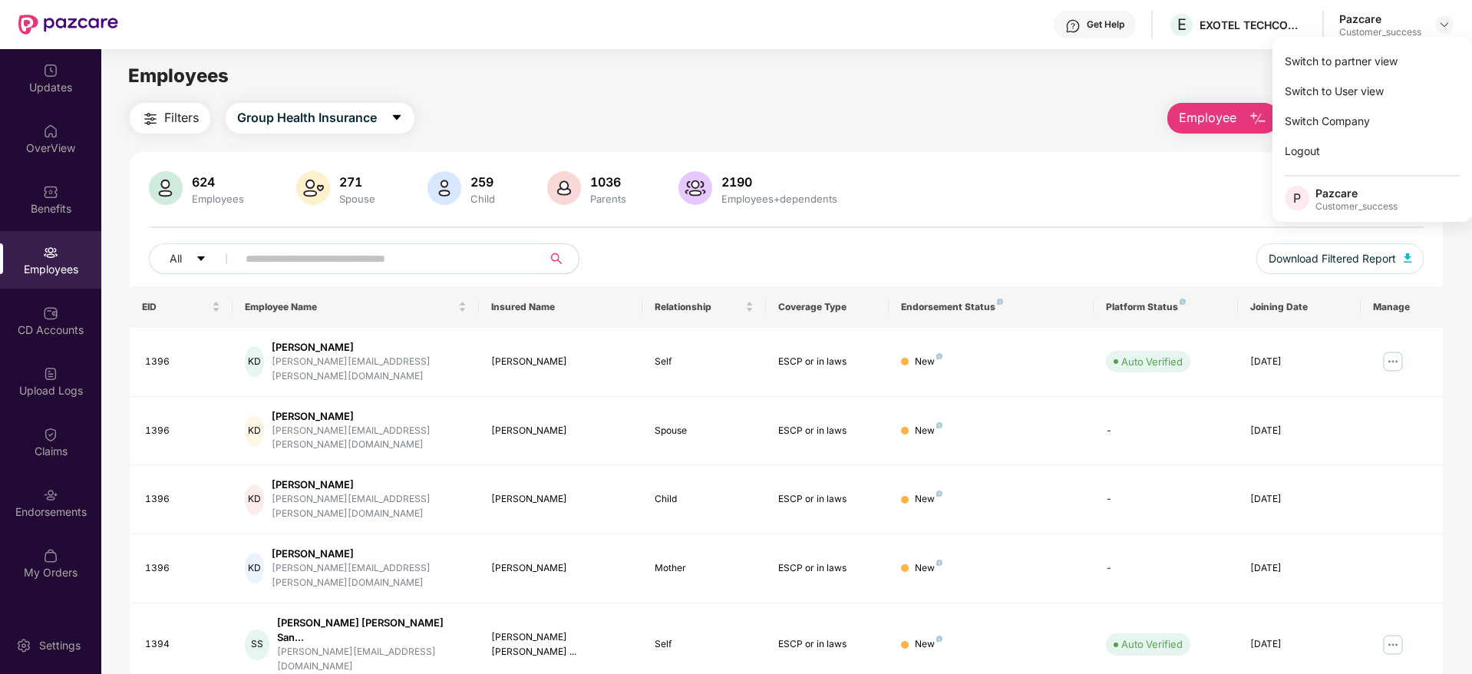
click at [1114, 107] on div "Filters Group Health Insurance Employee Reports" at bounding box center [786, 118] width 1313 height 31
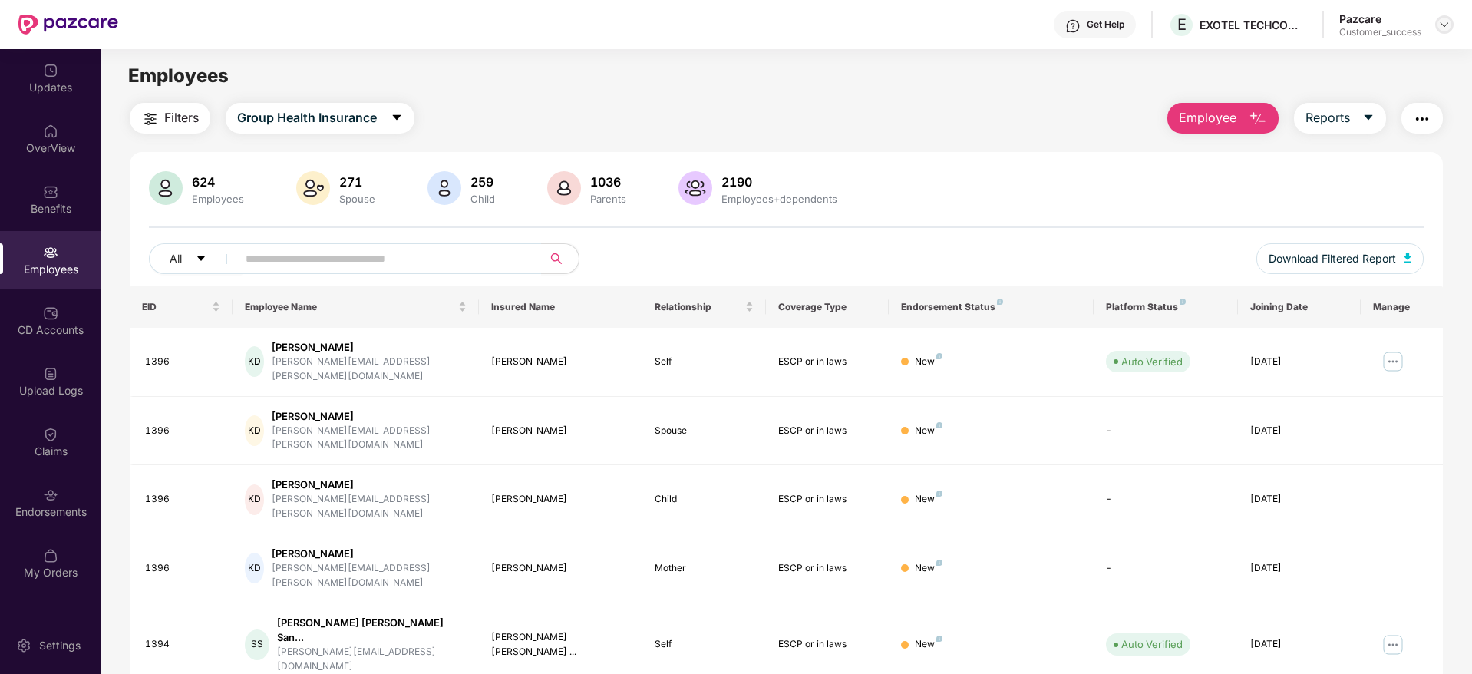
click at [1447, 28] on img at bounding box center [1445, 24] width 12 height 12
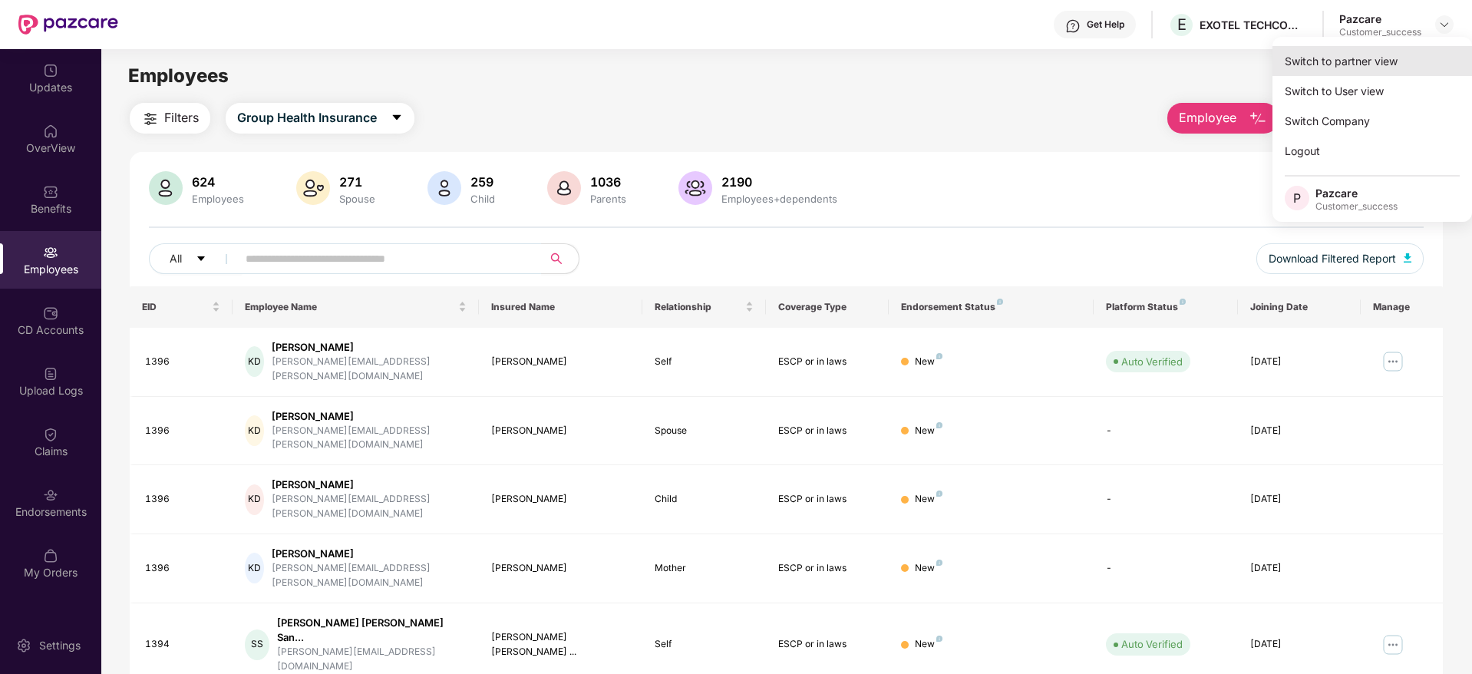
click at [1355, 59] on div "Switch to partner view" at bounding box center [1373, 61] width 200 height 30
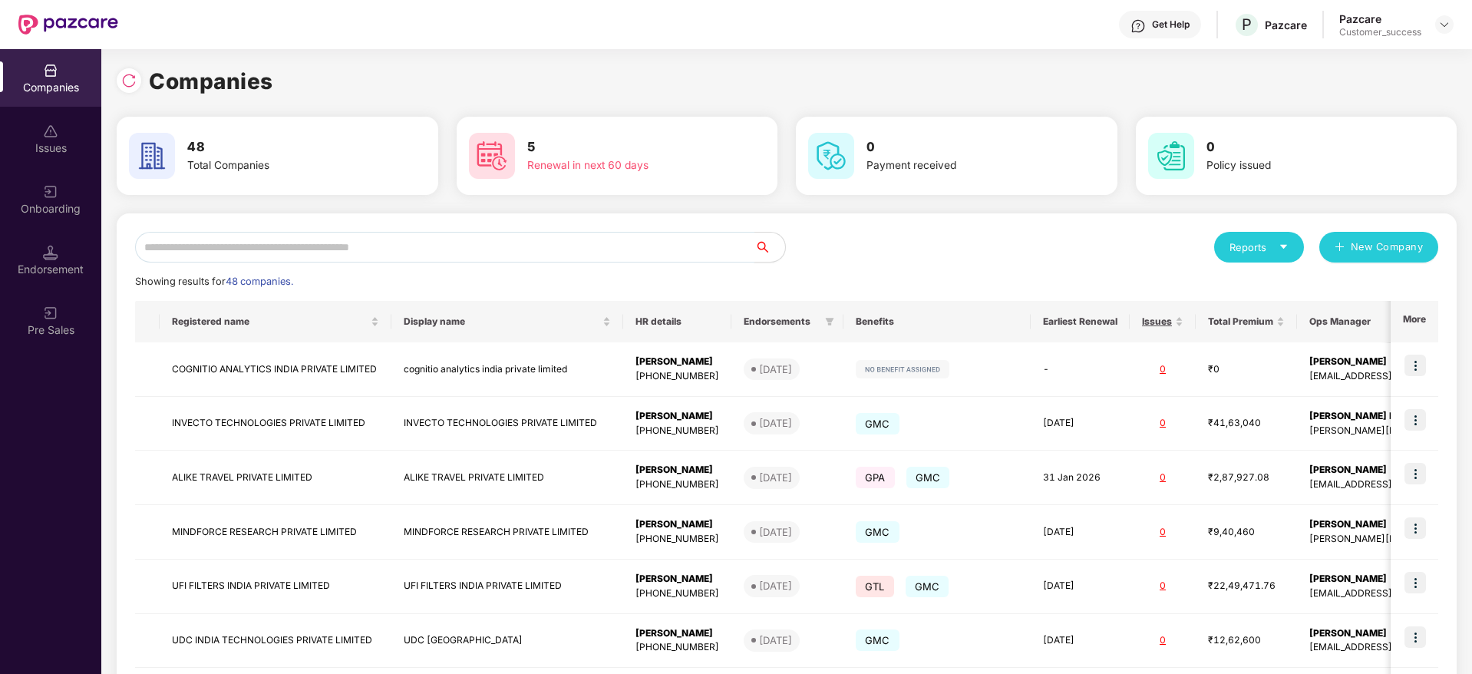
click at [274, 252] on input "text" at bounding box center [444, 247] width 619 height 31
click at [325, 238] on input "text" at bounding box center [444, 247] width 619 height 31
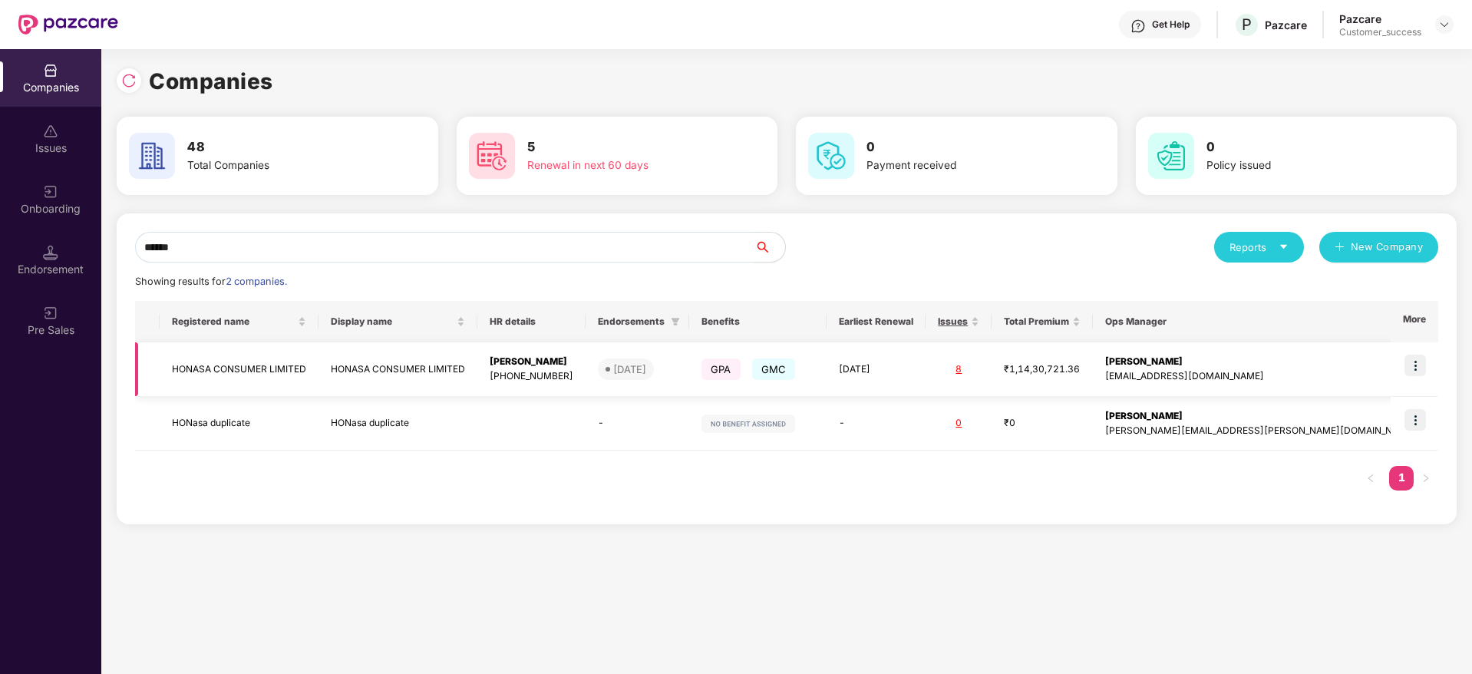
type input "******"
click at [1411, 366] on img at bounding box center [1415, 365] width 21 height 21
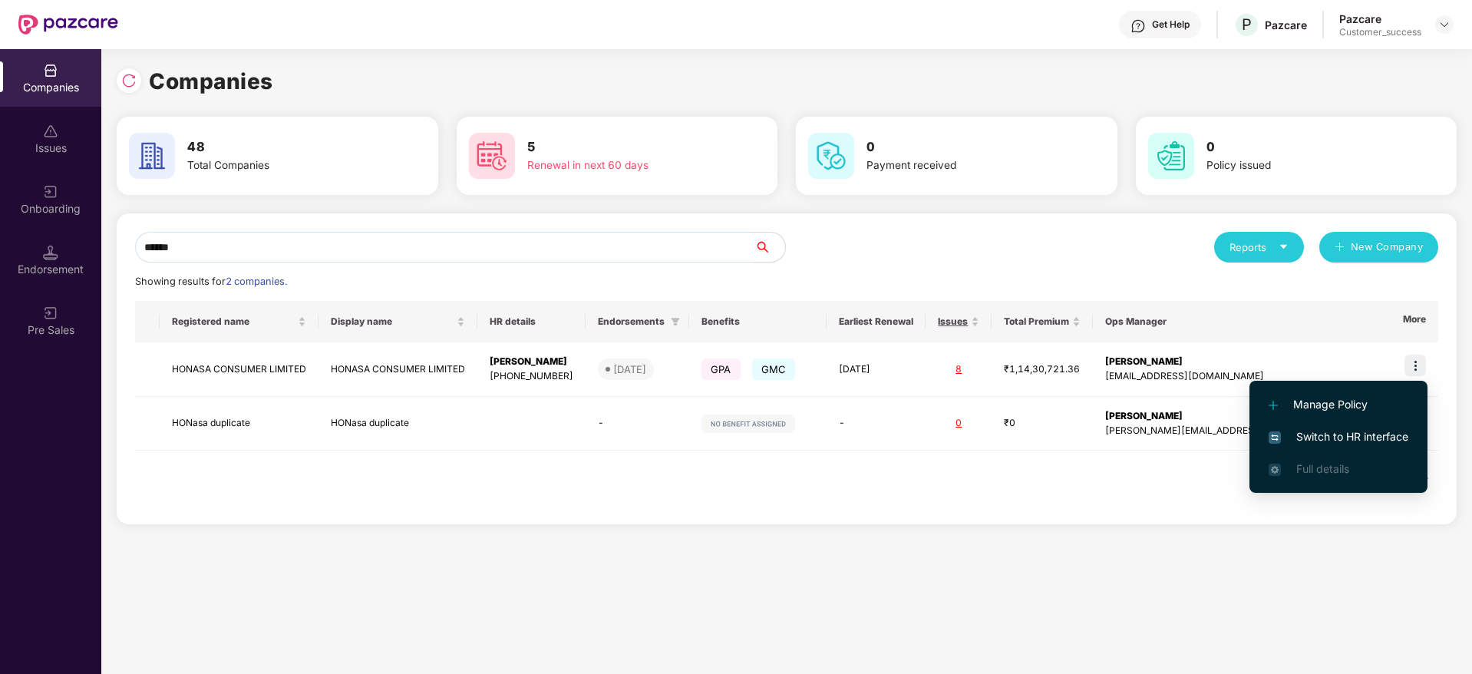
click at [1329, 437] on span "Switch to HR interface" at bounding box center [1339, 436] width 140 height 17
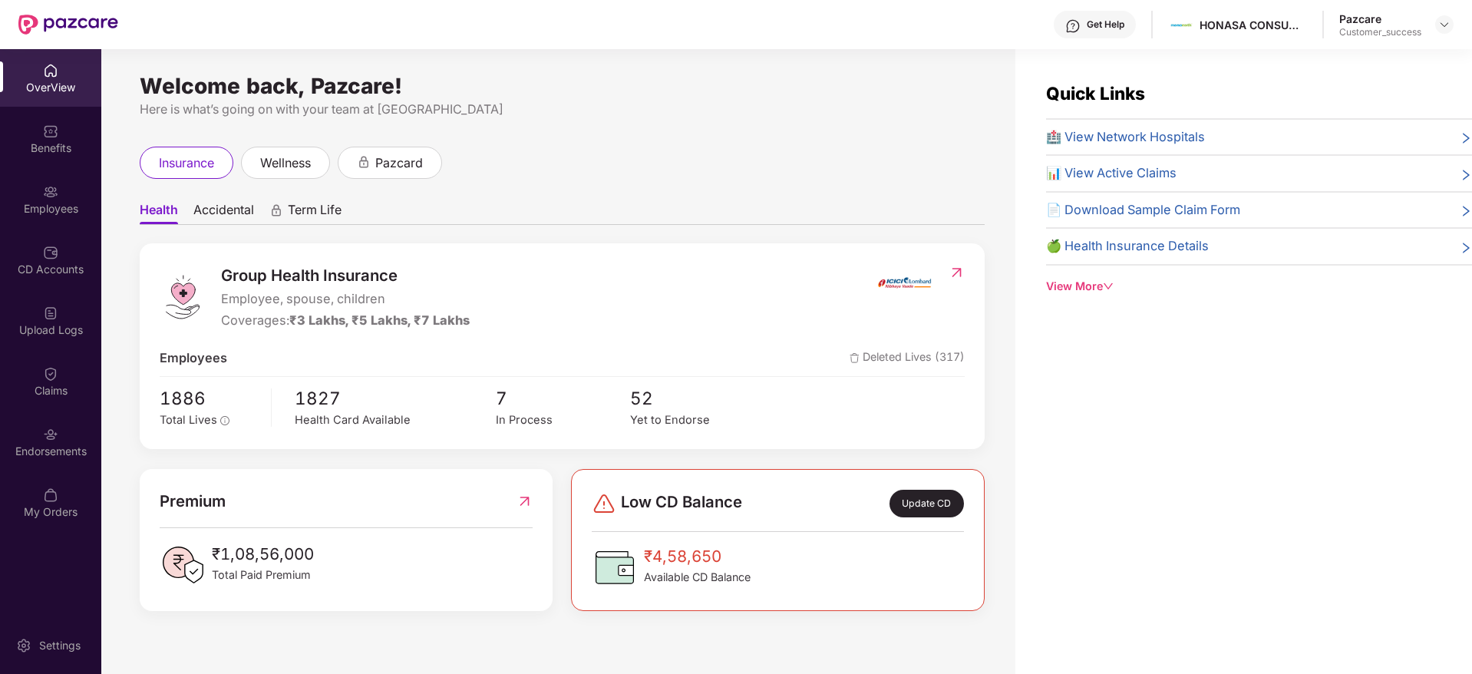
click at [54, 204] on div "Employees" at bounding box center [50, 208] width 101 height 15
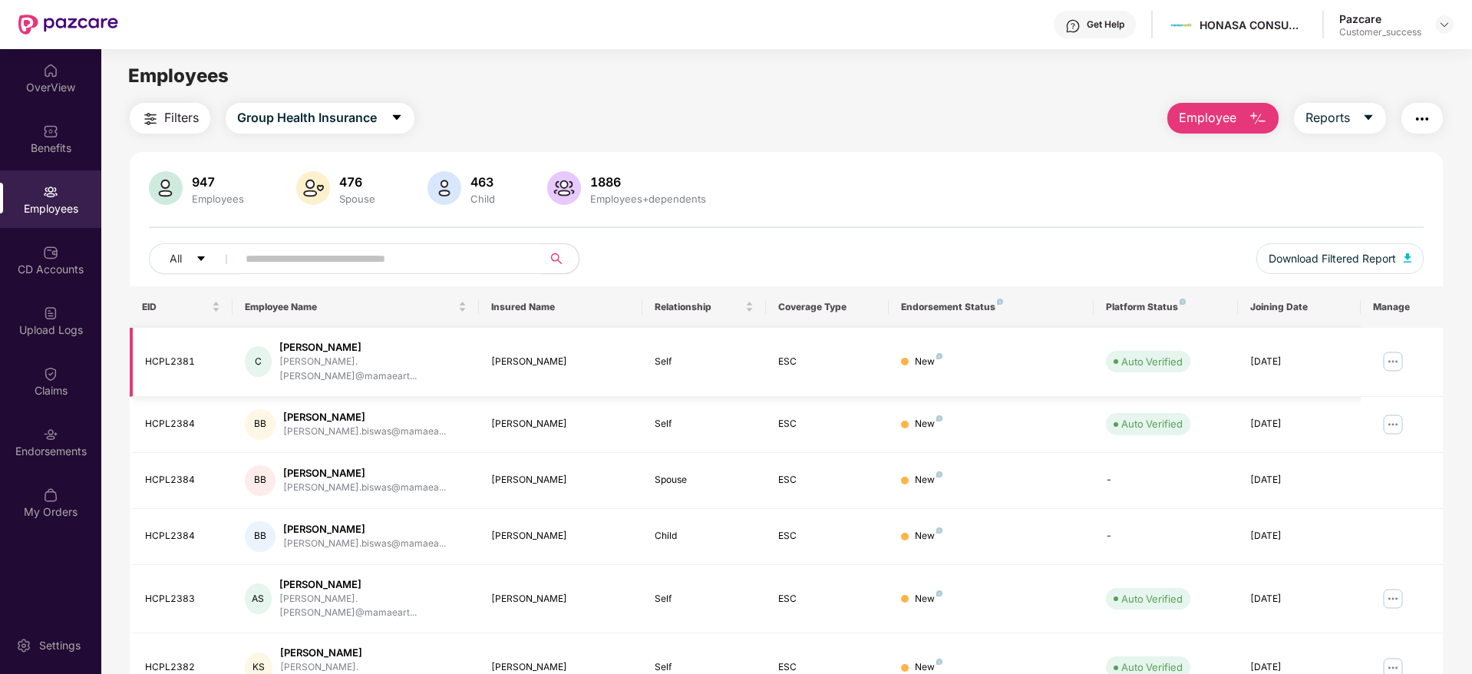
click at [1391, 352] on img at bounding box center [1393, 361] width 25 height 25
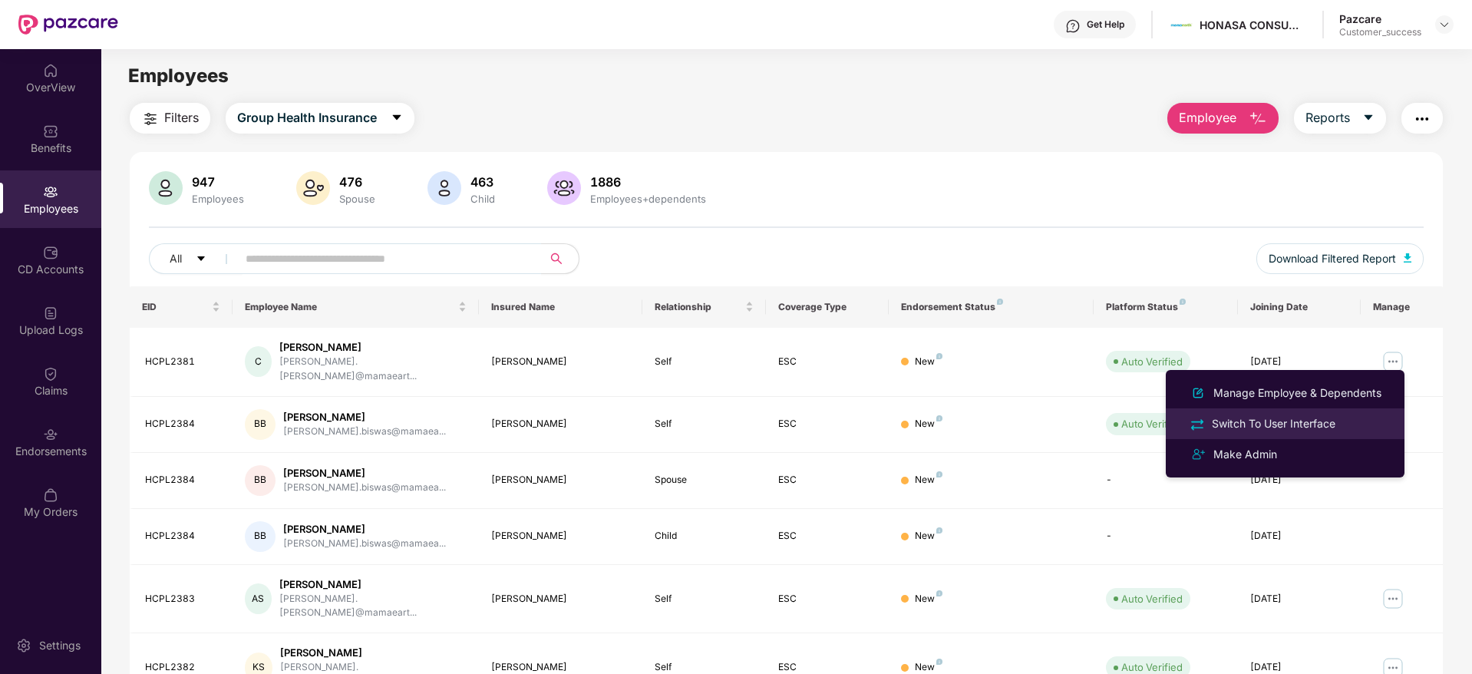
click at [1267, 426] on div "Switch To User Interface" at bounding box center [1274, 423] width 130 height 17
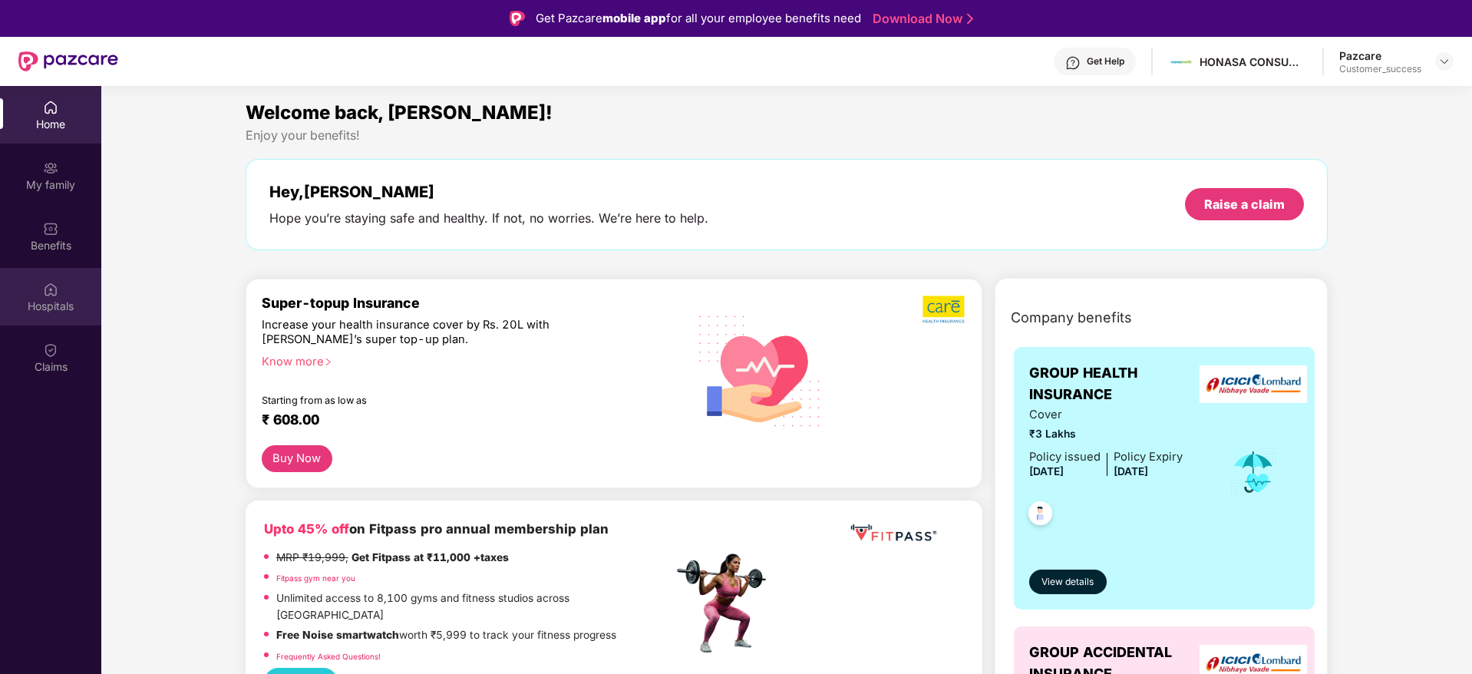
click at [41, 287] on div "Hospitals" at bounding box center [50, 297] width 101 height 58
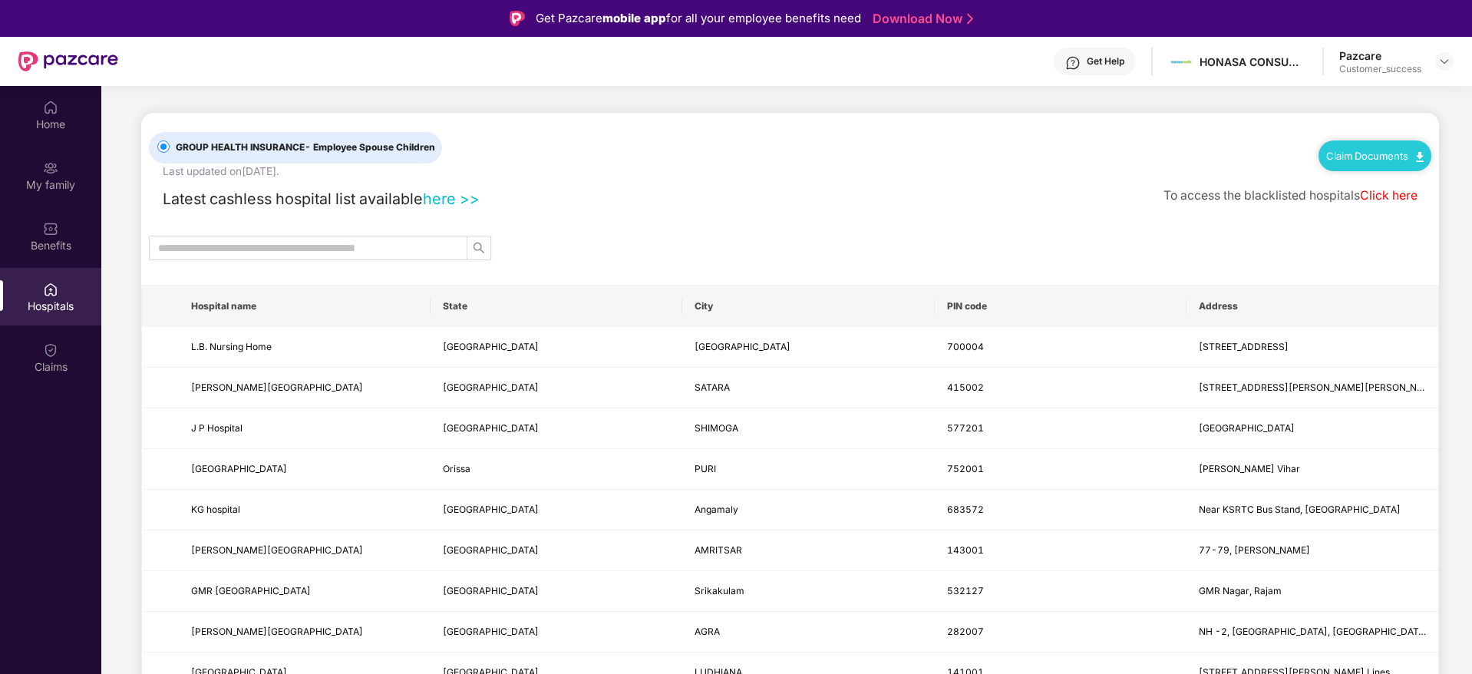
click at [455, 195] on link "here >>" at bounding box center [451, 199] width 57 height 18
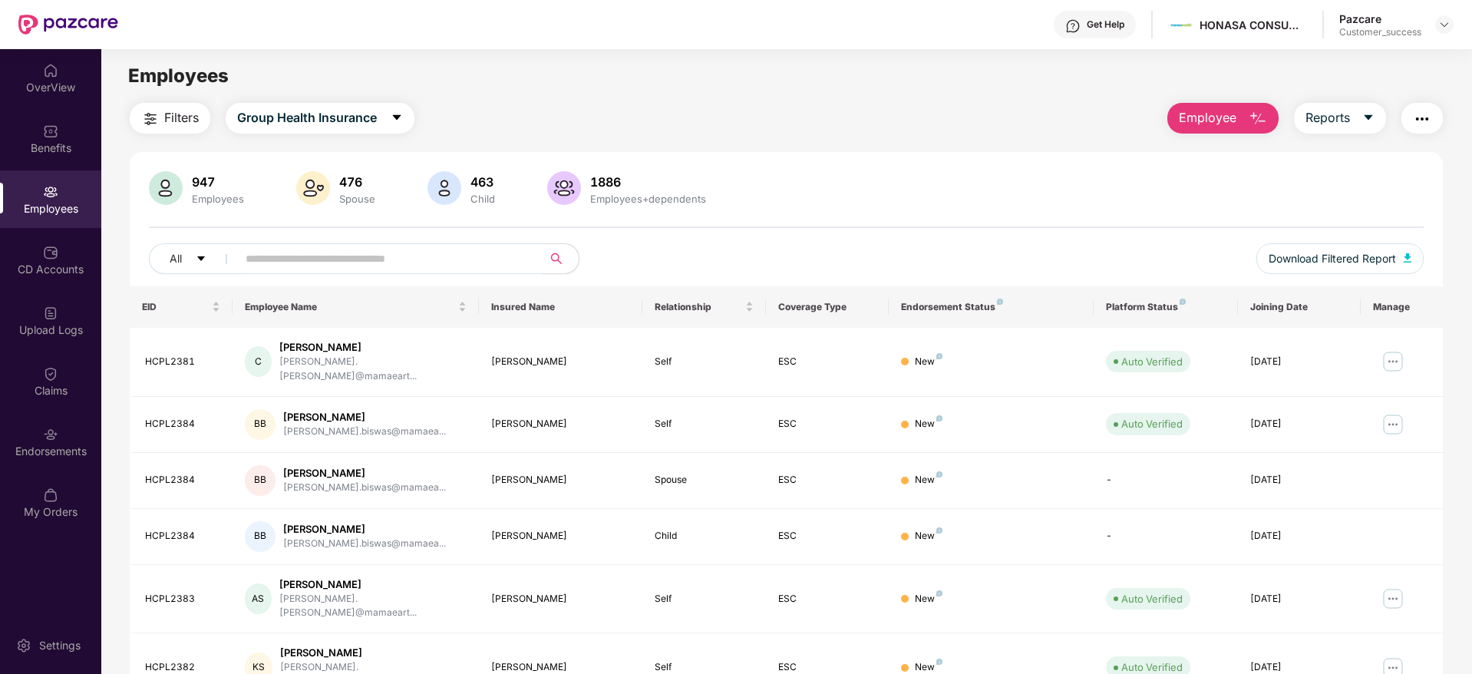
click at [293, 262] on input "text" at bounding box center [384, 258] width 276 height 23
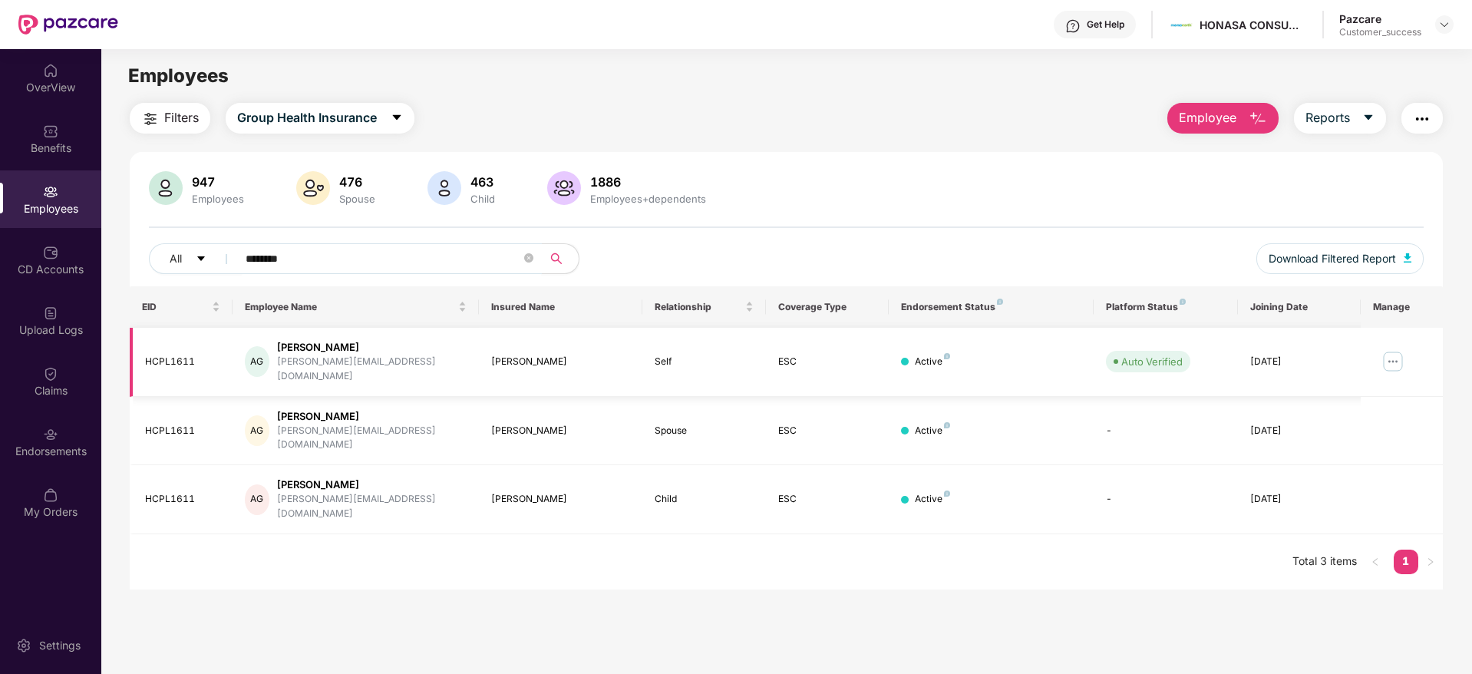
type input "********"
click at [1386, 358] on img at bounding box center [1393, 361] width 25 height 25
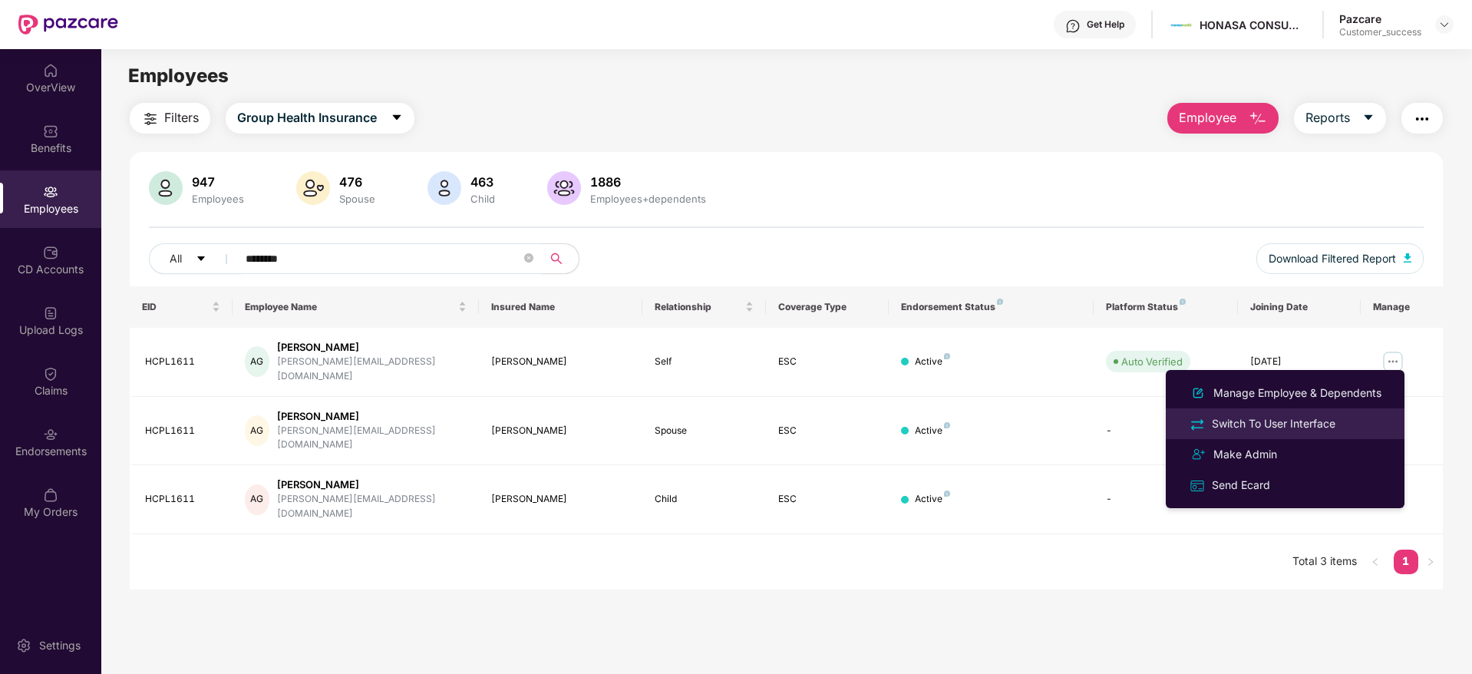
click at [1277, 434] on li "Switch To User Interface" at bounding box center [1285, 423] width 239 height 31
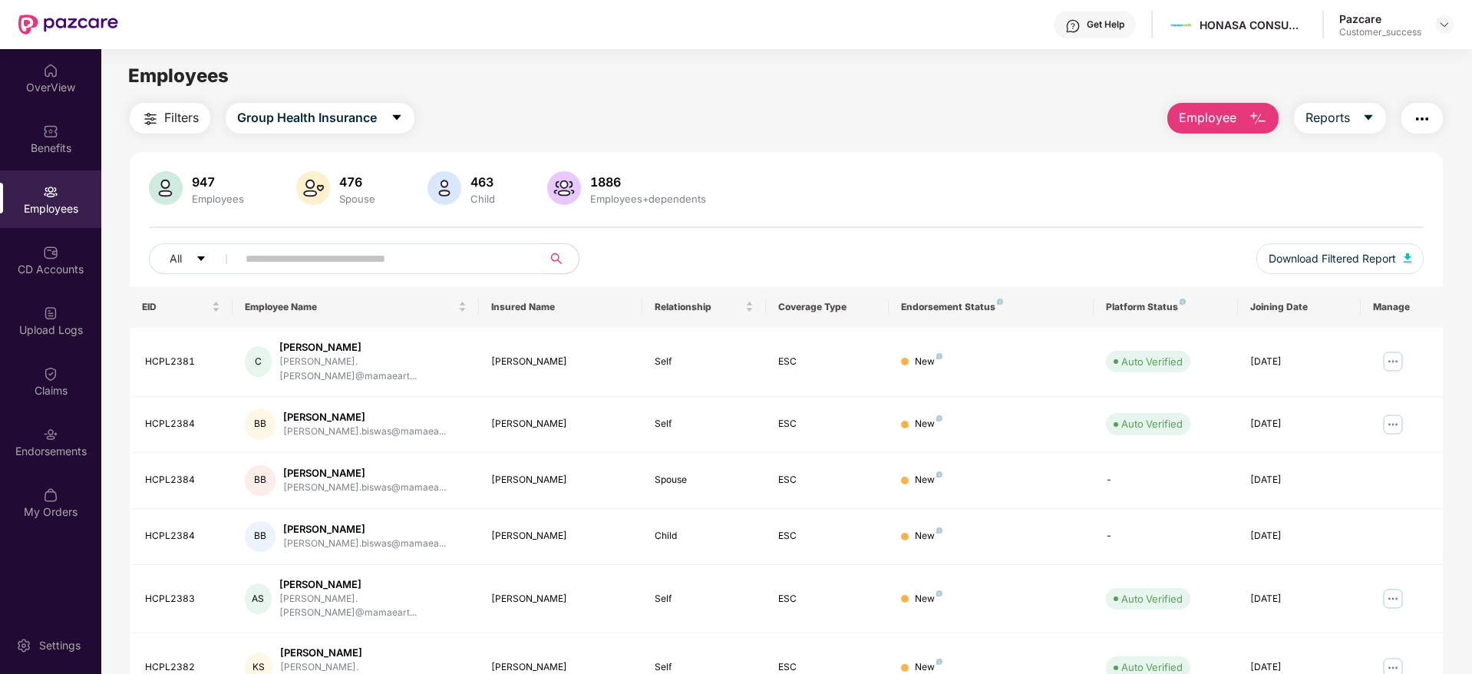
click at [382, 266] on input "text" at bounding box center [384, 258] width 276 height 23
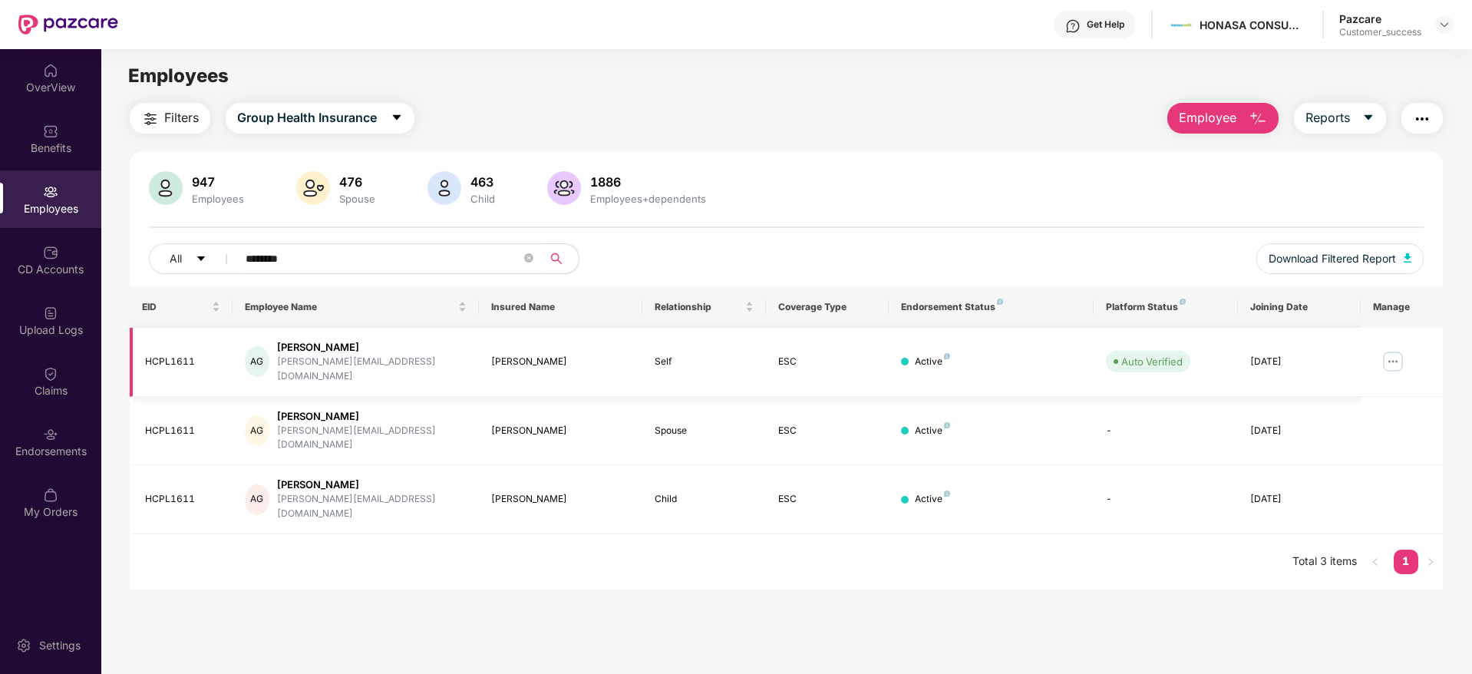
type input "********"
click at [1396, 351] on img at bounding box center [1393, 361] width 25 height 25
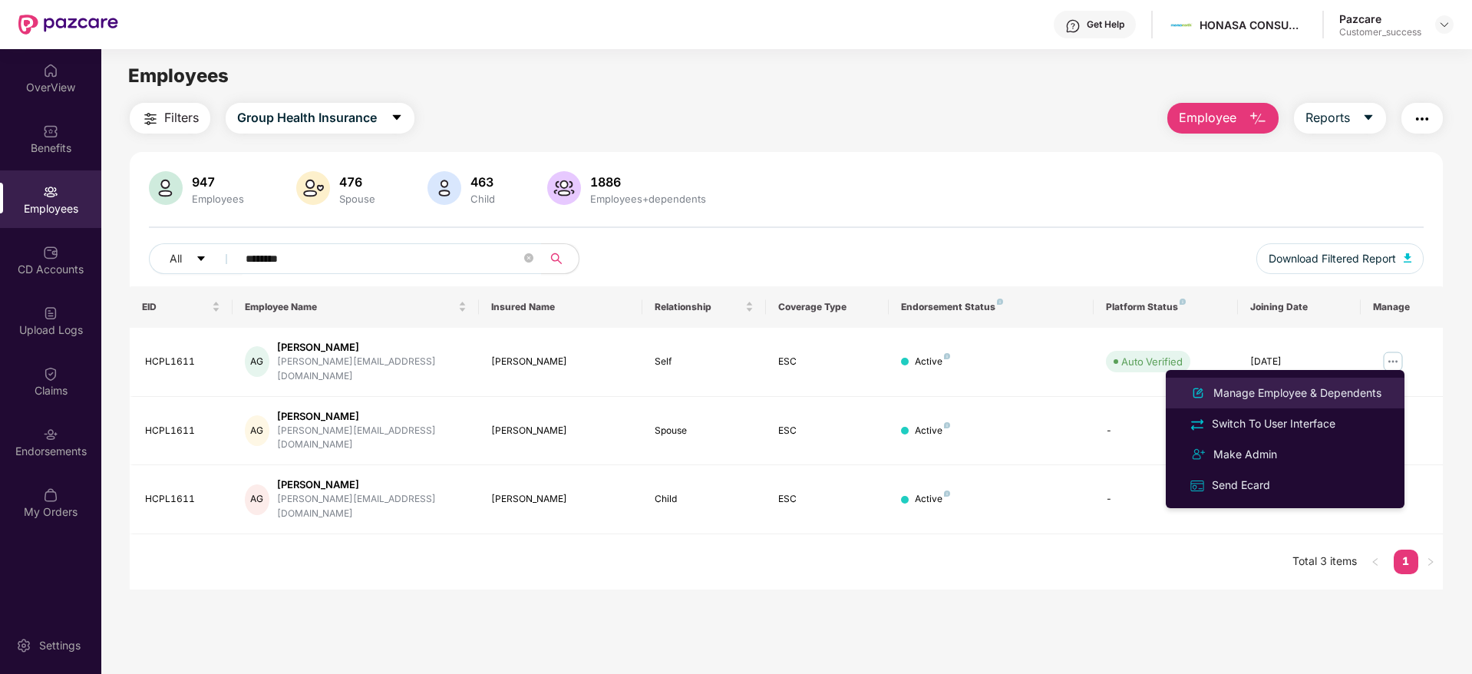
click at [1281, 386] on div "Manage Employee & Dependents" at bounding box center [1298, 393] width 174 height 17
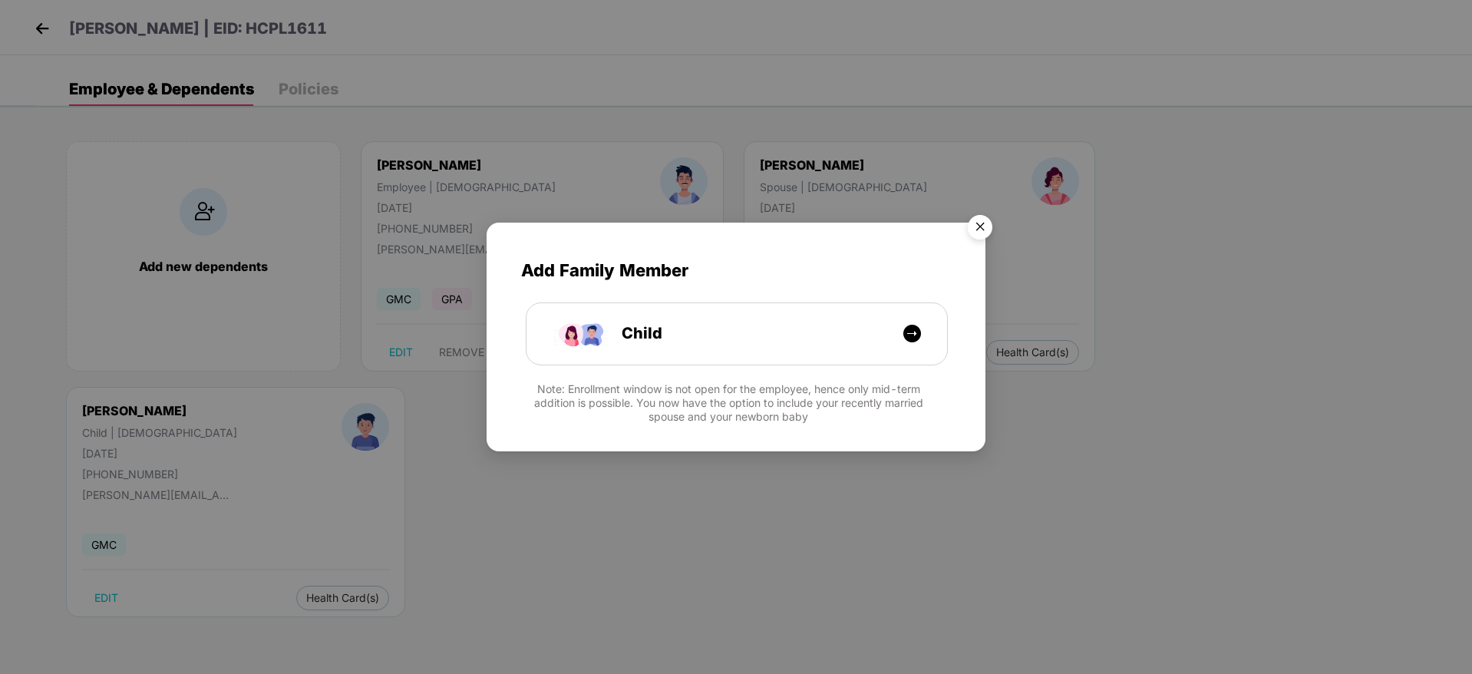
click at [972, 235] on img "Close" at bounding box center [980, 229] width 43 height 43
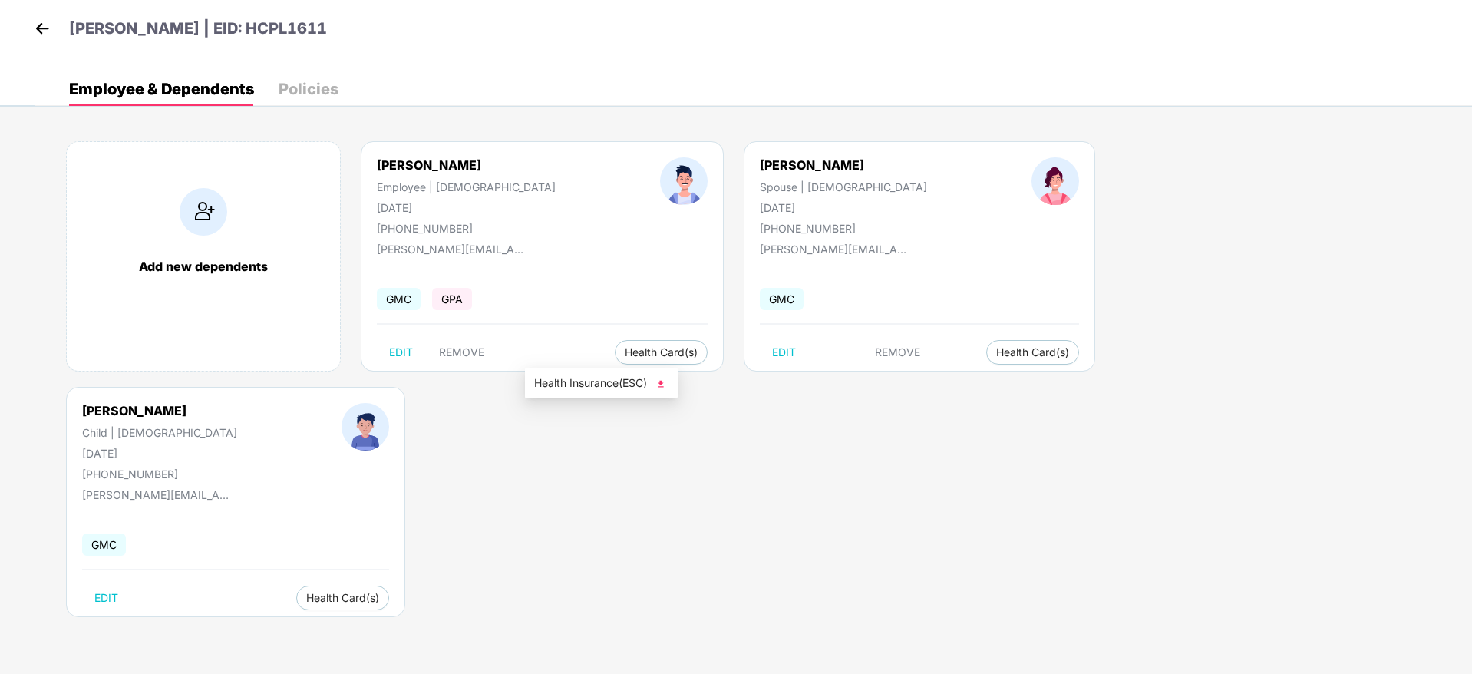
click at [599, 387] on span "Health Insurance(ESC)" at bounding box center [601, 383] width 134 height 17
click at [44, 28] on img at bounding box center [42, 28] width 23 height 23
